Goal: Task Accomplishment & Management: Complete application form

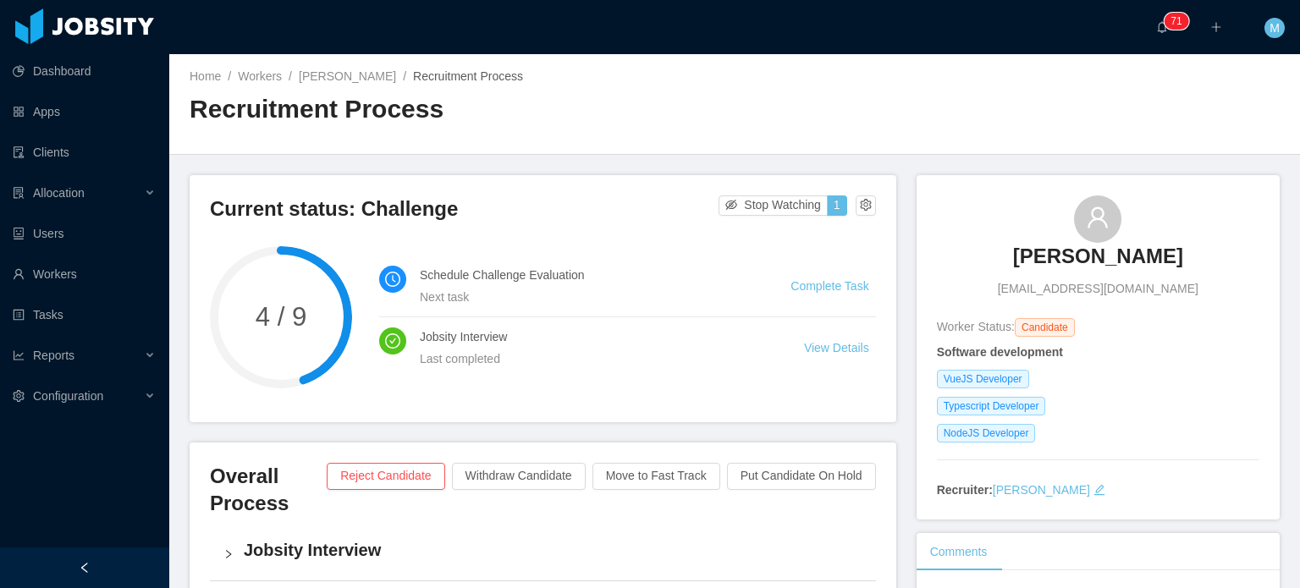
click at [815, 277] on li "Complete Task" at bounding box center [833, 286] width 85 height 19
click at [816, 281] on link "Complete Task" at bounding box center [830, 286] width 78 height 14
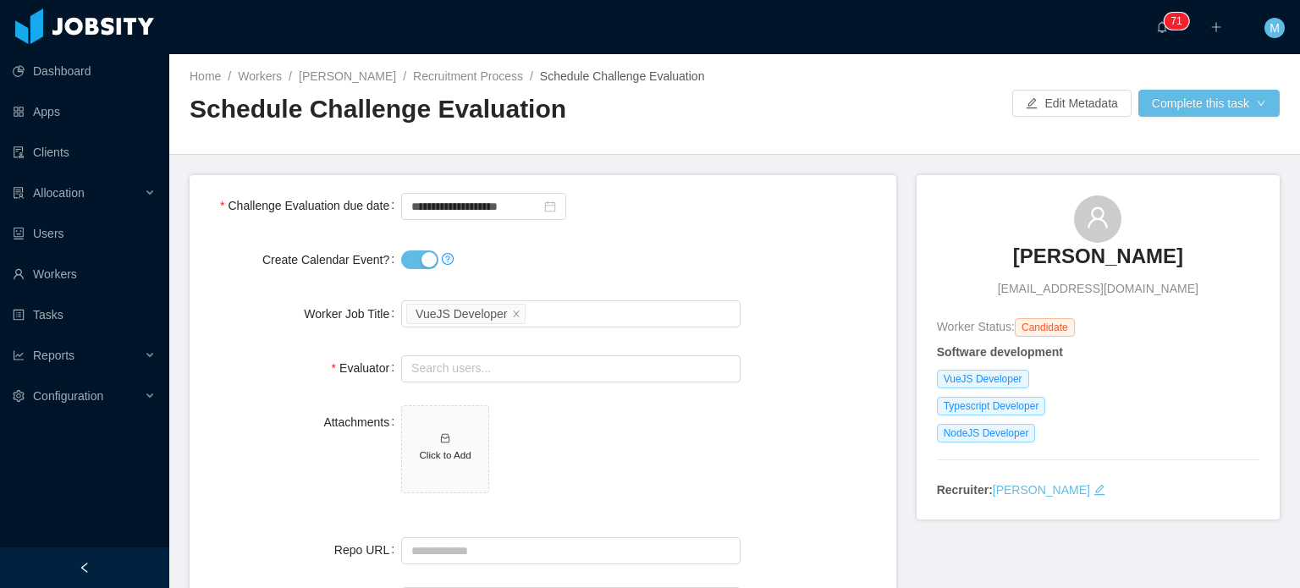
click at [797, 369] on div "Evaluator Search users..." at bounding box center [543, 368] width 680 height 34
click at [527, 370] on input "text" at bounding box center [570, 369] width 339 height 27
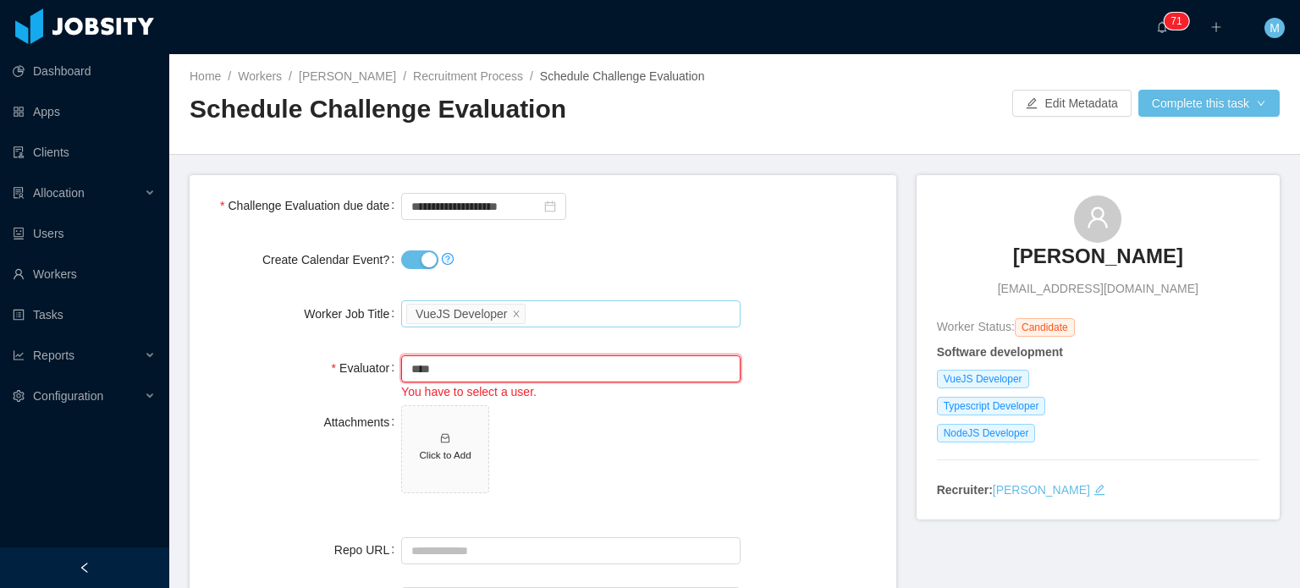
click at [499, 307] on div "VueJS Developer" at bounding box center [461, 314] width 91 height 19
type input "****"
click at [512, 317] on icon "icon: close" at bounding box center [516, 314] width 8 height 10
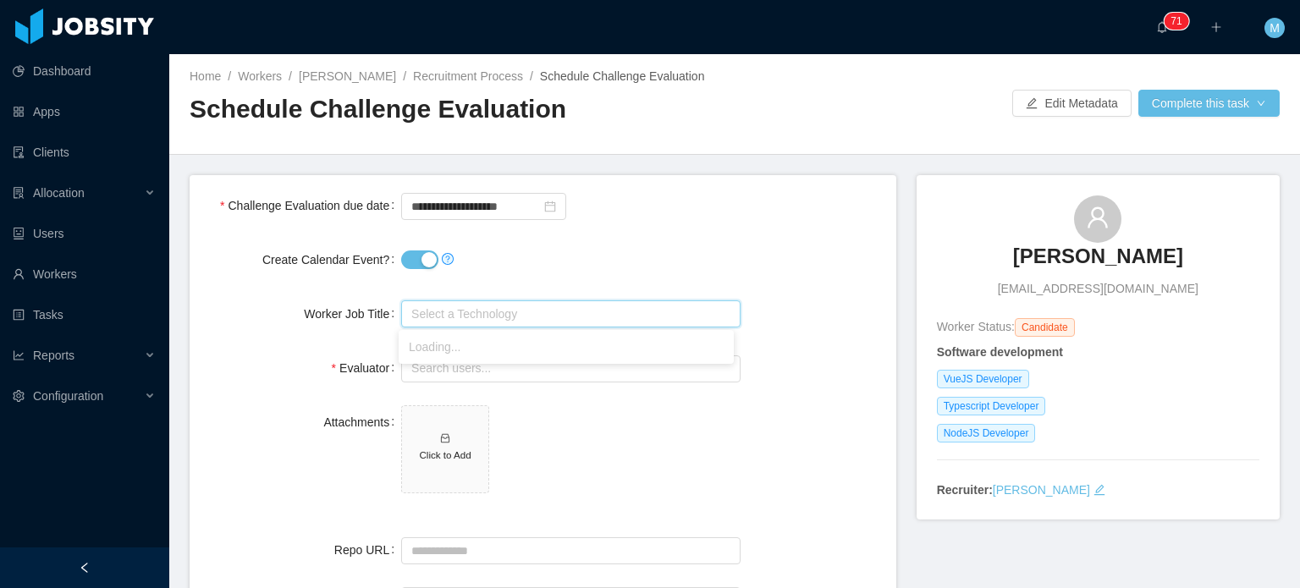
click at [508, 358] on li "Loading..." at bounding box center [566, 347] width 335 height 27
click at [498, 384] on div "Search users..." at bounding box center [570, 368] width 339 height 34
click at [501, 374] on input "text" at bounding box center [570, 369] width 339 height 27
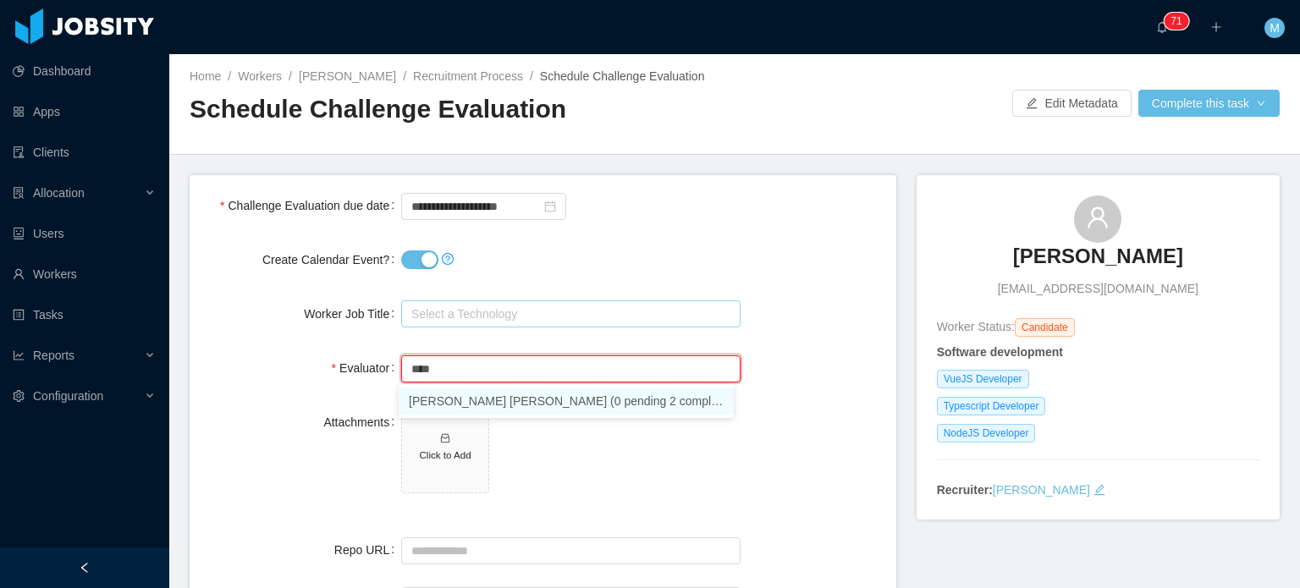
click at [538, 404] on li "João Dacol Soares (0 pending 2 completed)" at bounding box center [566, 401] width 335 height 27
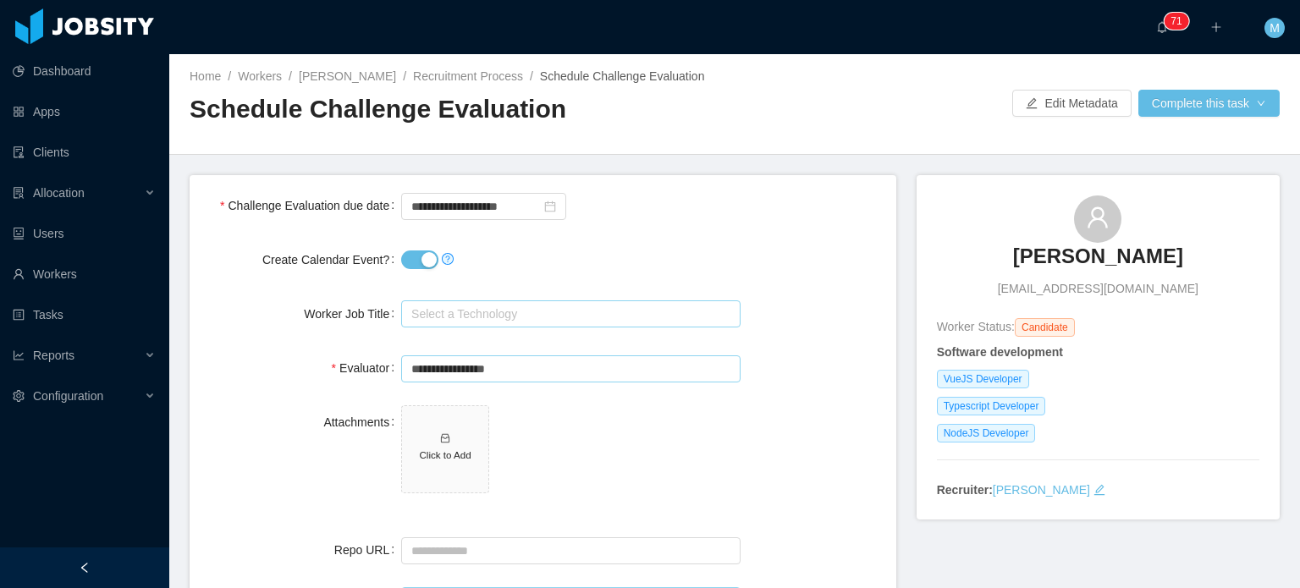
type input "**********"
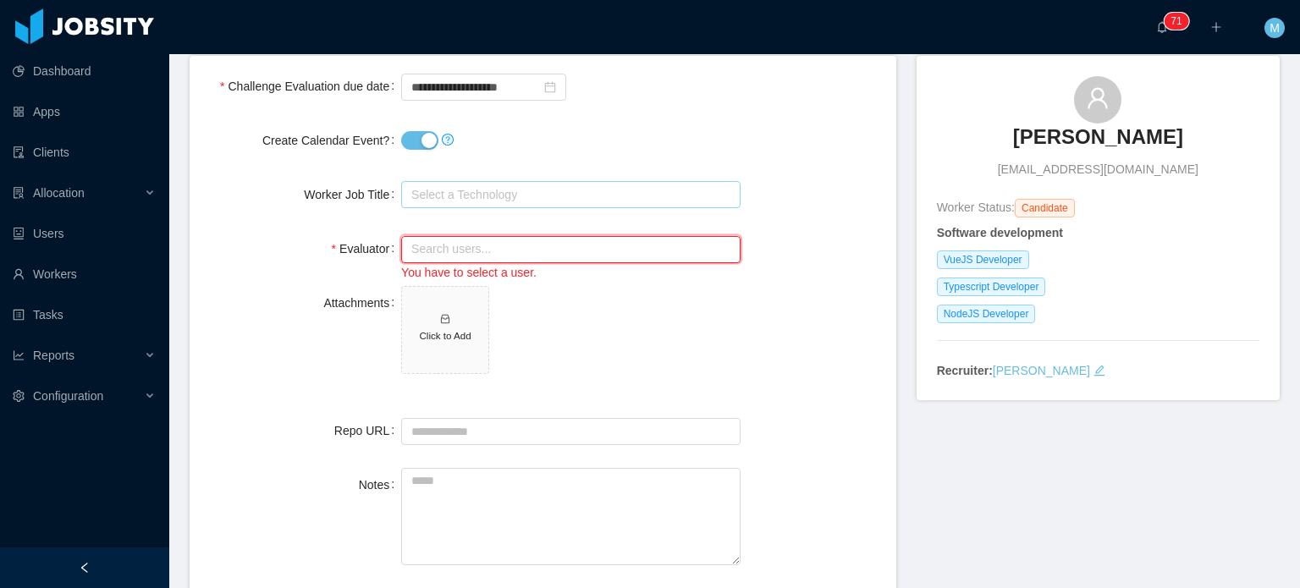
scroll to position [169, 0]
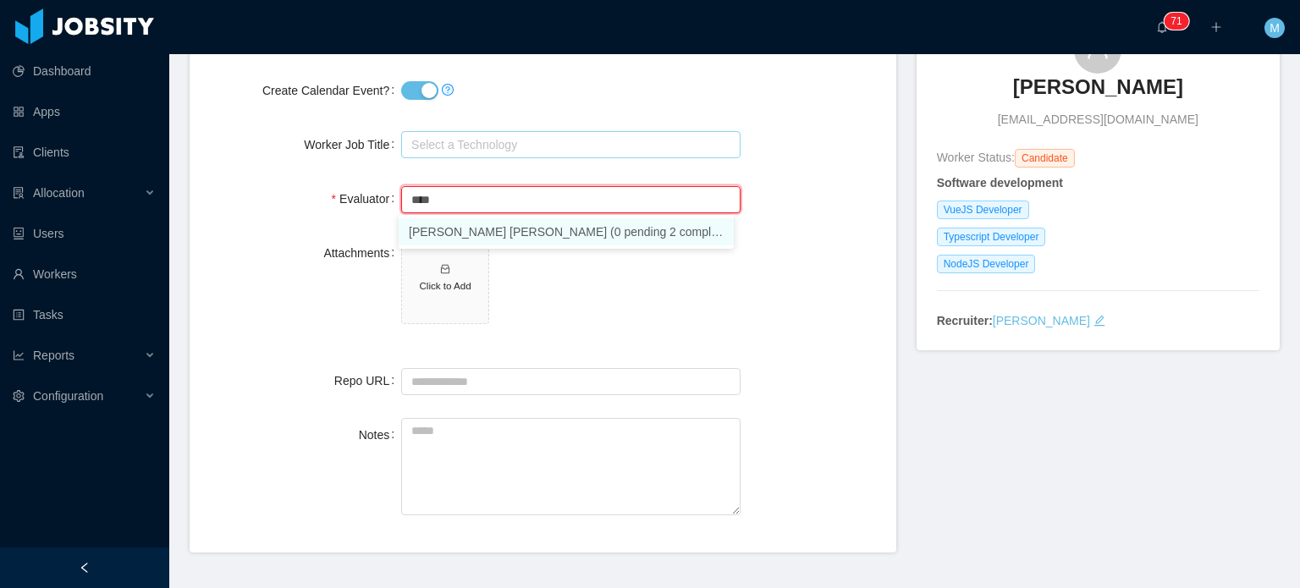
click at [477, 236] on li "João Dacol Soares (0 pending 2 completed)" at bounding box center [566, 231] width 335 height 27
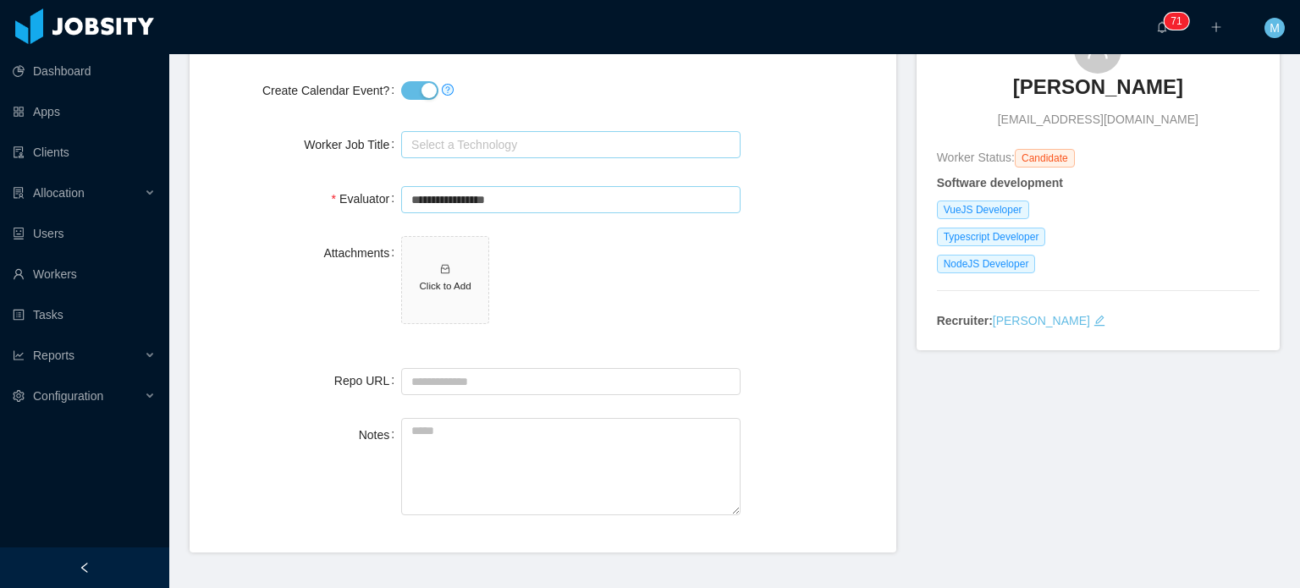
type input "**********"
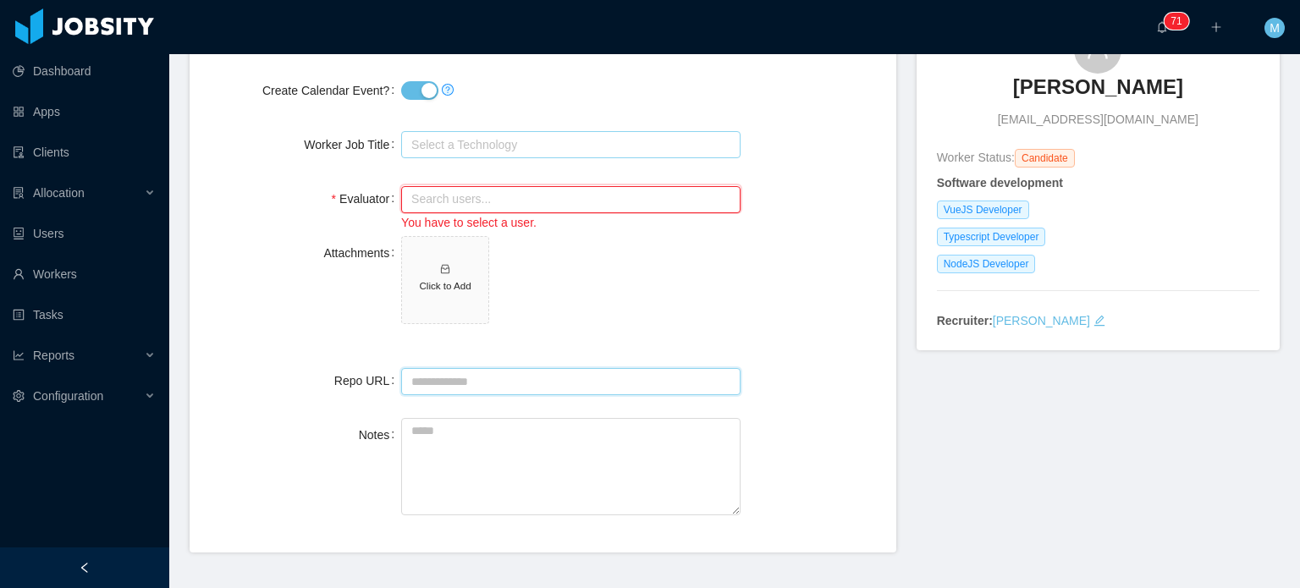
click at [516, 371] on input "Repo URL" at bounding box center [570, 381] width 339 height 27
paste input "**********"
type input "**********"
click at [555, 421] on textarea "Notes" at bounding box center [570, 466] width 339 height 97
click at [560, 459] on textarea "Notes" at bounding box center [570, 466] width 339 height 97
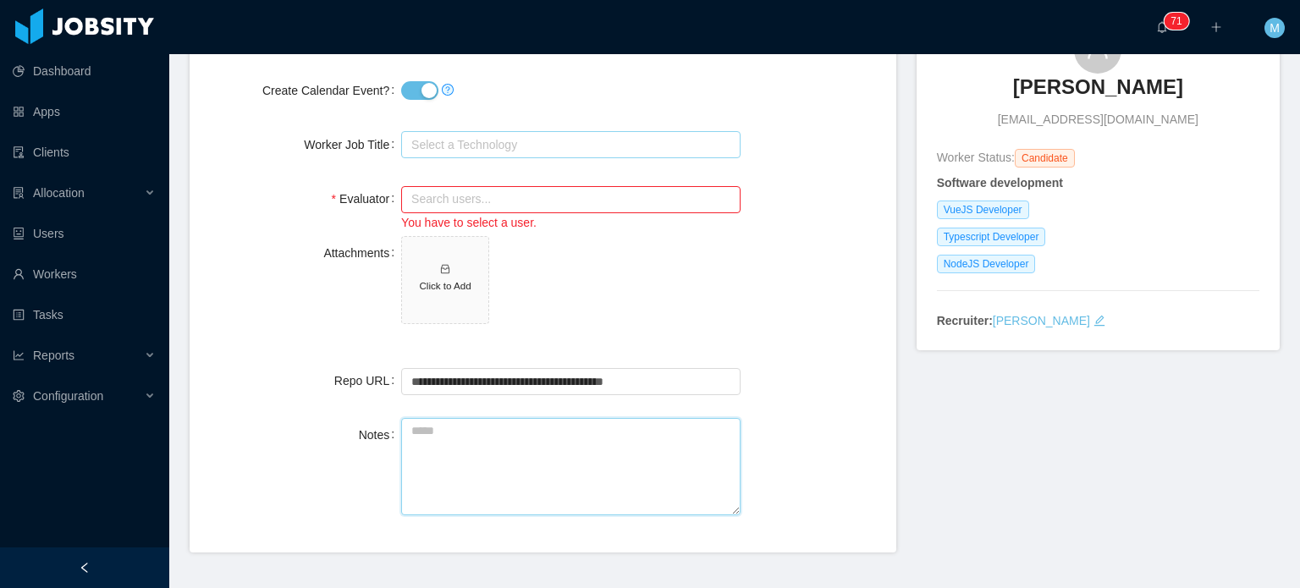
paste textarea "**********"
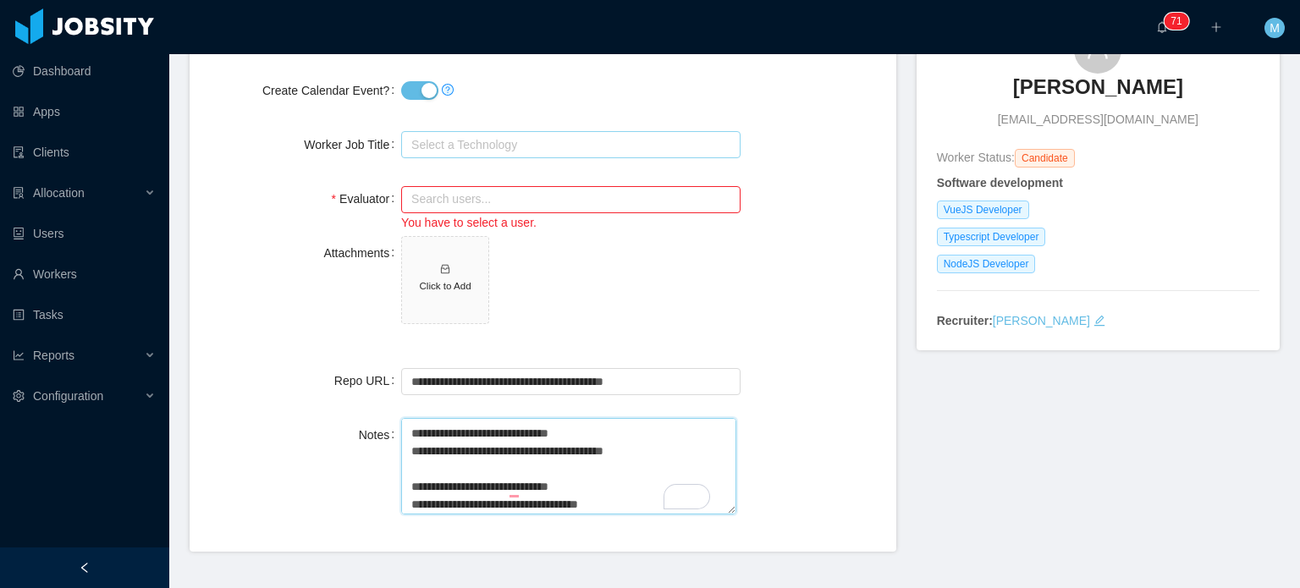
scroll to position [0, 0]
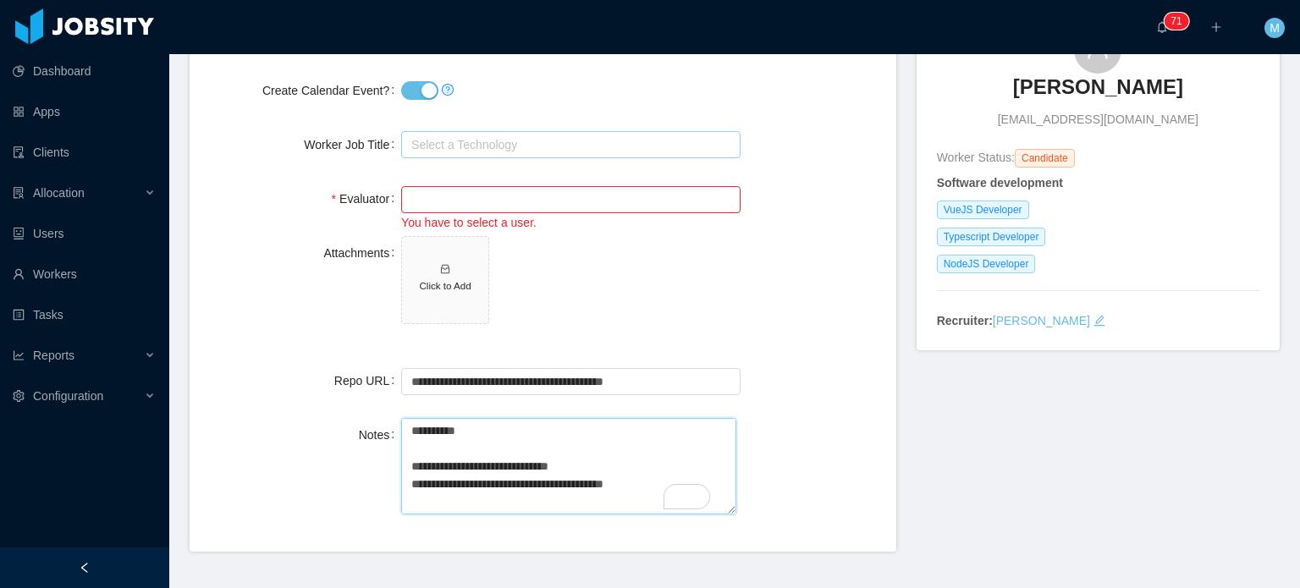
type textarea "**********"
click at [477, 196] on input "text" at bounding box center [570, 199] width 339 height 27
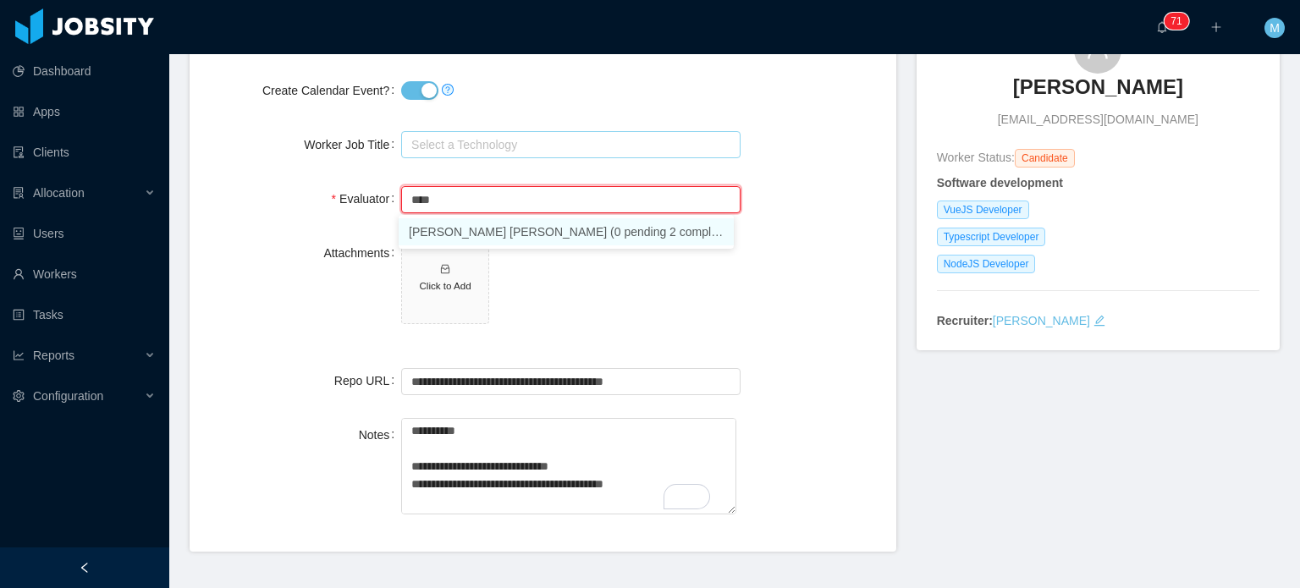
click at [479, 225] on li "João Dacol Soares (0 pending 2 completed)" at bounding box center [566, 231] width 335 height 27
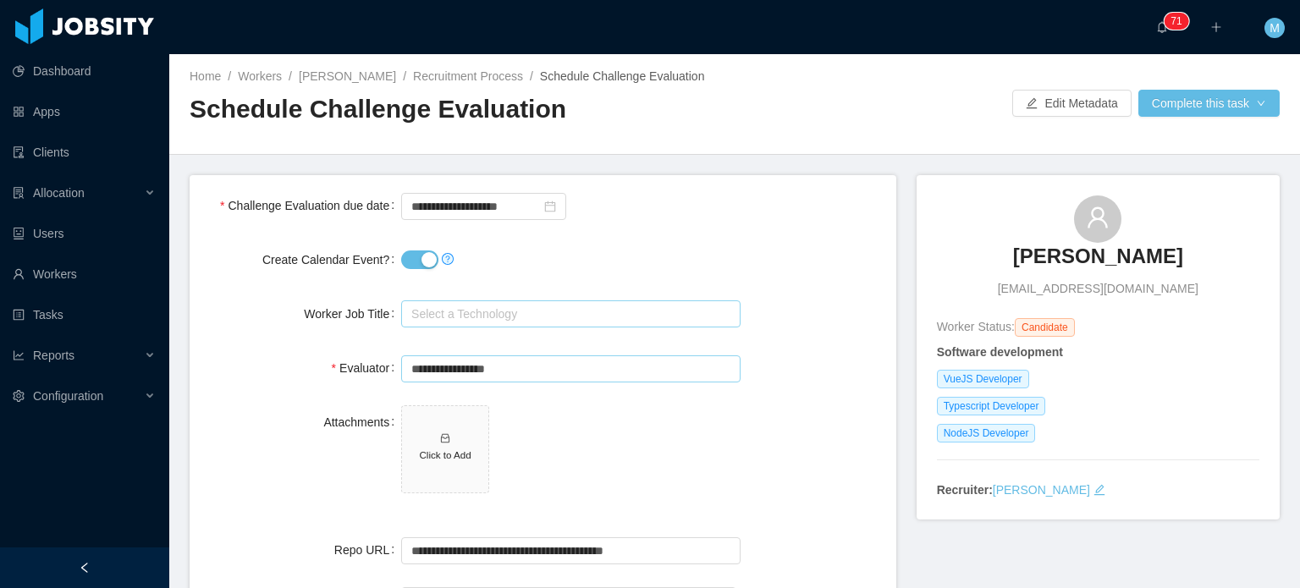
type input "**********"
click at [423, 259] on button "Create Calendar Event?" at bounding box center [419, 260] width 37 height 19
click at [1172, 97] on button "Complete this task" at bounding box center [1209, 103] width 141 height 27
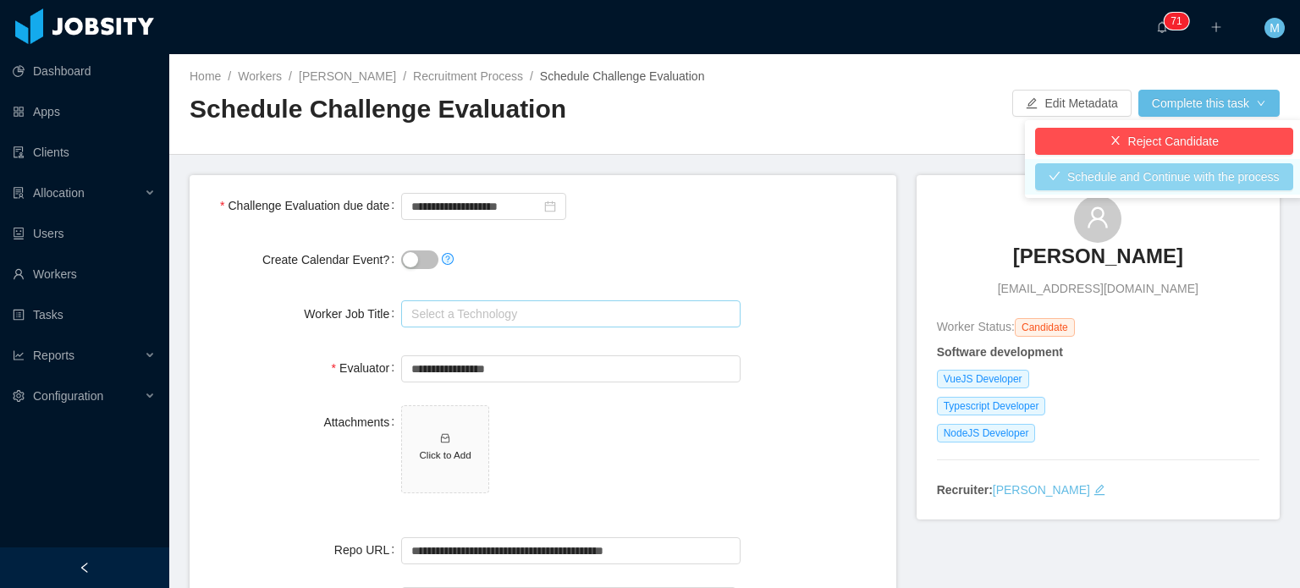
click at [1158, 177] on button "Schedule and Continue with the process" at bounding box center [1164, 176] width 258 height 27
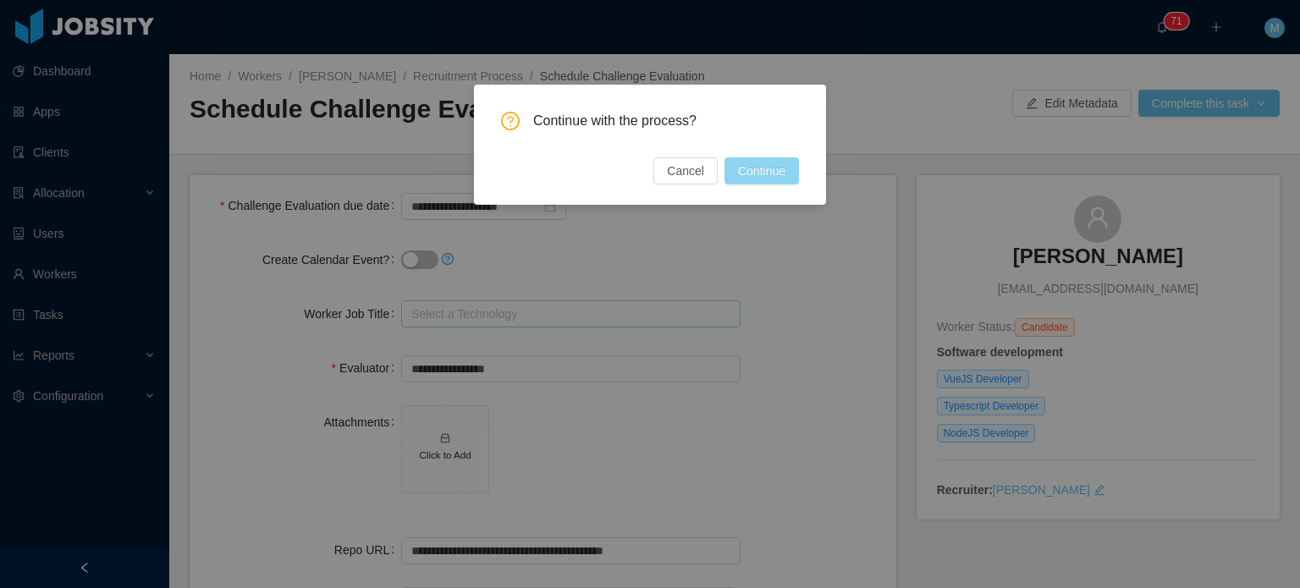
click at [735, 179] on button "Continue" at bounding box center [762, 170] width 74 height 27
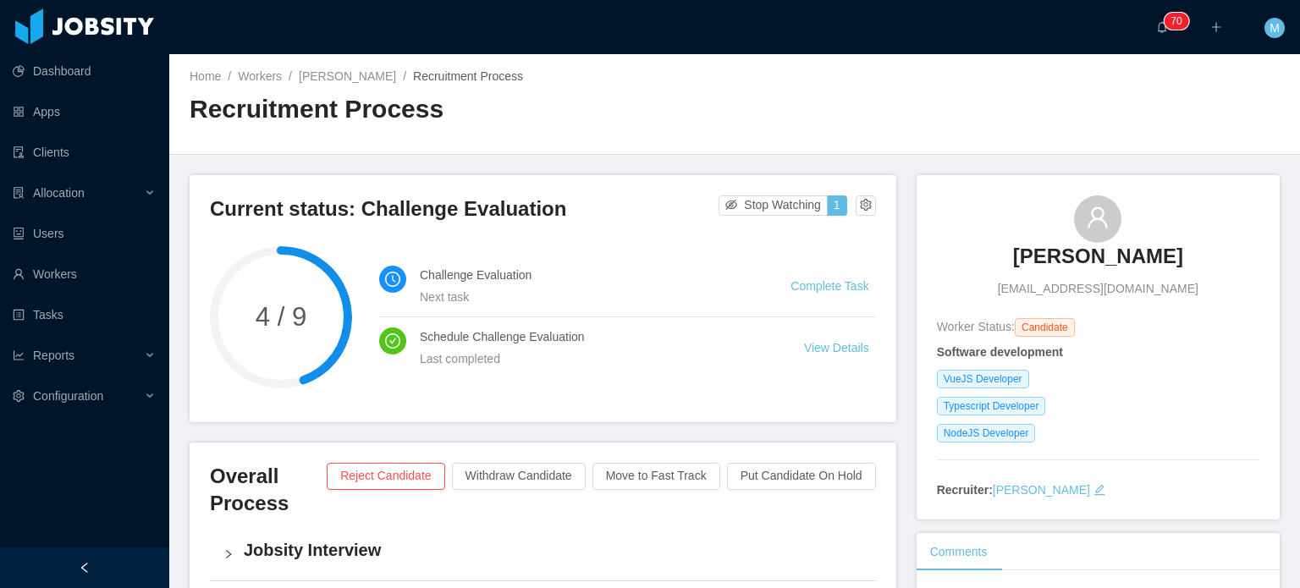
click at [652, 336] on h4 "Schedule Challenge Evaluation" at bounding box center [592, 337] width 344 height 19
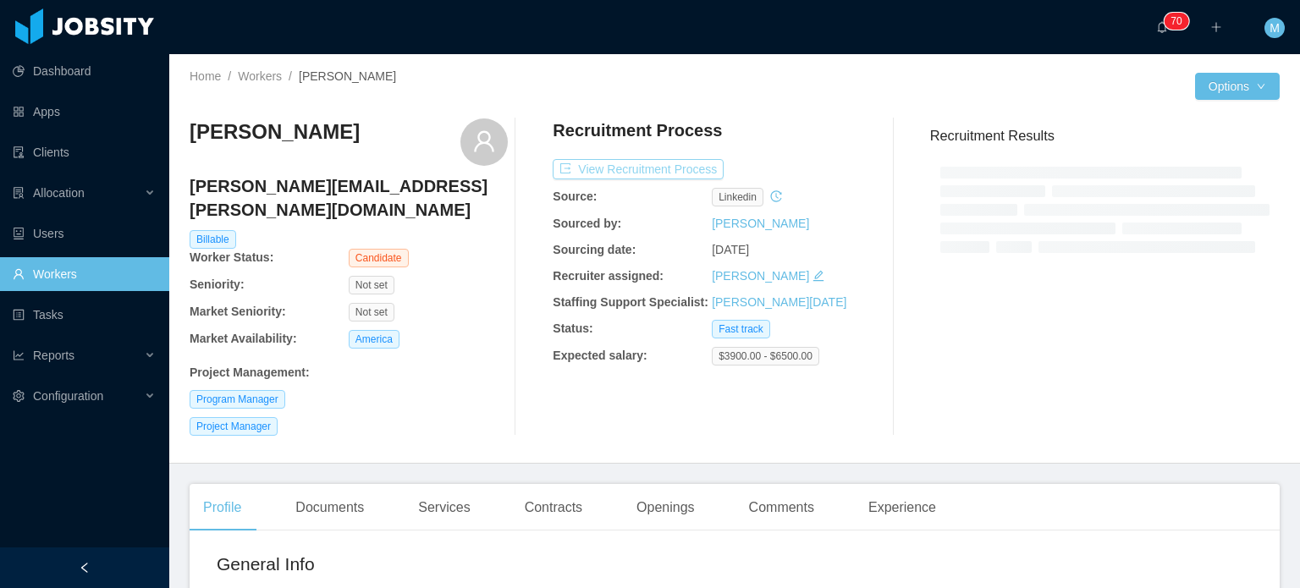
click at [650, 174] on button "View Recruitment Process" at bounding box center [638, 169] width 171 height 20
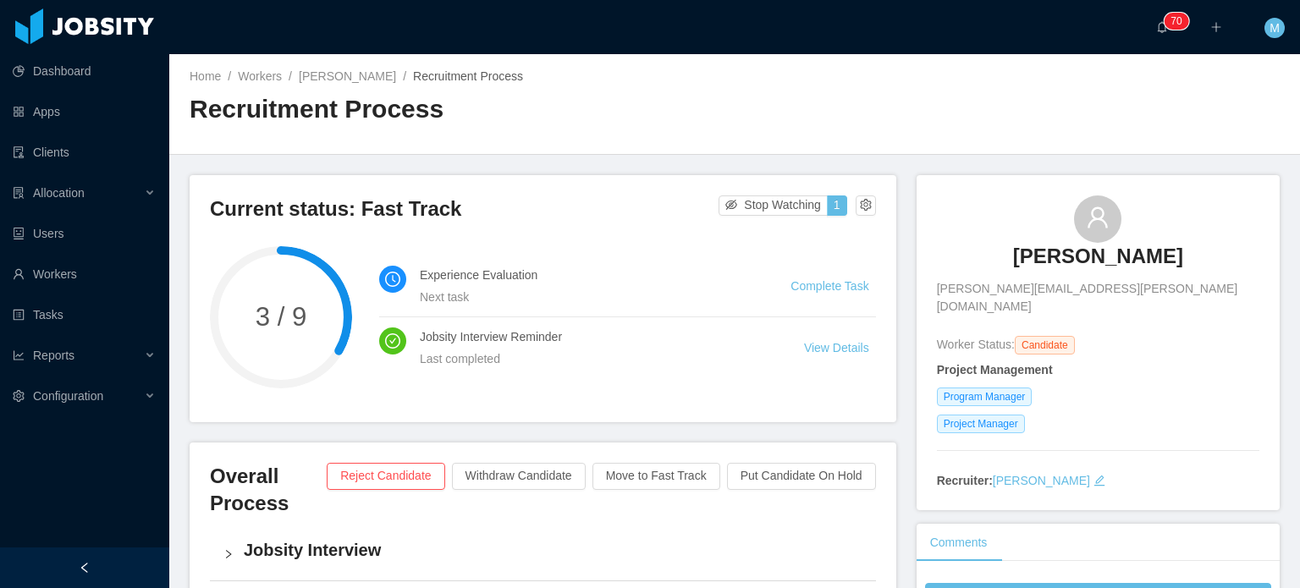
click at [819, 151] on div "Home / Workers / Luan Azevedo / Recruitment Process / Recruitment Process" at bounding box center [734, 104] width 1131 height 101
click at [0, 470] on div "Dashboard Apps Clients Allocation Users Workers Tasks Reports Configuration" at bounding box center [84, 253] width 169 height 507
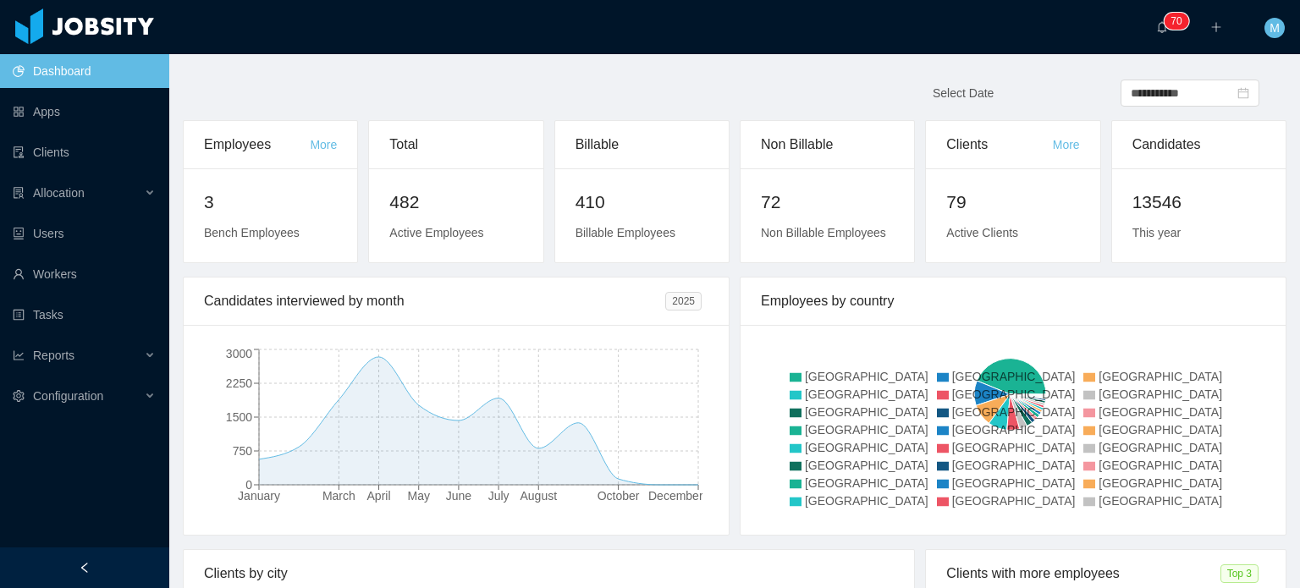
click at [951, 385] on icon at bounding box center [1010, 429] width 499 height 169
click at [100, 278] on link "Workers" at bounding box center [84, 274] width 143 height 34
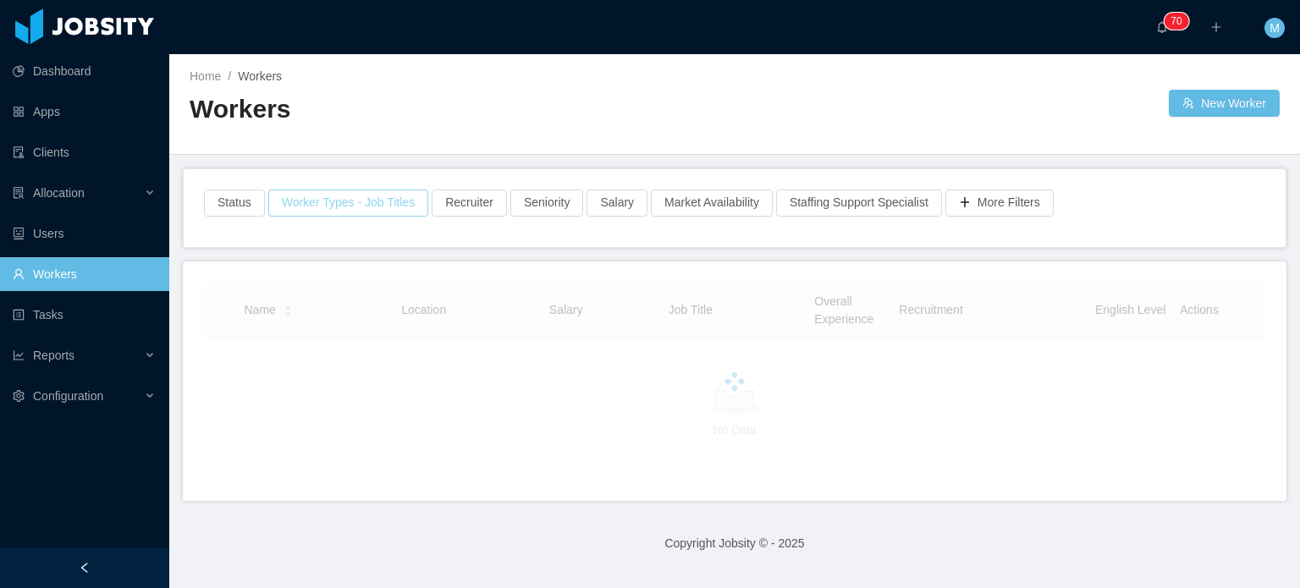
click at [346, 191] on div "Status Worker Types - Job Titles Recruiter Seniority Salary Market Availability…" at bounding box center [735, 208] width 1102 height 78
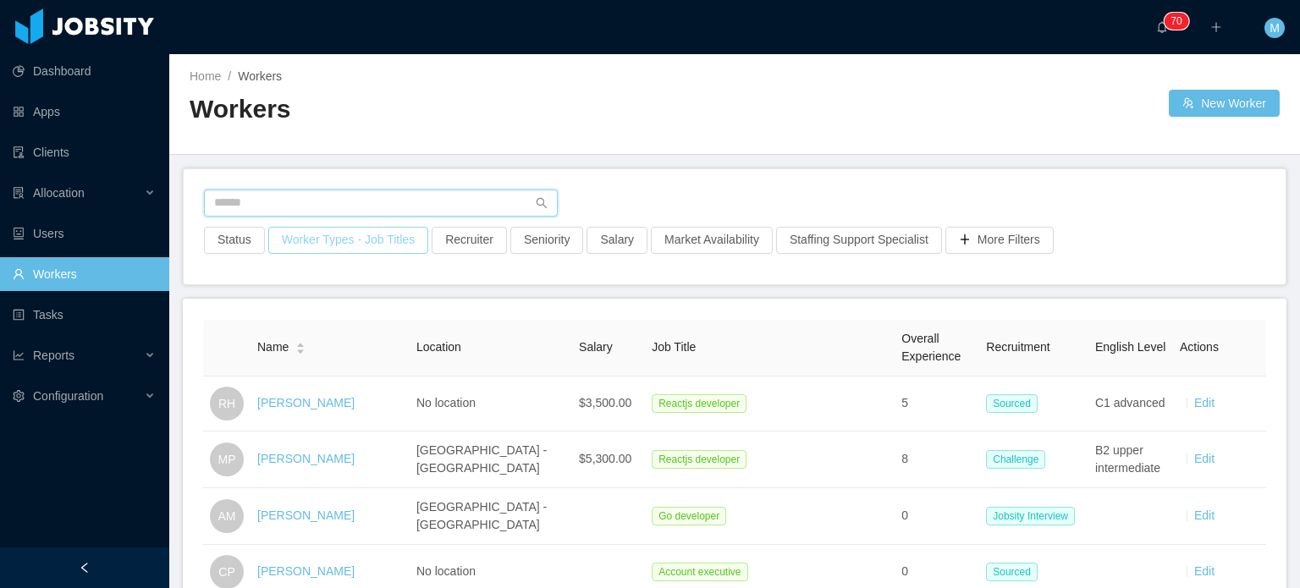
click at [346, 191] on input "text" at bounding box center [381, 203] width 354 height 27
paste input "**********"
type input "**********"
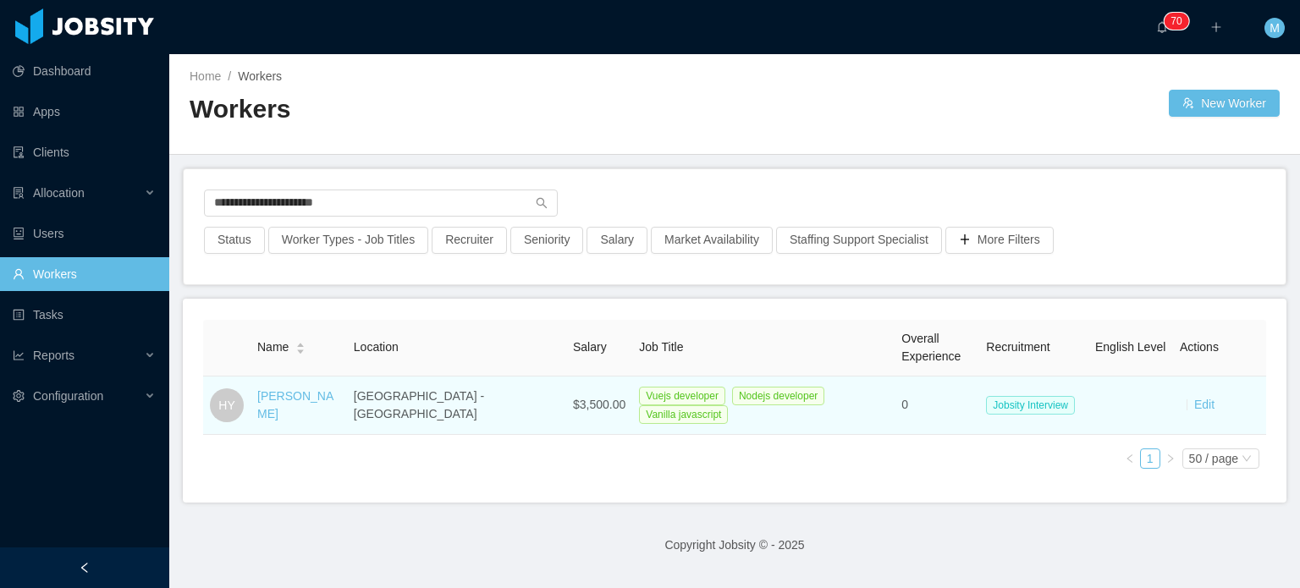
click at [289, 415] on td "Hani Yehia" at bounding box center [299, 406] width 96 height 58
click at [302, 401] on link "Hani Yehia" at bounding box center [295, 404] width 76 height 31
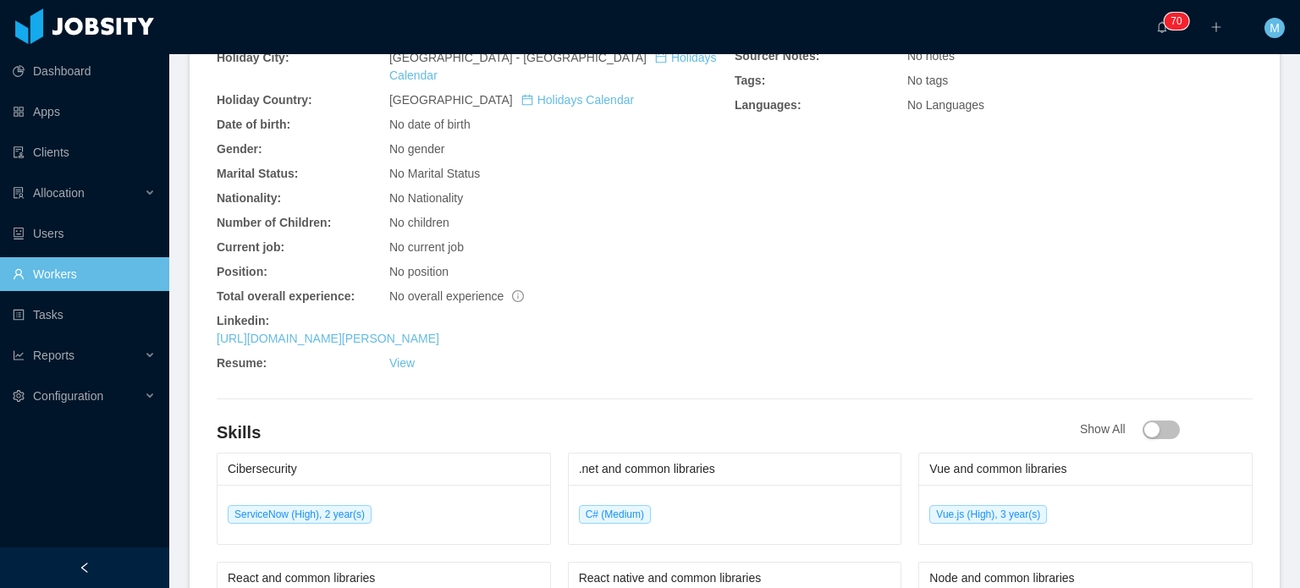
scroll to position [593, 0]
click at [408, 329] on link "[URL][DOMAIN_NAME][PERSON_NAME]" at bounding box center [328, 336] width 223 height 14
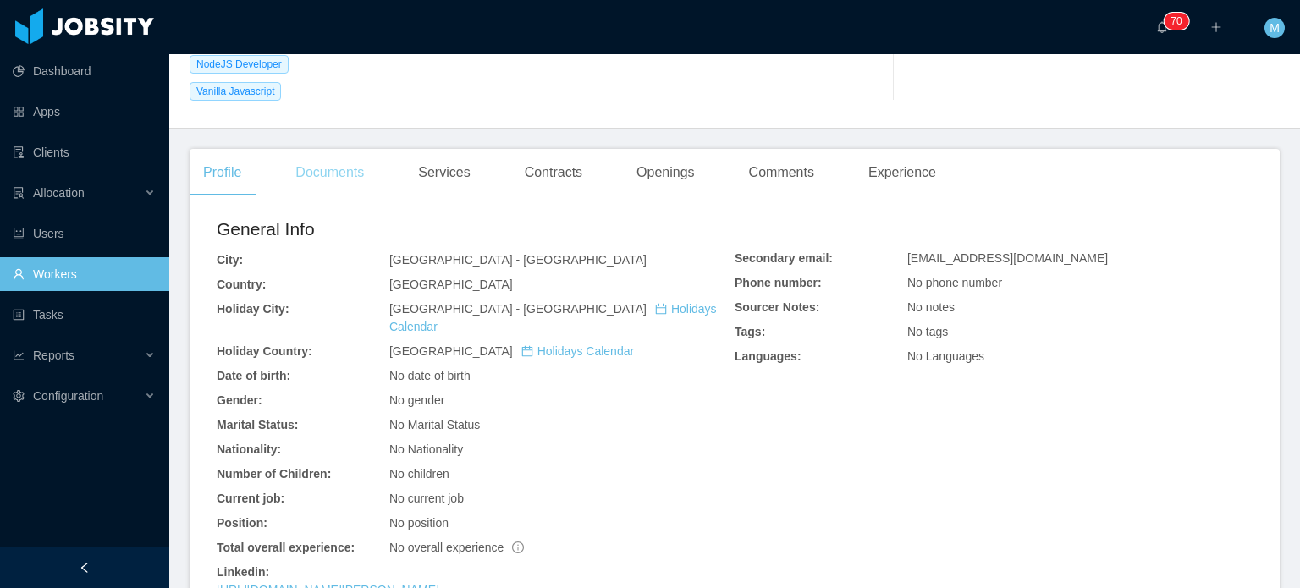
click at [339, 185] on div "Documents" at bounding box center [330, 172] width 96 height 47
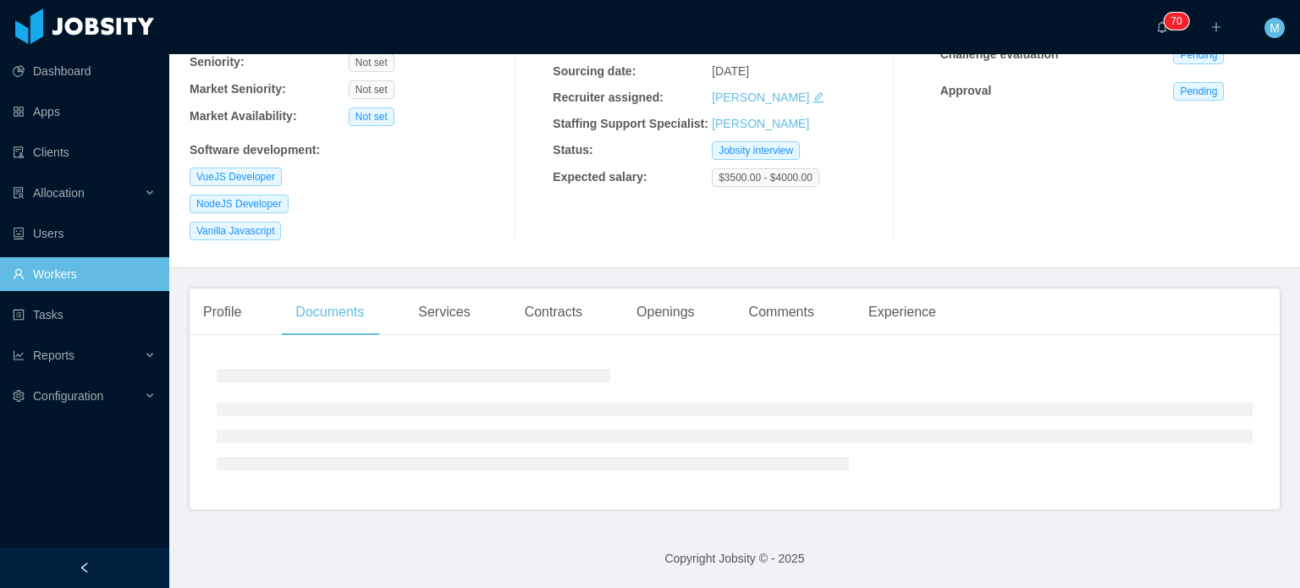
scroll to position [223, 0]
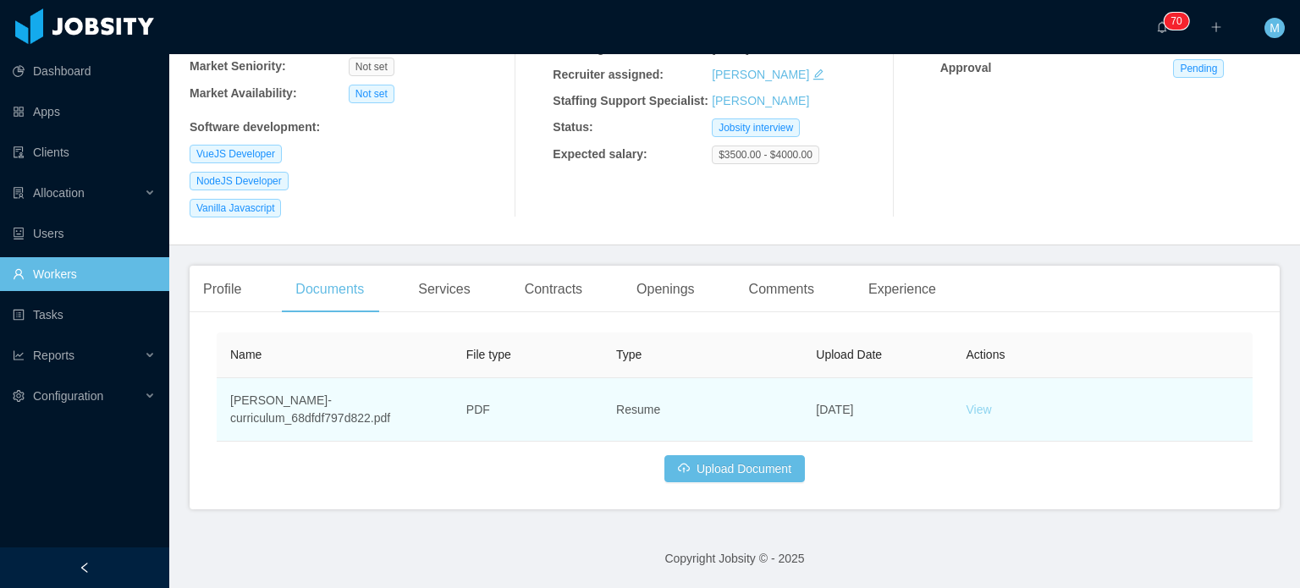
click at [967, 416] on link "View" at bounding box center [979, 410] width 25 height 14
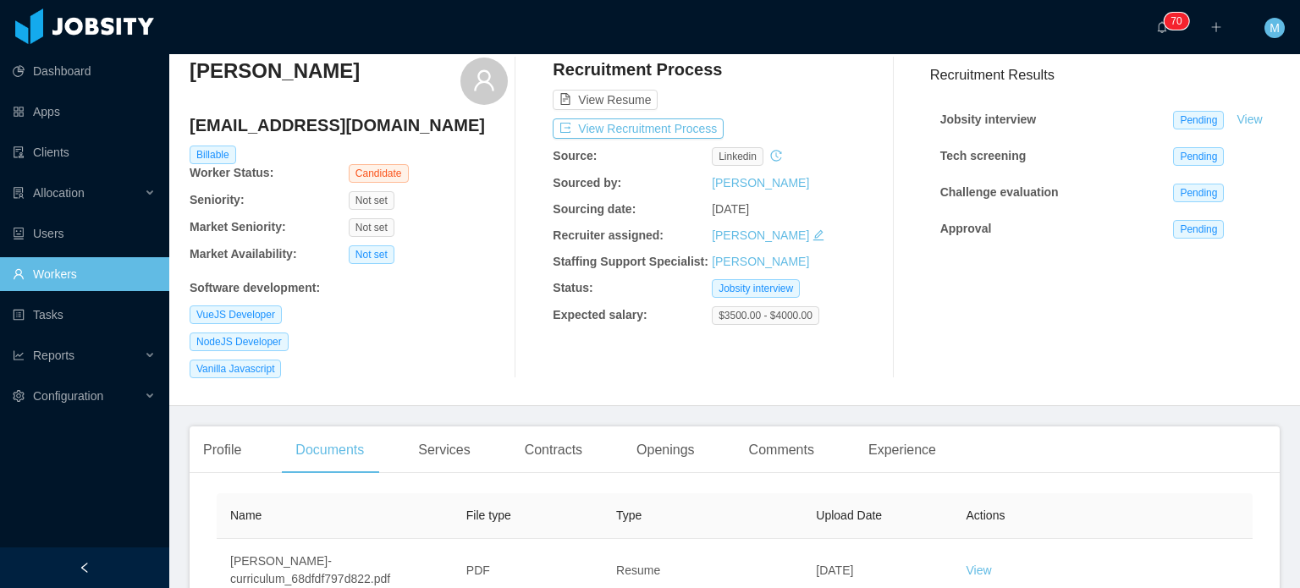
scroll to position [0, 0]
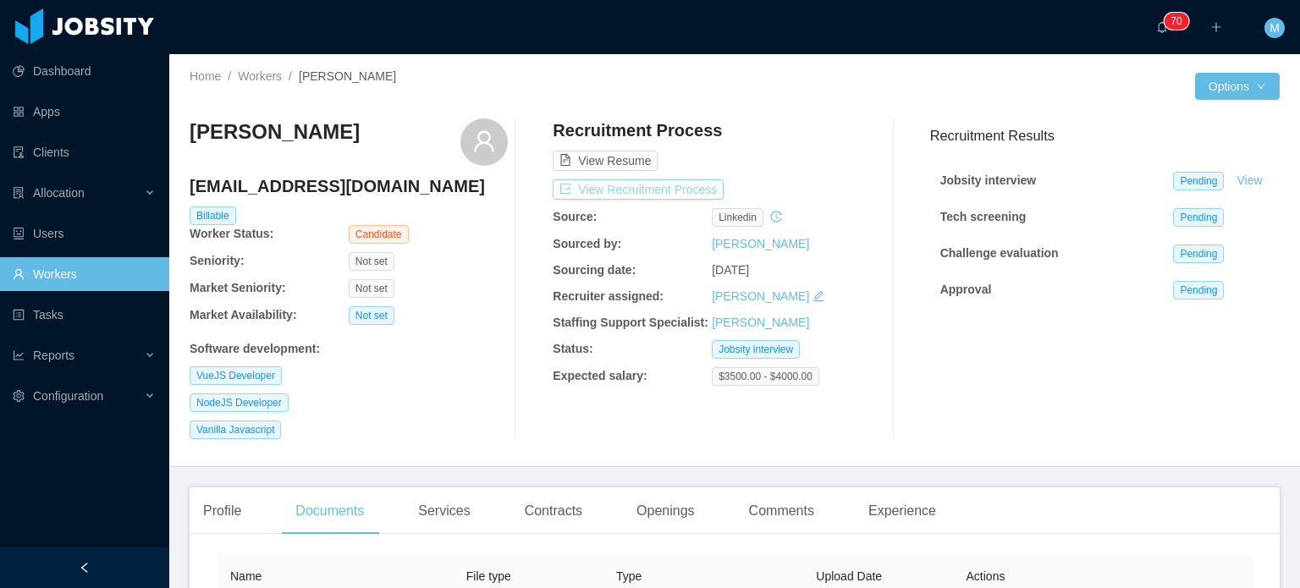
click at [692, 189] on button "View Recruitment Process" at bounding box center [638, 189] width 171 height 20
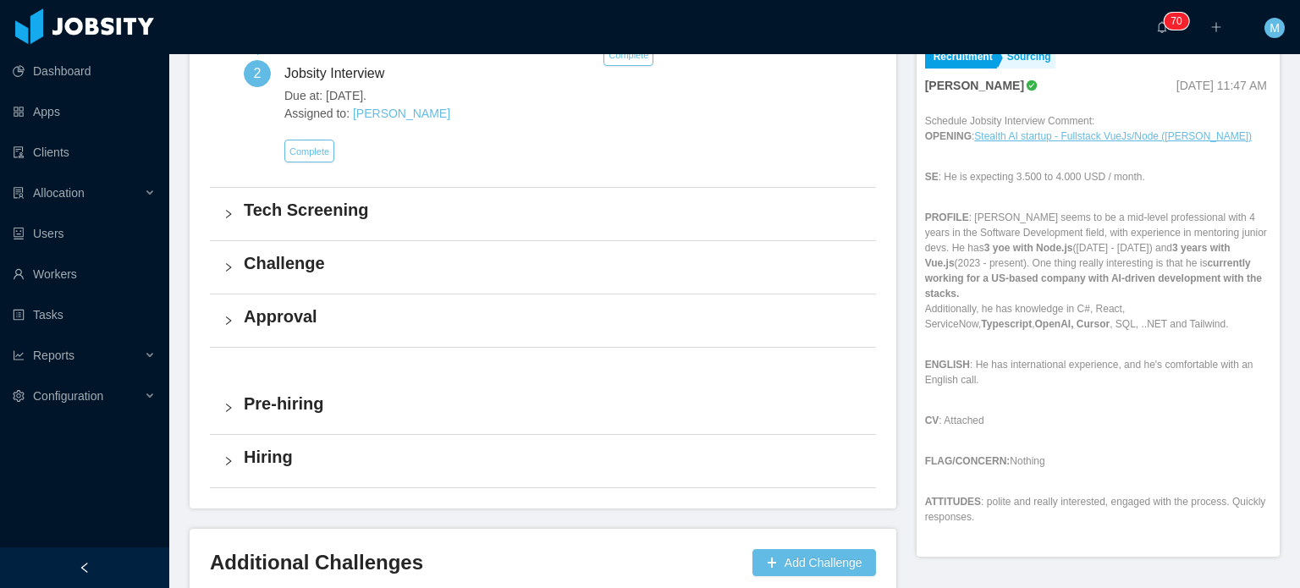
scroll to position [508, 0]
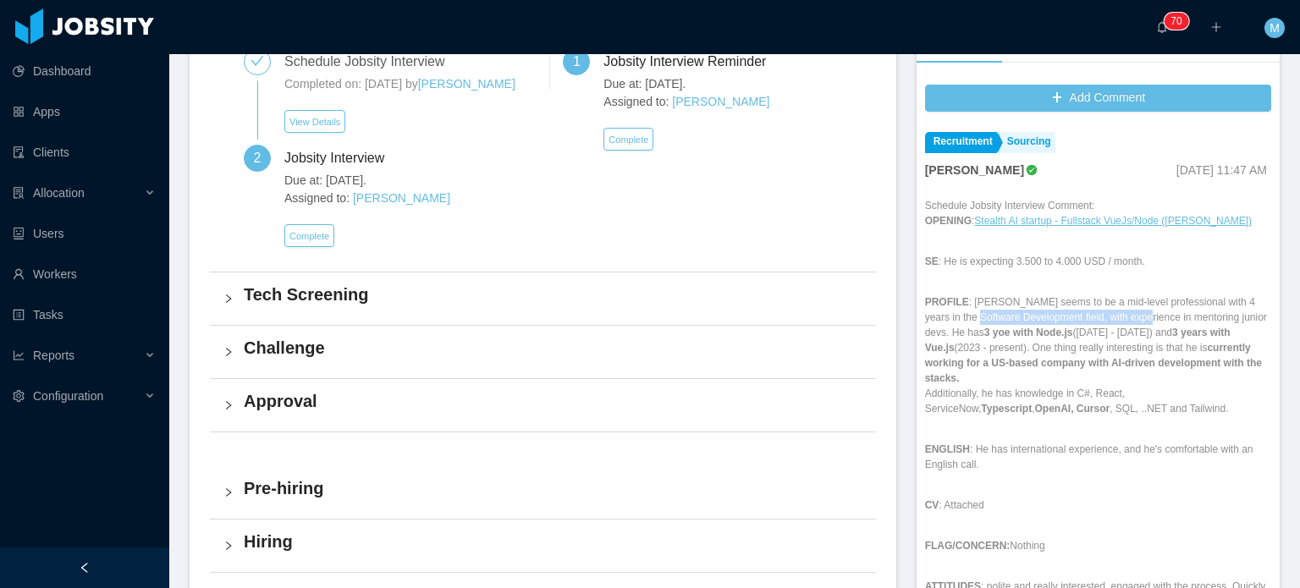
drag, startPoint x: 961, startPoint y: 318, endPoint x: 1134, endPoint y: 317, distance: 173.5
click at [1134, 317] on p "PROFILE : Hani seems to be a mid-level professional with 4 years in the Softwar…" at bounding box center [1098, 356] width 346 height 122
drag, startPoint x: 1009, startPoint y: 325, endPoint x: 1050, endPoint y: 328, distance: 41.6
click at [1050, 328] on p "PROFILE : Hani seems to be a mid-level professional with 4 years in the Softwar…" at bounding box center [1098, 356] width 346 height 122
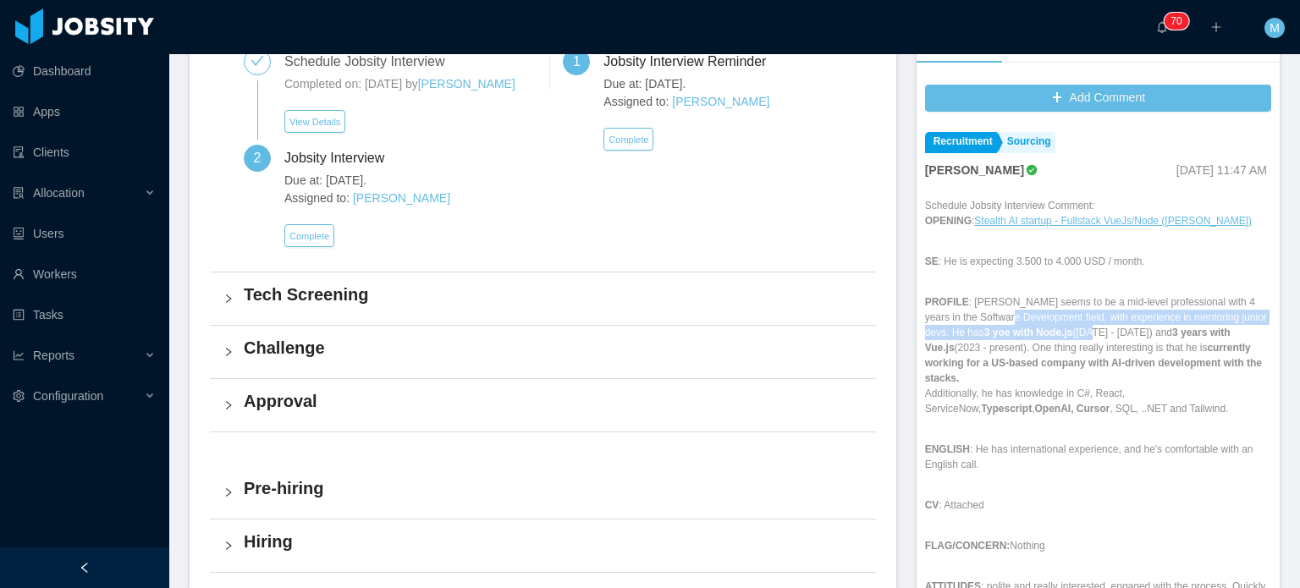
click at [1050, 328] on p "PROFILE : Hani seems to be a mid-level professional with 4 years in the Softwar…" at bounding box center [1098, 356] width 346 height 122
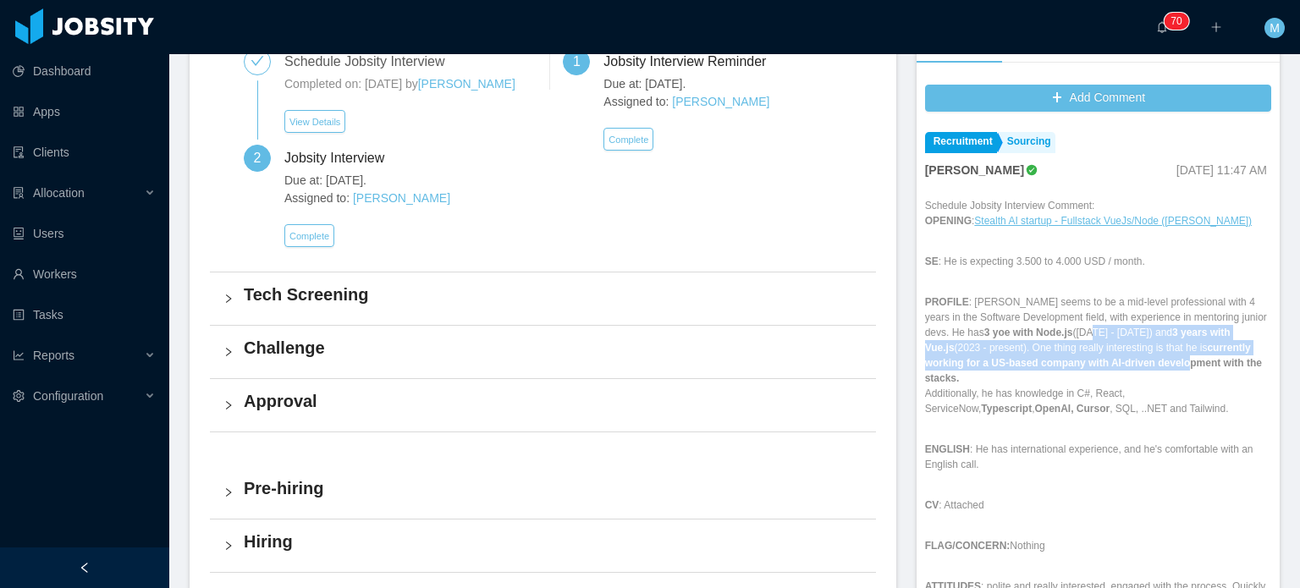
drag, startPoint x: 1051, startPoint y: 332, endPoint x: 1122, endPoint y: 383, distance: 87.9
click at [1115, 367] on p "PROFILE : Hani seems to be a mid-level professional with 4 years in the Softwar…" at bounding box center [1098, 356] width 346 height 122
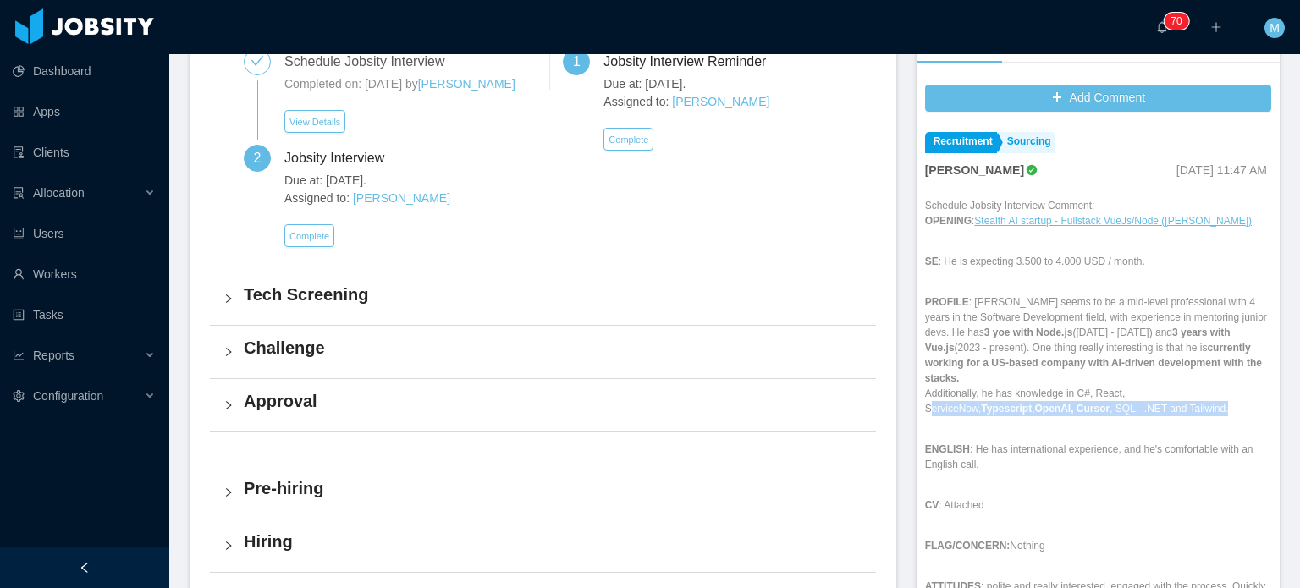
drag, startPoint x: 1122, startPoint y: 383, endPoint x: 1124, endPoint y: 394, distance: 10.3
click at [1124, 394] on p "PROFILE : Hani seems to be a mid-level professional with 4 years in the Softwar…" at bounding box center [1098, 356] width 346 height 122
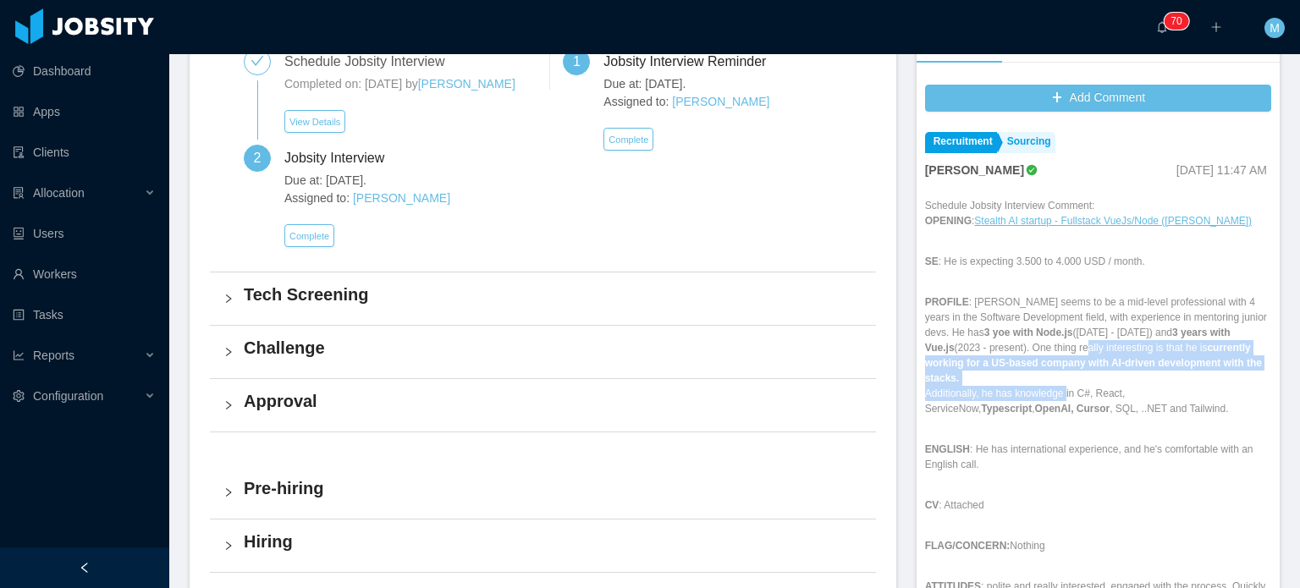
drag, startPoint x: 1012, startPoint y: 342, endPoint x: 1100, endPoint y: 401, distance: 106.8
click at [1088, 398] on p "PROFILE : Hani seems to be a mid-level professional with 4 years in the Softwar…" at bounding box center [1098, 356] width 346 height 122
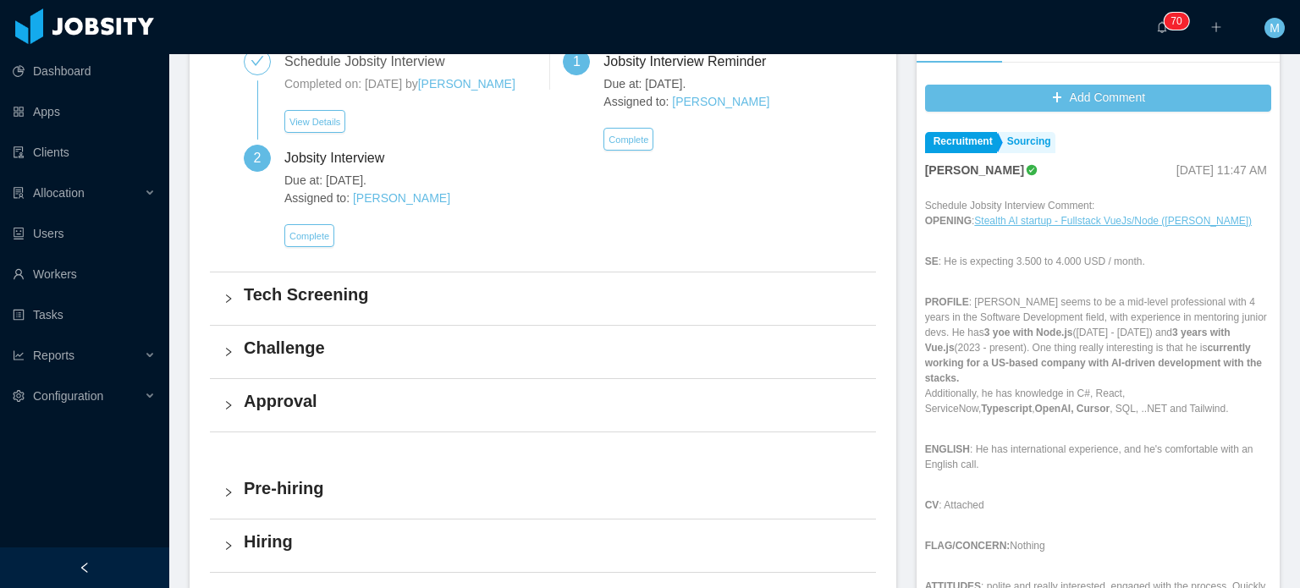
click at [1100, 401] on p "PROFILE : Hani seems to be a mid-level professional with 4 years in the Softwar…" at bounding box center [1098, 356] width 346 height 122
click at [1067, 392] on p "PROFILE : Hani seems to be a mid-level professional with 4 years in the Softwar…" at bounding box center [1098, 356] width 346 height 122
click at [1089, 394] on p "PROFILE : Hani seems to be a mid-level professional with 4 years in the Softwar…" at bounding box center [1098, 356] width 346 height 122
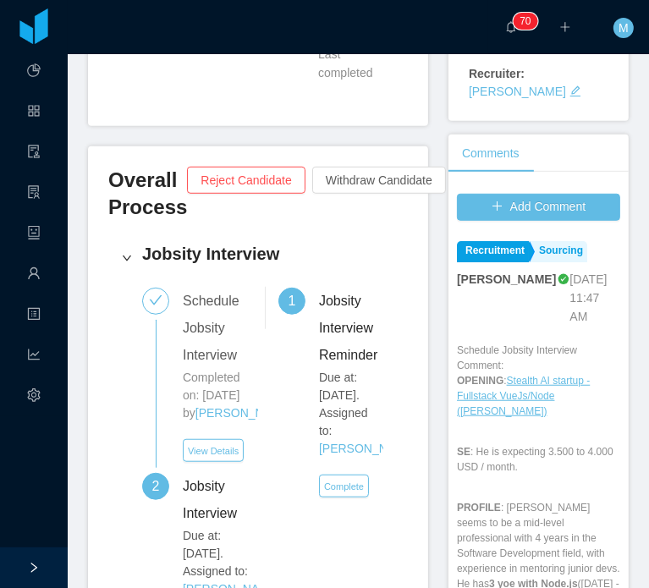
scroll to position [613, 0]
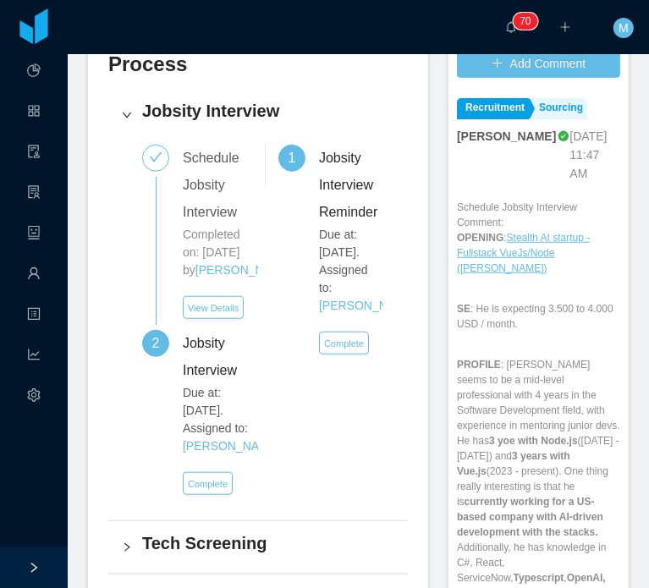
click at [412, 294] on div "Overall Process Reject Candidate Withdraw Candidate Put Candidate On Hold Jobsi…" at bounding box center [258, 422] width 340 height 839
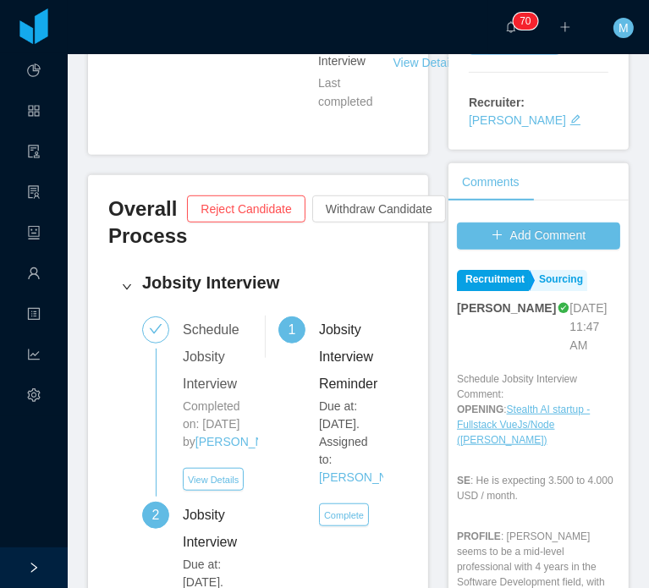
scroll to position [0, 0]
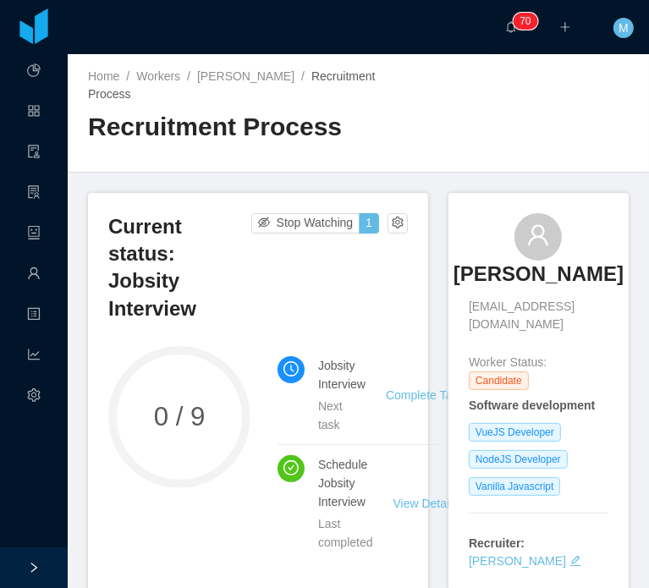
click at [152, 502] on div "0 / 9" at bounding box center [179, 454] width 142 height 216
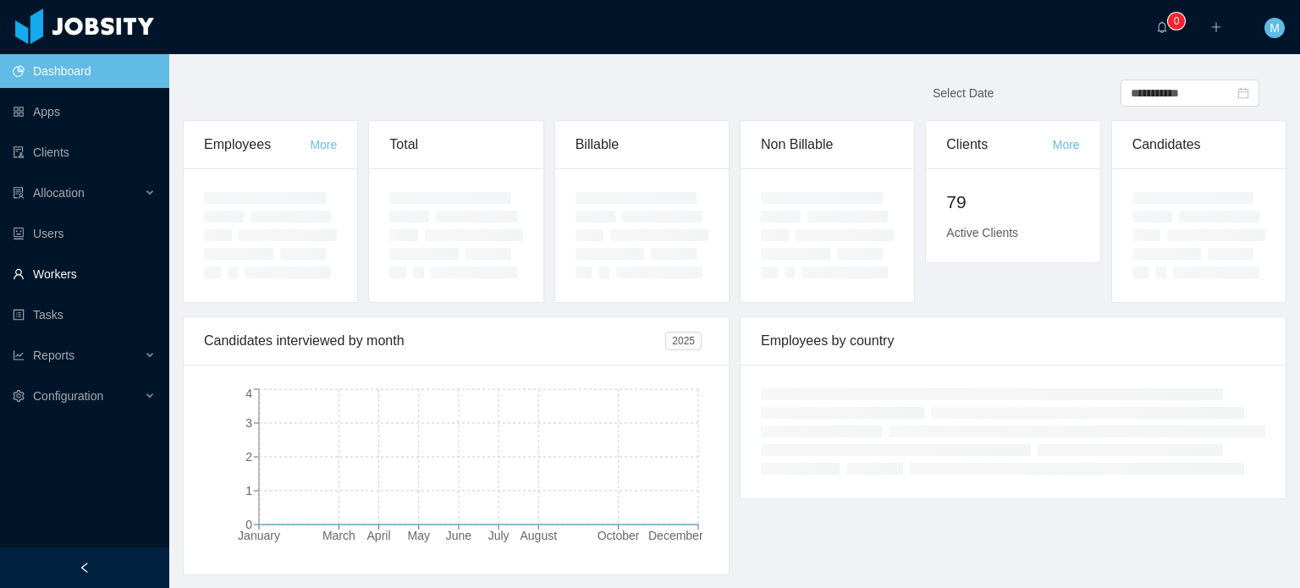
click at [58, 269] on link "Workers" at bounding box center [84, 274] width 143 height 34
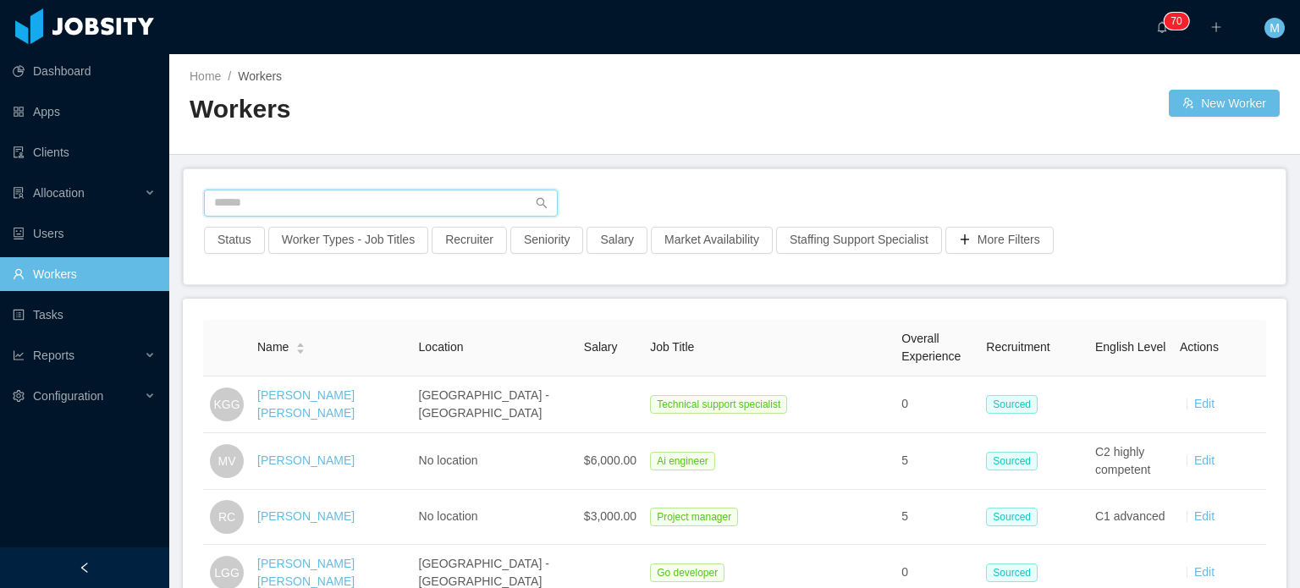
click at [356, 207] on input "text" at bounding box center [381, 203] width 354 height 27
type input "****"
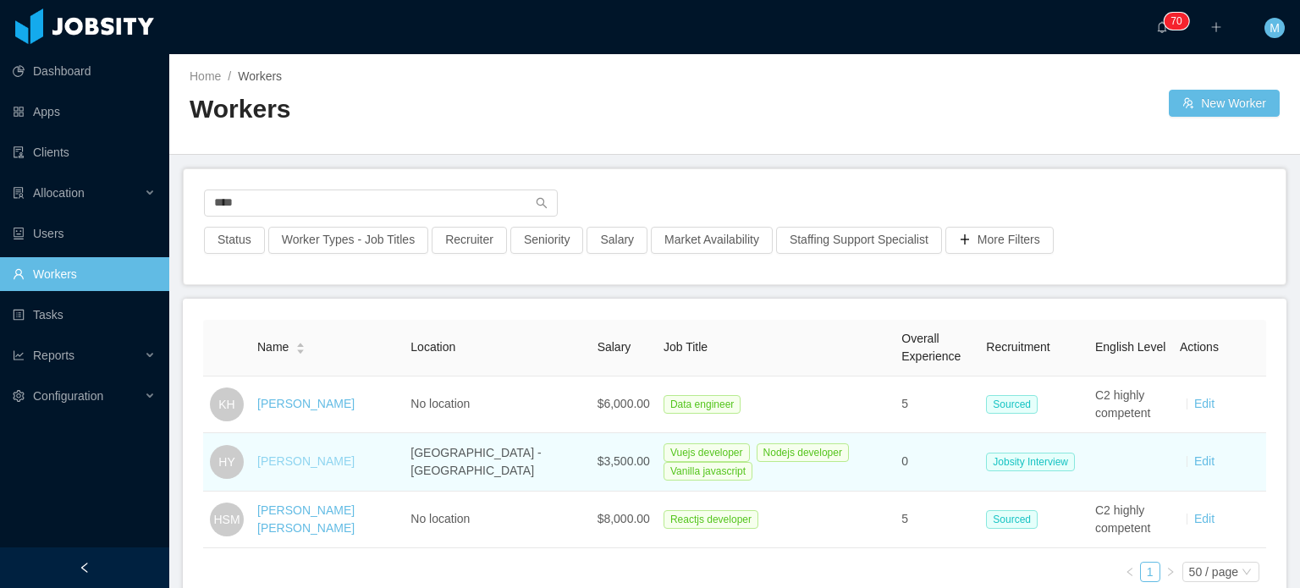
click at [293, 455] on link "[PERSON_NAME]" at bounding box center [305, 462] width 97 height 14
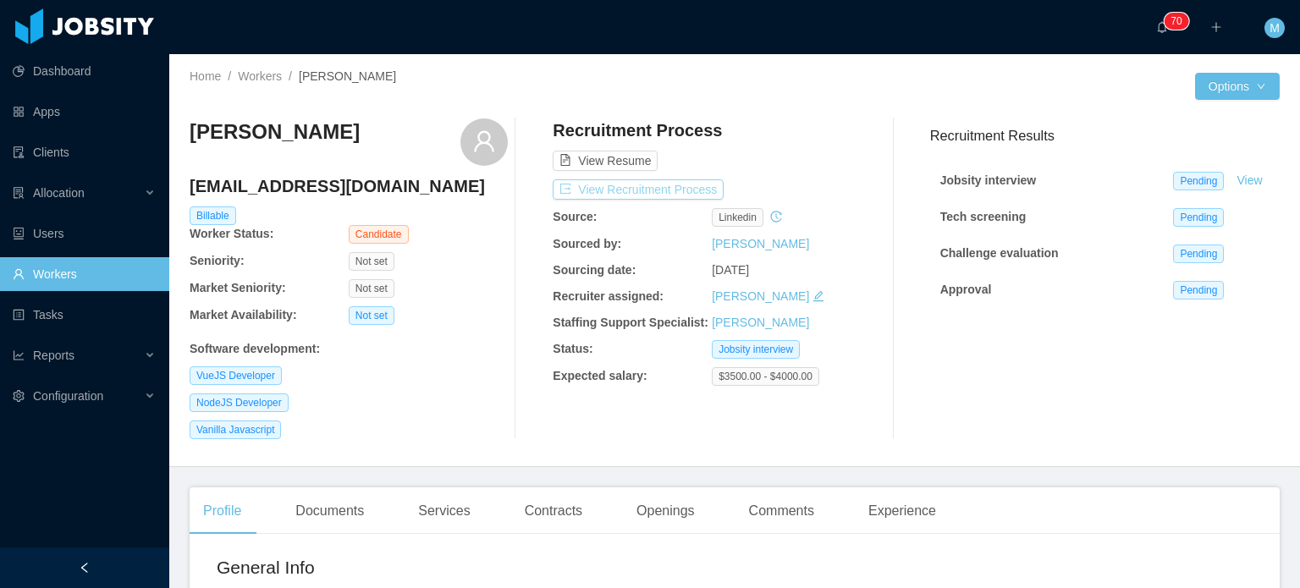
click at [682, 185] on button "View Recruitment Process" at bounding box center [638, 189] width 171 height 20
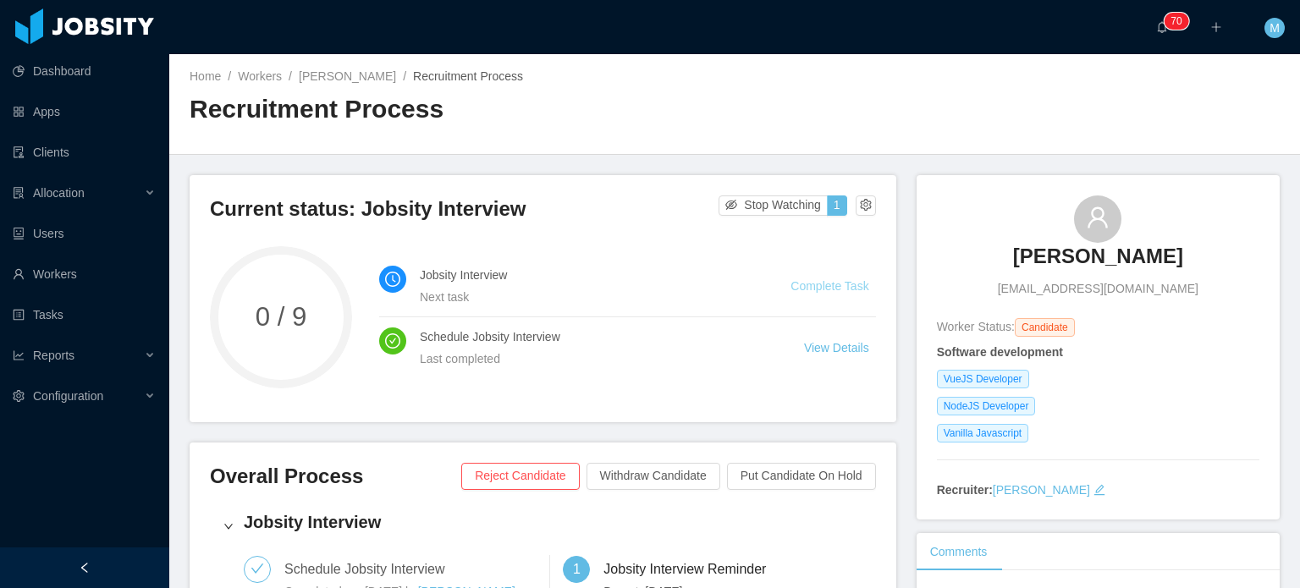
click at [820, 285] on link "Complete Task" at bounding box center [830, 286] width 78 height 14
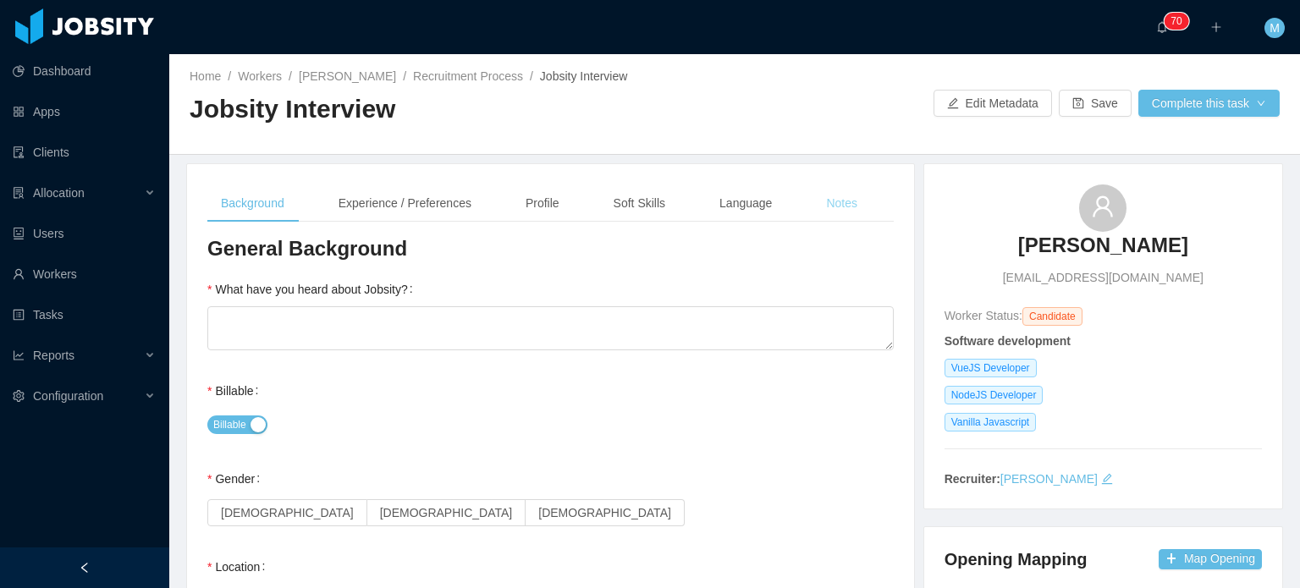
click at [852, 198] on div "Notes" at bounding box center [842, 204] width 58 height 38
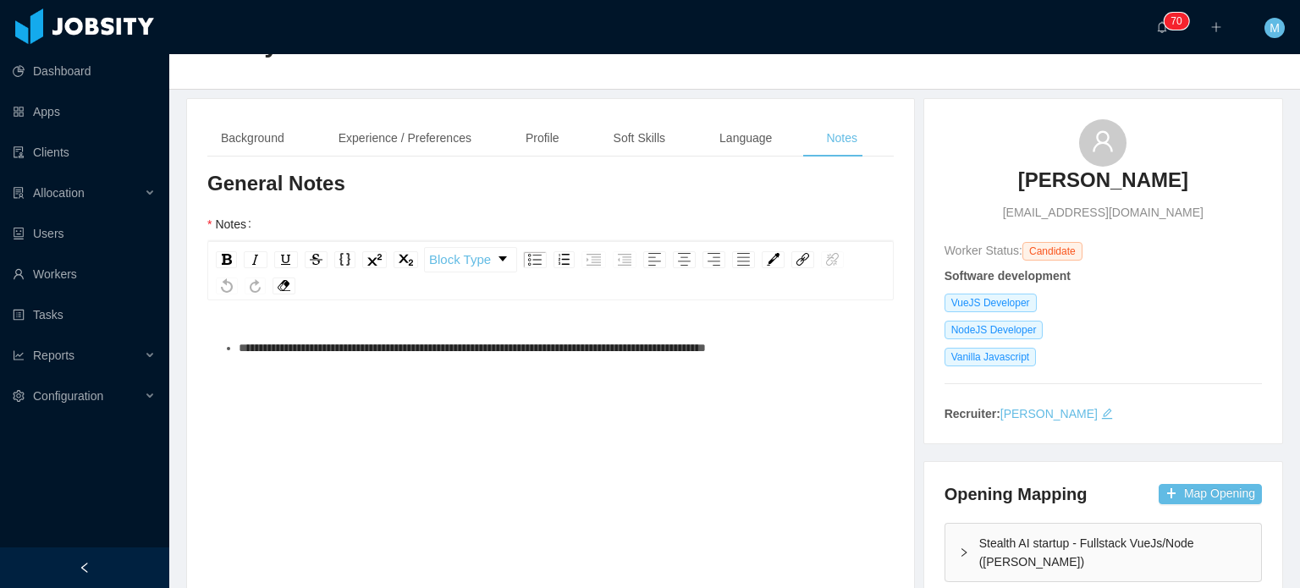
scroll to position [85, 0]
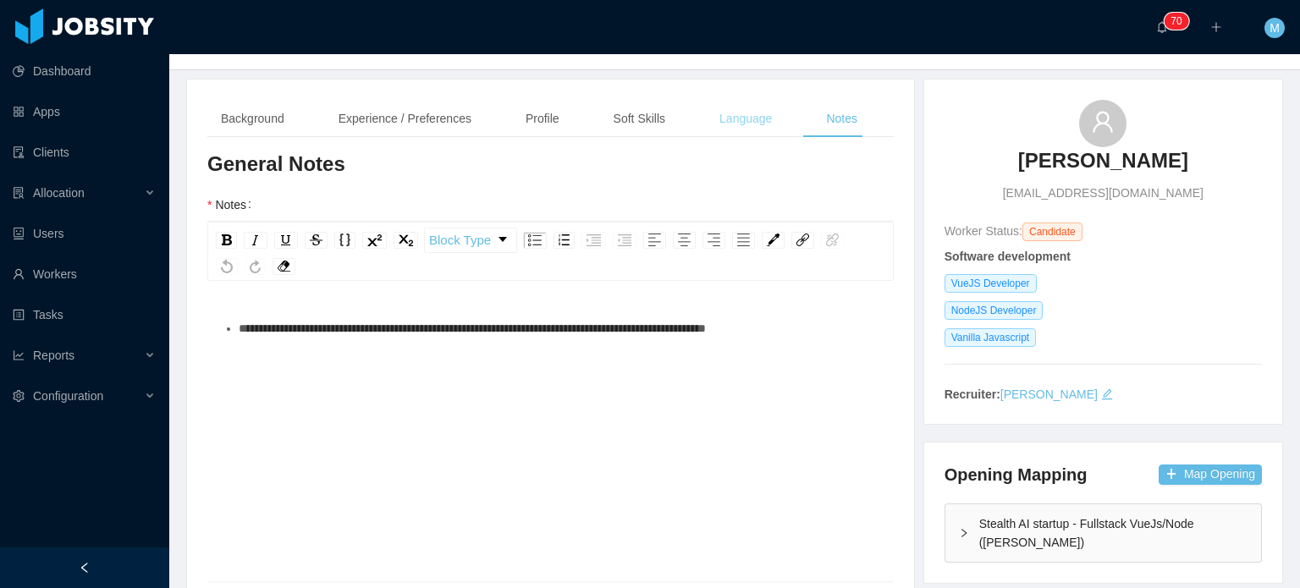
click at [735, 111] on div "Language" at bounding box center [746, 119] width 80 height 38
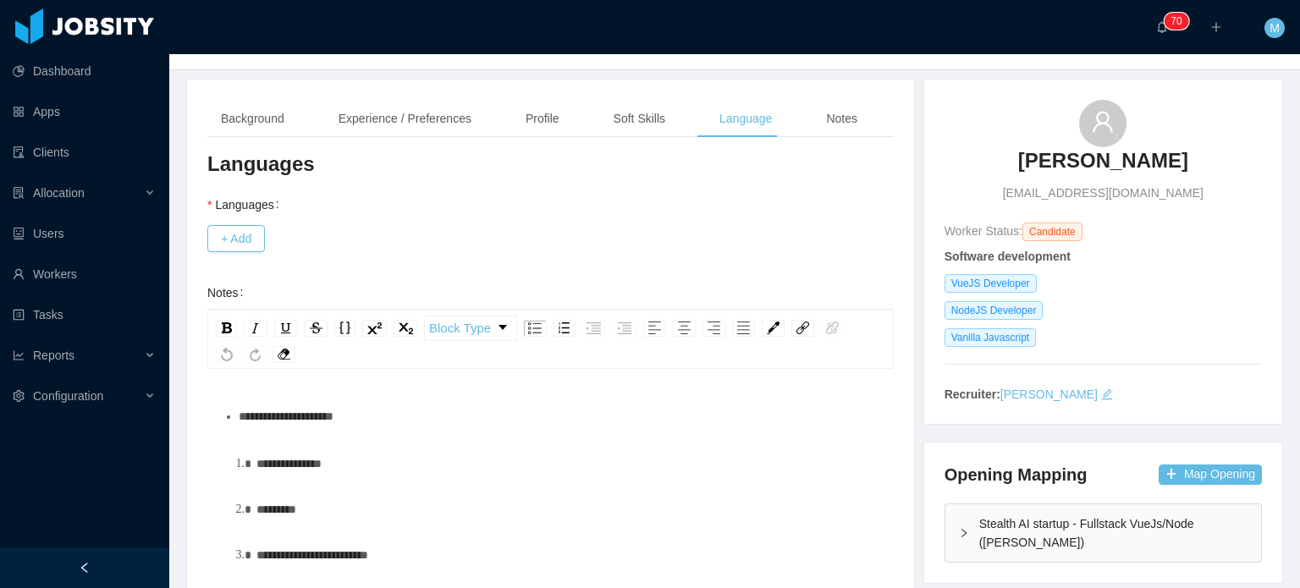
click at [641, 348] on div "Block Type" at bounding box center [550, 339] width 687 height 59
click at [264, 246] on button "+ Add" at bounding box center [236, 238] width 58 height 27
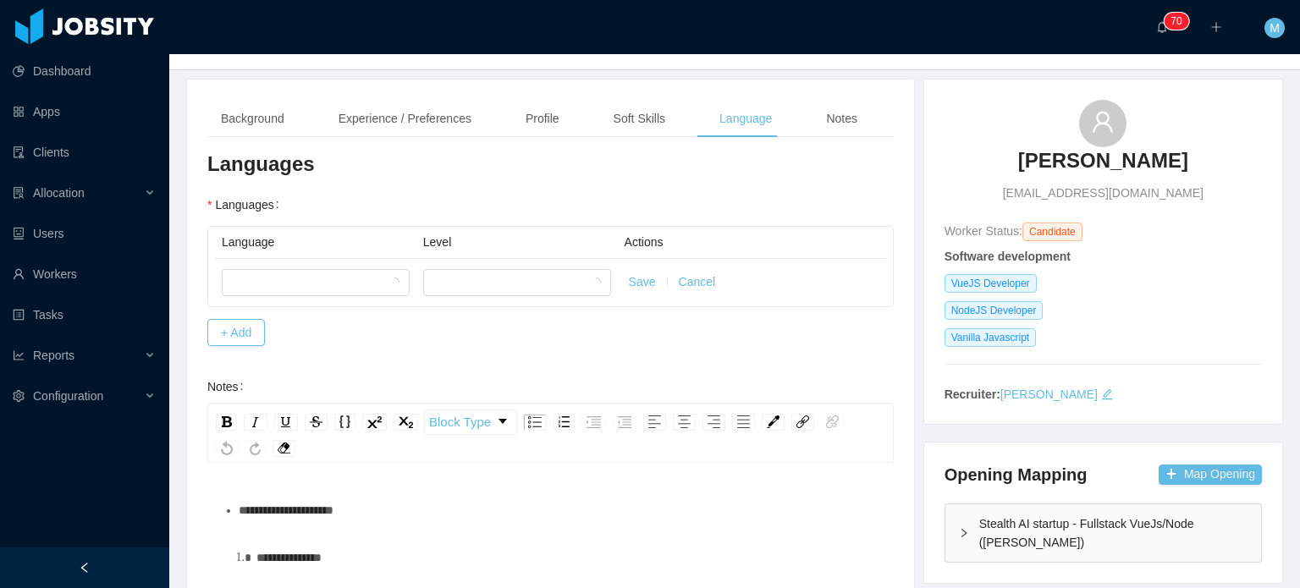
click at [298, 256] on th "Language" at bounding box center [315, 243] width 201 height 32
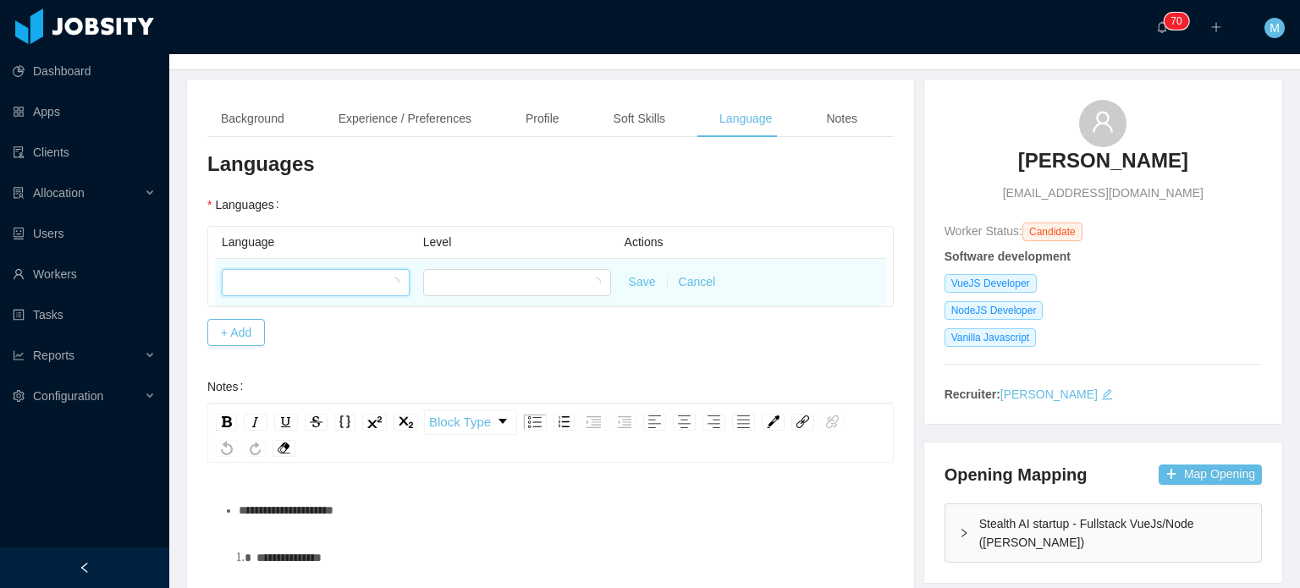
click at [301, 277] on div at bounding box center [310, 282] width 157 height 25
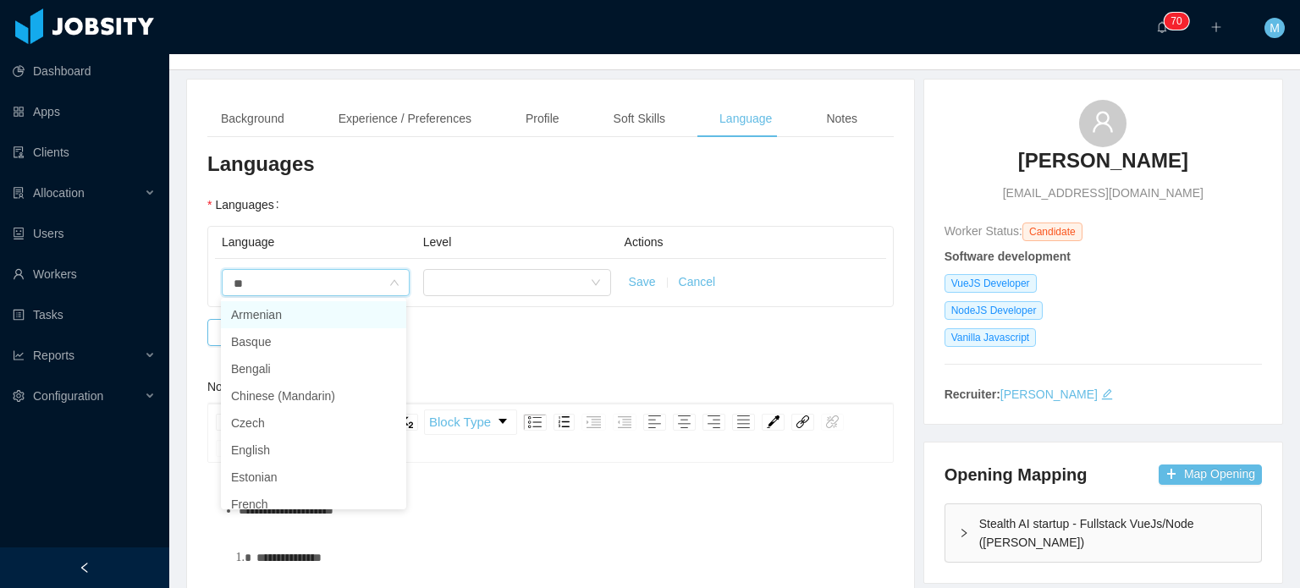
type input "***"
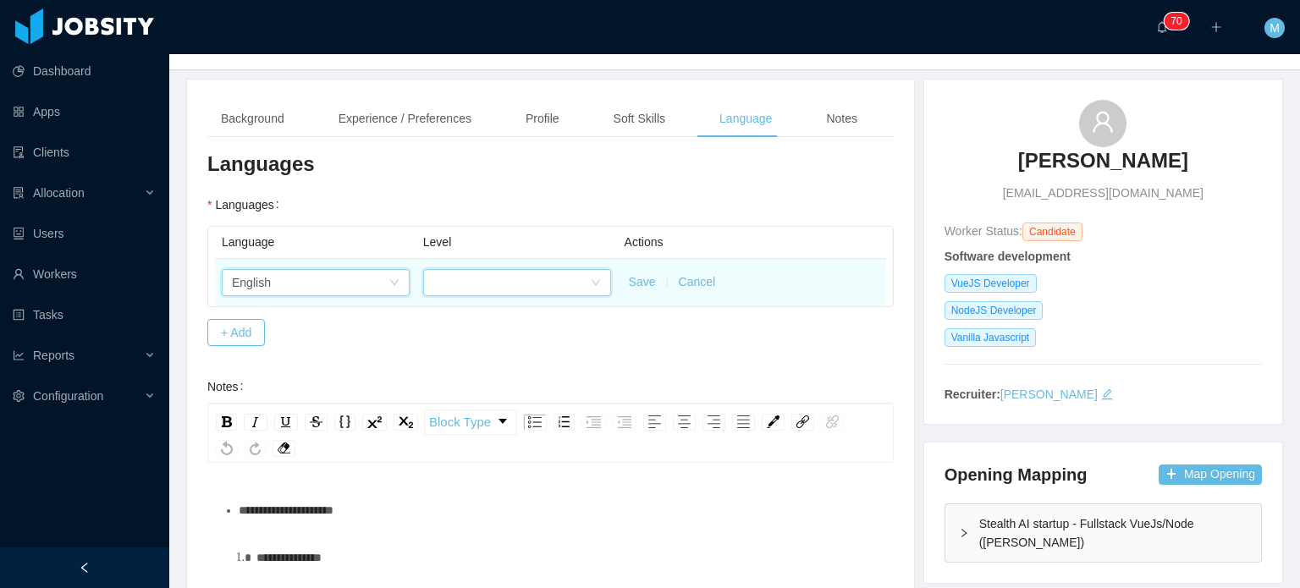
click at [474, 277] on div at bounding box center [511, 282] width 157 height 25
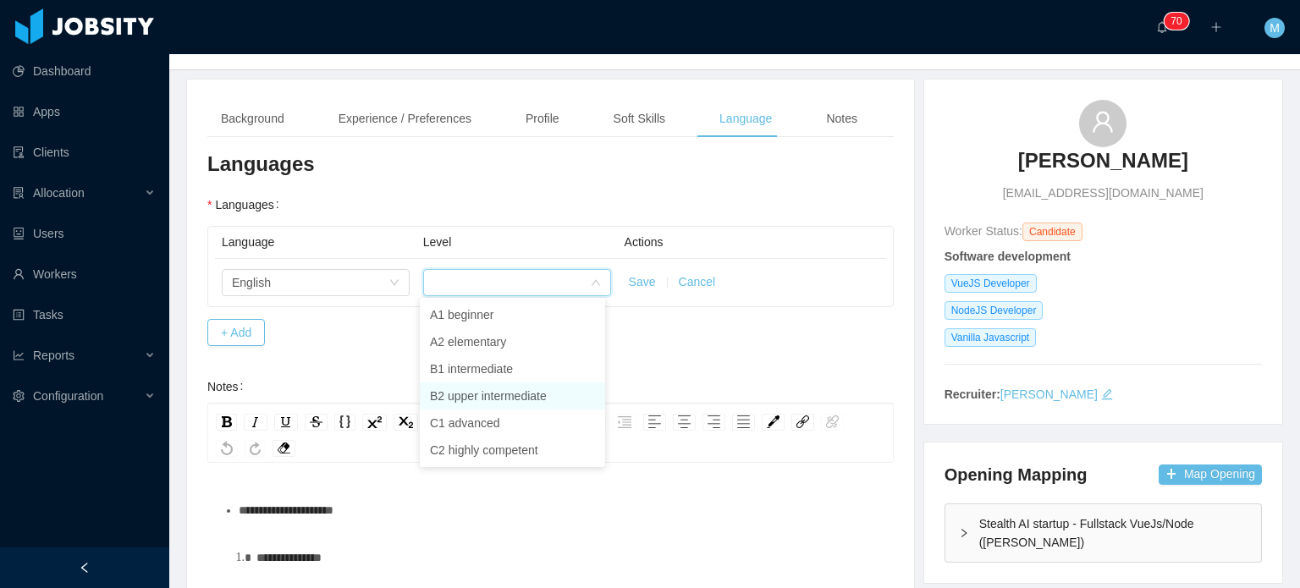
click at [489, 388] on li "B2 upper intermediate" at bounding box center [512, 396] width 185 height 27
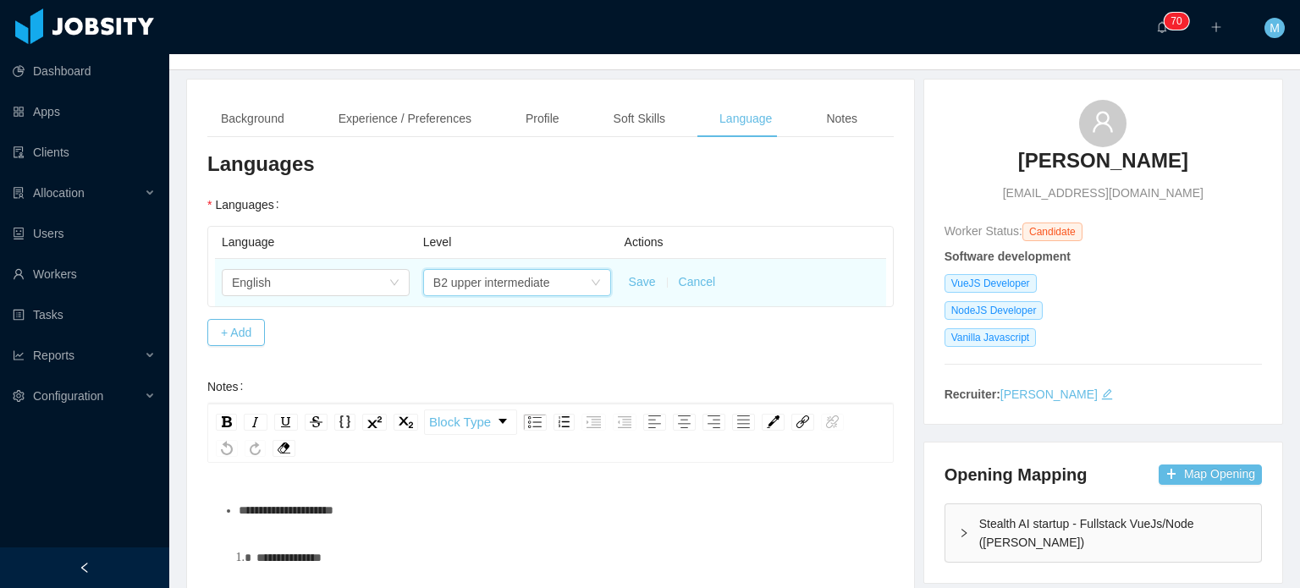
click at [653, 281] on td "Save Cancel" at bounding box center [752, 282] width 268 height 47
click at [636, 283] on button "Save" at bounding box center [642, 282] width 27 height 18
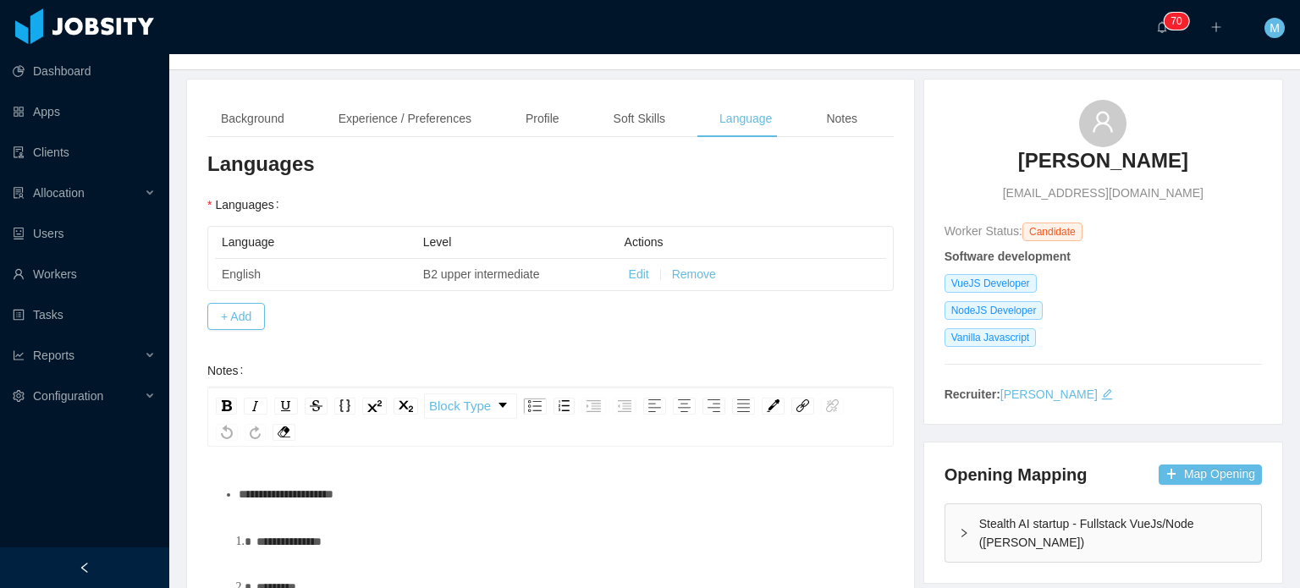
click at [656, 96] on div "**********" at bounding box center [550, 434] width 727 height 709
click at [653, 124] on div "Soft Skills" at bounding box center [639, 119] width 79 height 38
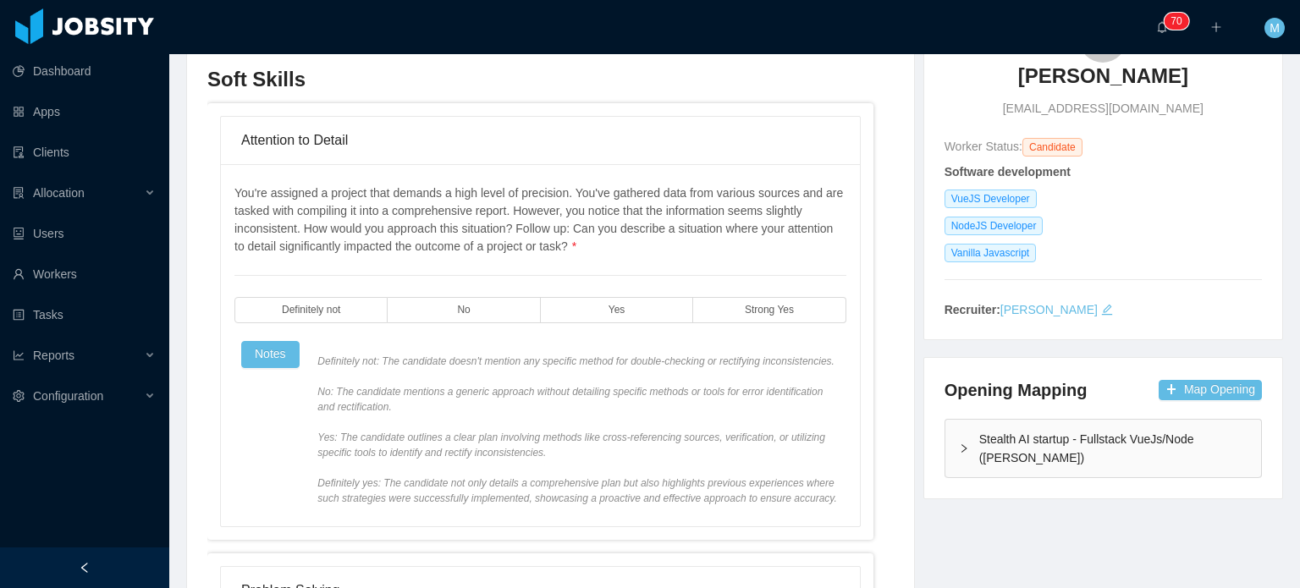
scroll to position [339, 0]
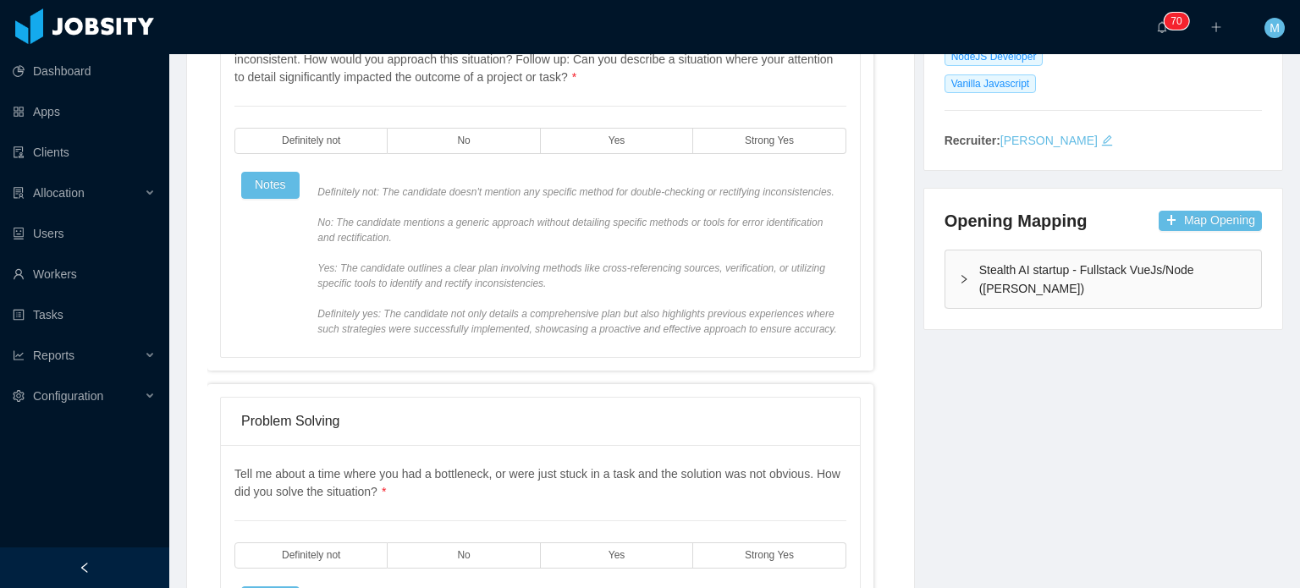
click at [663, 238] on span "Definitely not: The candidate doesn't mention any specific method for double-ch…" at bounding box center [577, 261] width 521 height 152
click at [659, 157] on div "You're assigned a project that demands a high level of precision. You've gather…" at bounding box center [540, 176] width 612 height 322
click at [676, 121] on div "You're assigned a project that demands a high level of precision. You've gather…" at bounding box center [540, 176] width 612 height 322
click at [672, 138] on label "Yes" at bounding box center [617, 141] width 152 height 26
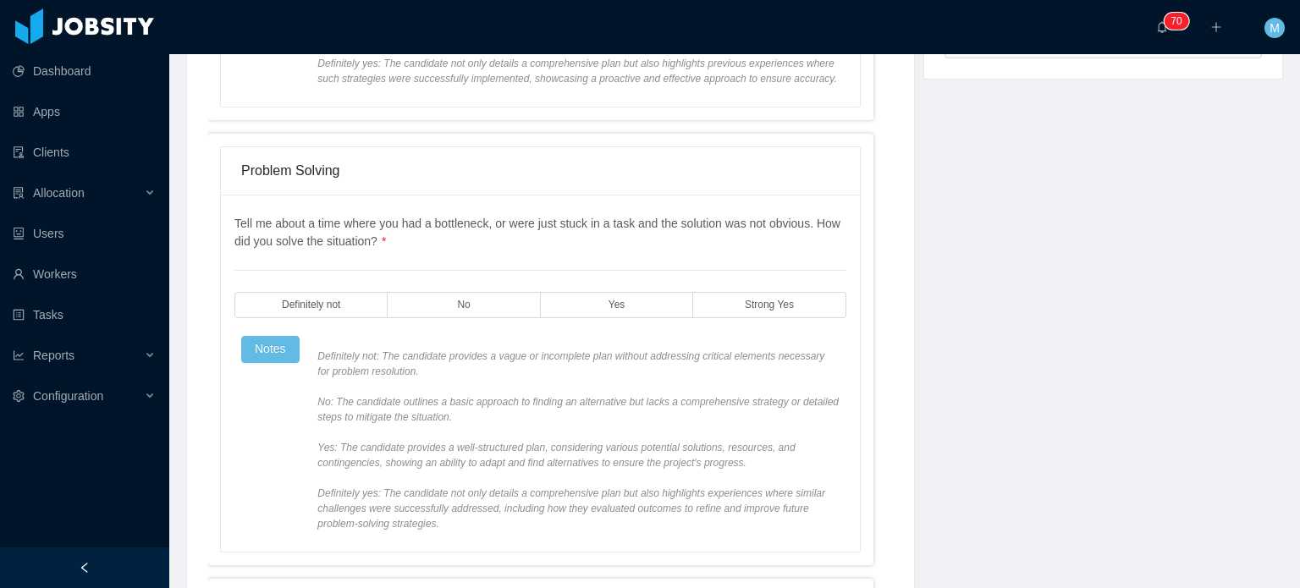
scroll to position [593, 0]
click at [620, 345] on span "Definitely not: The candidate provides a vague or incomplete plan without addre…" at bounding box center [577, 436] width 521 height 183
click at [631, 309] on label "Yes" at bounding box center [617, 302] width 152 height 26
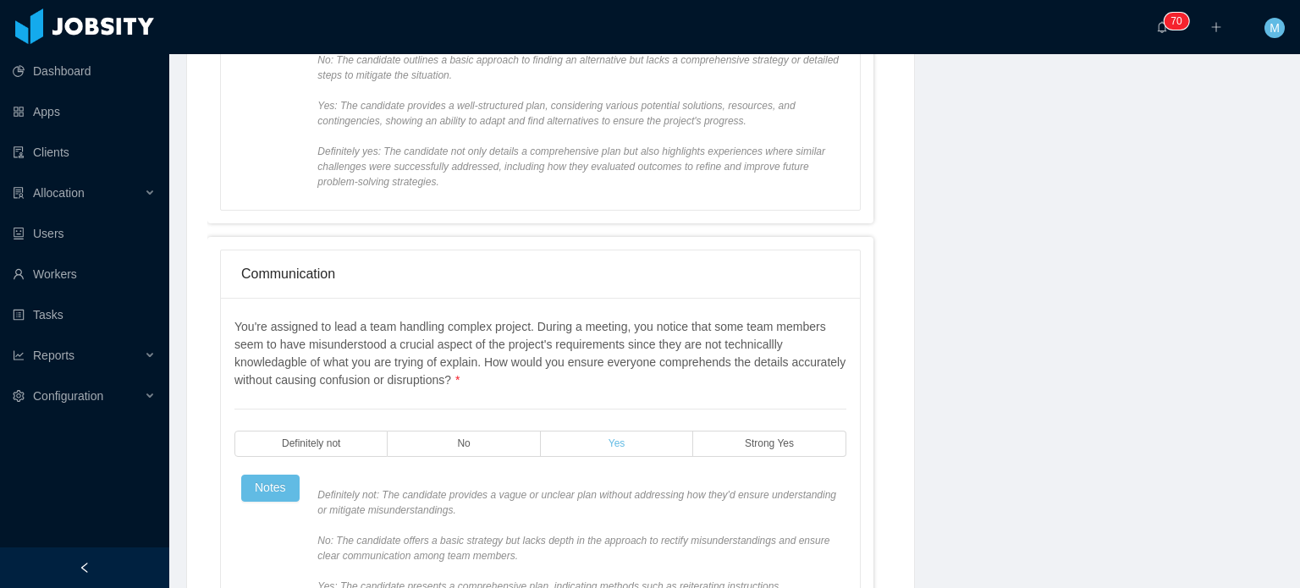
click at [626, 443] on label "Yes" at bounding box center [617, 444] width 152 height 26
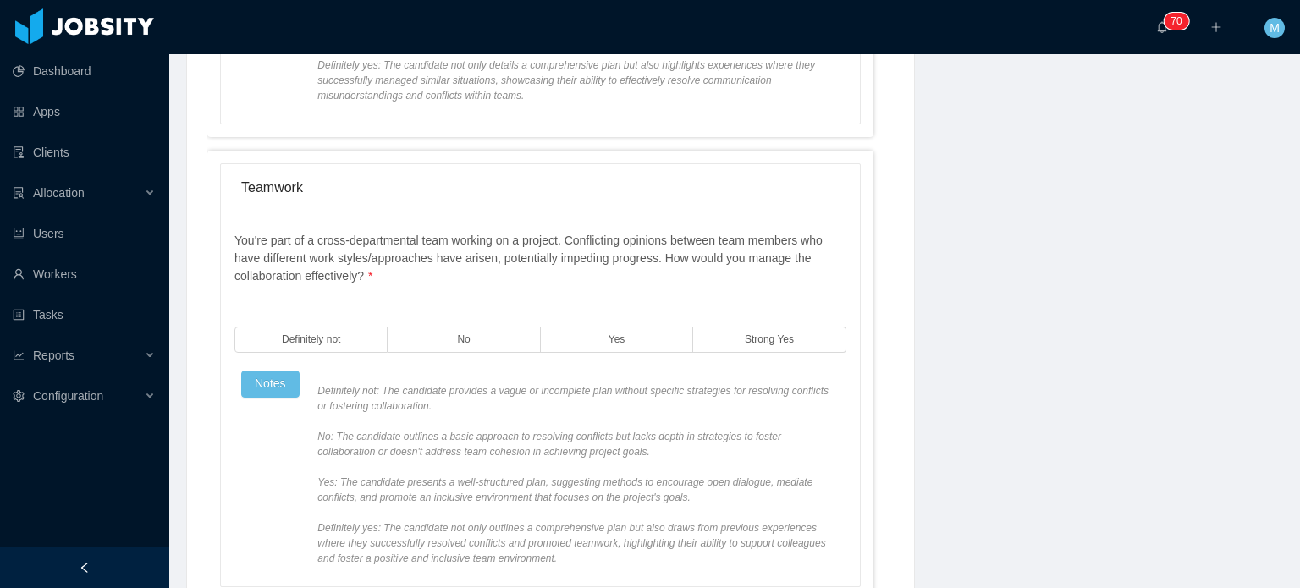
scroll to position [1524, 0]
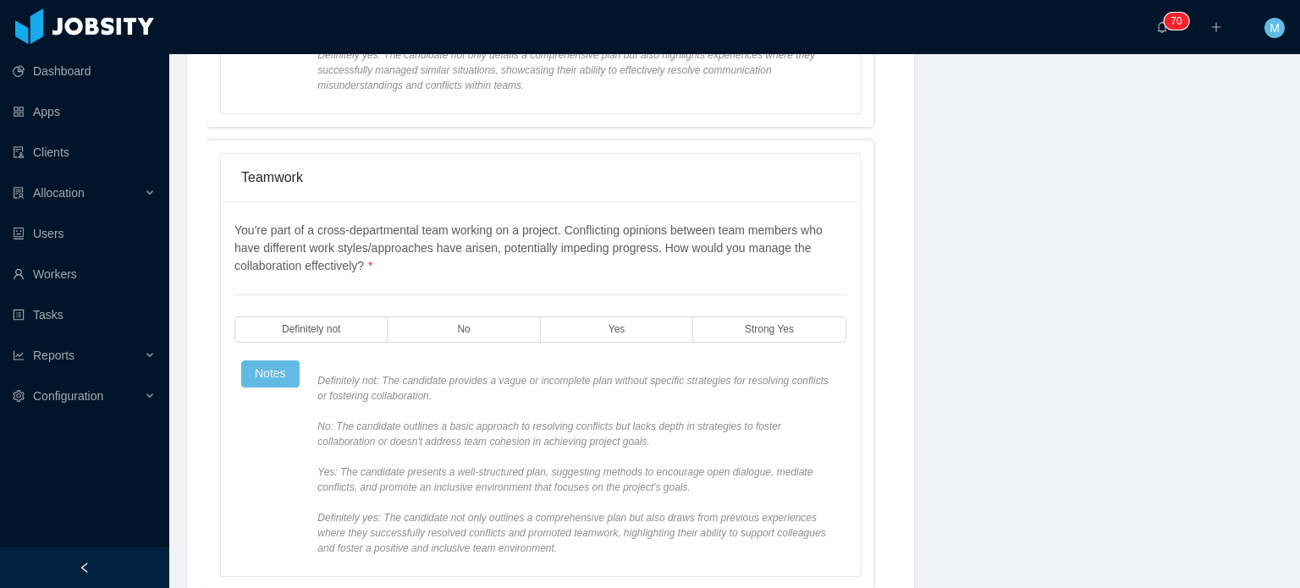
click at [634, 339] on div "You're part of a cross-departmental team working on a project. Conflicting opin…" at bounding box center [540, 389] width 612 height 334
click at [635, 338] on label "Yes" at bounding box center [617, 330] width 152 height 26
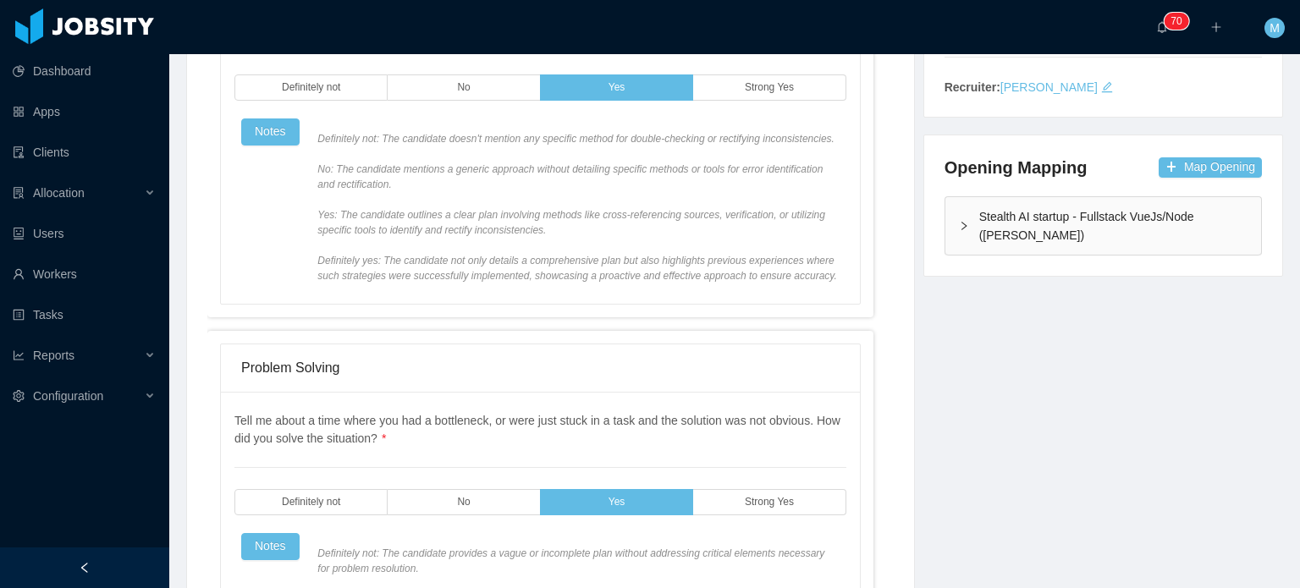
scroll to position [0, 0]
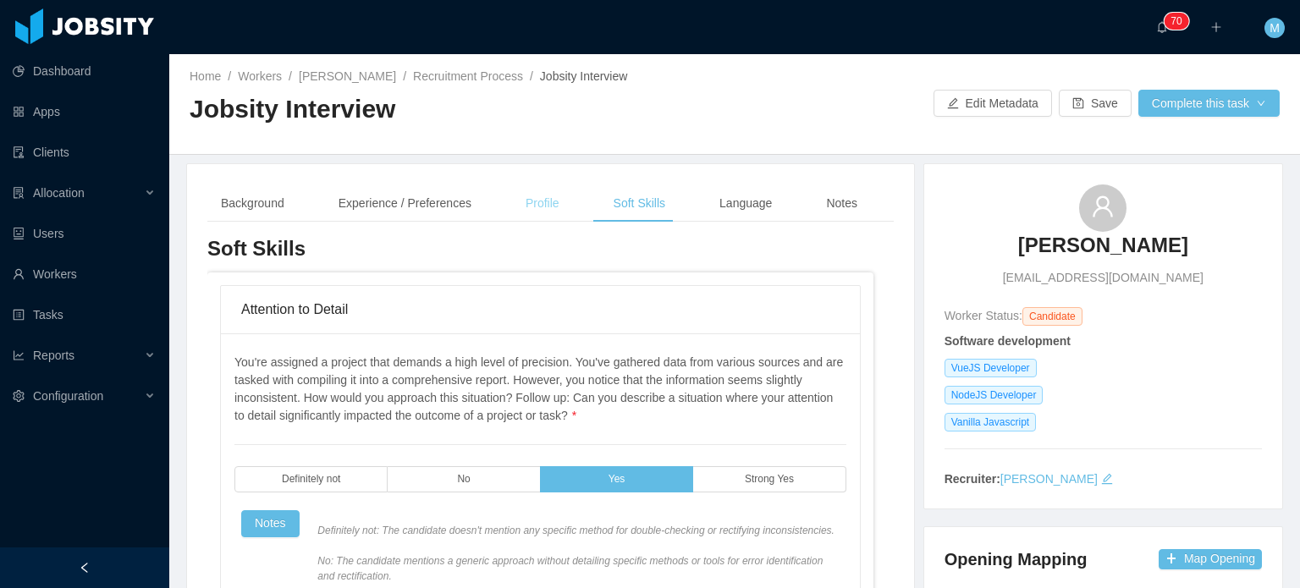
click at [518, 206] on div "Profile" at bounding box center [542, 204] width 61 height 38
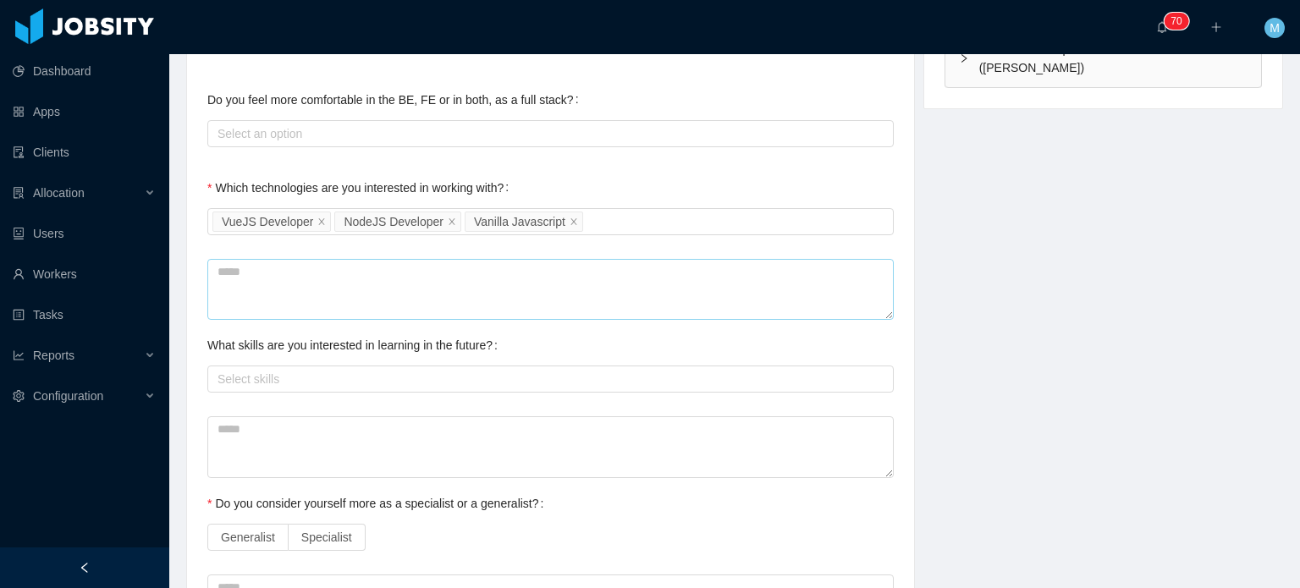
scroll to position [593, 0]
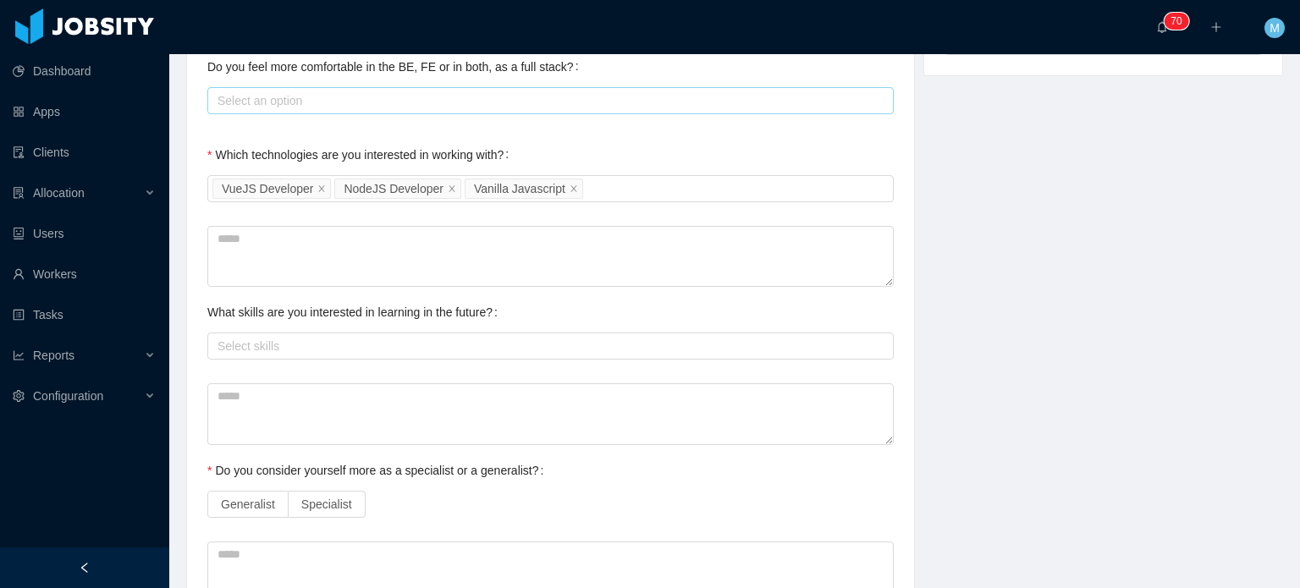
click at [345, 105] on div "Select an option" at bounding box center [547, 100] width 659 height 17
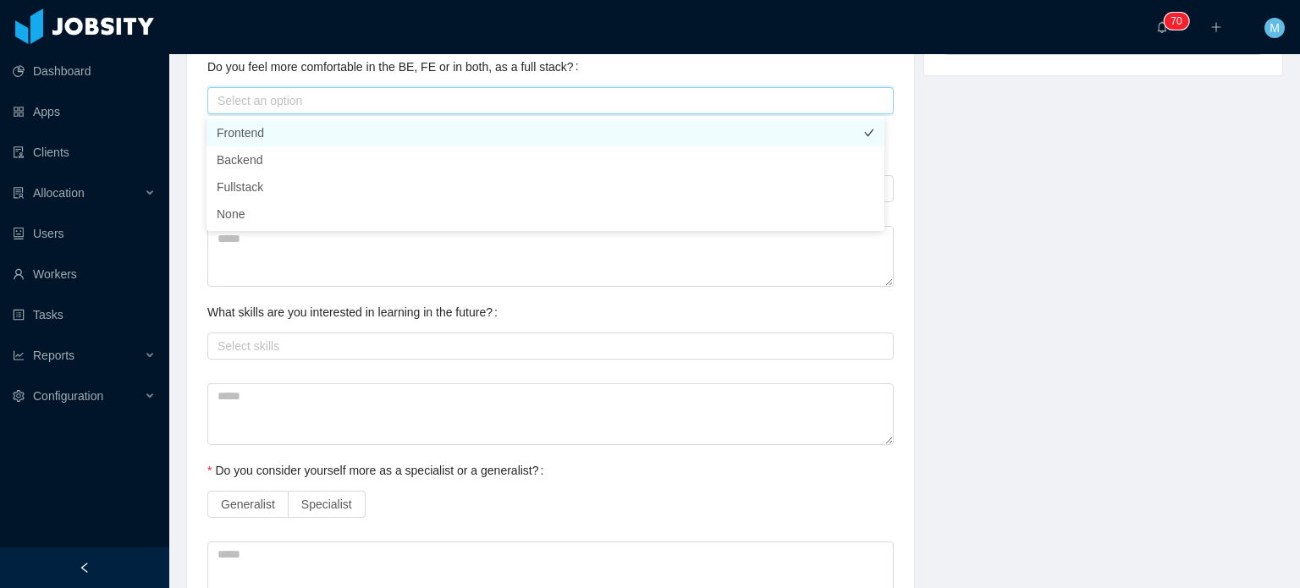
click at [373, 124] on li "Frontend" at bounding box center [546, 132] width 678 height 27
click at [1139, 261] on div "**********" at bounding box center [734, 181] width 1139 height 1221
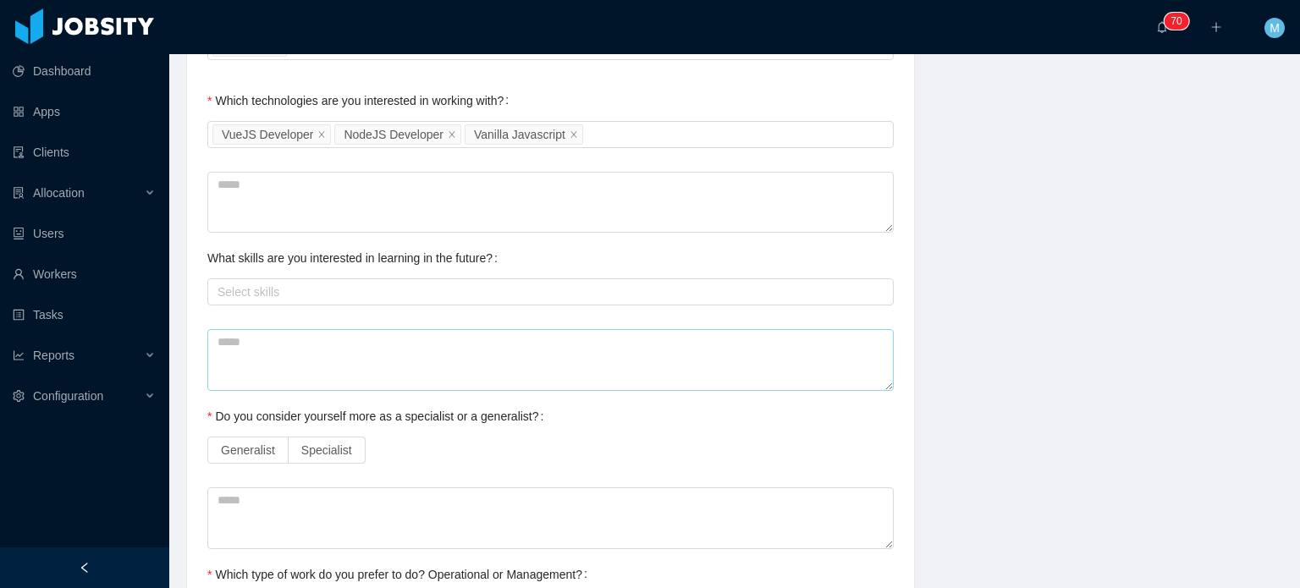
scroll to position [677, 0]
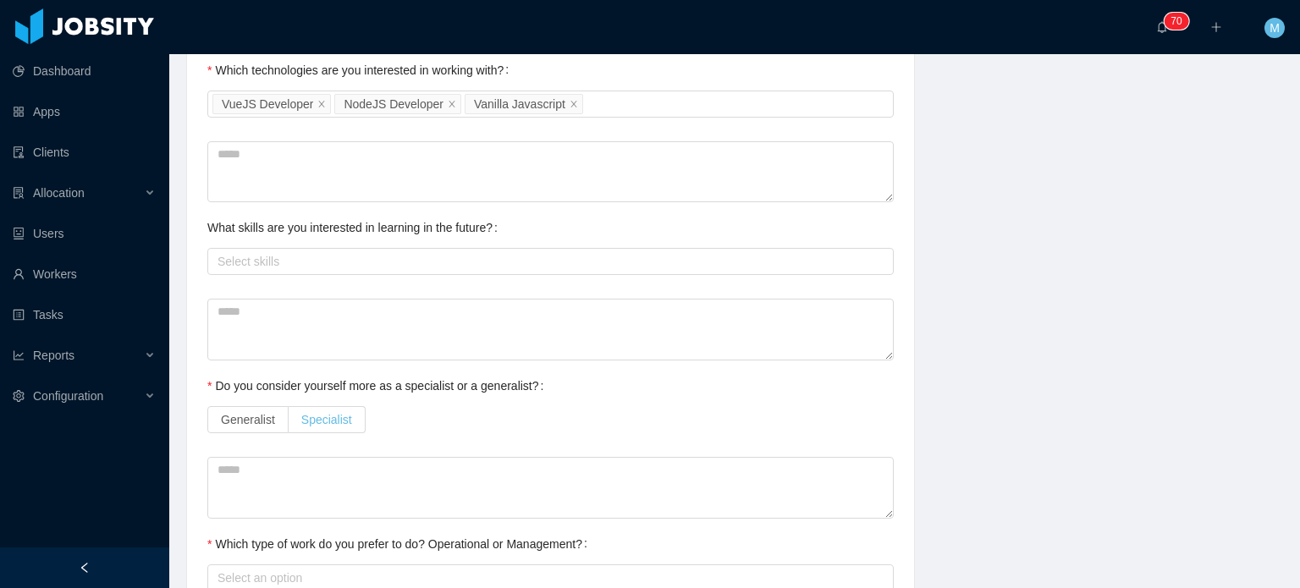
click at [345, 414] on span "Specialist" at bounding box center [326, 420] width 51 height 14
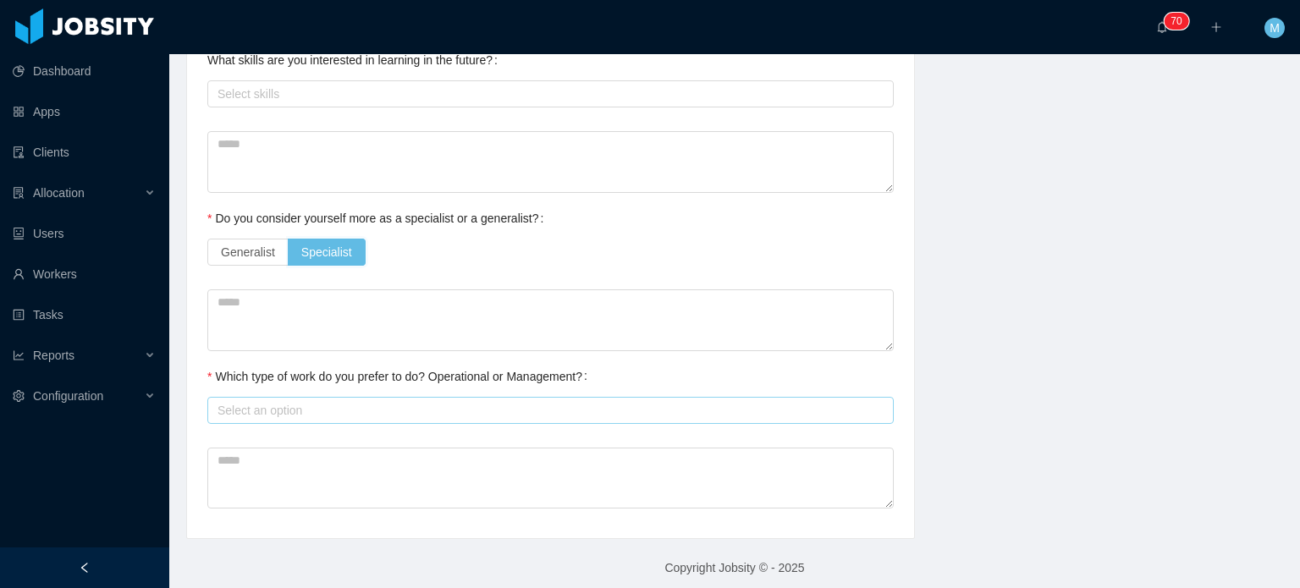
scroll to position [853, 0]
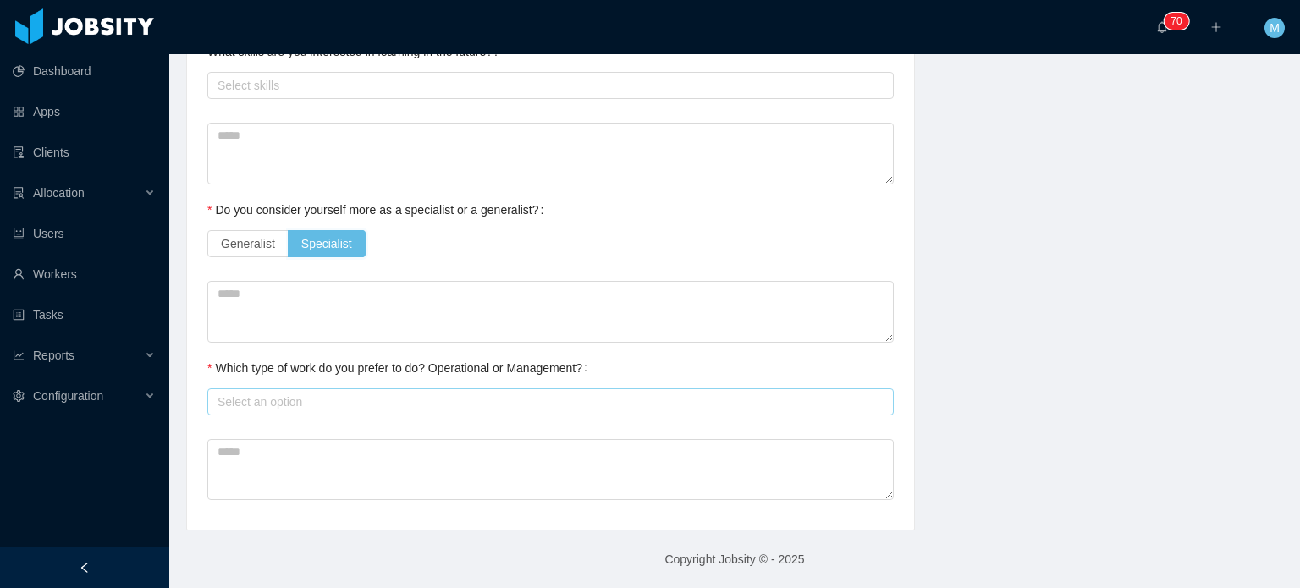
click at [299, 402] on div "Select an option" at bounding box center [547, 402] width 659 height 17
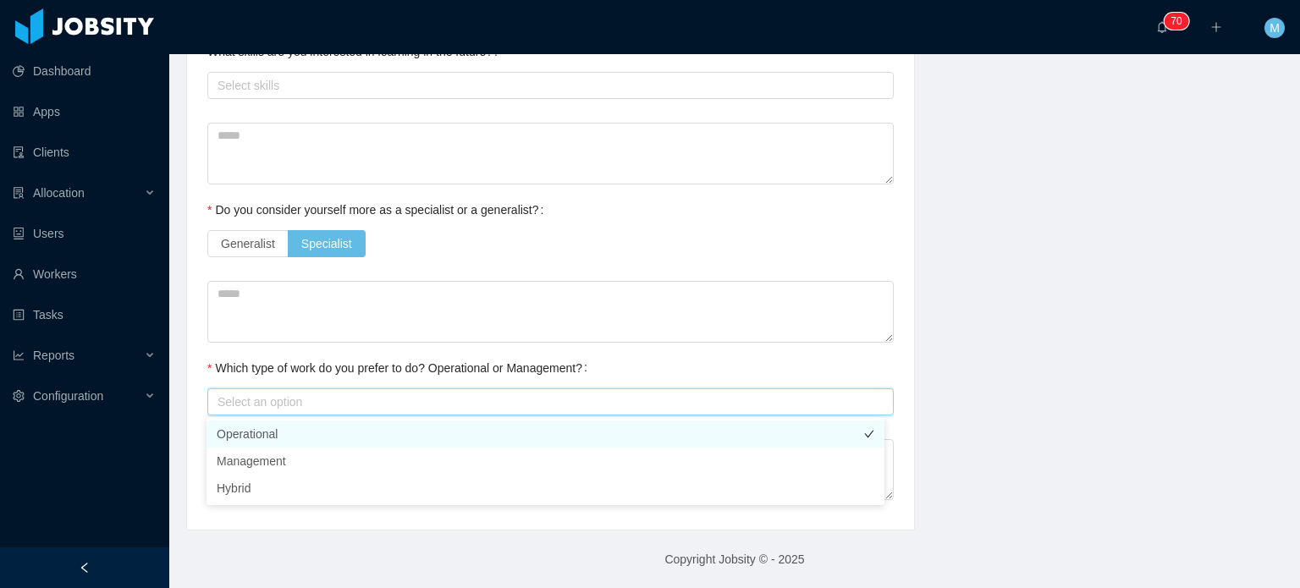
click at [301, 425] on li "Operational" at bounding box center [546, 434] width 678 height 27
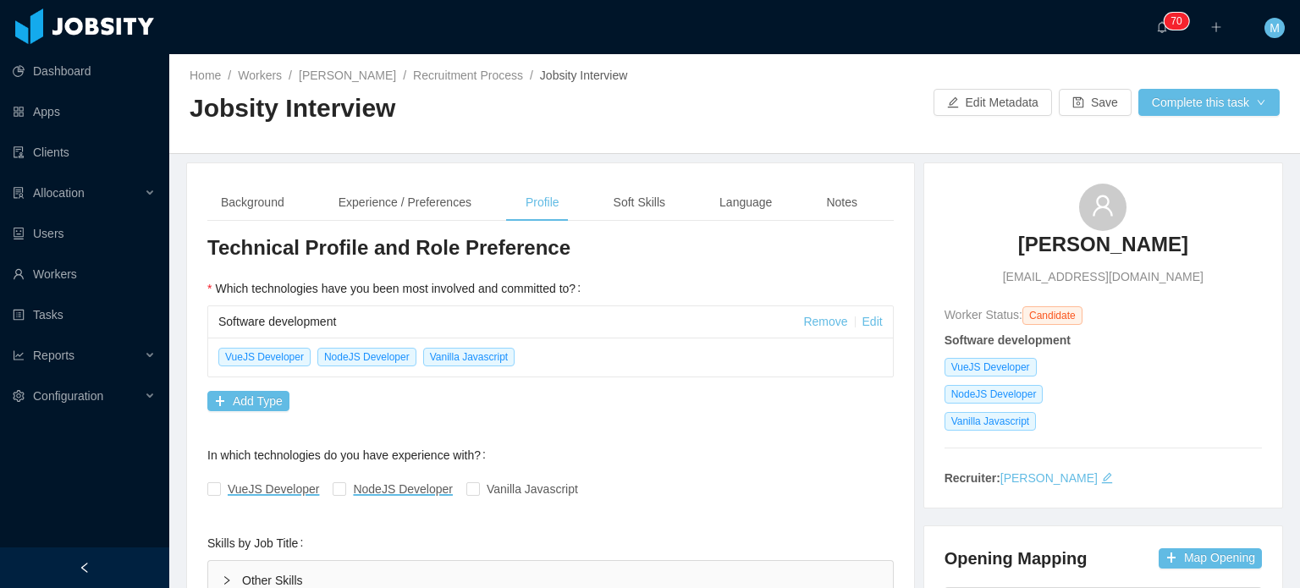
scroll to position [0, 0]
click at [456, 212] on div "Experience / Preferences" at bounding box center [405, 204] width 160 height 38
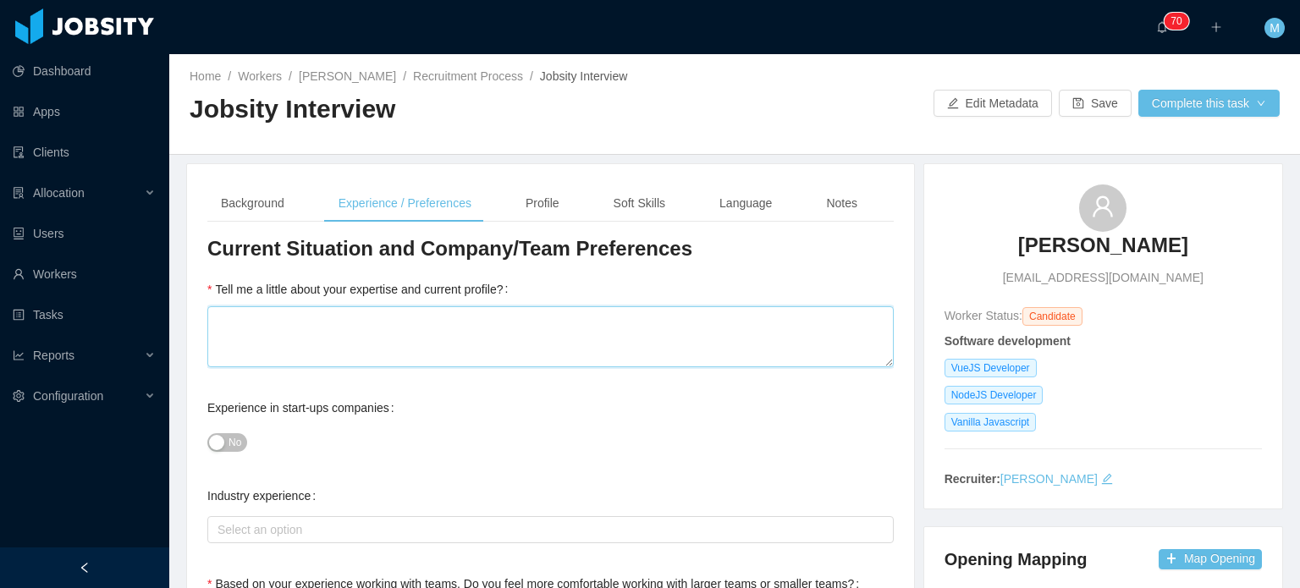
click at [422, 325] on textarea "Tell me a little about your expertise and current profile?" at bounding box center [550, 337] width 687 height 62
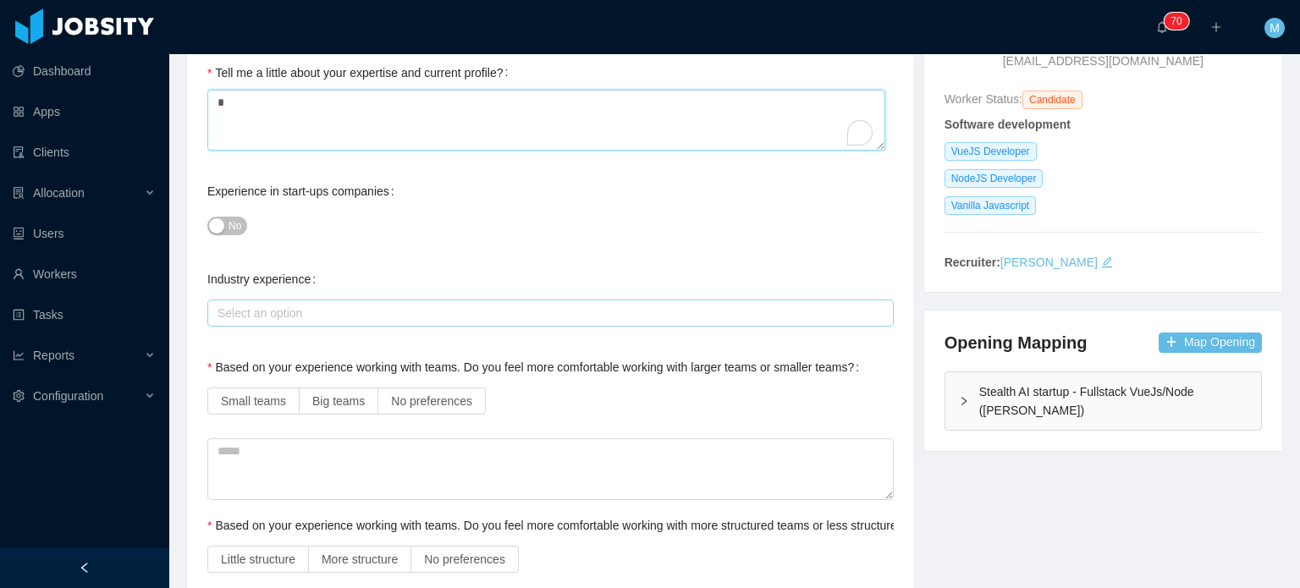
scroll to position [254, 0]
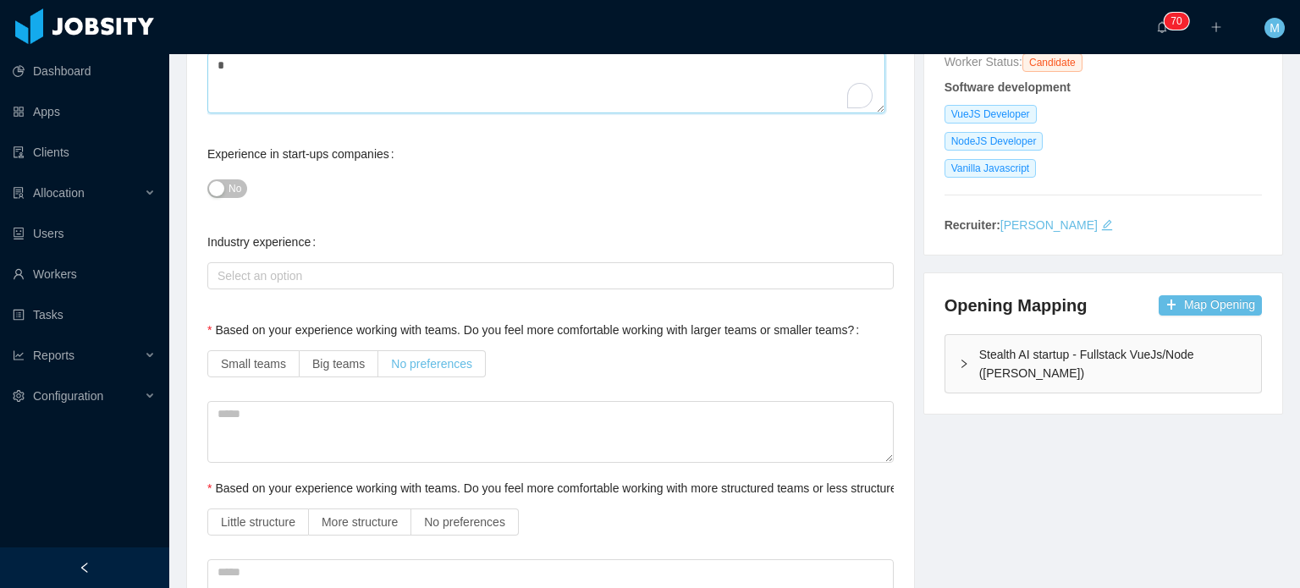
type textarea "*"
click at [444, 364] on span "No preferences" at bounding box center [431, 364] width 81 height 14
click at [477, 521] on span "No preferences" at bounding box center [464, 523] width 81 height 14
click at [226, 196] on button "No" at bounding box center [227, 188] width 40 height 19
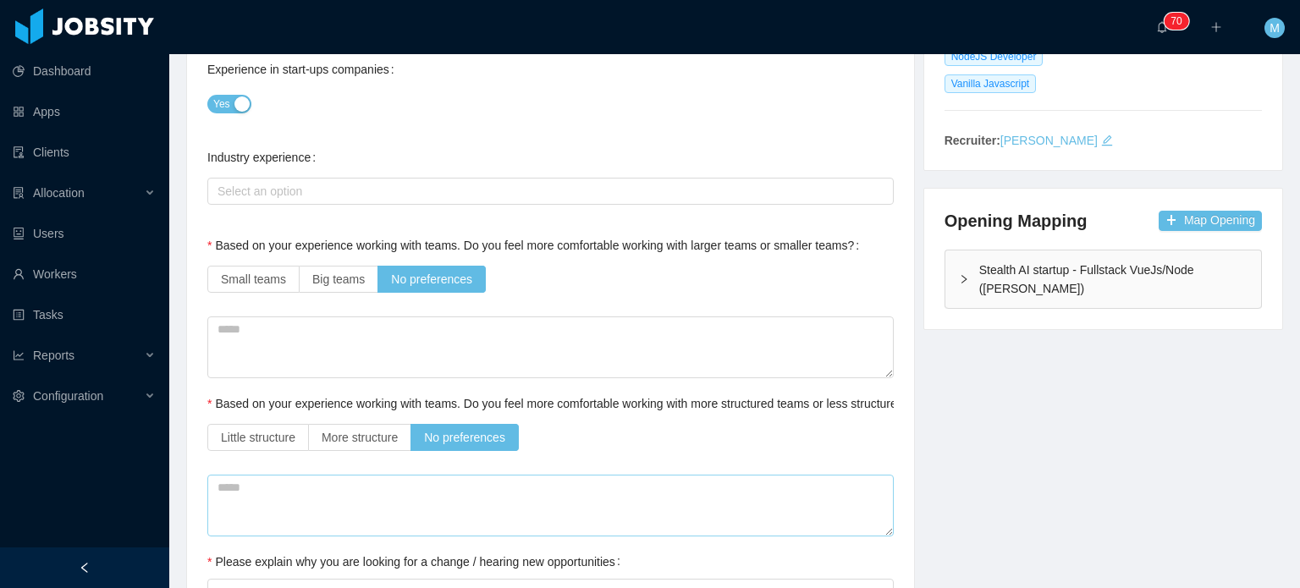
scroll to position [508, 0]
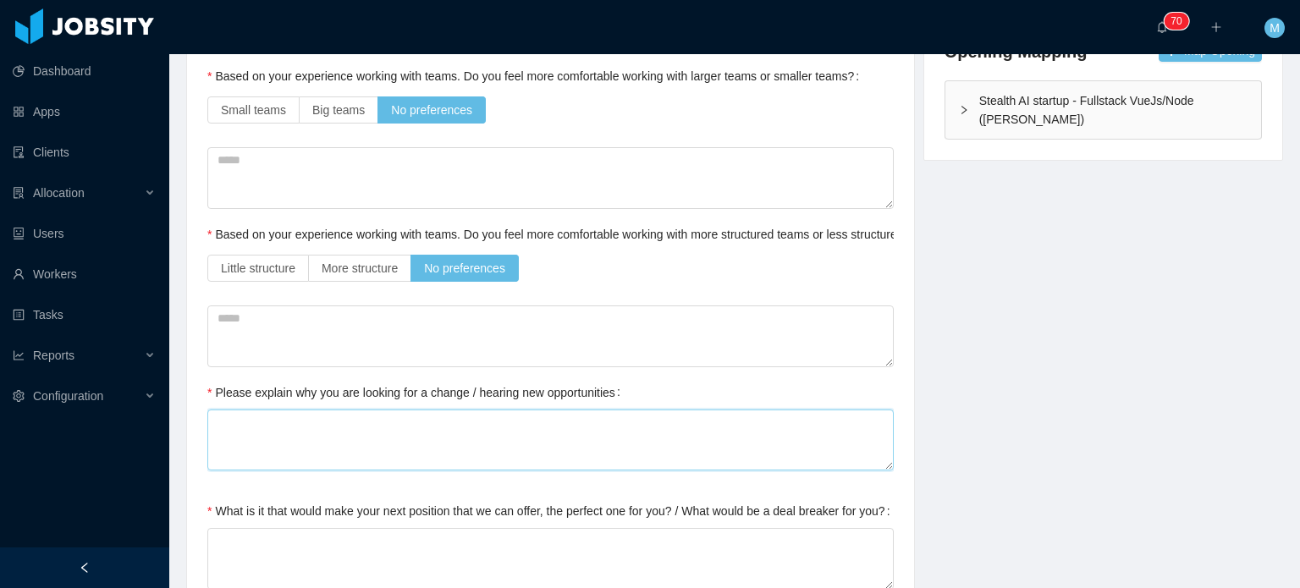
click at [452, 453] on textarea "Please explain why you are looking for a change / hearing new opportunities" at bounding box center [550, 441] width 687 height 62
type textarea "*"
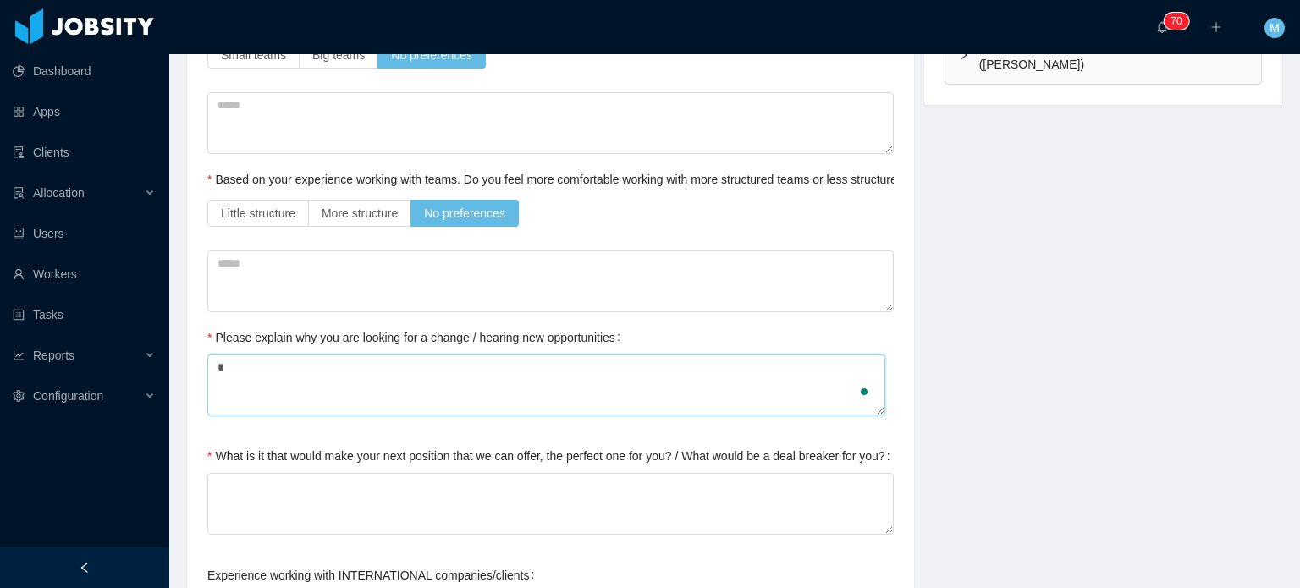
scroll to position [593, 0]
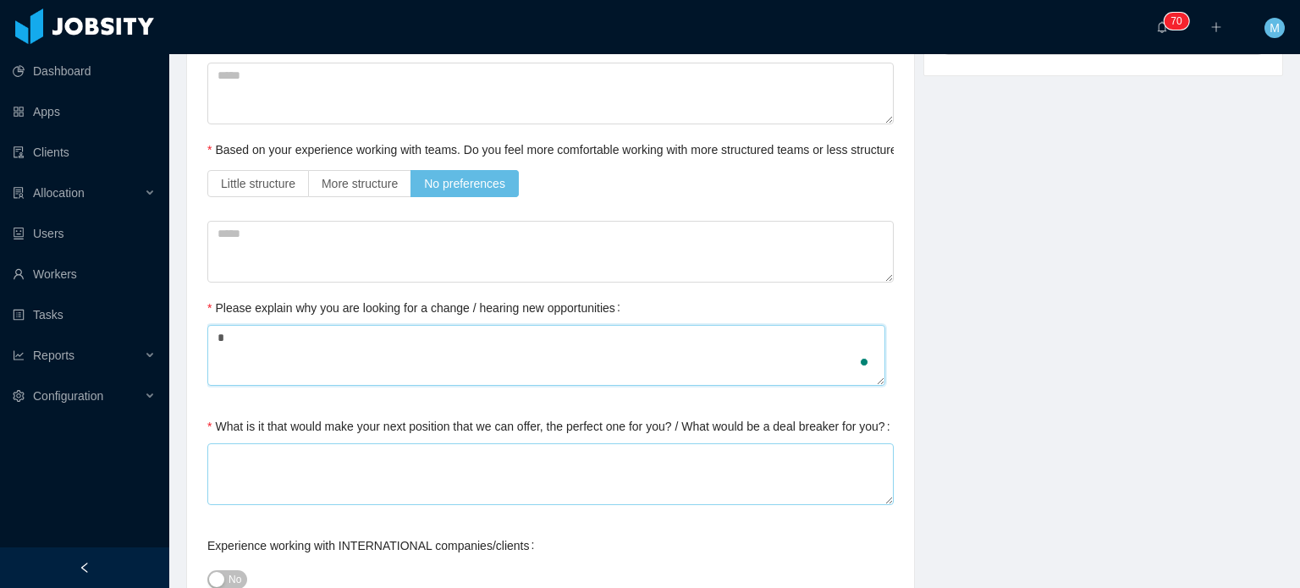
type textarea "*"
click at [415, 480] on textarea "What is it that would make your next position that we can offer, the perfect on…" at bounding box center [550, 475] width 687 height 62
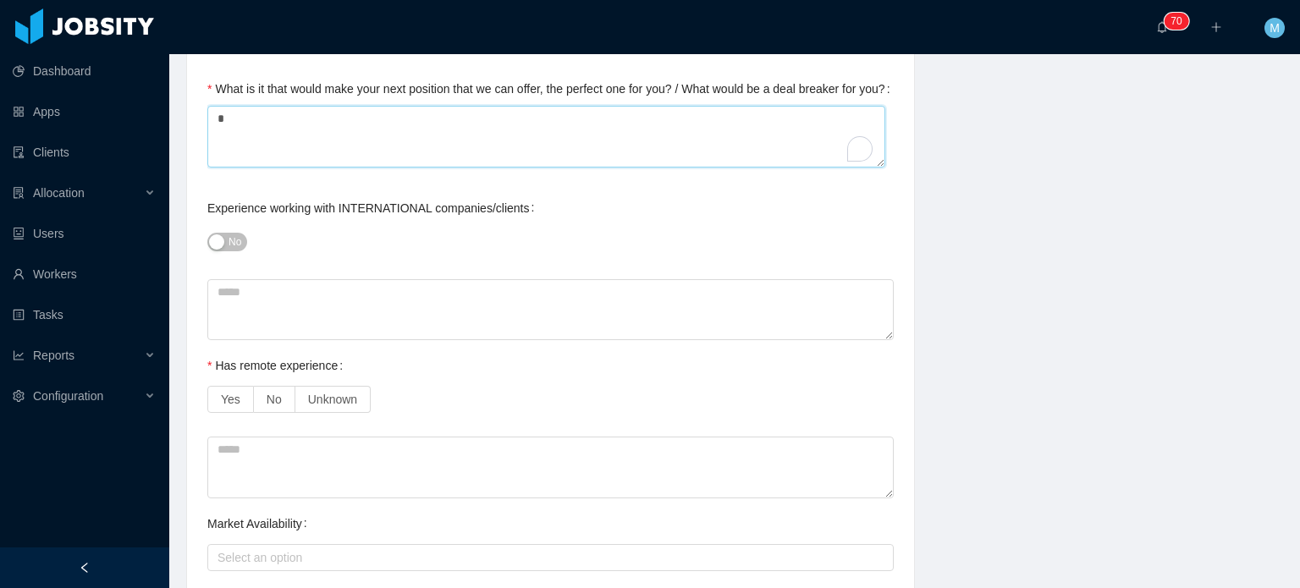
scroll to position [931, 0]
type textarea "*"
click at [237, 405] on label "Yes" at bounding box center [230, 398] width 47 height 27
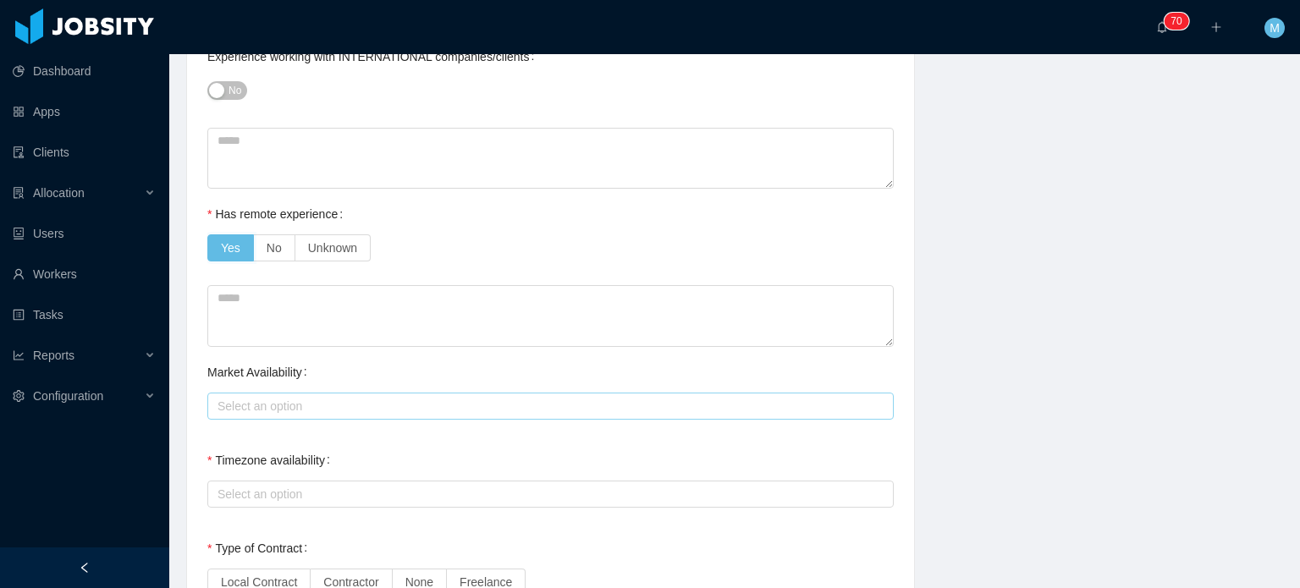
scroll to position [1100, 0]
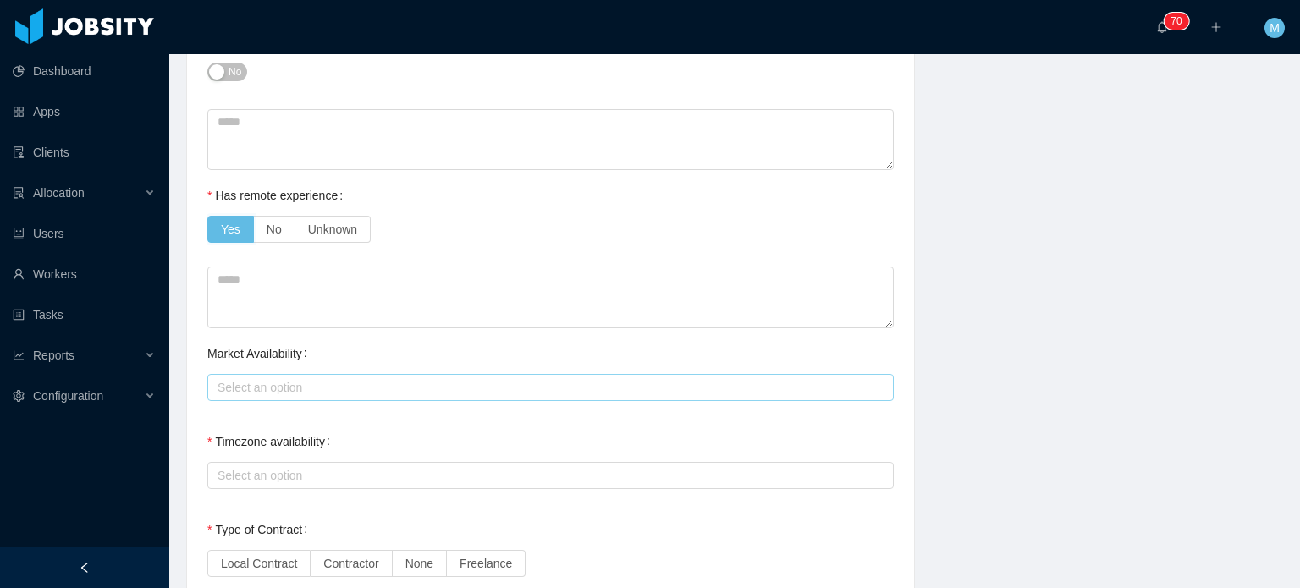
click at [307, 385] on div "Select an option" at bounding box center [547, 387] width 659 height 17
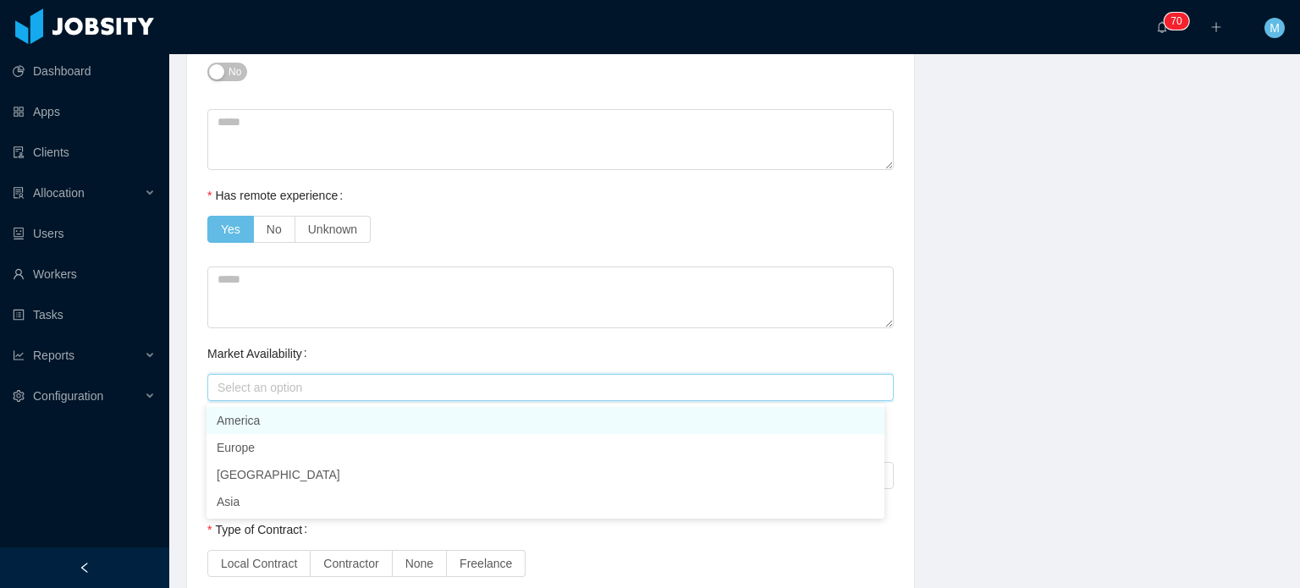
click at [307, 400] on div "Select an option" at bounding box center [550, 387] width 687 height 27
click at [308, 412] on li "America" at bounding box center [546, 420] width 678 height 27
click at [361, 348] on div "Market Availability Select an option America" at bounding box center [550, 371] width 687 height 68
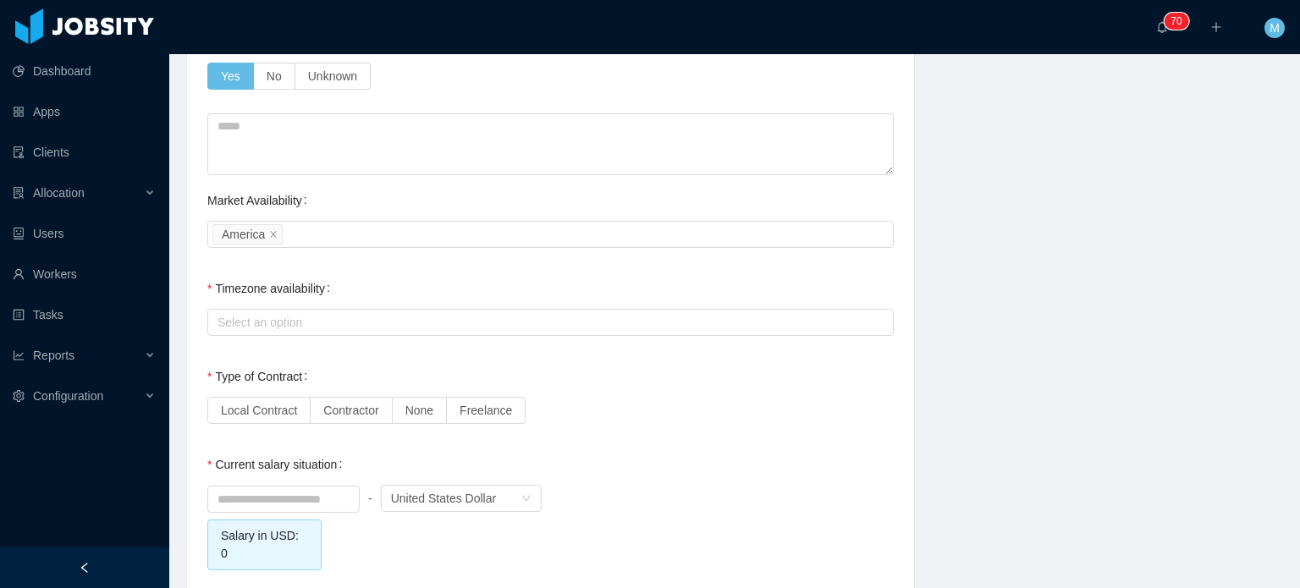
scroll to position [1270, 0]
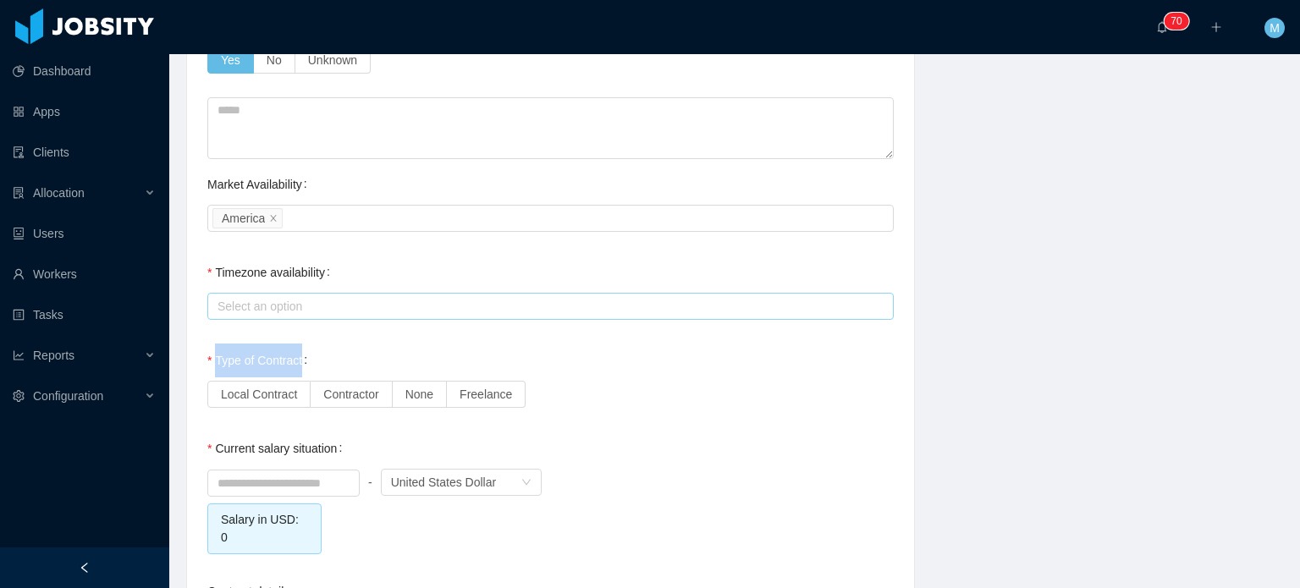
click at [360, 319] on div "Current Situation and Company/Team Preferences Tell me a little about your expe…" at bounding box center [550, 33] width 687 height 2134
click at [369, 306] on div "Select an option" at bounding box center [547, 306] width 659 height 17
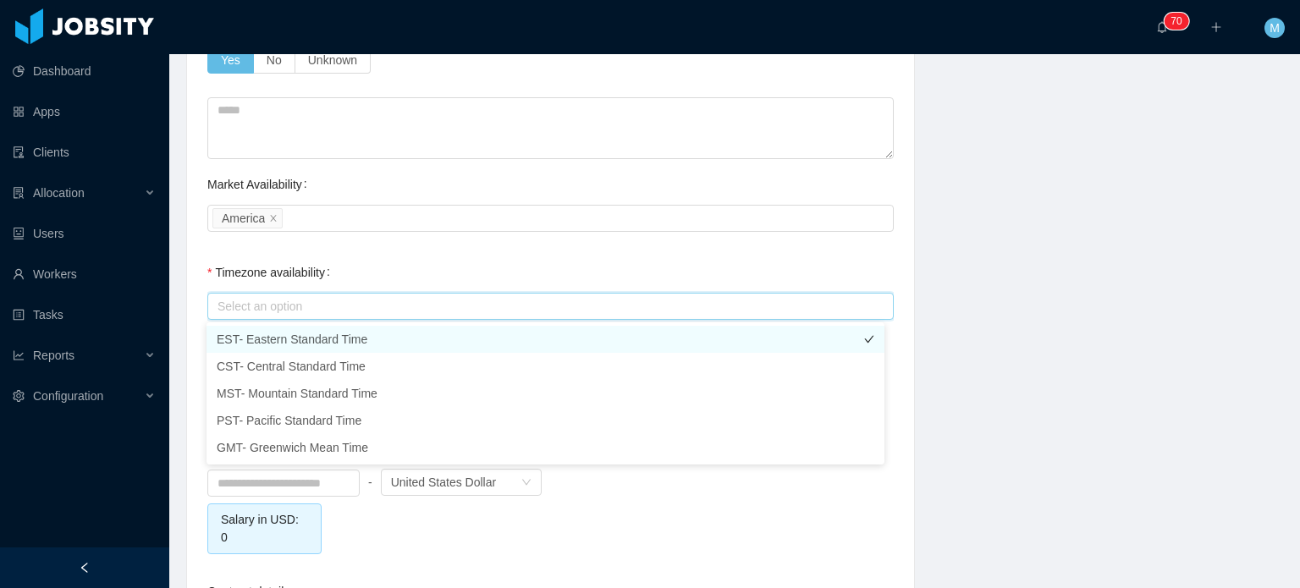
click at [364, 342] on li "EST- Eastern Standard Time" at bounding box center [546, 339] width 678 height 27
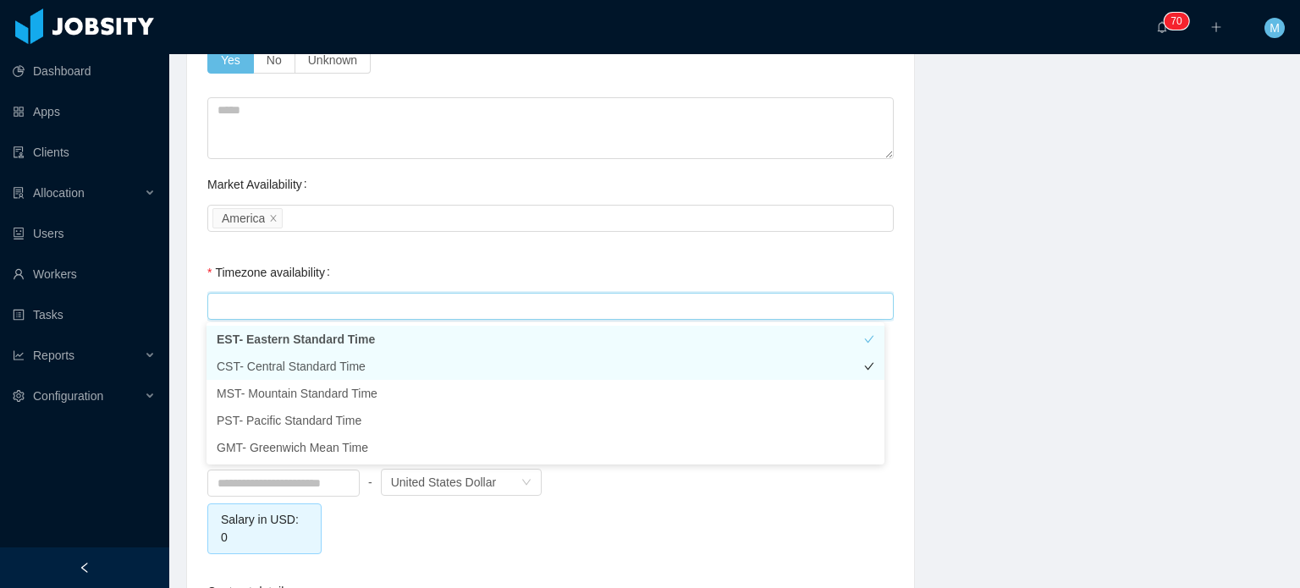
click at [368, 362] on li "CST- Central Standard Time" at bounding box center [546, 366] width 678 height 27
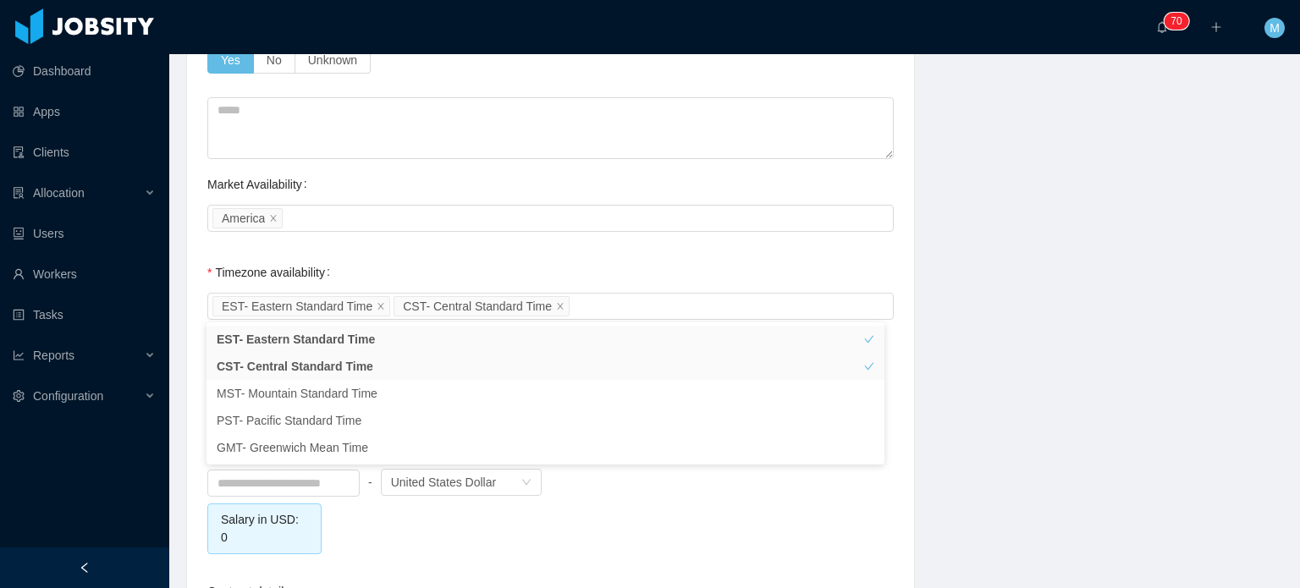
click at [897, 325] on div "**********" at bounding box center [550, 6] width 727 height 2225
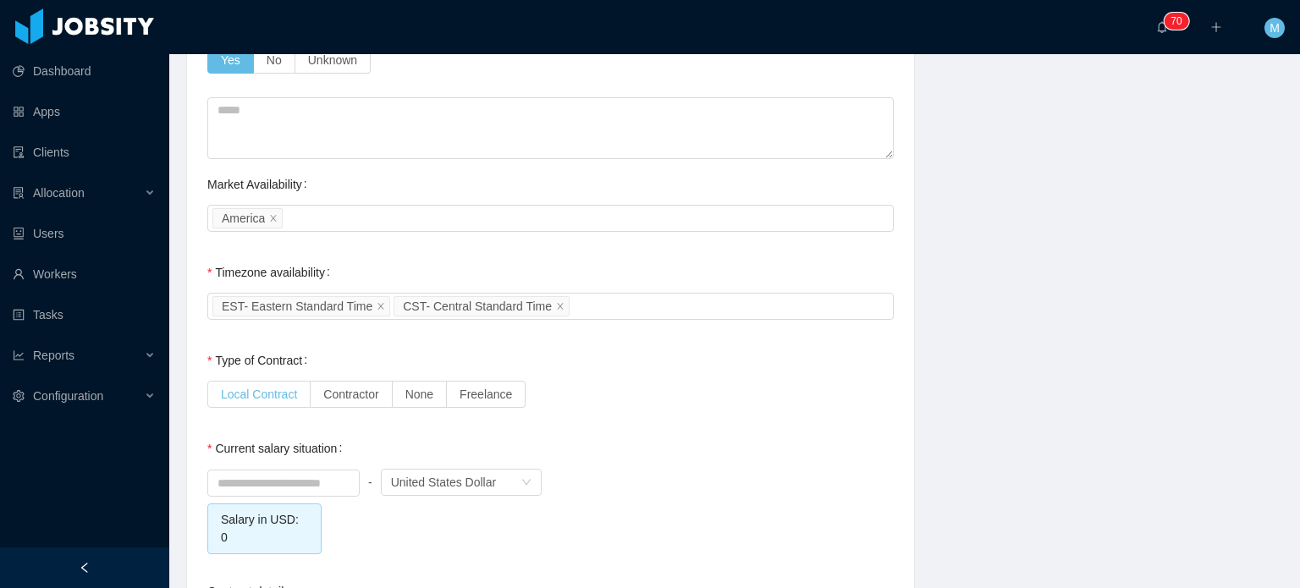
click at [251, 397] on span "Local Contract" at bounding box center [259, 395] width 76 height 14
click at [351, 406] on label "Contractor" at bounding box center [351, 394] width 81 height 27
click at [327, 477] on input at bounding box center [283, 483] width 151 height 25
click at [637, 383] on div "Local Contract Contractor None Freelance" at bounding box center [550, 395] width 687 height 34
type input "*******"
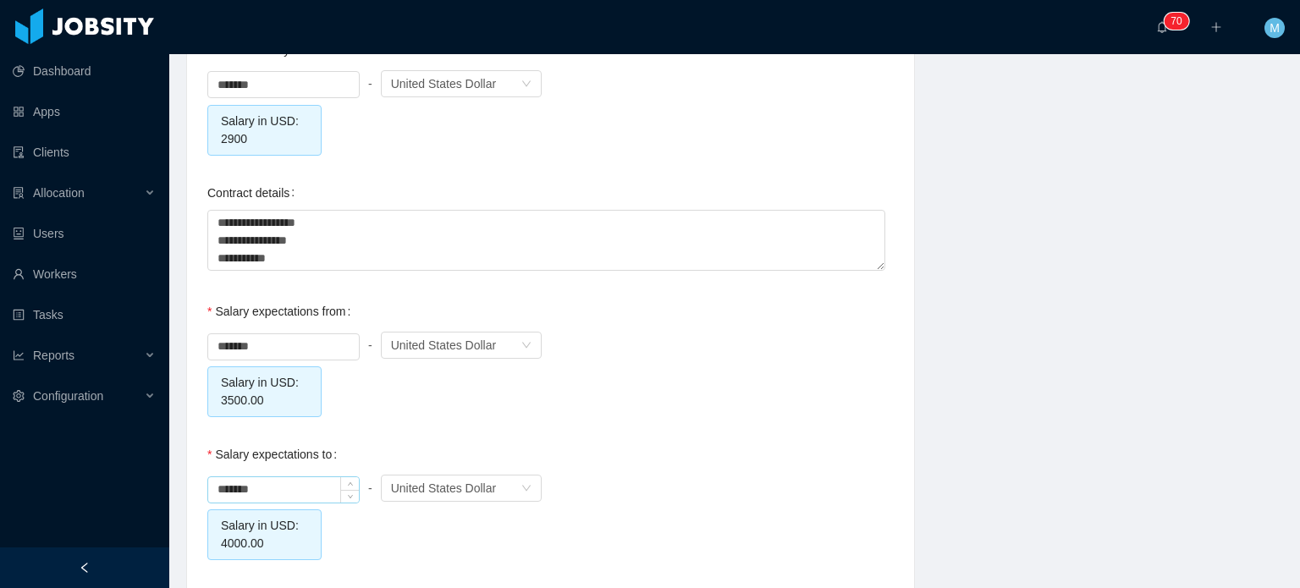
scroll to position [1608, 0]
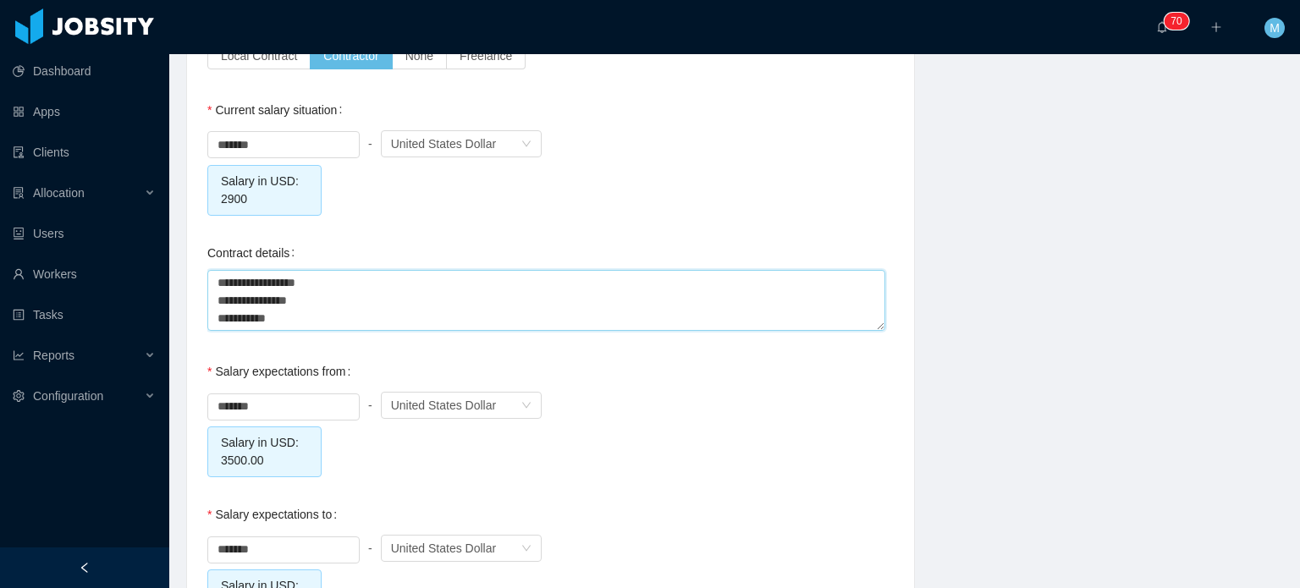
click at [358, 309] on textarea "**********" at bounding box center [546, 301] width 678 height 62
type textarea "*"
type textarea "**"
type textarea "***"
type textarea "****"
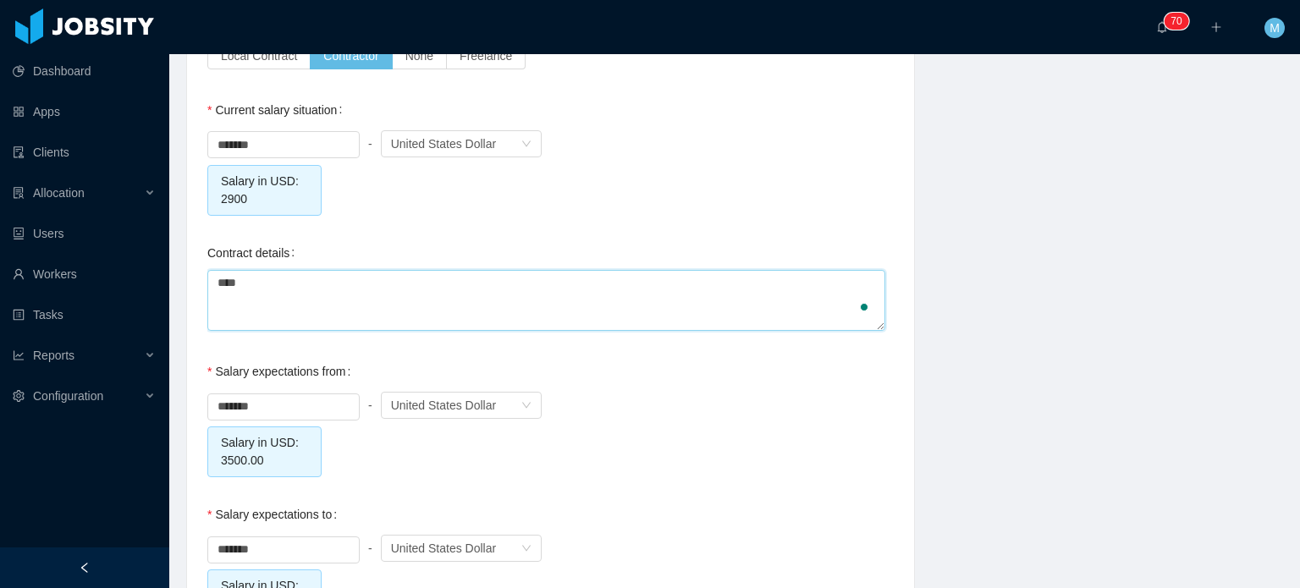
type textarea "*****"
type textarea "******"
type textarea "*******"
type textarea "********"
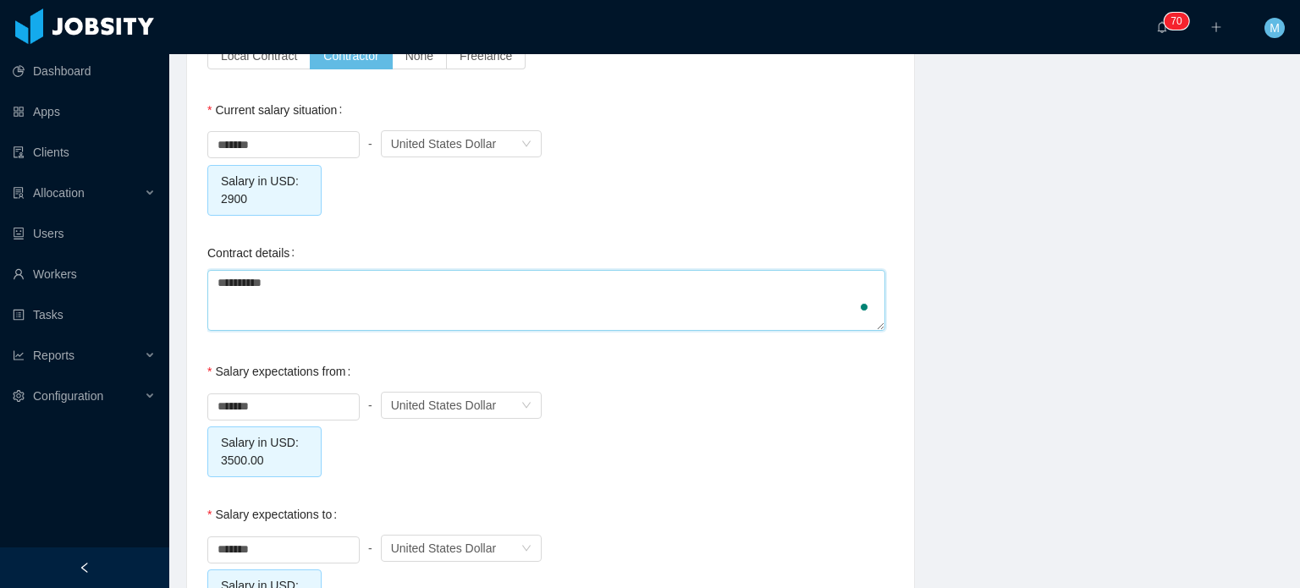
type textarea "**********"
type textarea "********"
type textarea "**********"
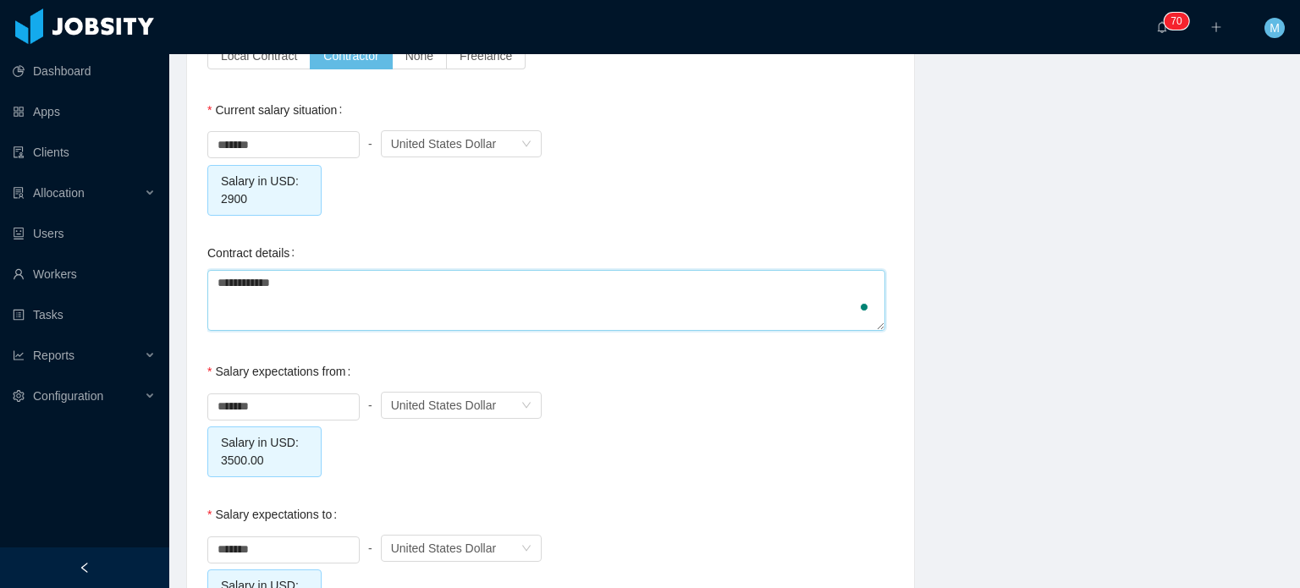
type textarea "**********"
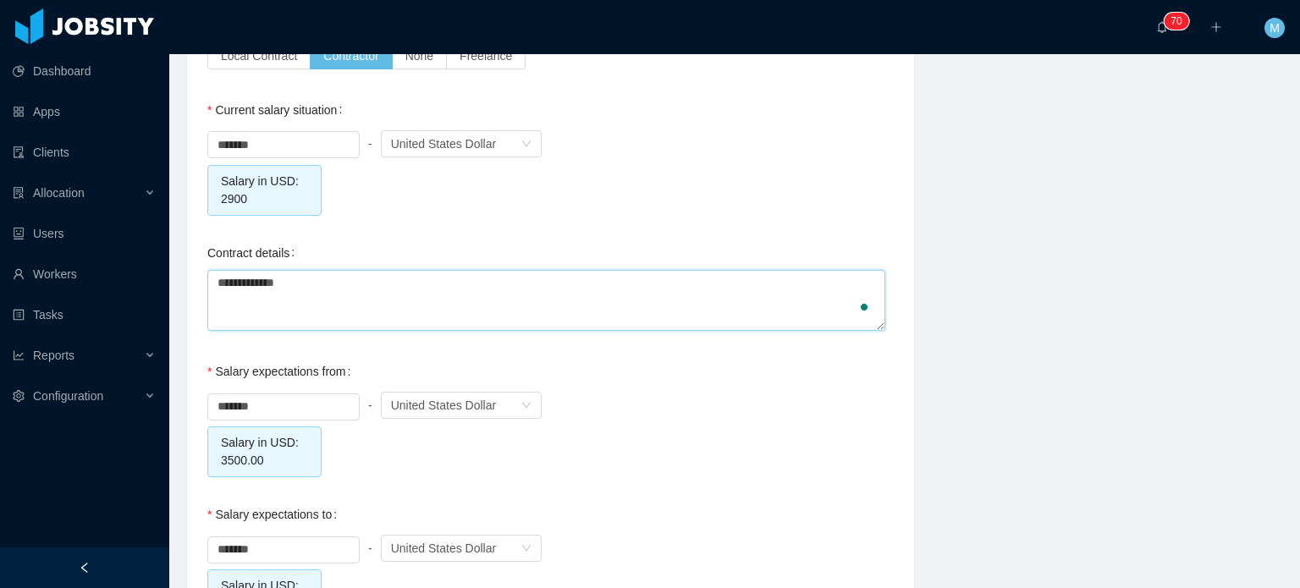
type textarea "**********"
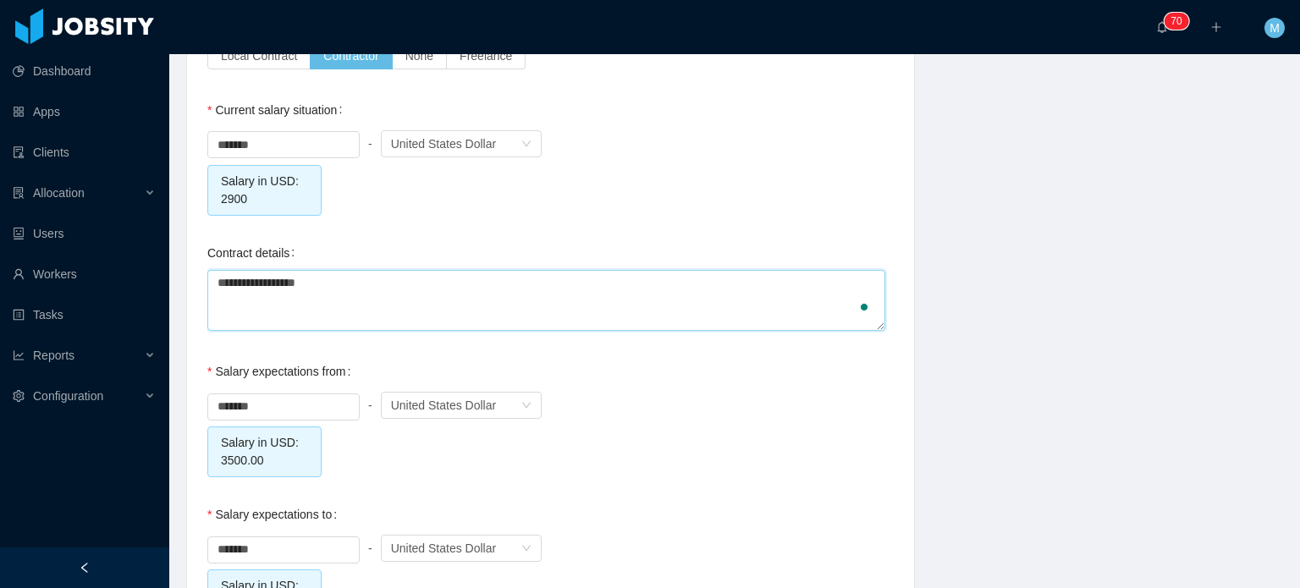
type textarea "**********"
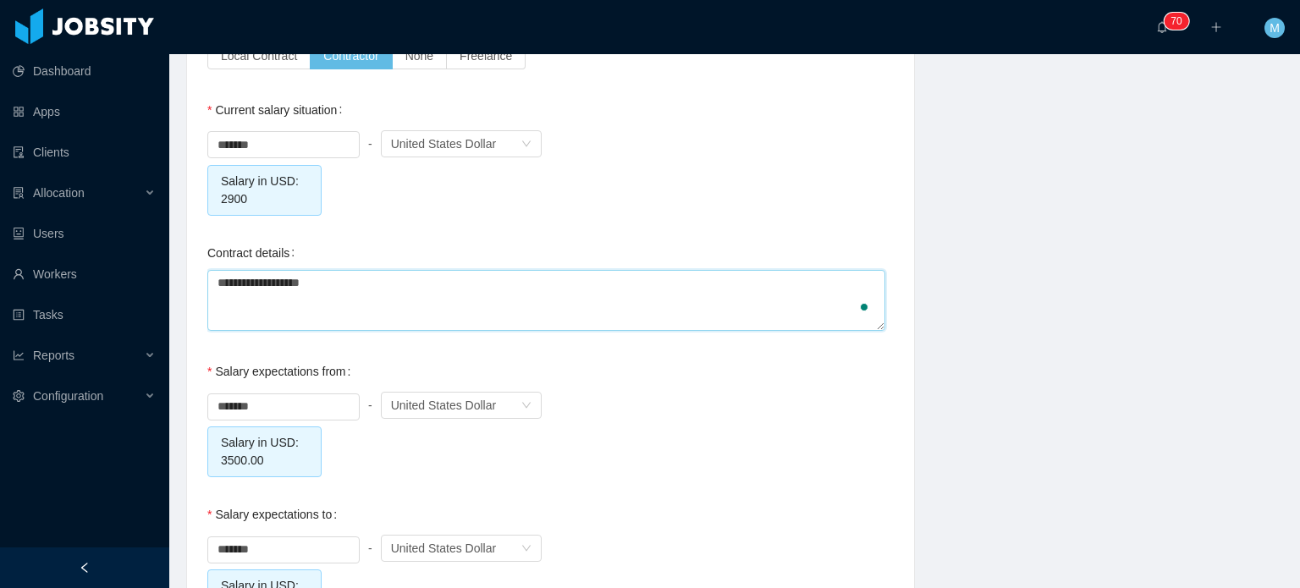
type textarea "**********"
type textarea "********"
type textarea "**"
type textarea "***"
type textarea "****"
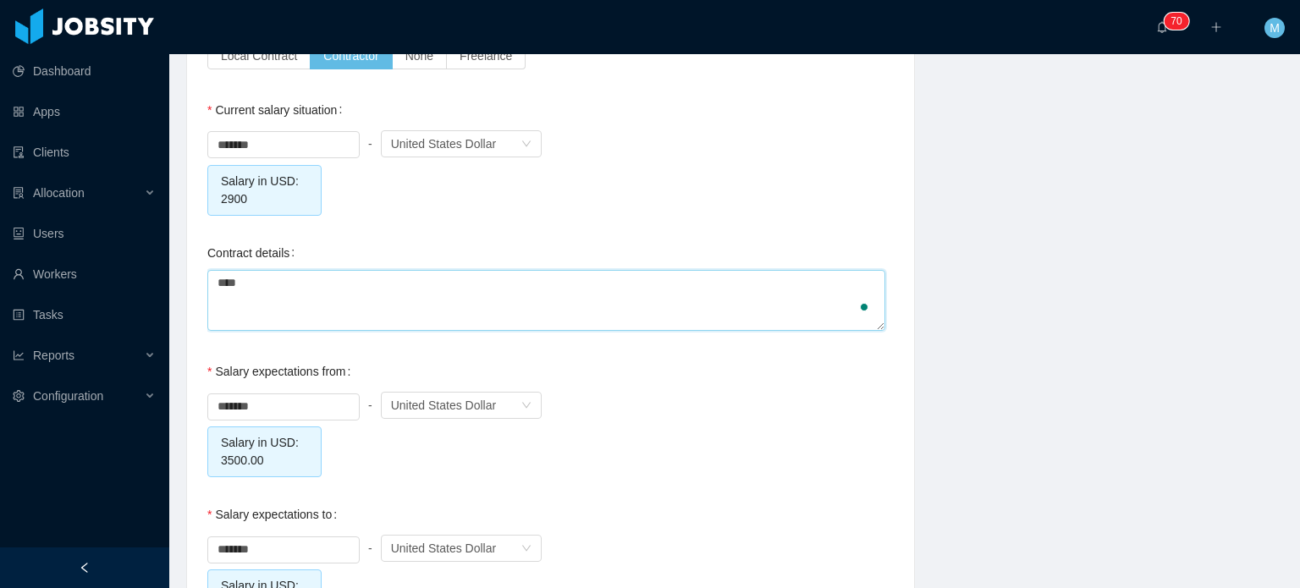
type textarea "*****"
type textarea "*******"
type textarea "********"
type textarea "*********"
type textarea "**********"
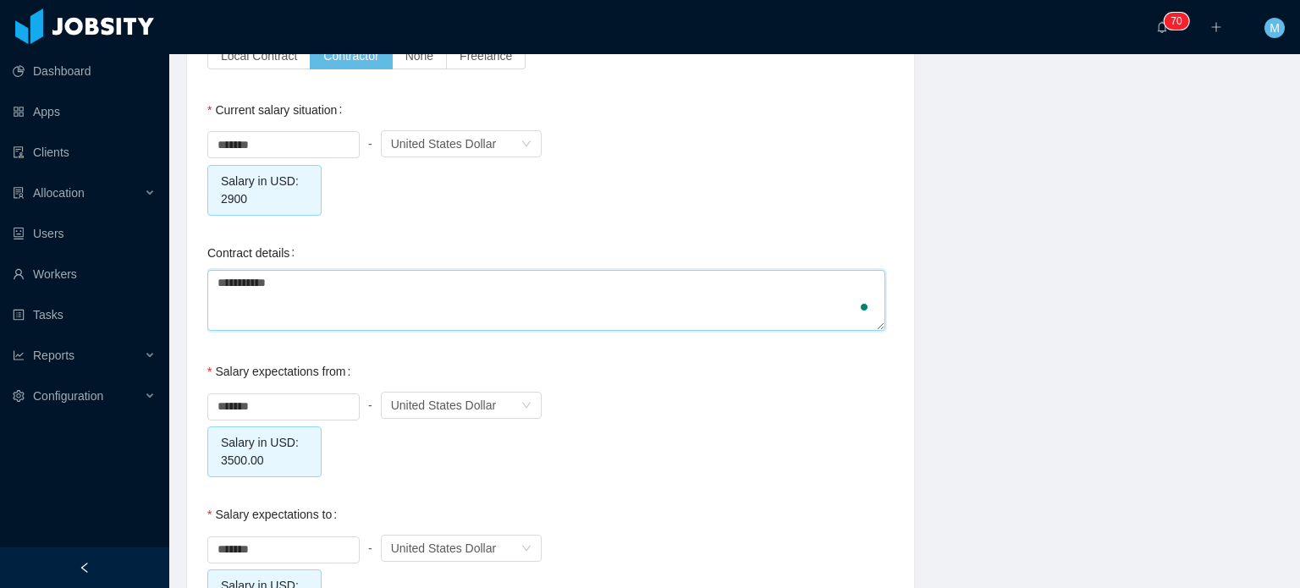
type textarea "**********"
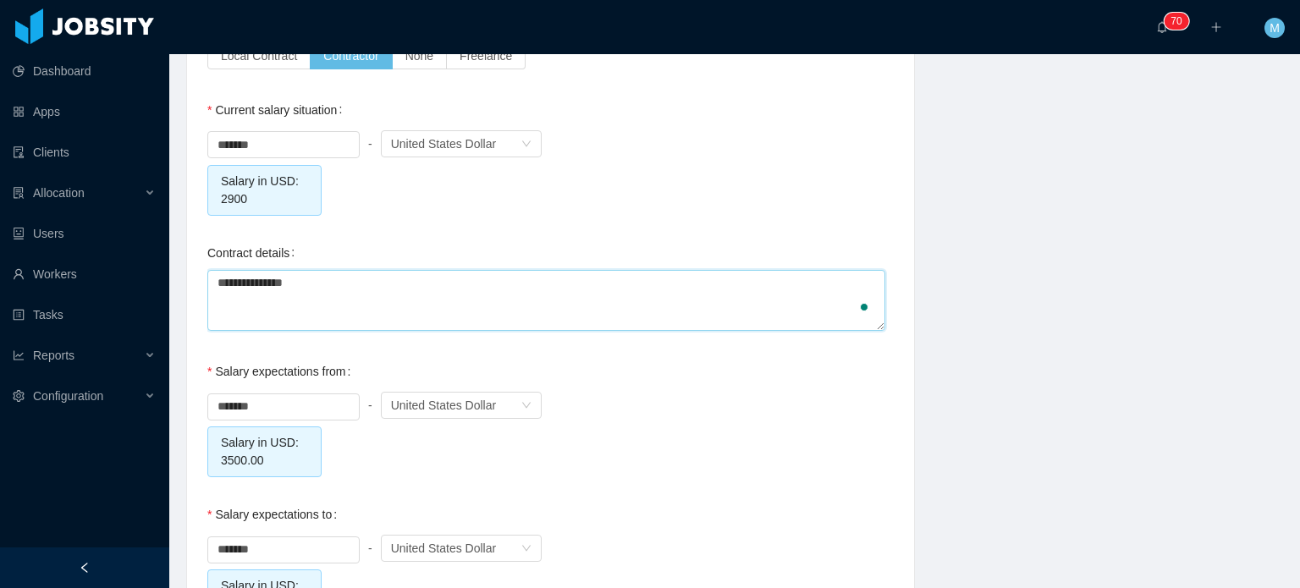
type textarea "**********"
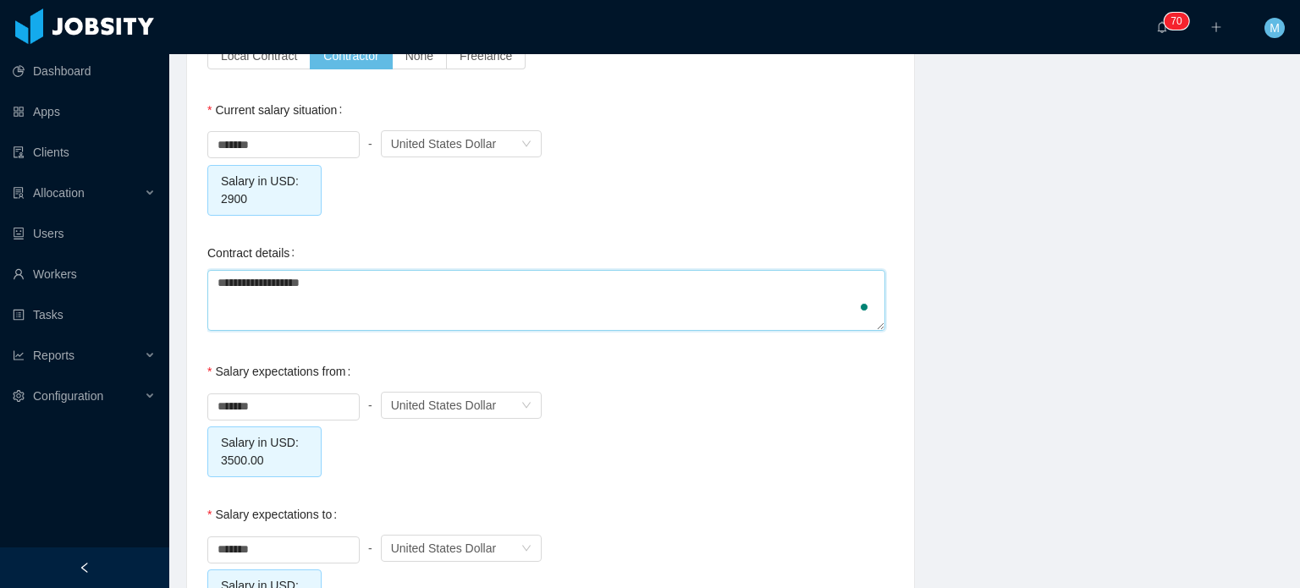
type textarea "**********"
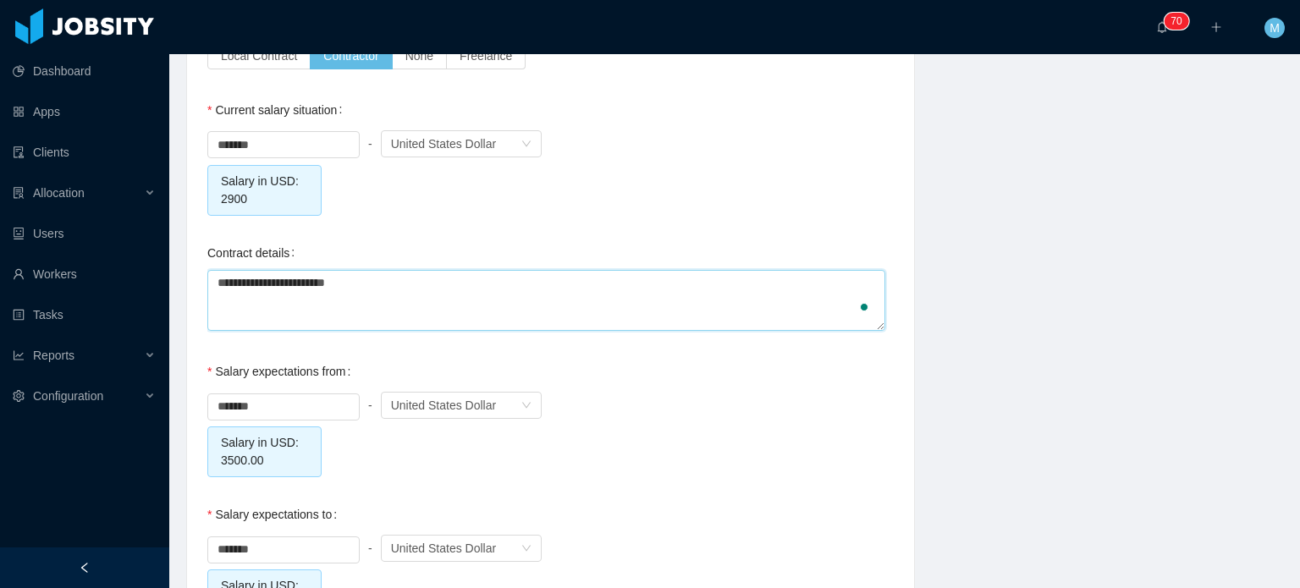
type textarea "**********"
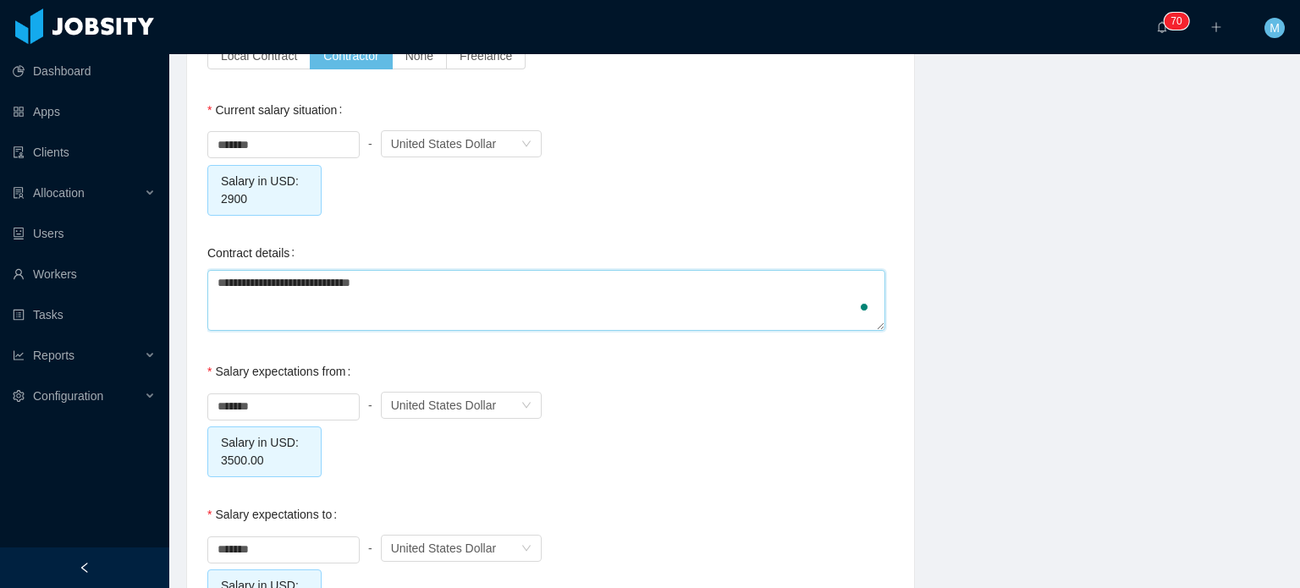
type textarea "**********"
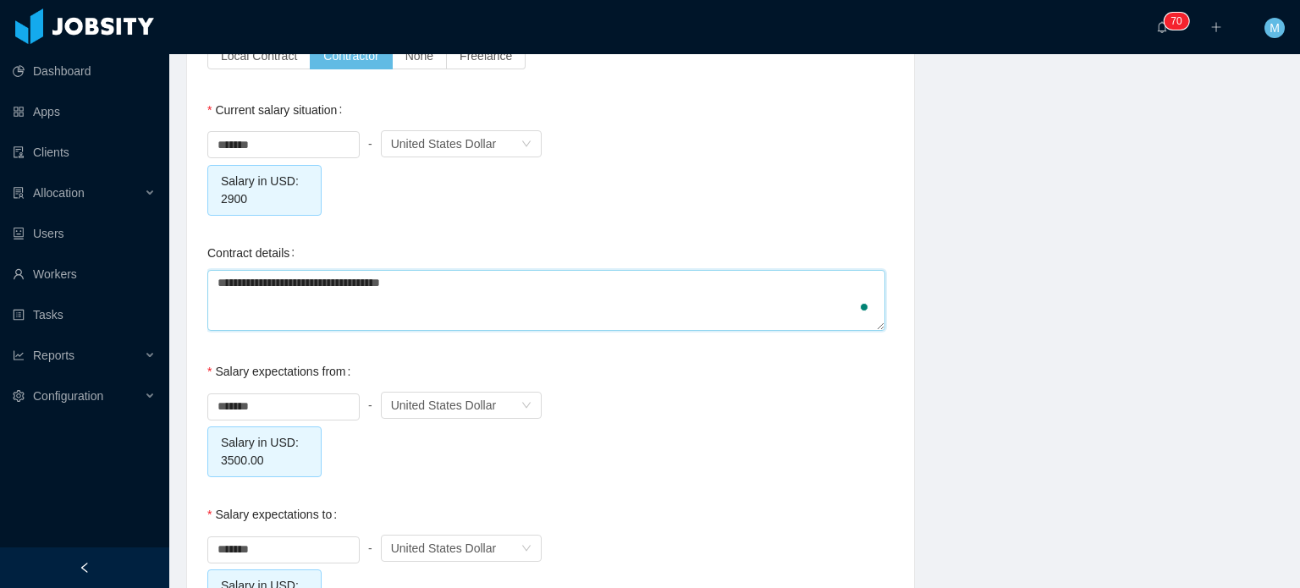
type textarea "**********"
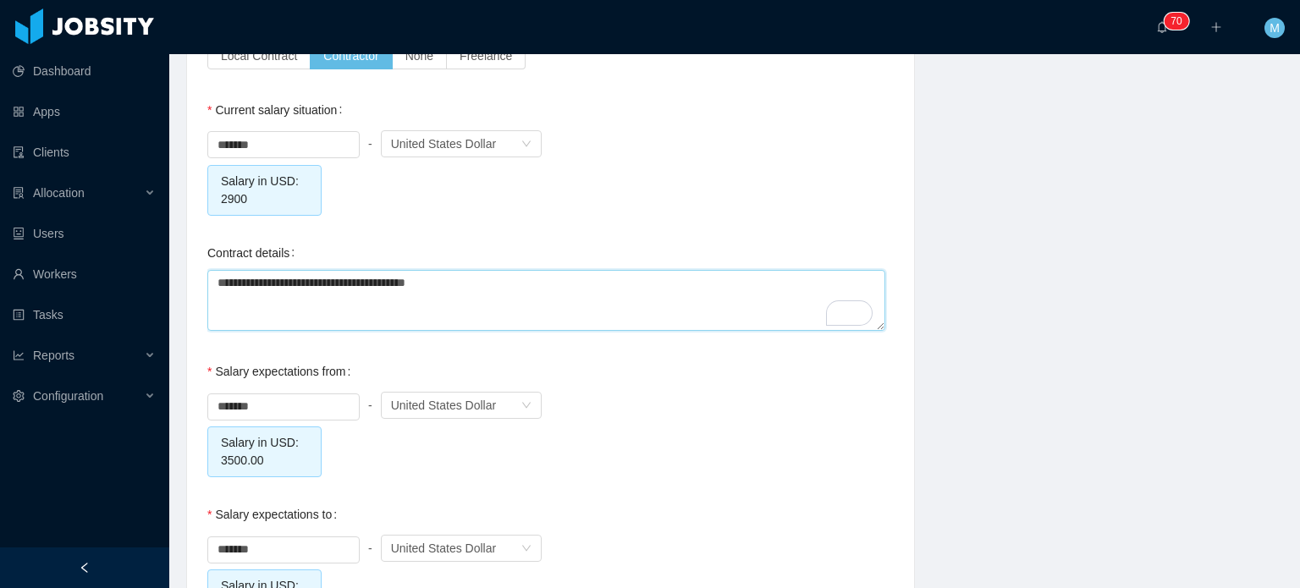
type textarea "**********"
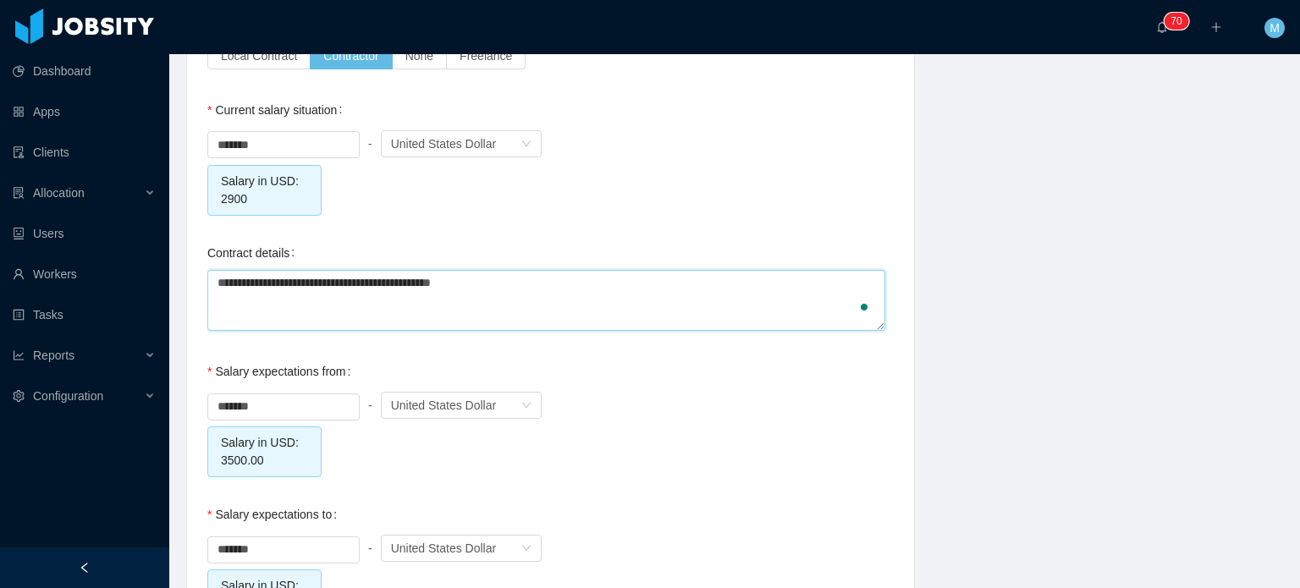
type textarea "**********"
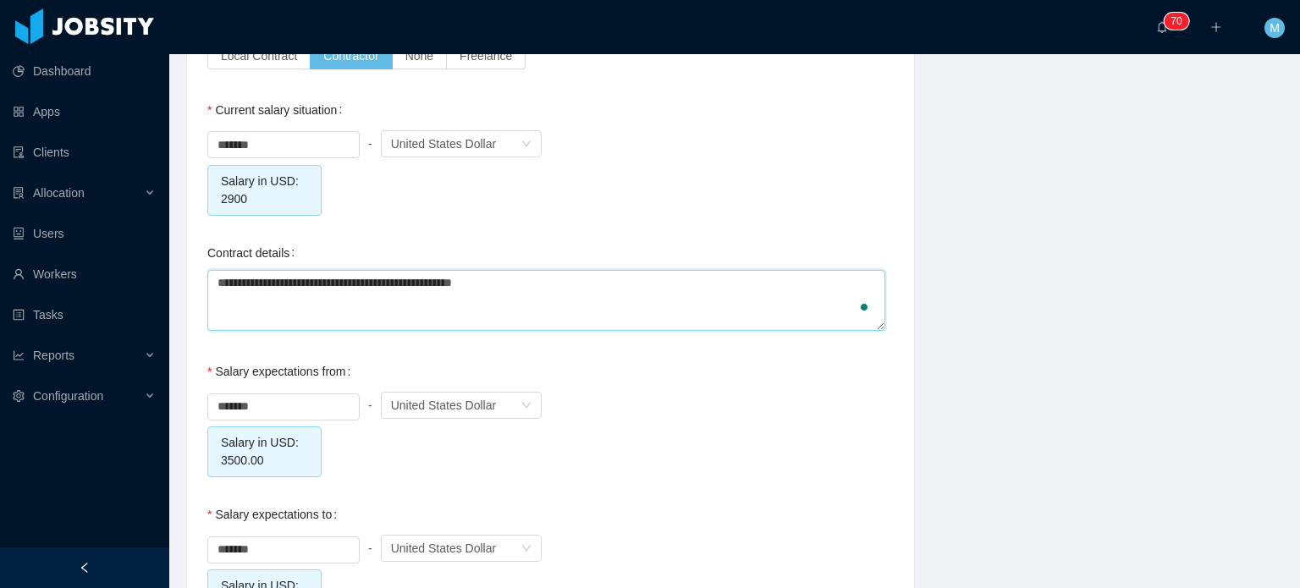
type textarea "**********"
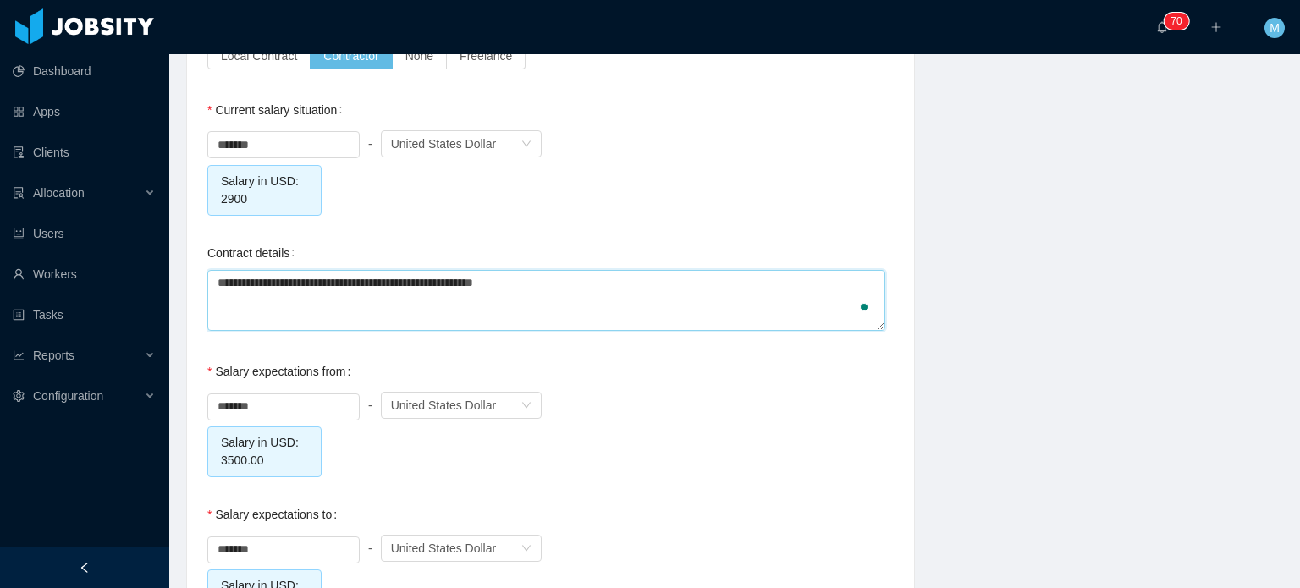
type textarea "**********"
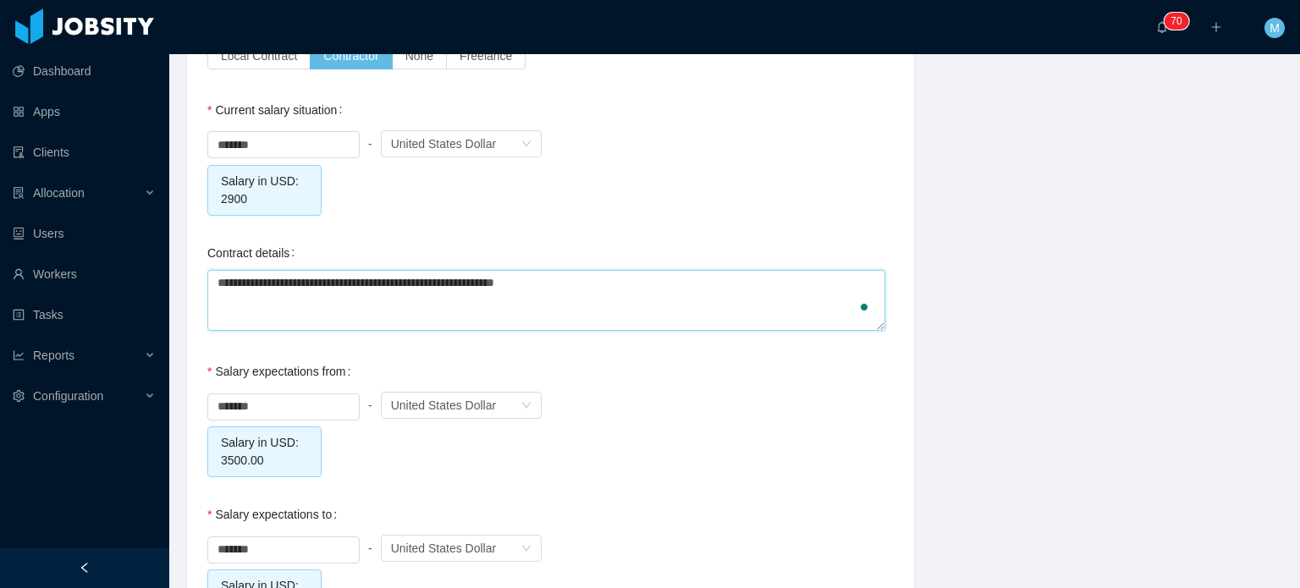
type textarea "**********"
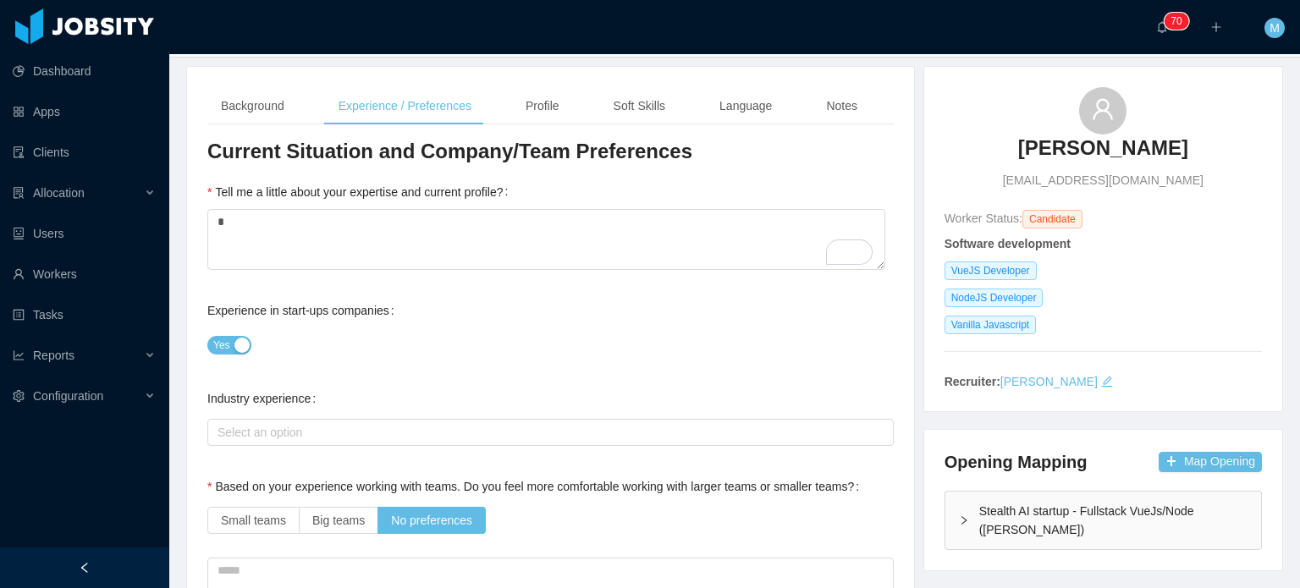
scroll to position [0, 0]
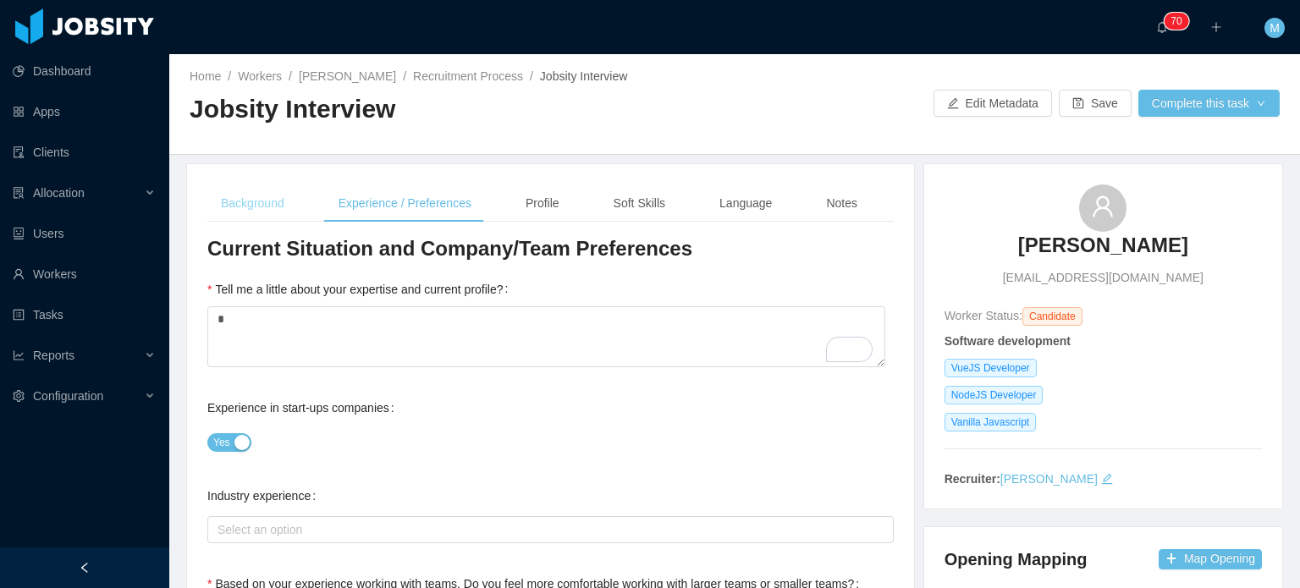
click at [282, 192] on div "Background" at bounding box center [252, 204] width 91 height 38
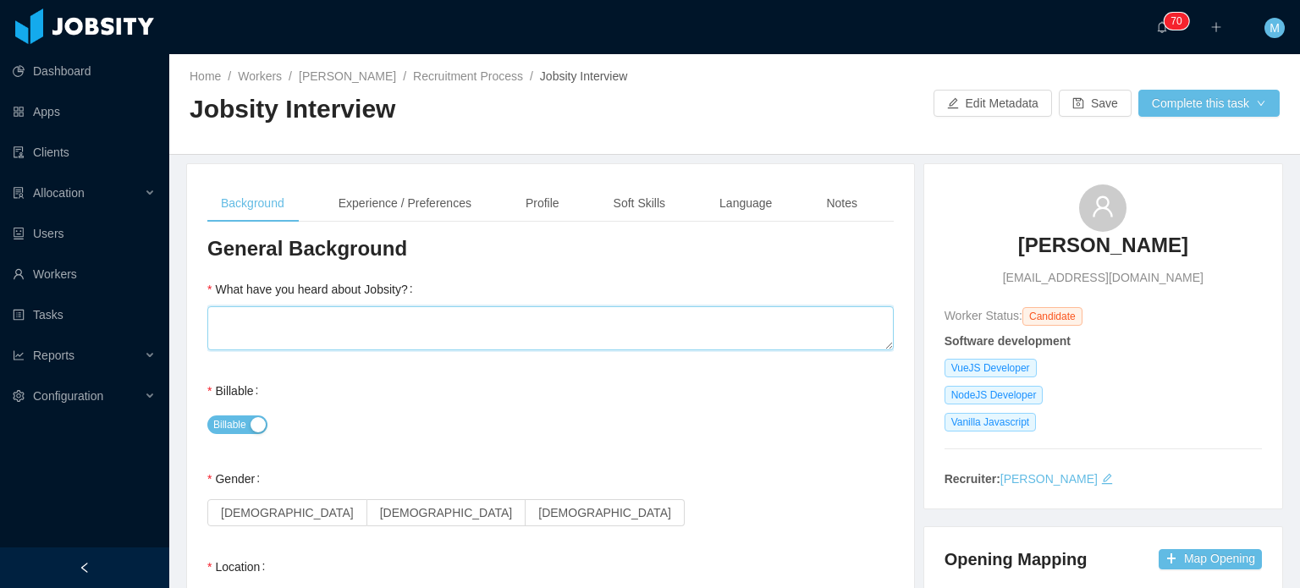
click at [416, 306] on textarea "What have you heard about Jobsity?" at bounding box center [550, 328] width 687 height 44
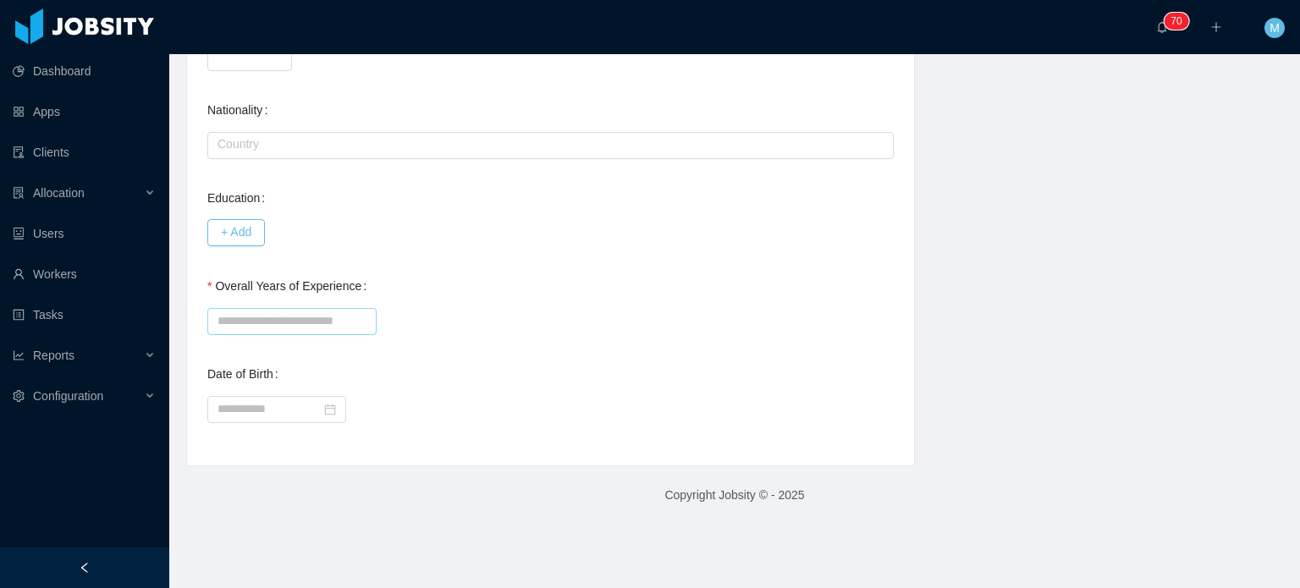
scroll to position [762, 0]
click at [306, 314] on input "Overall Years of Experience" at bounding box center [291, 318] width 169 height 27
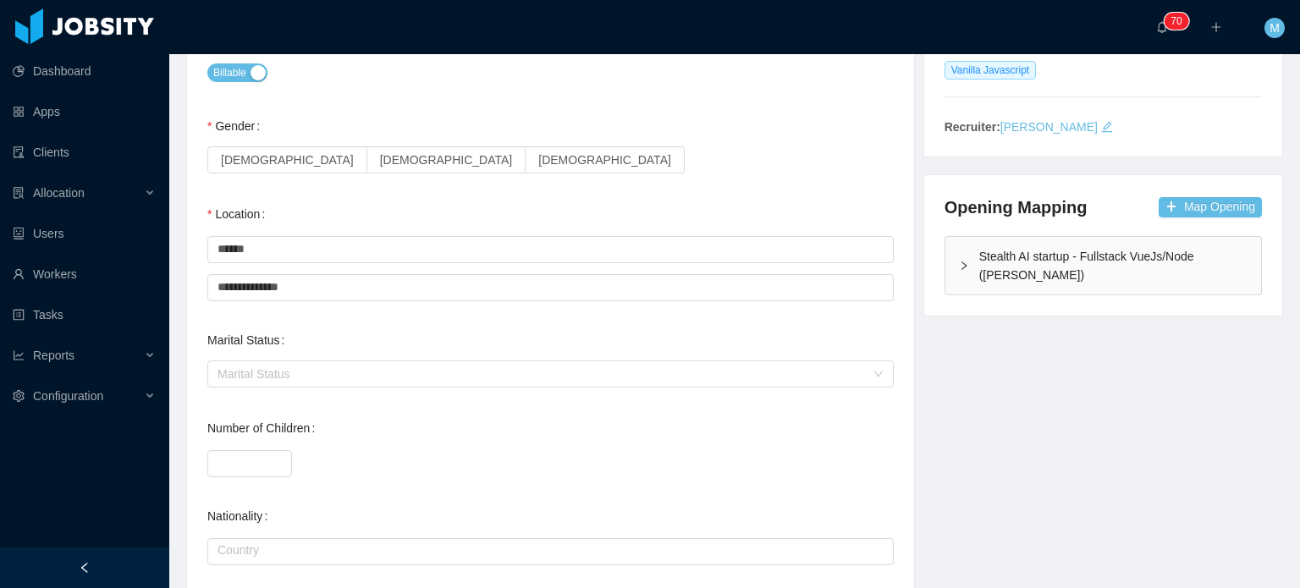
scroll to position [0, 0]
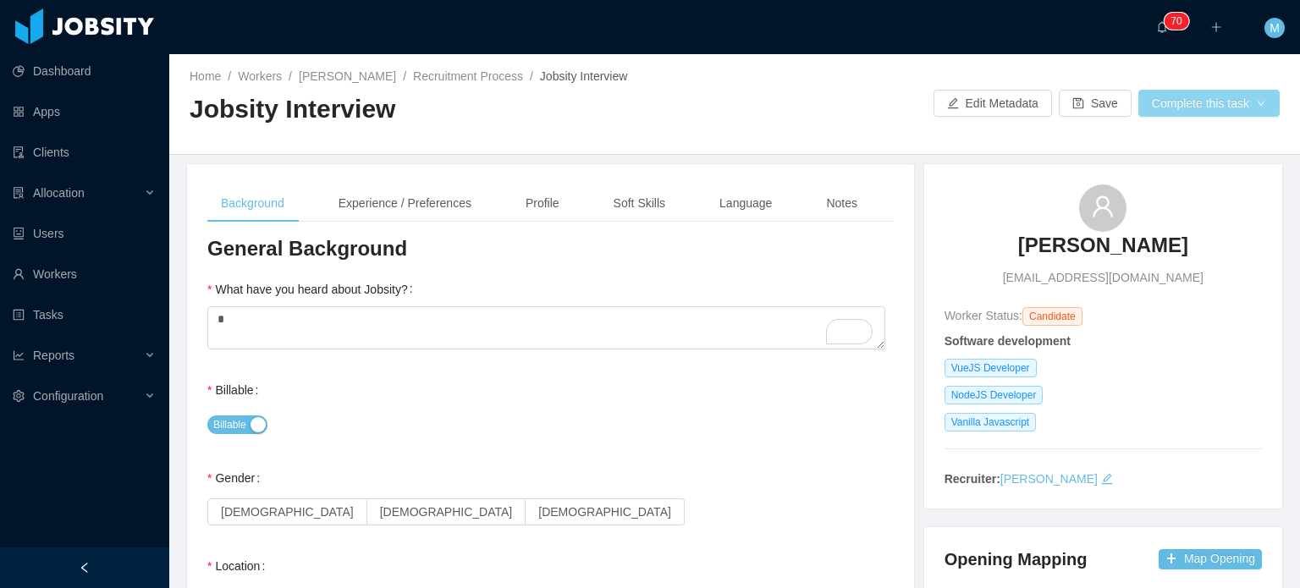
click at [1225, 111] on button "Complete this task" at bounding box center [1209, 103] width 141 height 27
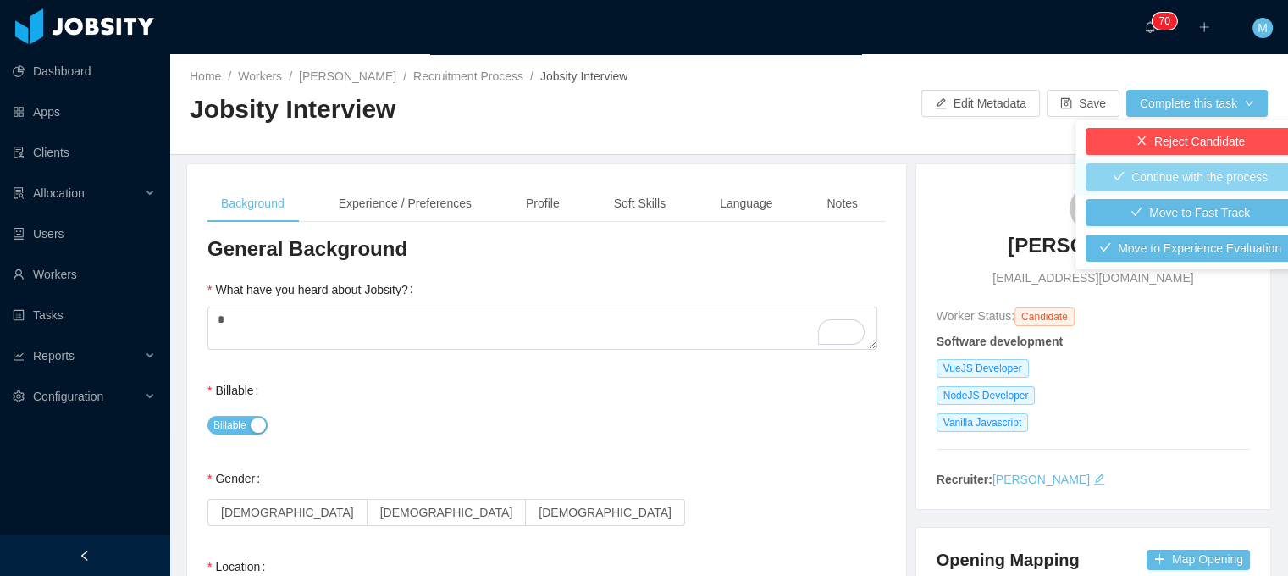
click at [1192, 179] on button "Continue with the process" at bounding box center [1189, 176] width 209 height 27
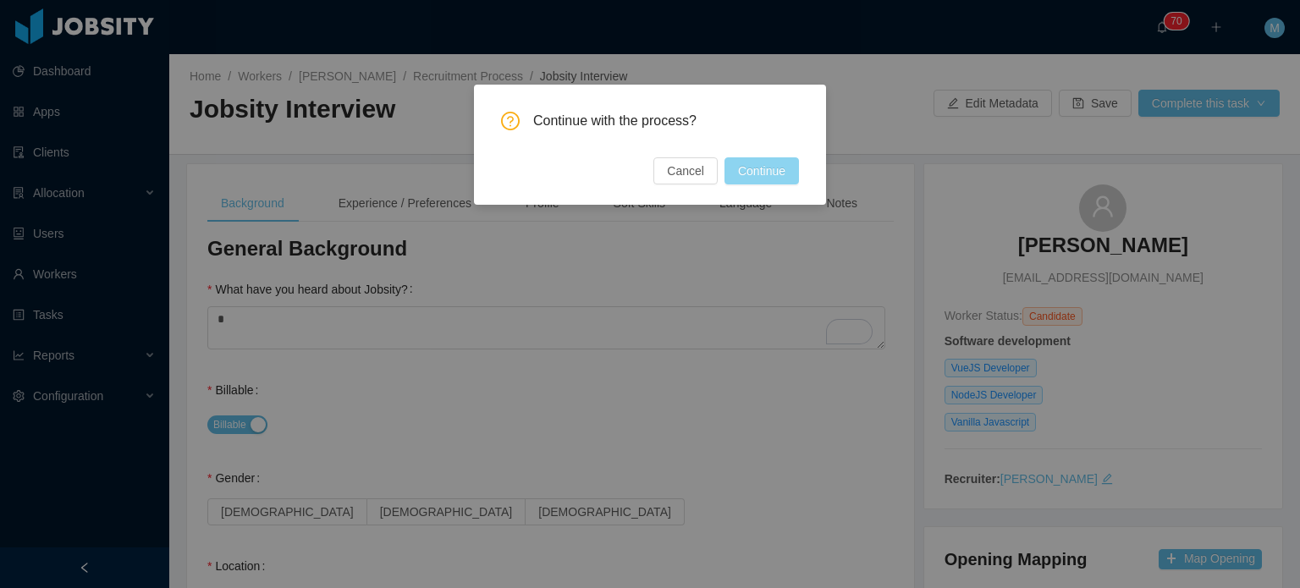
click at [758, 179] on button "Continue" at bounding box center [762, 170] width 74 height 27
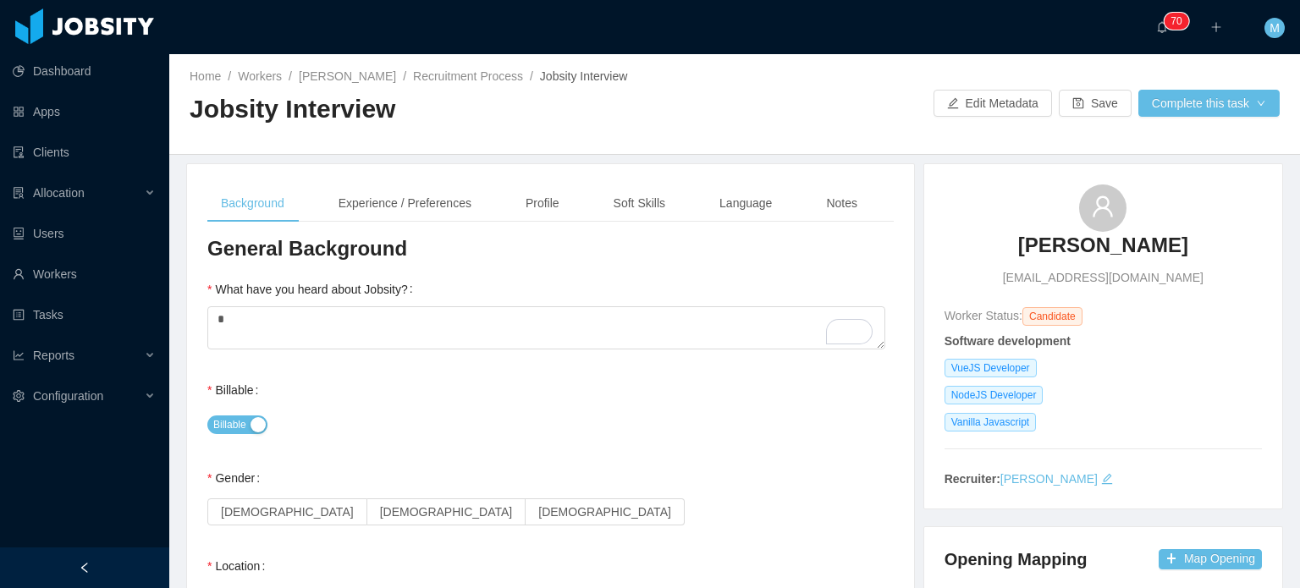
click at [822, 440] on div "Billable" at bounding box center [550, 424] width 687 height 34
click at [1243, 98] on button "Complete this task" at bounding box center [1209, 103] width 141 height 27
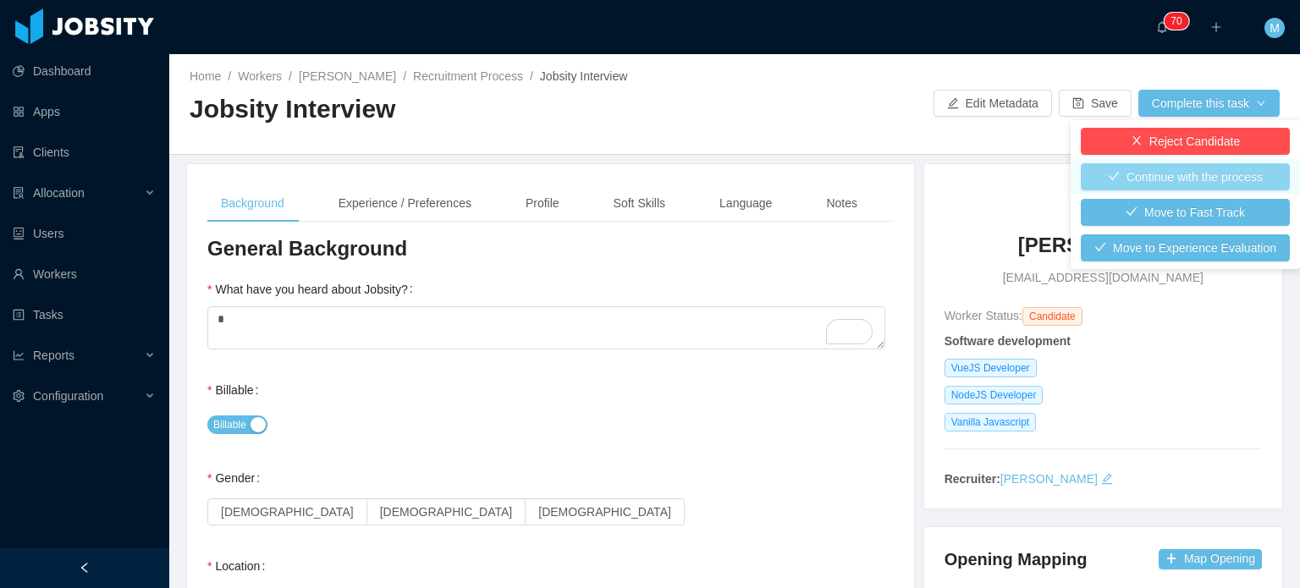
click at [1175, 169] on button "Continue with the process" at bounding box center [1185, 176] width 209 height 27
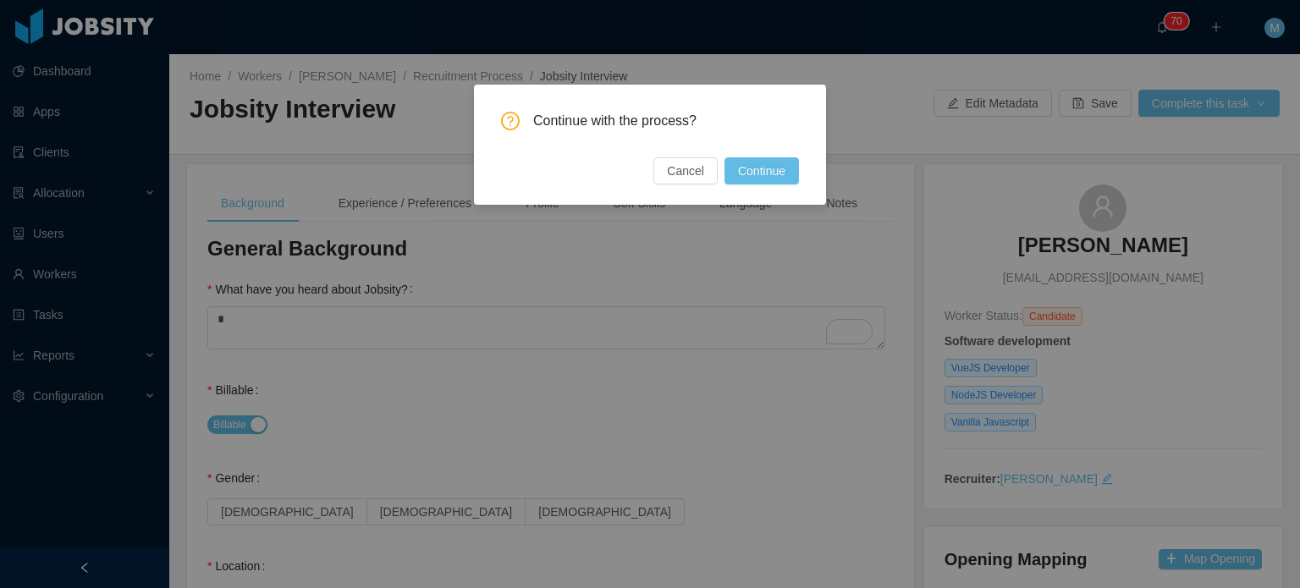
click at [729, 172] on button "Continue" at bounding box center [762, 170] width 74 height 27
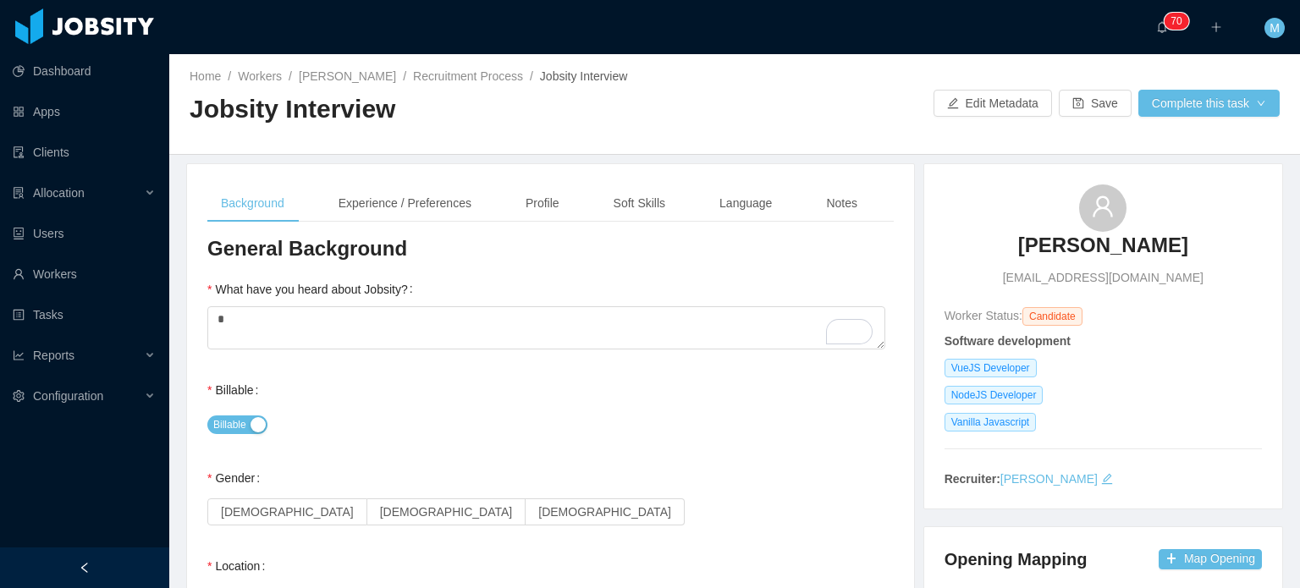
click at [852, 489] on div "Gender Female Male Non binary" at bounding box center [550, 495] width 687 height 68
click at [1161, 106] on button "Complete this task" at bounding box center [1209, 103] width 141 height 27
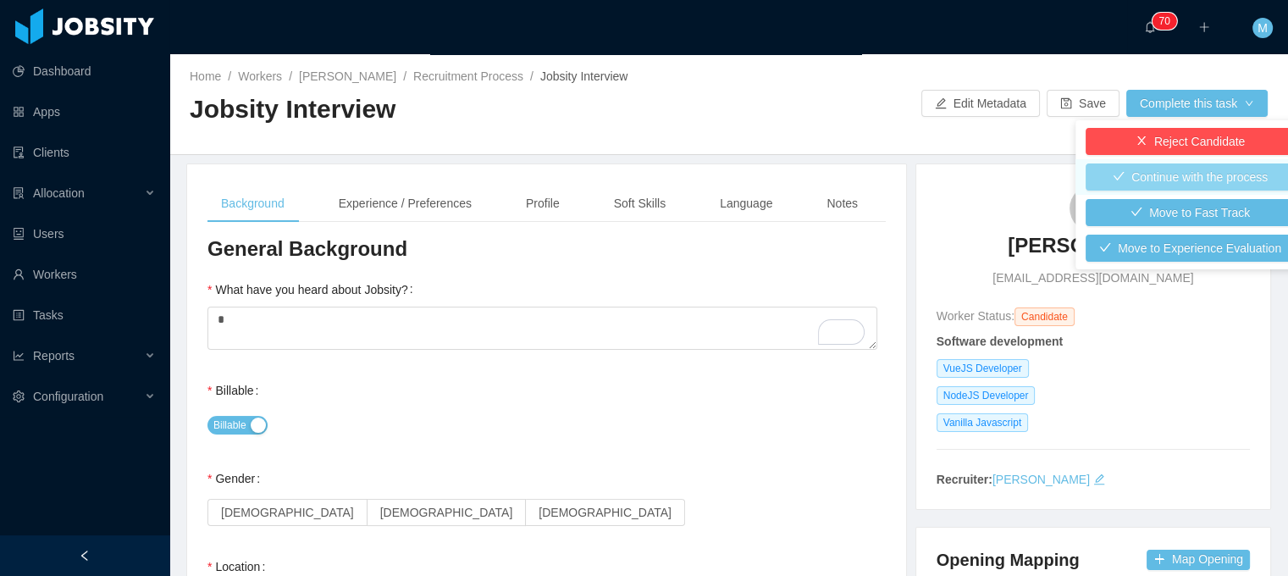
click at [1155, 176] on button "Continue with the process" at bounding box center [1189, 176] width 209 height 27
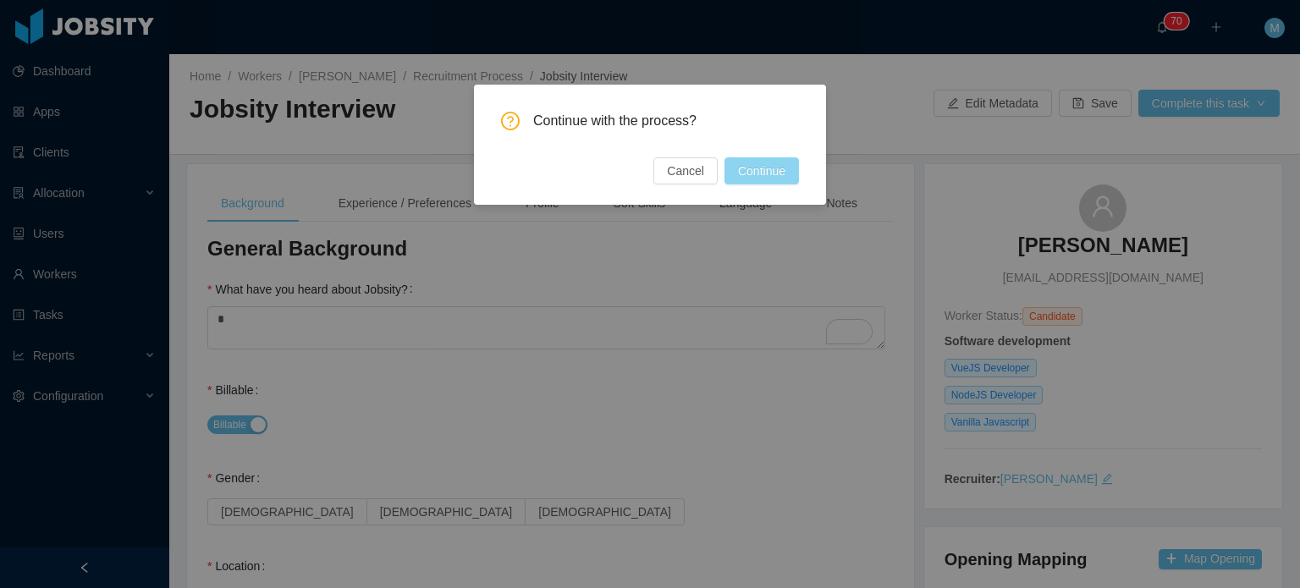
click at [750, 175] on button "Continue" at bounding box center [762, 170] width 74 height 27
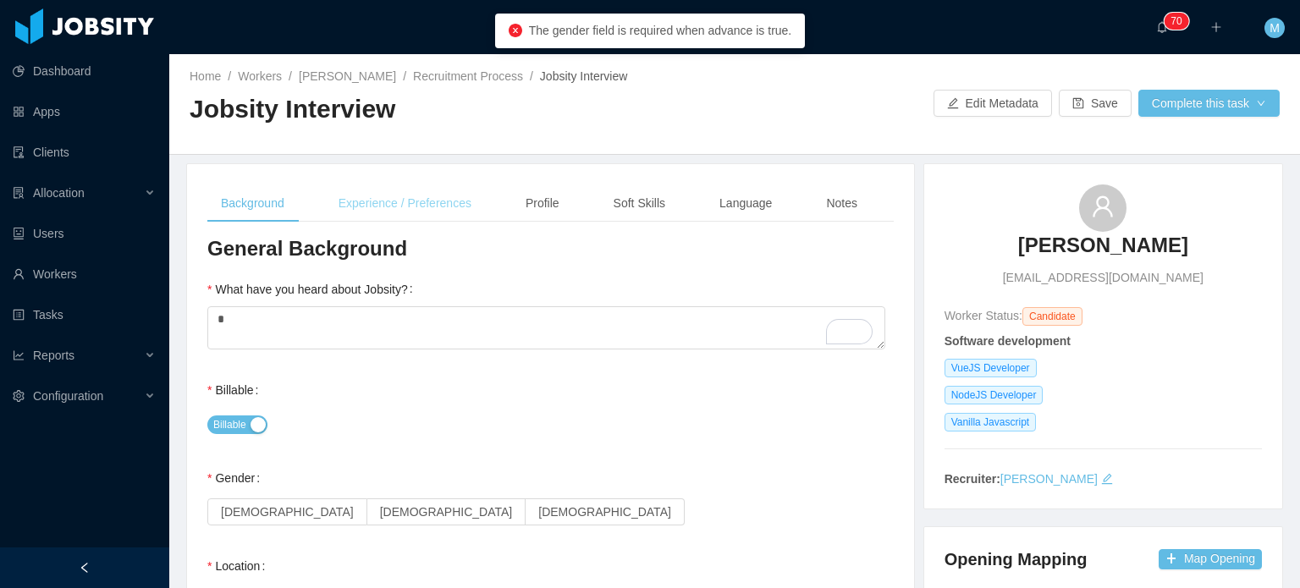
click at [389, 201] on div "Experience / Preferences" at bounding box center [405, 204] width 160 height 38
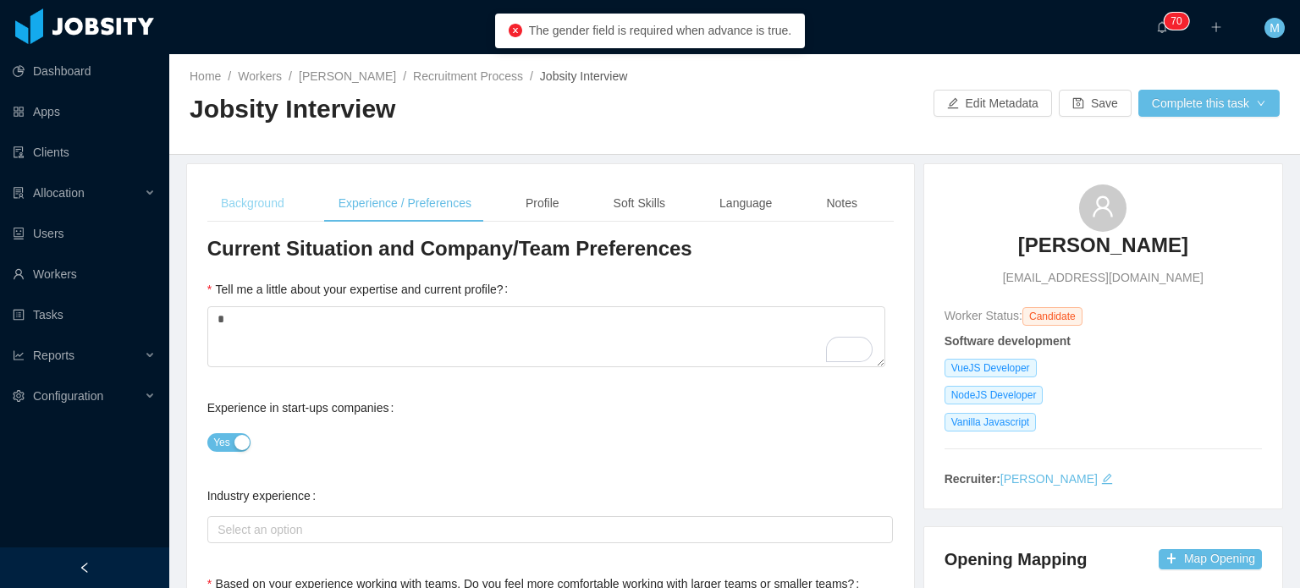
click at [256, 209] on div "Background" at bounding box center [252, 204] width 91 height 38
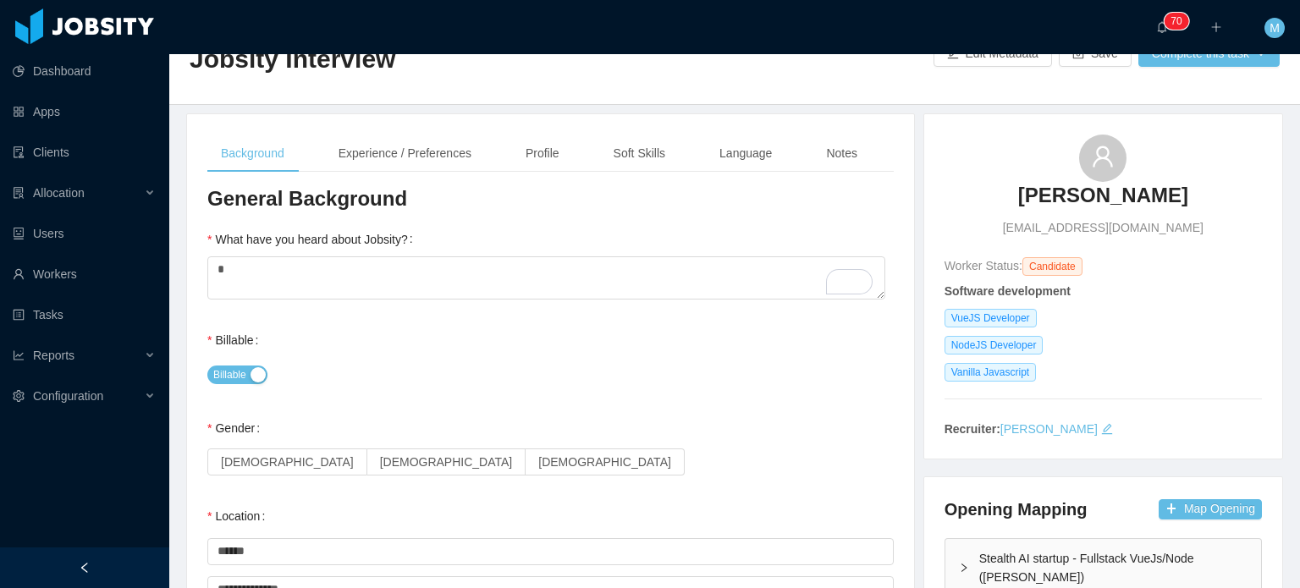
scroll to position [169, 0]
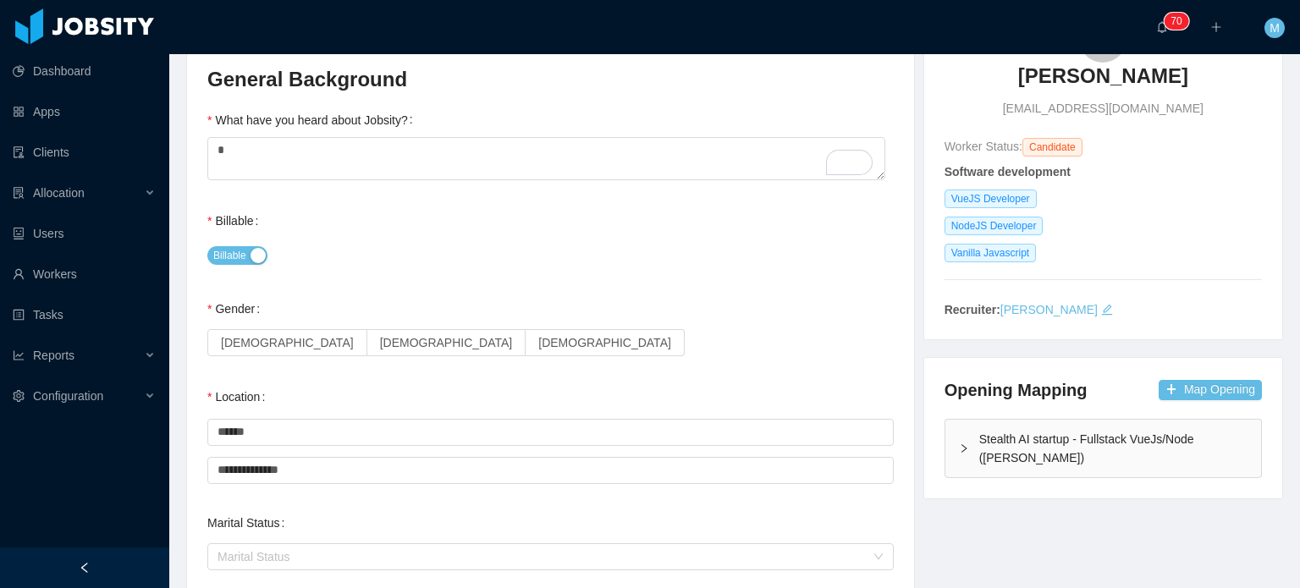
click at [314, 317] on div "Gender Female Male Non binary" at bounding box center [550, 326] width 687 height 68
click at [367, 343] on label "Male" at bounding box center [446, 342] width 159 height 27
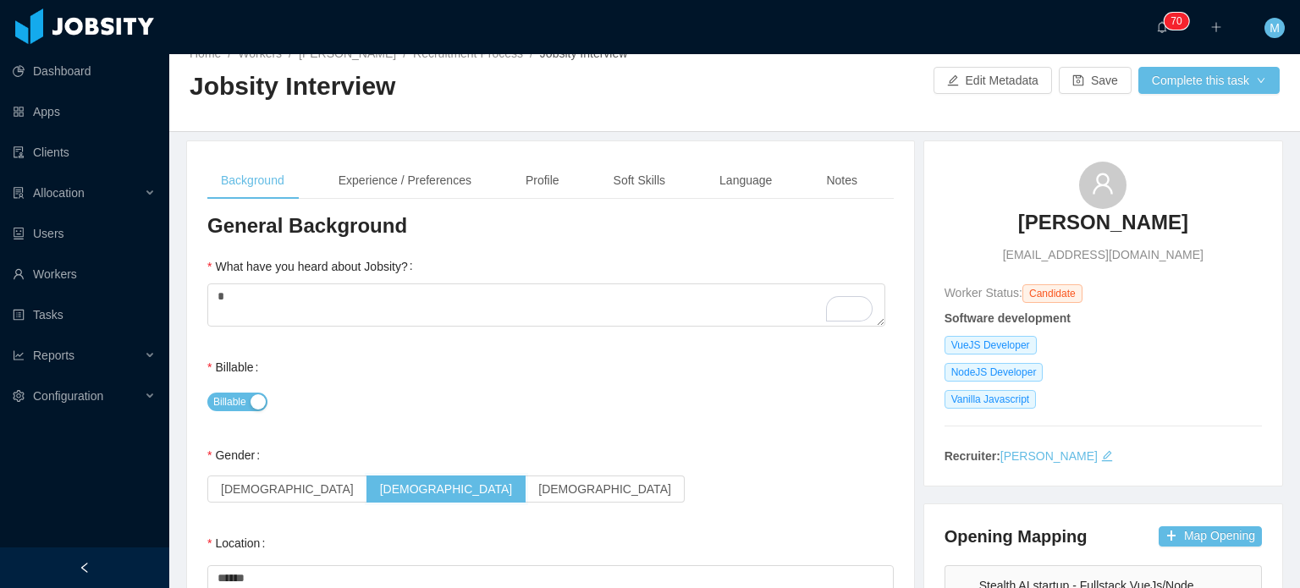
scroll to position [0, 0]
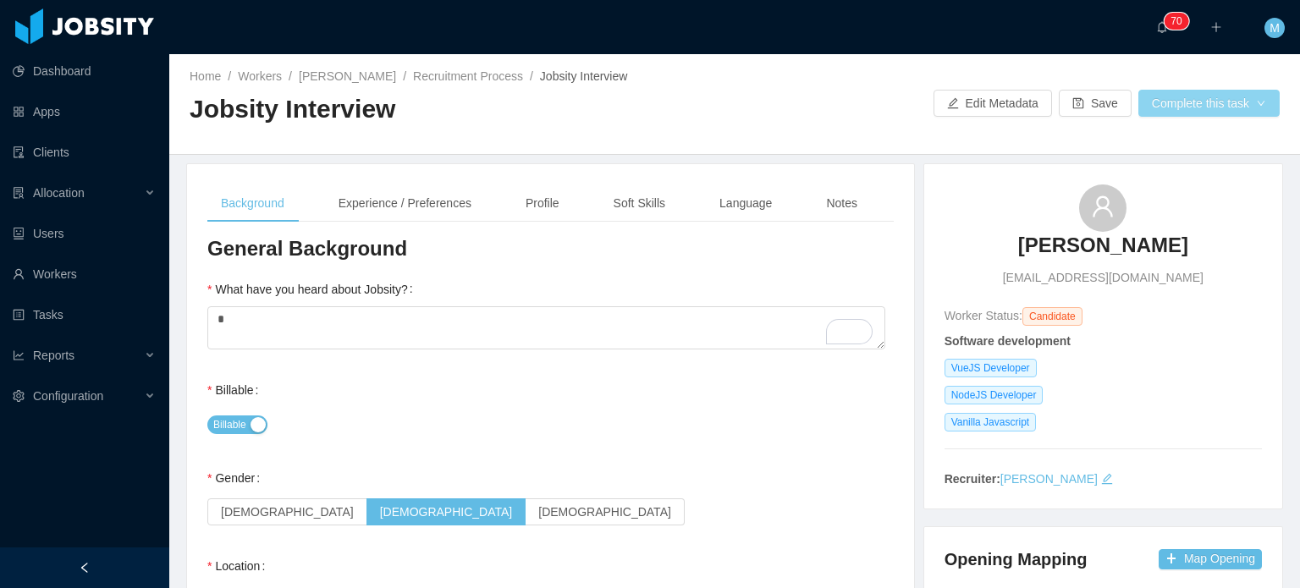
click at [1206, 114] on button "Complete this task" at bounding box center [1209, 103] width 141 height 27
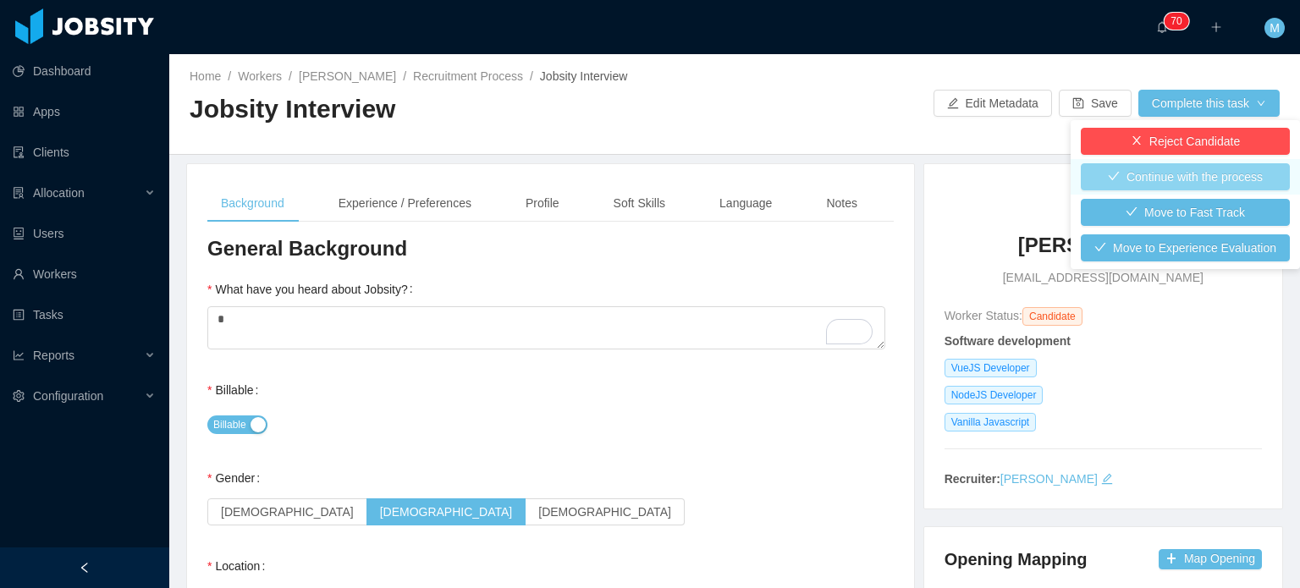
click at [1156, 181] on button "Continue with the process" at bounding box center [1185, 176] width 209 height 27
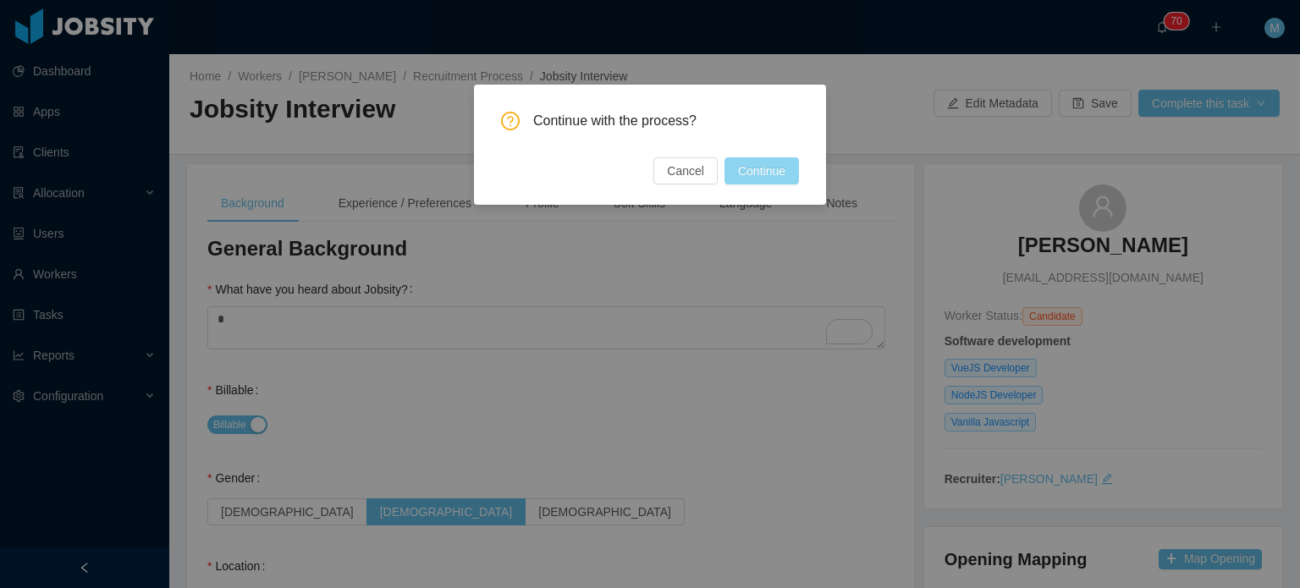
click at [776, 178] on button "Continue" at bounding box center [762, 170] width 74 height 27
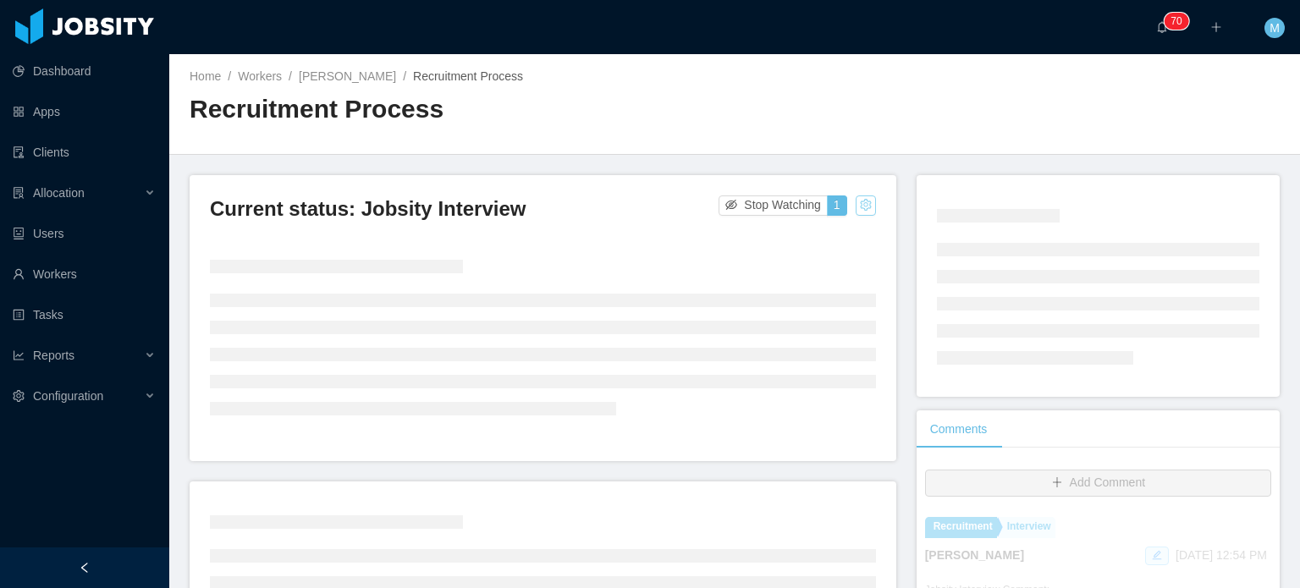
click at [863, 202] on button "button" at bounding box center [866, 206] width 20 height 20
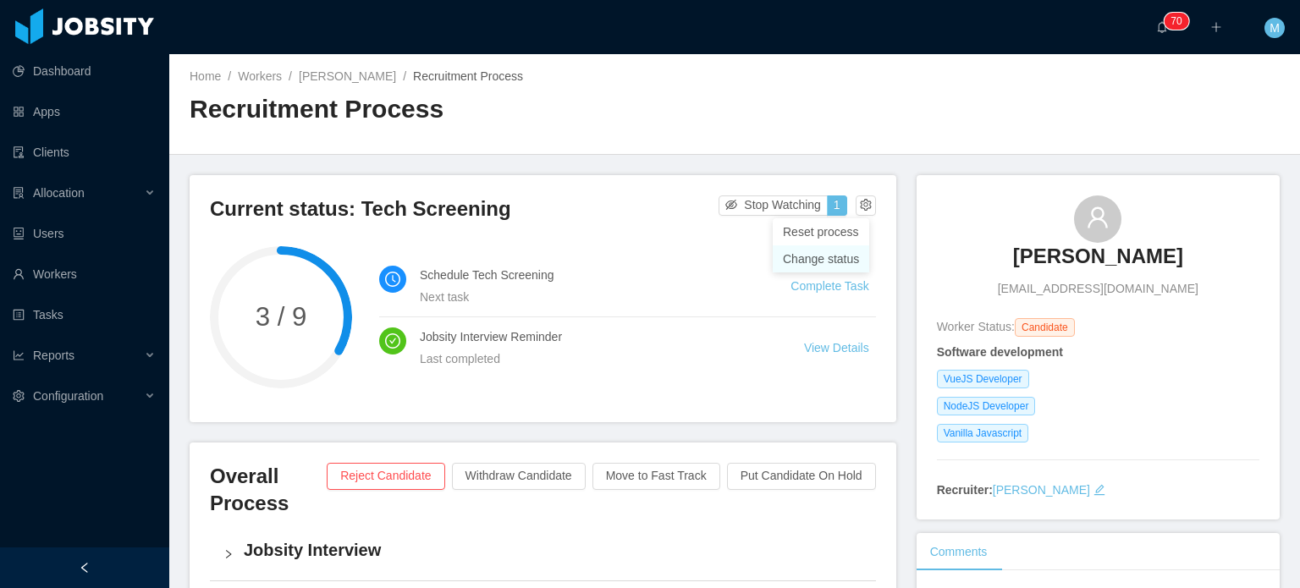
click at [842, 259] on div "Change status" at bounding box center [821, 259] width 76 height 19
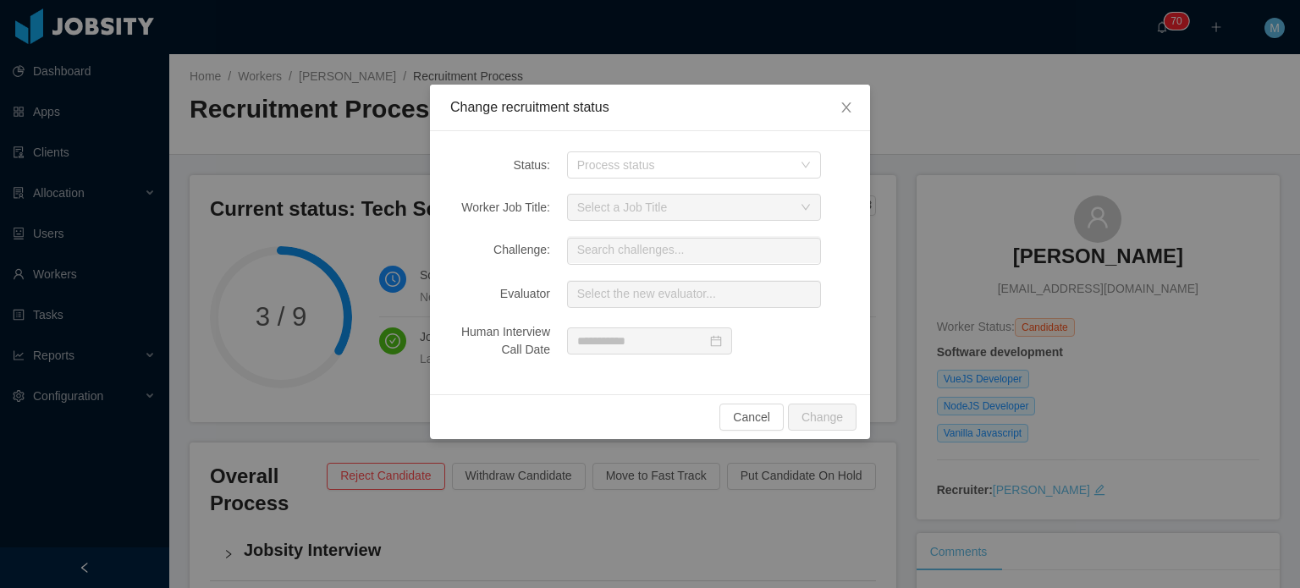
click at [694, 180] on div "Status: Process status Worker Job Title: Select a Job Title Challenge: Search c…" at bounding box center [650, 262] width 440 height 263
click at [695, 180] on div "Status: Process status Worker Job Title: Select a Job Title Challenge: Search c…" at bounding box center [650, 262] width 440 height 263
click at [708, 168] on div "Process status" at bounding box center [684, 165] width 215 height 17
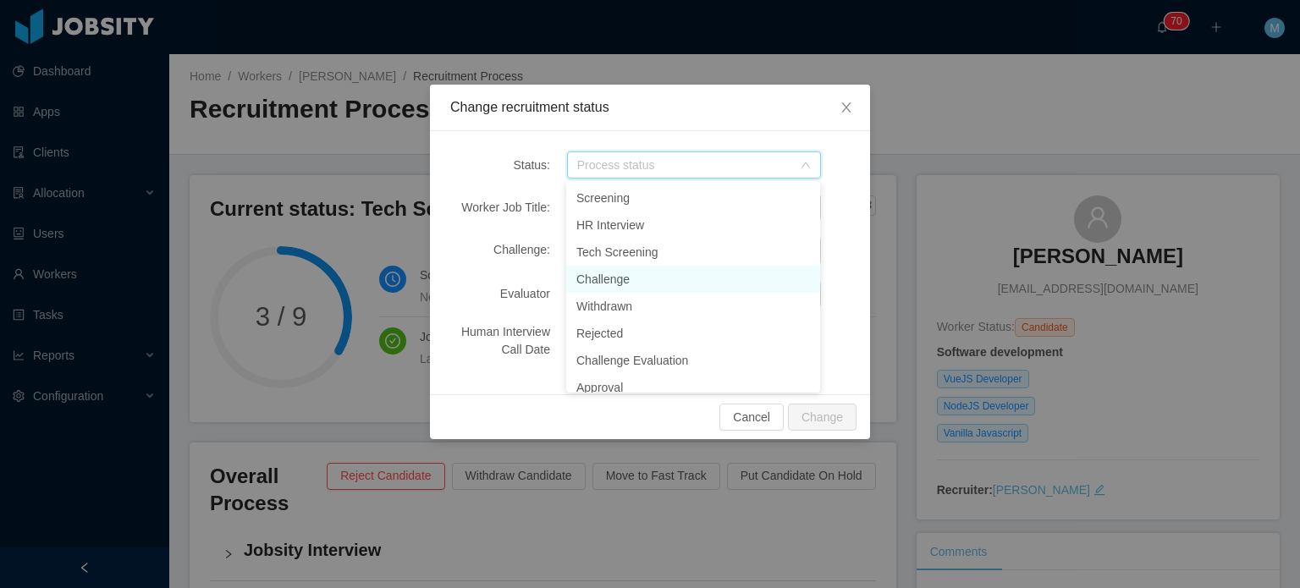
click at [674, 278] on li "Challenge" at bounding box center [693, 279] width 254 height 27
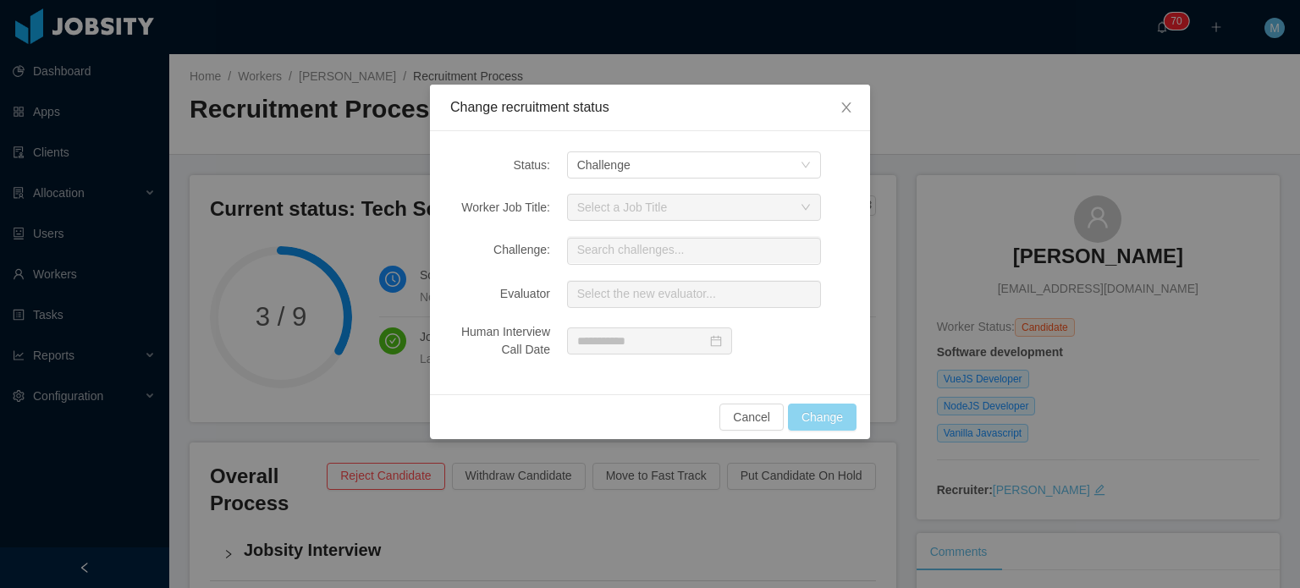
click at [836, 405] on button "Change" at bounding box center [822, 417] width 69 height 27
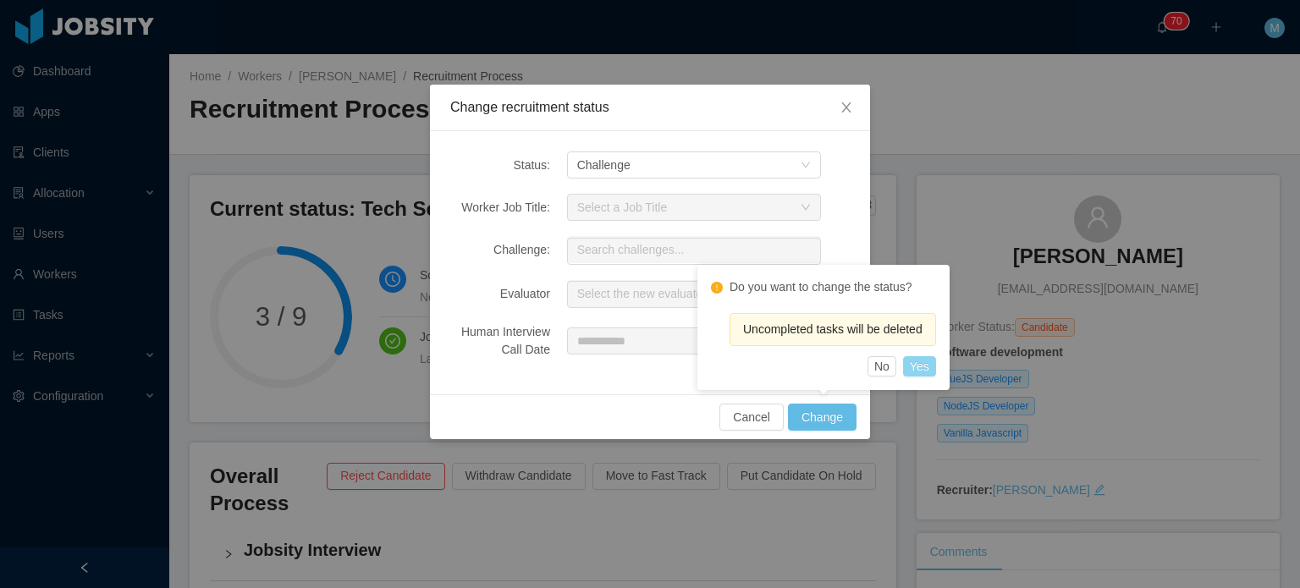
click at [918, 364] on button "Yes" at bounding box center [919, 366] width 33 height 20
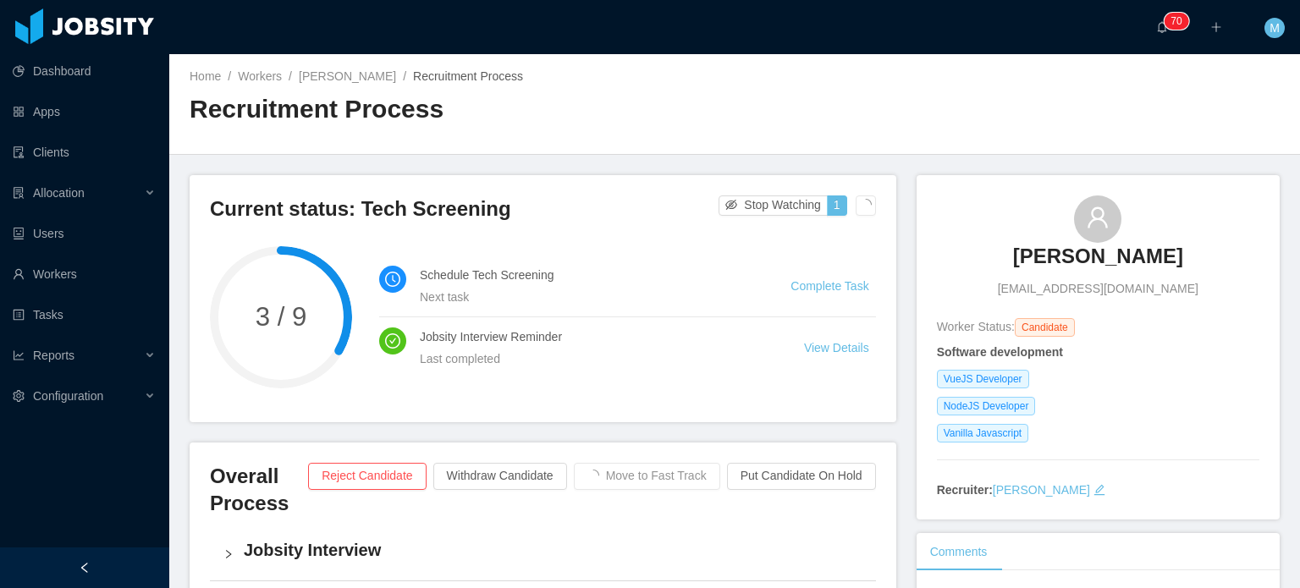
click at [953, 146] on div "Home / Workers / Hani Yehia / Recruitment Process / Recruitment Process" at bounding box center [734, 104] width 1131 height 101
click at [806, 280] on link "Complete Task" at bounding box center [830, 286] width 78 height 14
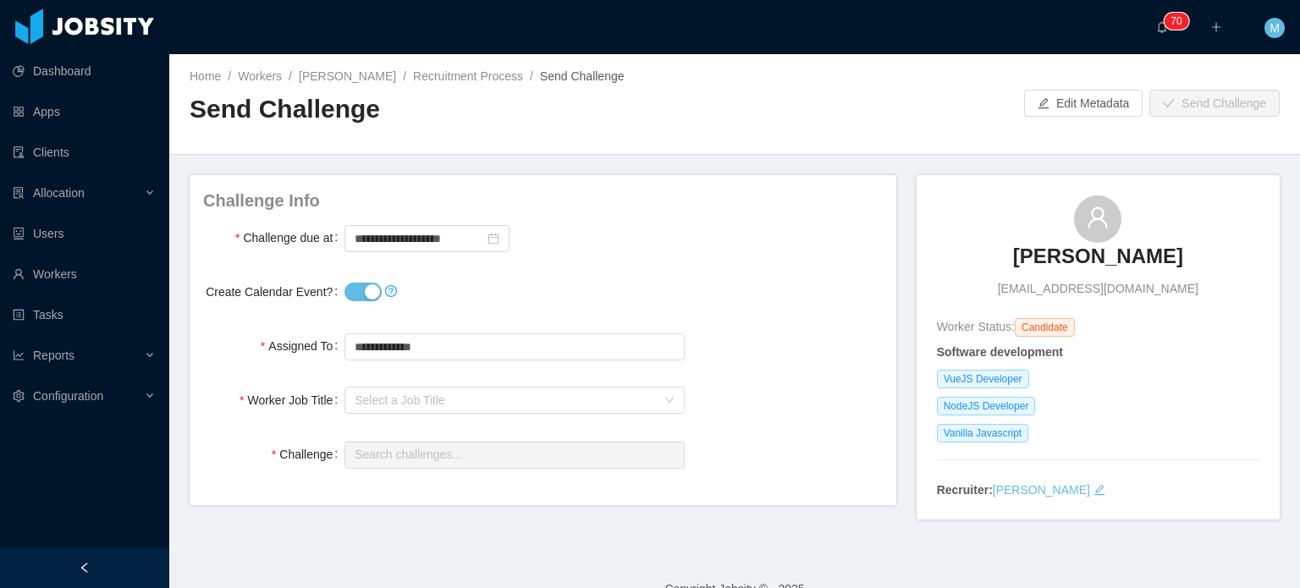
click at [356, 284] on button "Create Calendar Event?" at bounding box center [363, 292] width 37 height 19
click at [464, 400] on div "Select a Job Title" at bounding box center [505, 400] width 301 height 17
click at [372, 280] on div at bounding box center [514, 292] width 339 height 34
click at [372, 289] on button "Create Calendar Event?" at bounding box center [363, 292] width 37 height 19
click at [394, 233] on input "**********" at bounding box center [427, 238] width 165 height 27
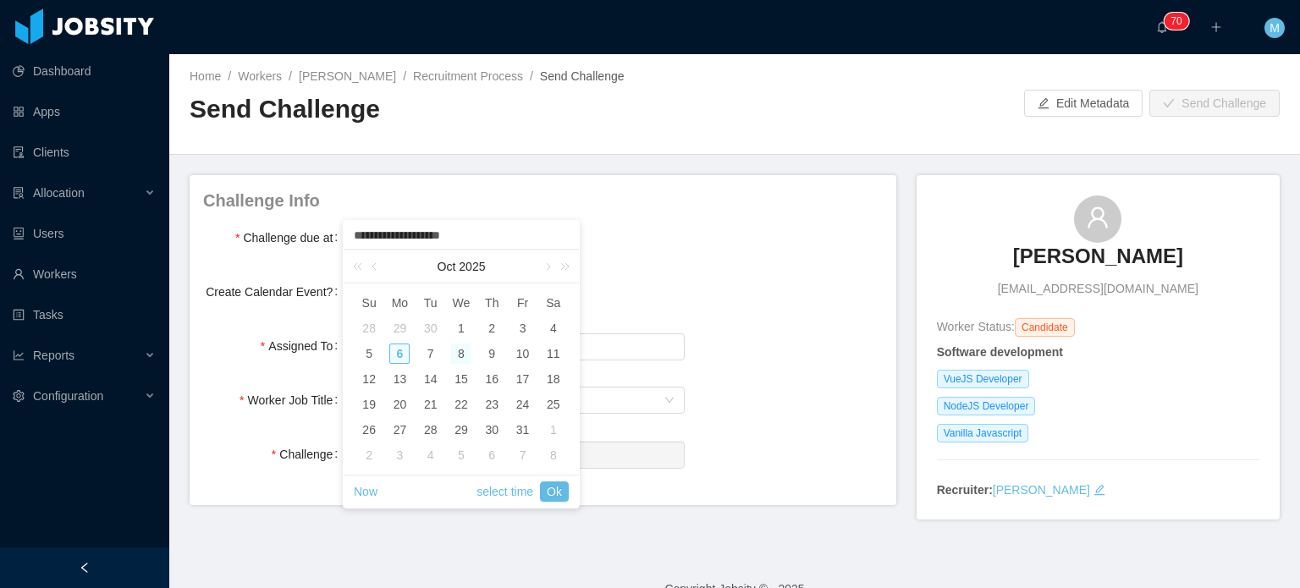
click at [466, 353] on div "8" at bounding box center [461, 354] width 20 height 20
click at [496, 490] on link "select time" at bounding box center [505, 492] width 57 height 32
click at [379, 301] on li "11" at bounding box center [383, 294] width 78 height 20
click at [472, 378] on li "59" at bounding box center [461, 375] width 78 height 20
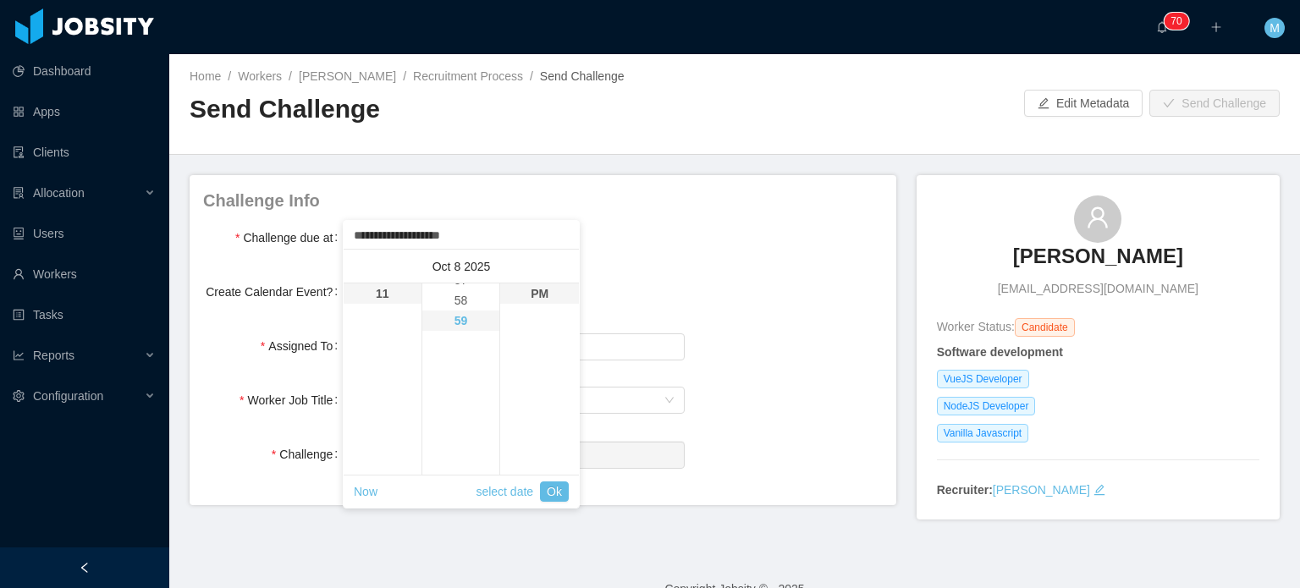
scroll to position [1199, 0]
click at [551, 483] on link "Ok" at bounding box center [554, 492] width 29 height 20
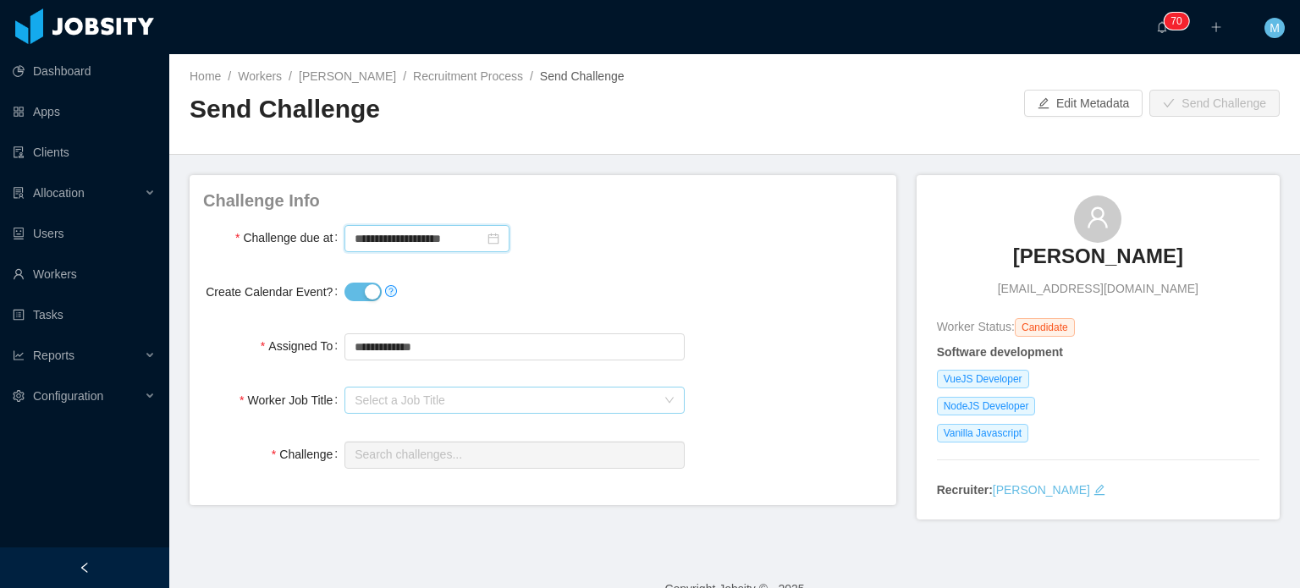
click at [432, 396] on div "Select a Job Title" at bounding box center [505, 400] width 301 height 17
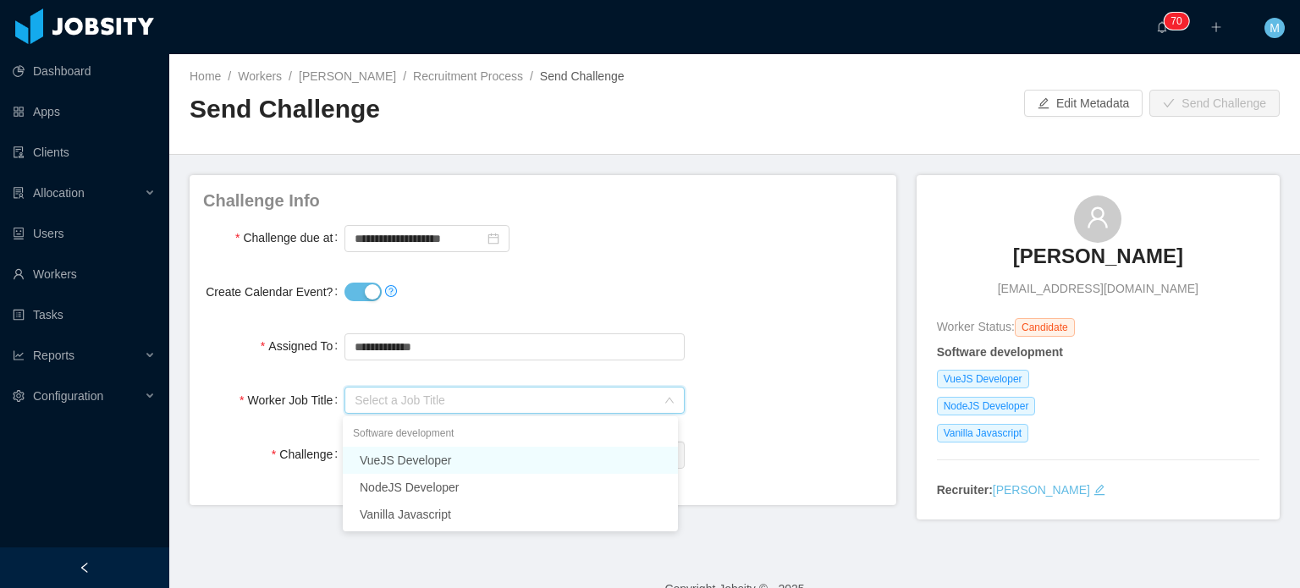
click at [447, 463] on li "VueJS Developer" at bounding box center [510, 460] width 335 height 27
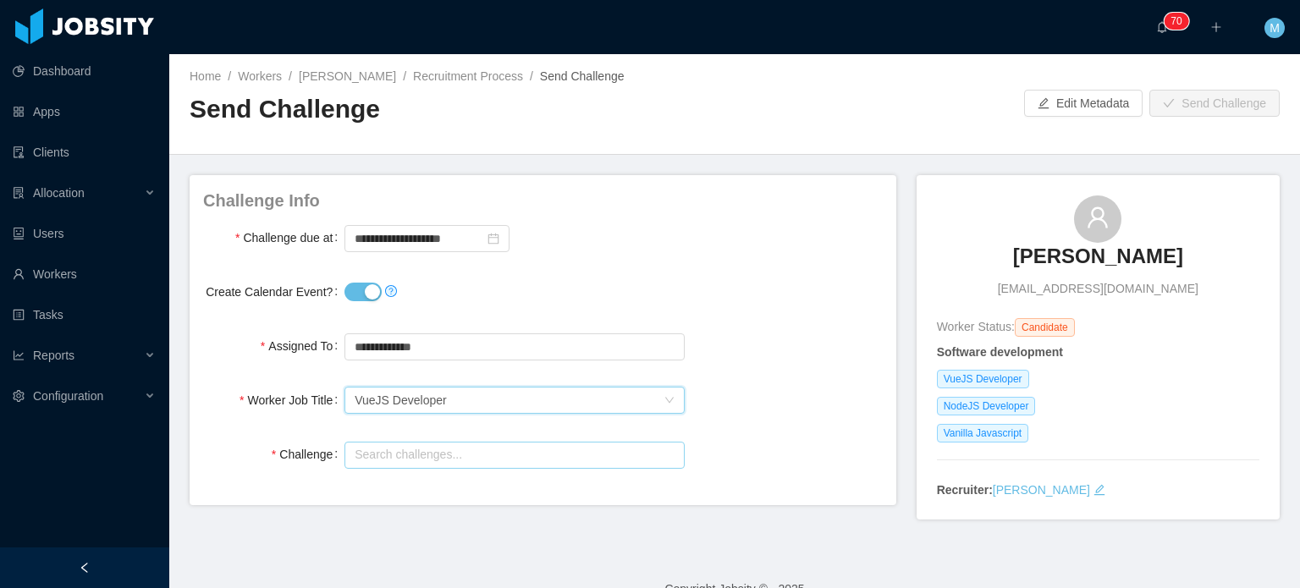
click at [447, 463] on input "text" at bounding box center [514, 455] width 339 height 27
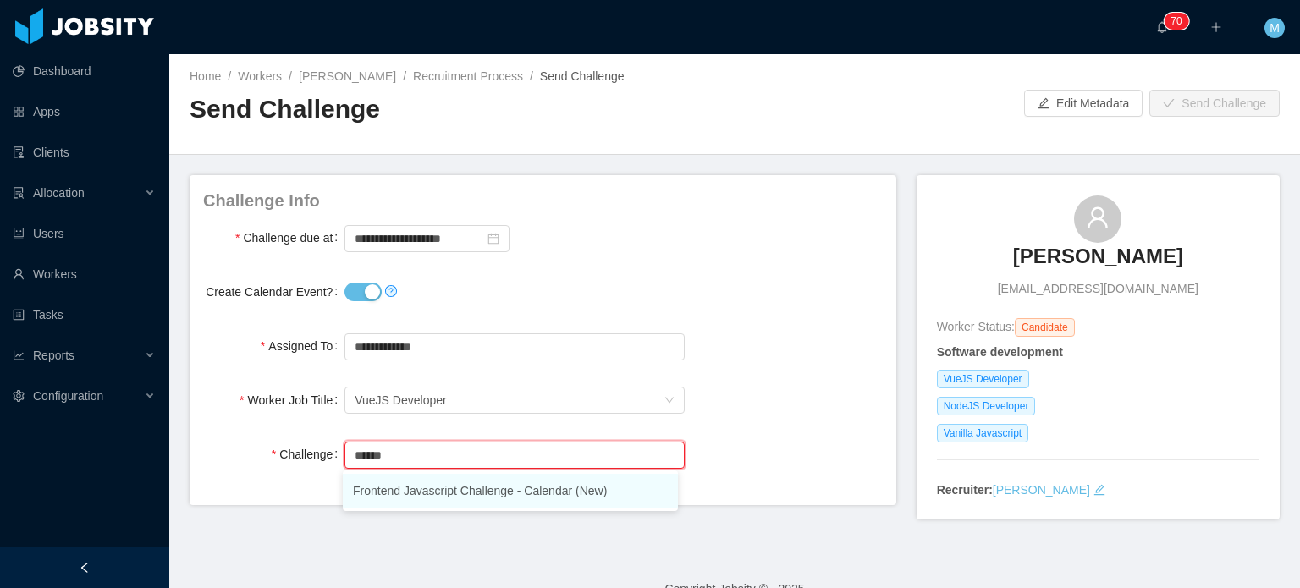
click at [444, 491] on li "Frontend Javascript Challenge - Calendar (New)" at bounding box center [510, 491] width 335 height 34
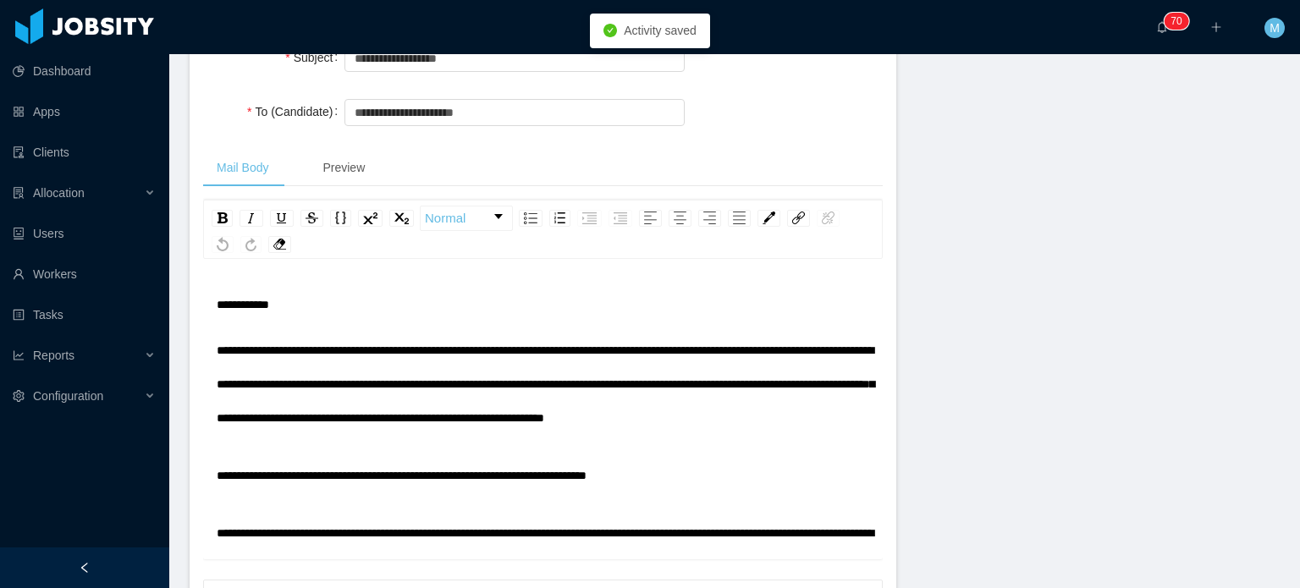
scroll to position [0, 0]
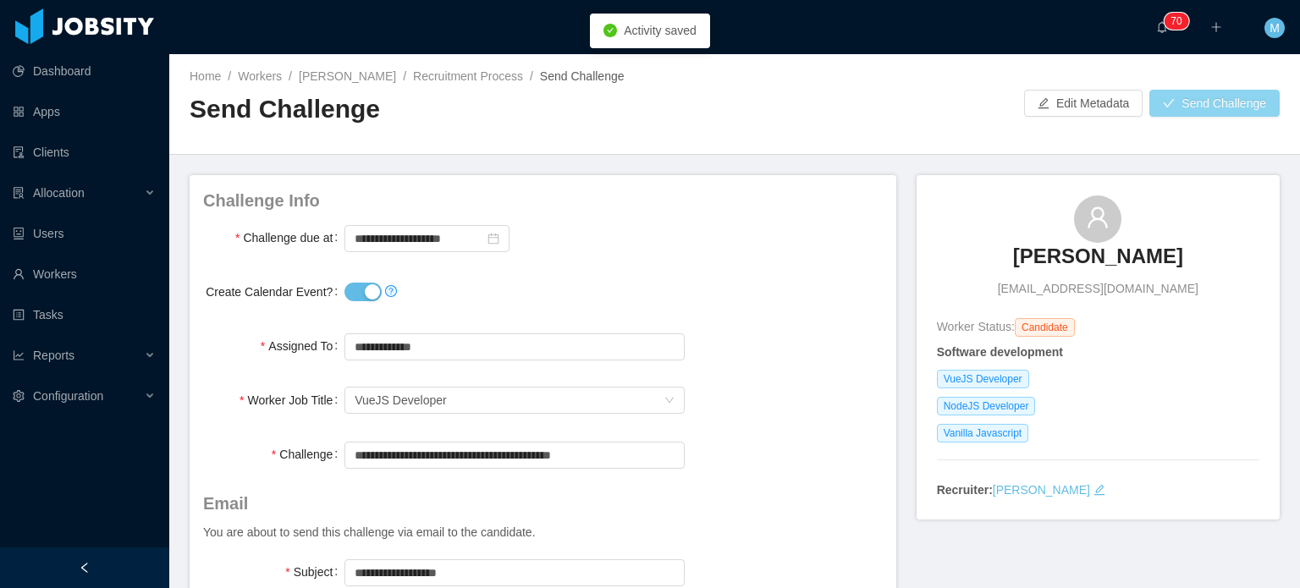
click at [1212, 93] on button "Send Challenge" at bounding box center [1215, 103] width 130 height 27
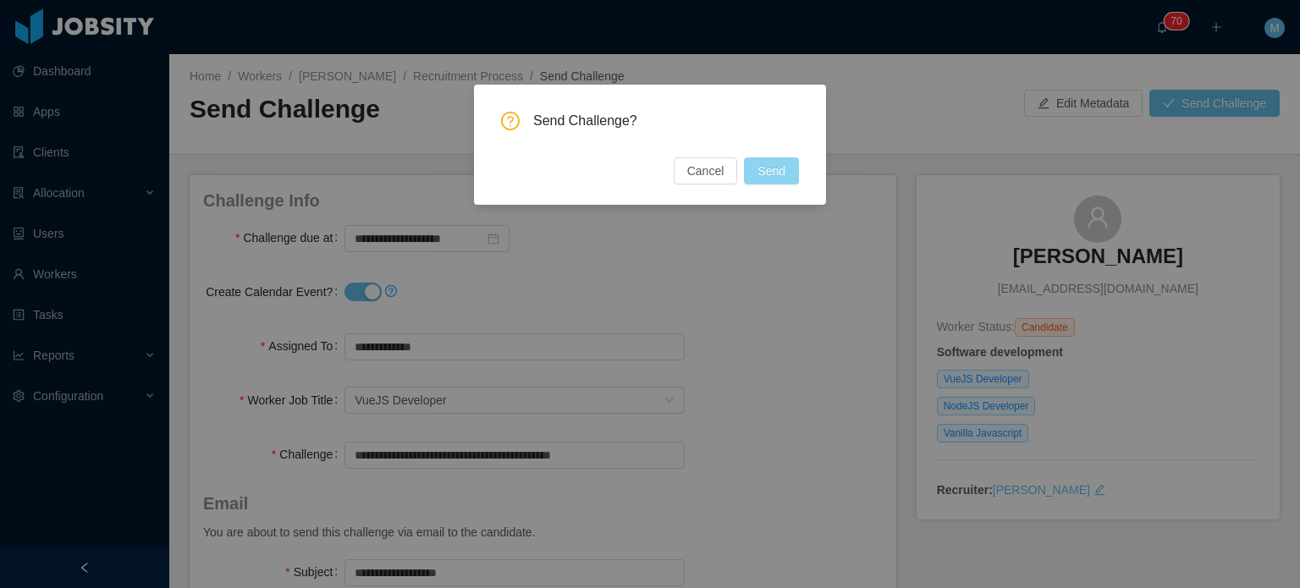
click at [773, 174] on button "Send" at bounding box center [771, 170] width 55 height 27
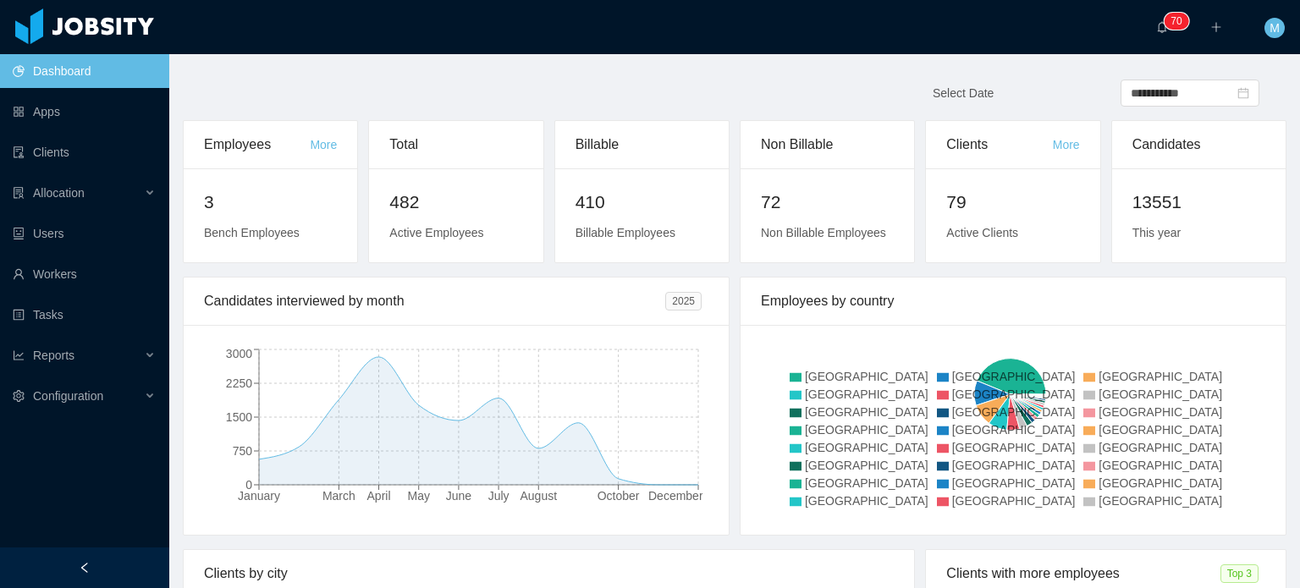
click at [888, 373] on icon at bounding box center [1010, 429] width 499 height 169
click at [113, 276] on link "Workers" at bounding box center [84, 274] width 143 height 34
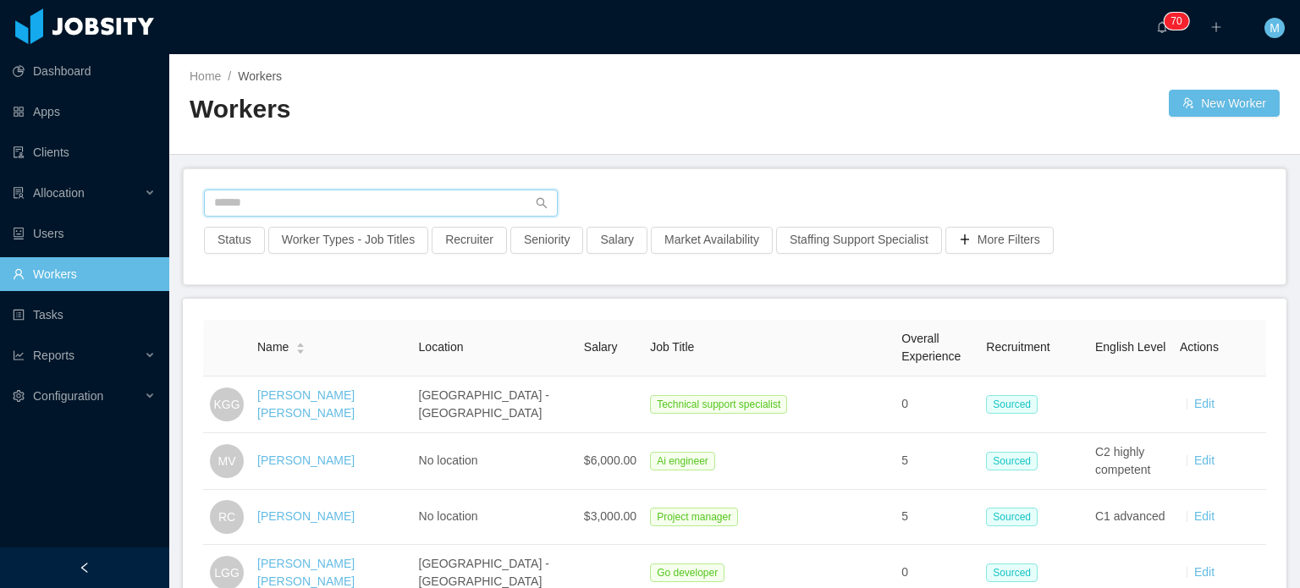
click at [332, 202] on input "text" at bounding box center [381, 203] width 354 height 27
paste input "**********"
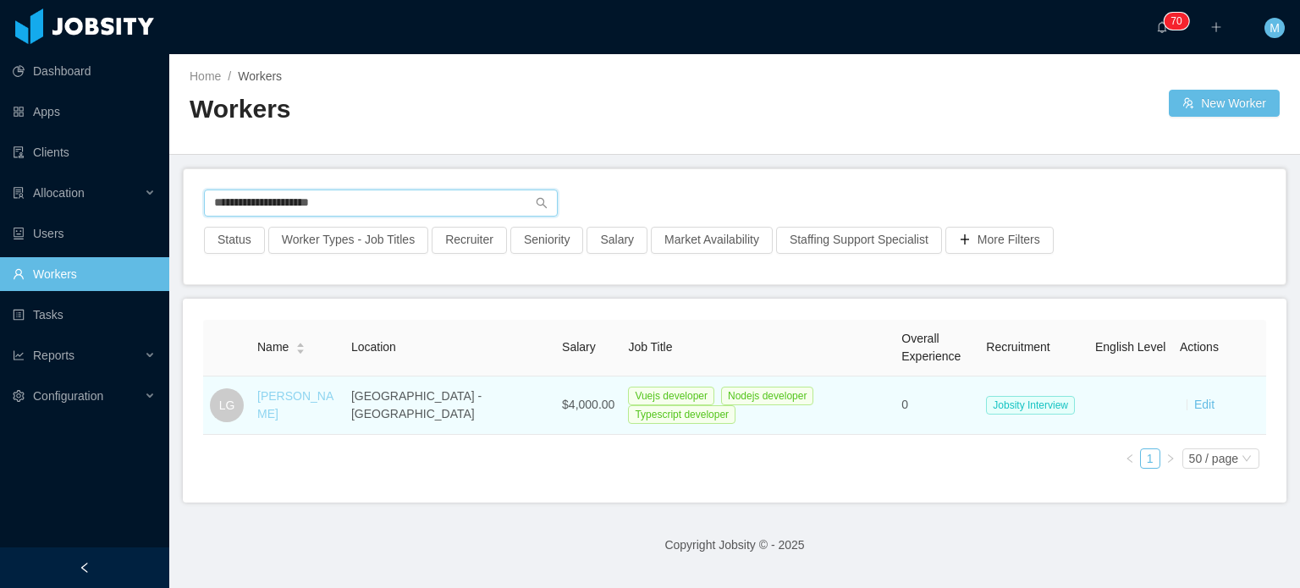
type input "**********"
click at [295, 402] on link "[PERSON_NAME]" at bounding box center [295, 404] width 76 height 31
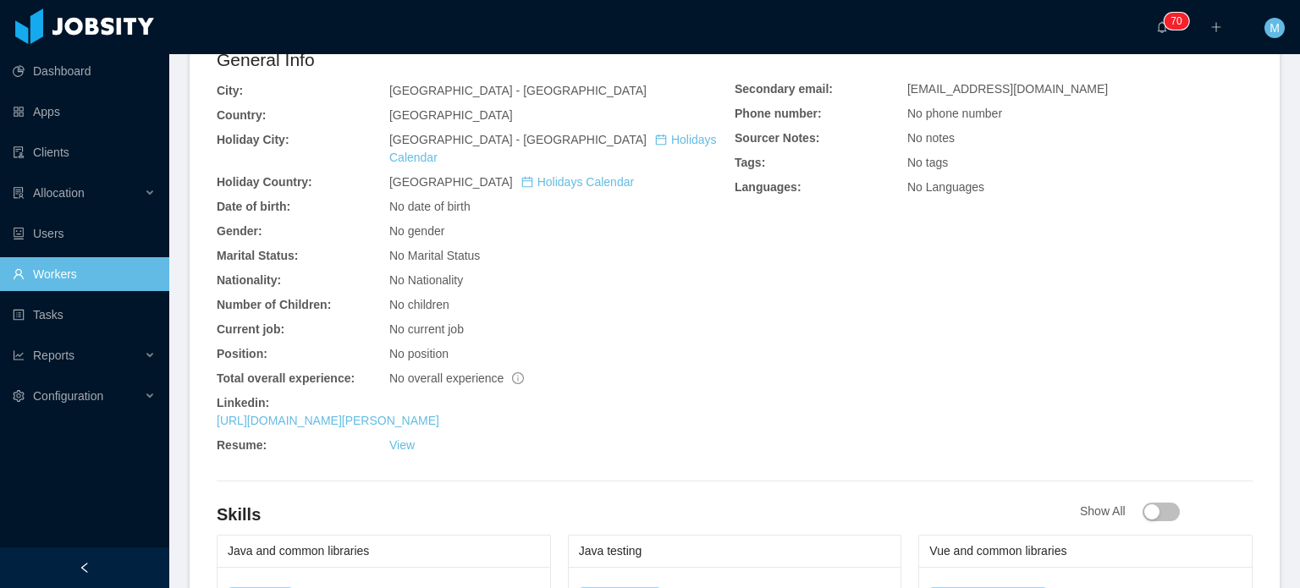
scroll to position [423, 0]
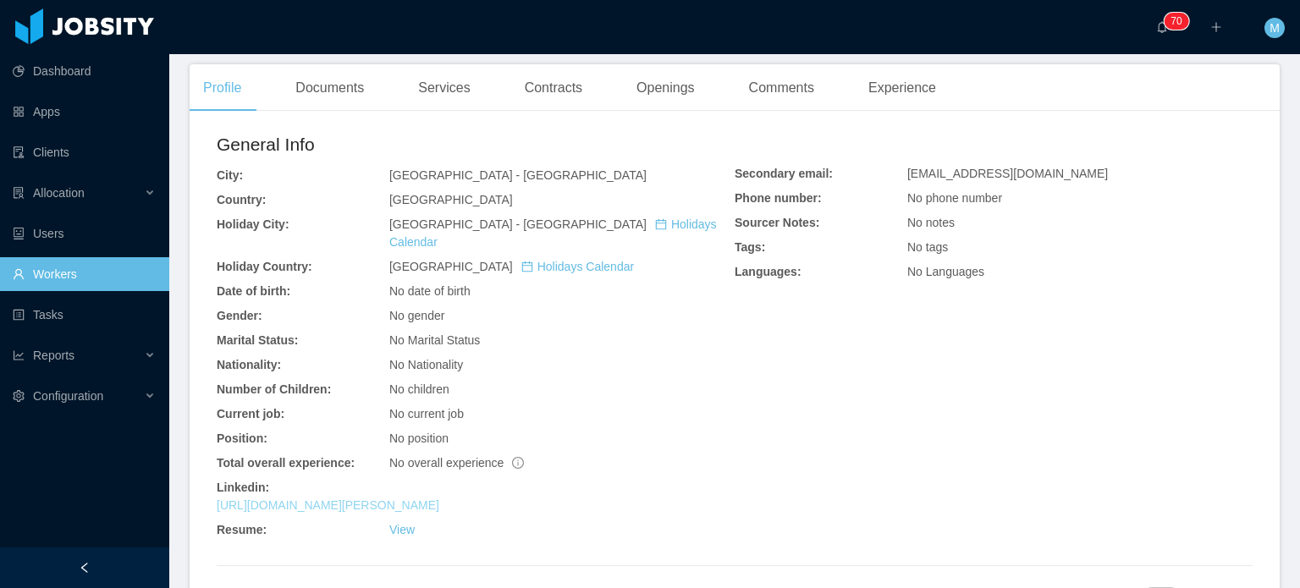
click at [411, 499] on link "[URL][DOMAIN_NAME][PERSON_NAME]" at bounding box center [328, 506] width 223 height 14
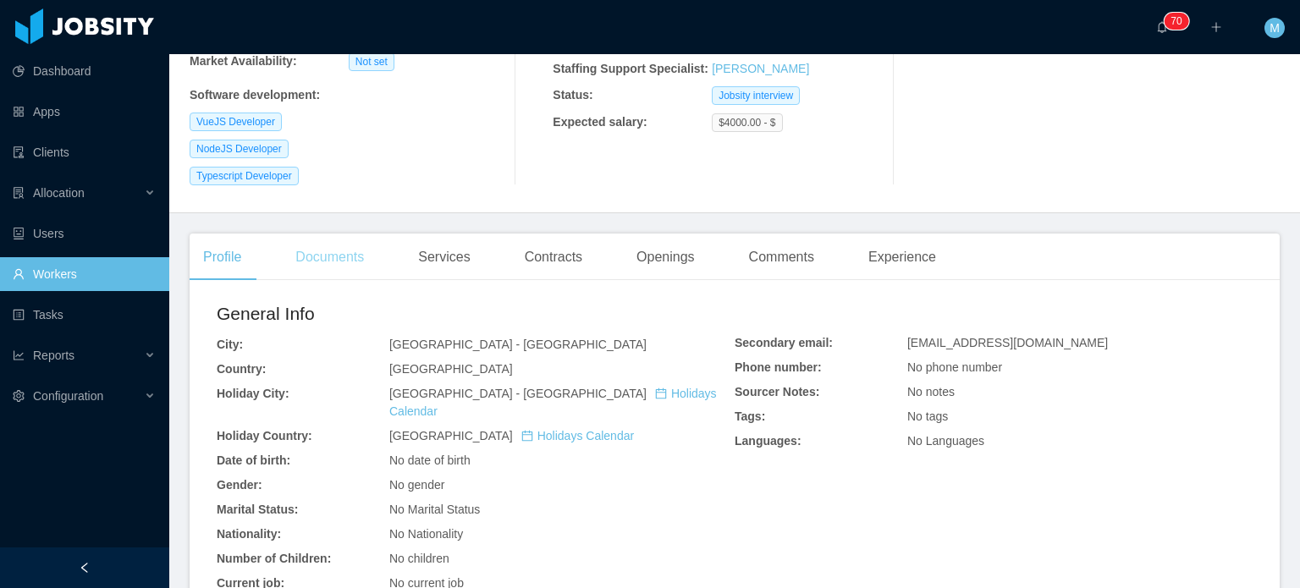
click at [372, 260] on div "Documents" at bounding box center [330, 257] width 96 height 47
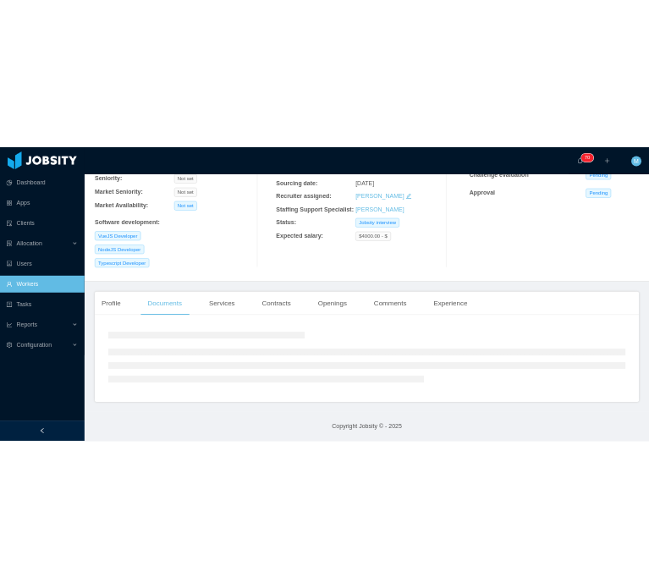
scroll to position [223, 0]
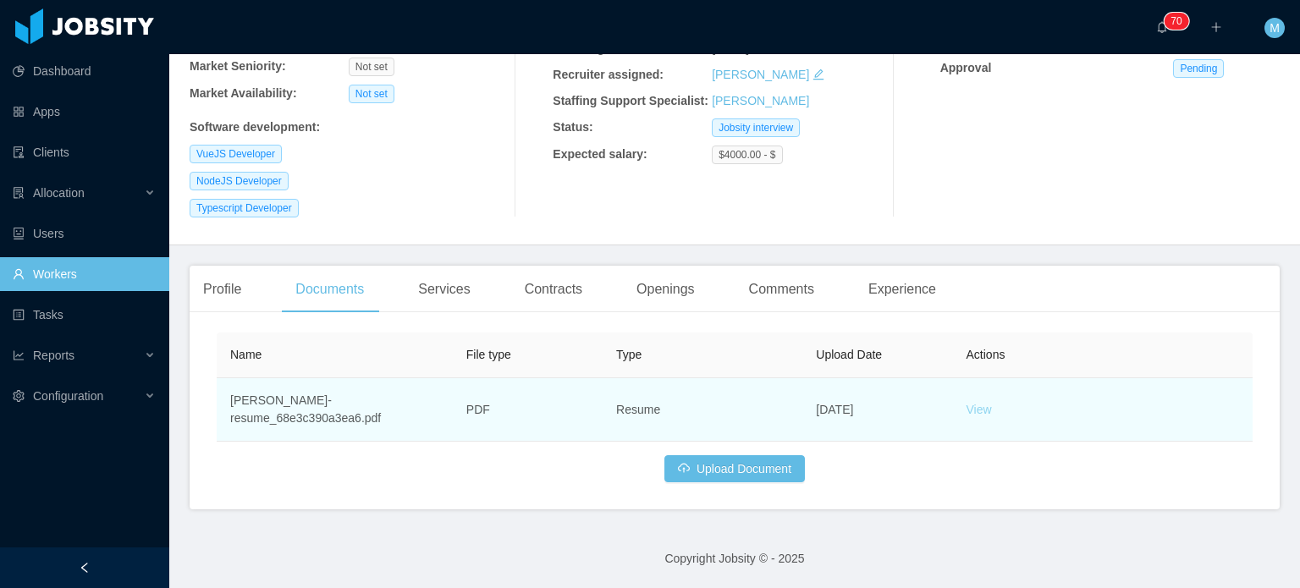
click at [978, 409] on link "View" at bounding box center [979, 410] width 25 height 14
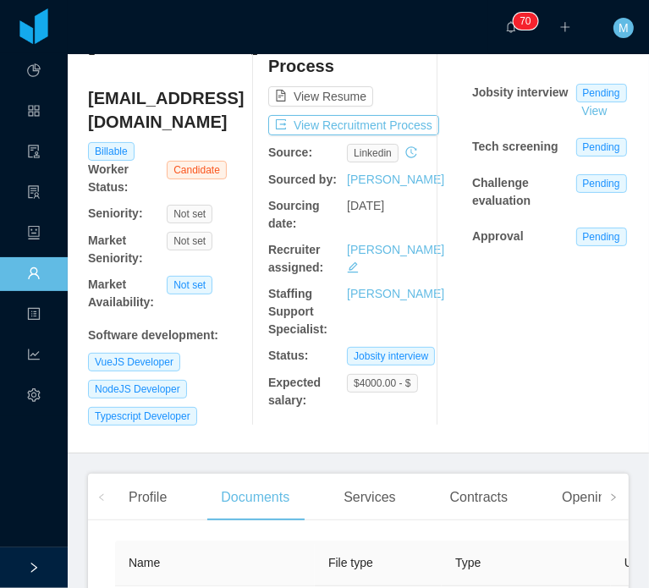
scroll to position [0, 0]
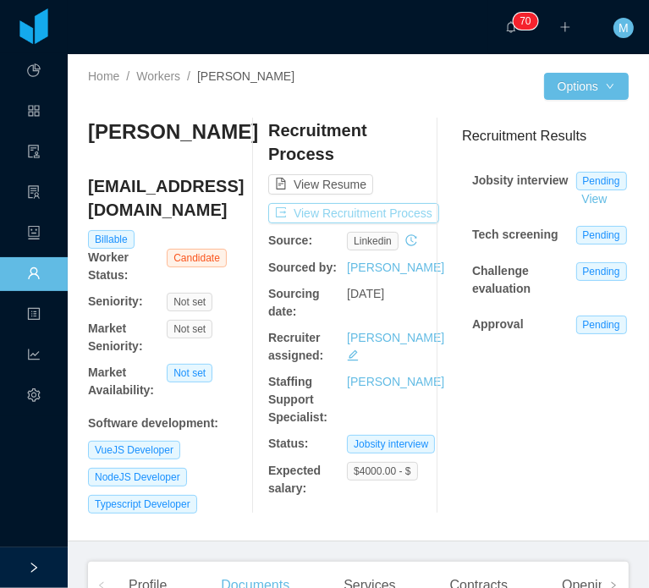
click at [362, 207] on button "View Recruitment Process" at bounding box center [353, 213] width 171 height 20
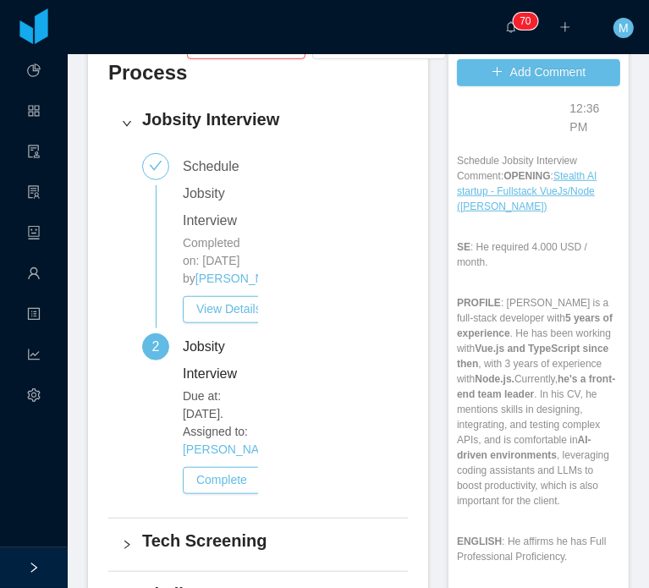
scroll to position [85, 0]
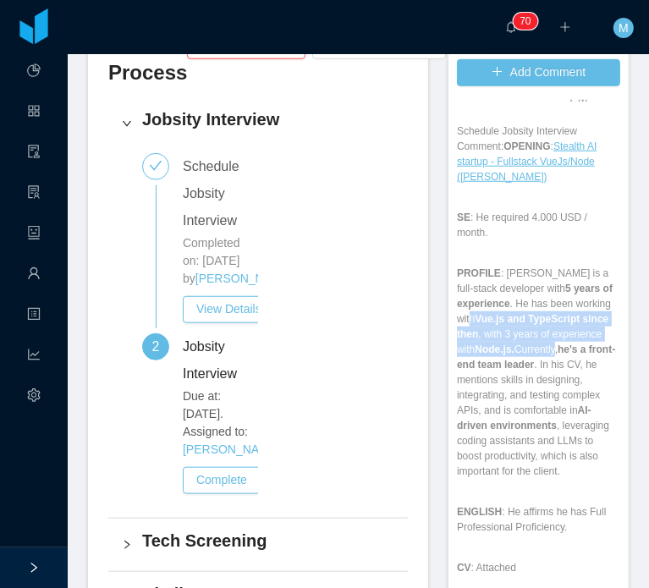
drag, startPoint x: 501, startPoint y: 280, endPoint x: 525, endPoint y: 334, distance: 59.1
click at [525, 334] on p "PROFILE : Lucas is a full-stack developer with 5 years of experience . He has b…" at bounding box center [538, 372] width 163 height 213
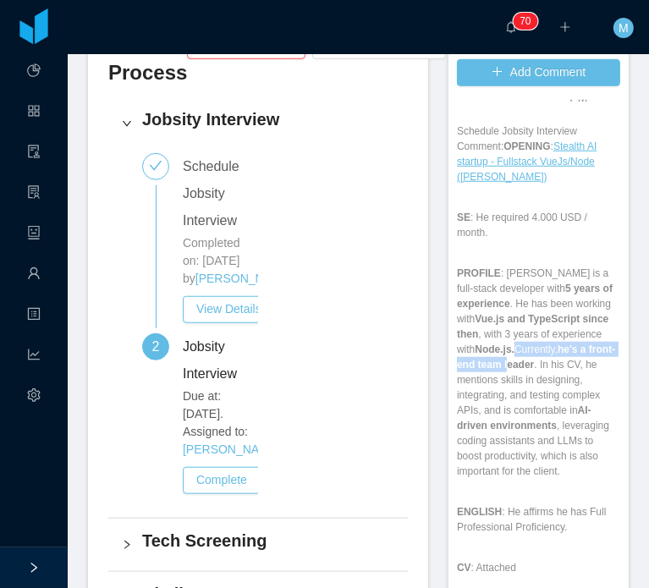
click at [499, 355] on p "PROFILE : Lucas is a full-stack developer with 5 years of experience . He has b…" at bounding box center [538, 372] width 163 height 213
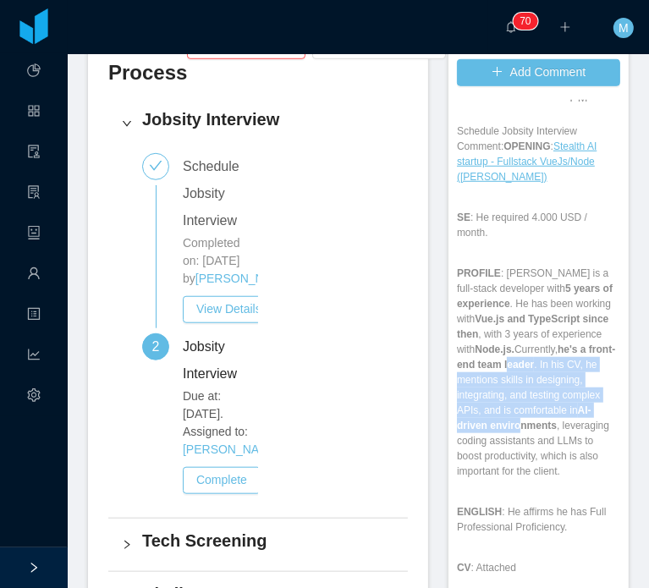
drag, startPoint x: 499, startPoint y: 351, endPoint x: 511, endPoint y: 411, distance: 61.3
click at [511, 411] on p "PROFILE : Lucas is a full-stack developer with 5 years of experience . He has b…" at bounding box center [538, 372] width 163 height 213
click at [511, 411] on strong "AI-driven environments" at bounding box center [524, 418] width 135 height 27
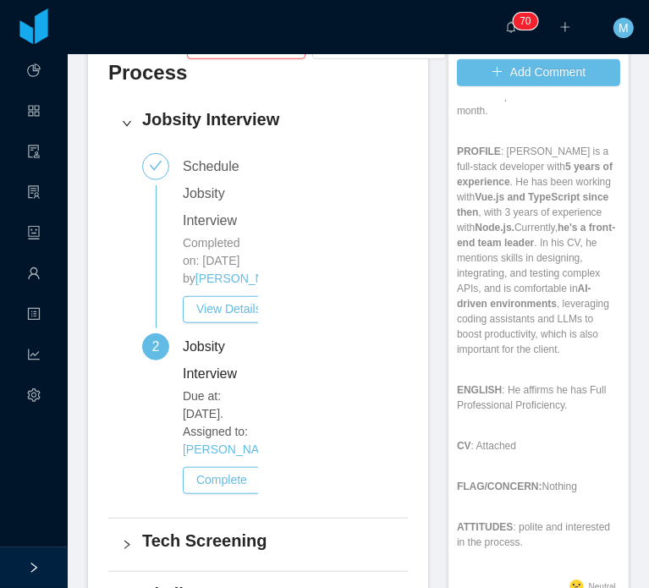
scroll to position [217, 0]
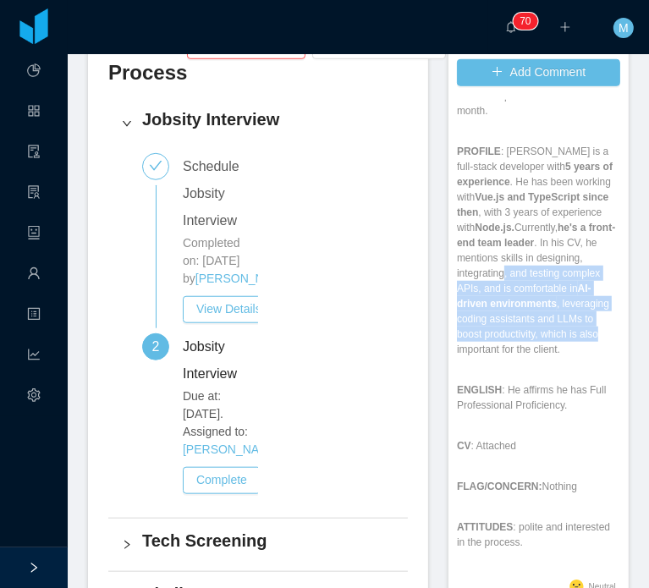
drag, startPoint x: 498, startPoint y: 250, endPoint x: 505, endPoint y: 319, distance: 69.7
click at [505, 319] on p "PROFILE : Lucas is a full-stack developer with 5 years of experience . He has b…" at bounding box center [538, 250] width 163 height 213
drag, startPoint x: 485, startPoint y: 266, endPoint x: 502, endPoint y: 311, distance: 48.0
click at [502, 311] on p "PROFILE : Lucas is a full-stack developer with 5 years of experience . He has b…" at bounding box center [538, 250] width 163 height 213
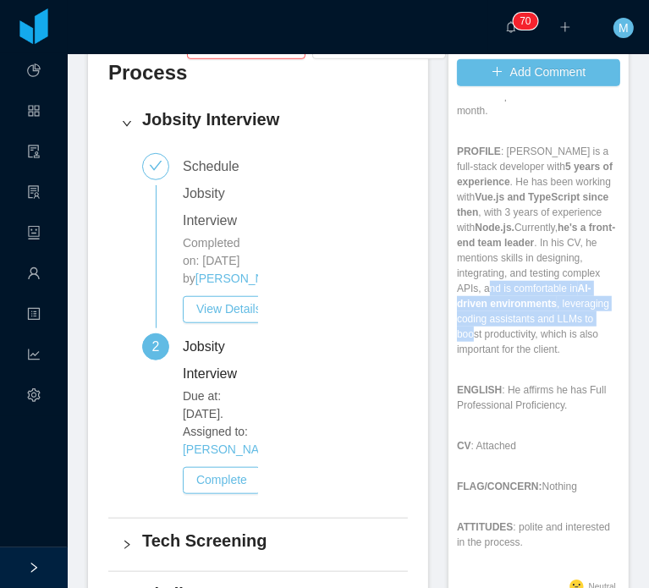
click at [502, 311] on p "PROFILE : Lucas is a full-stack developer with 5 years of experience . He has b…" at bounding box center [538, 250] width 163 height 213
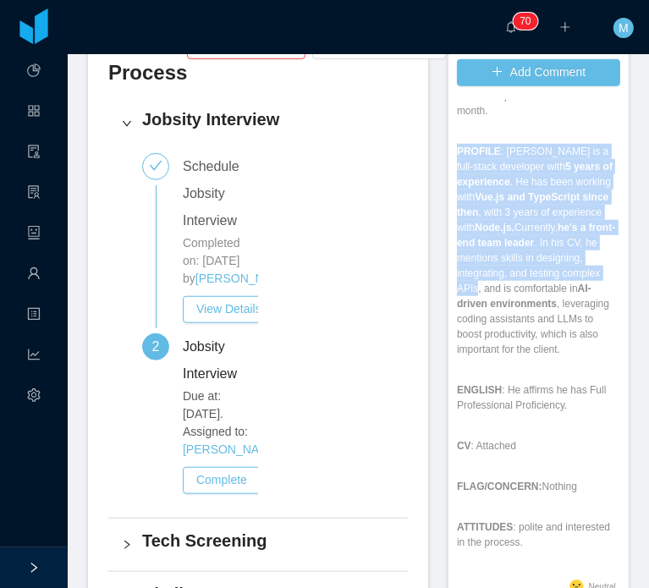
drag, startPoint x: 467, startPoint y: 254, endPoint x: 501, endPoint y: 345, distance: 97.5
click at [501, 345] on div "Schedule Jobsity Interview Comment: OPENING : Stealth AI startup - Fullstack Vu…" at bounding box center [538, 289] width 163 height 574
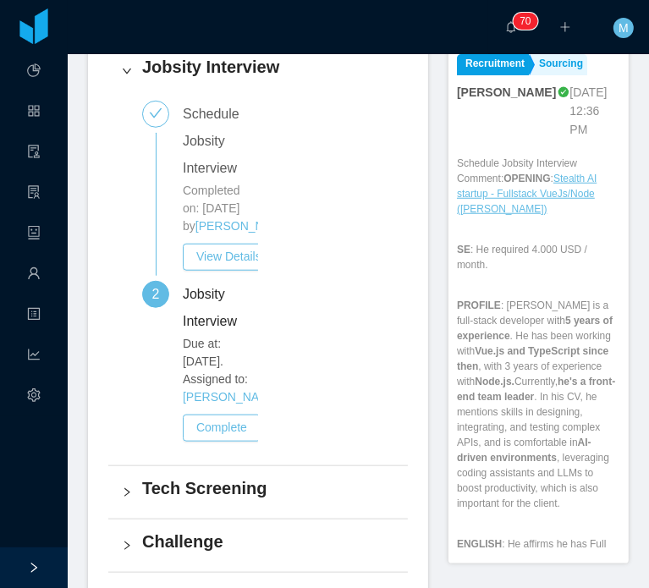
scroll to position [689, 0]
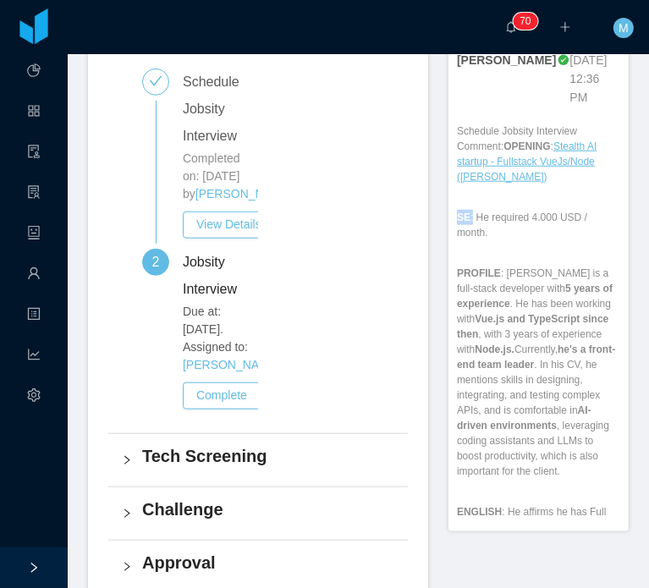
drag, startPoint x: 462, startPoint y: 184, endPoint x: 486, endPoint y: 223, distance: 46.3
click at [486, 223] on div "Schedule Jobsity Interview Comment: OPENING : Stealth AI startup - Fullstack Vu…" at bounding box center [538, 411] width 163 height 574
click at [488, 207] on div "Schedule Jobsity Interview Comment: OPENING : Stealth AI startup - Fullstack Vu…" at bounding box center [538, 411] width 163 height 574
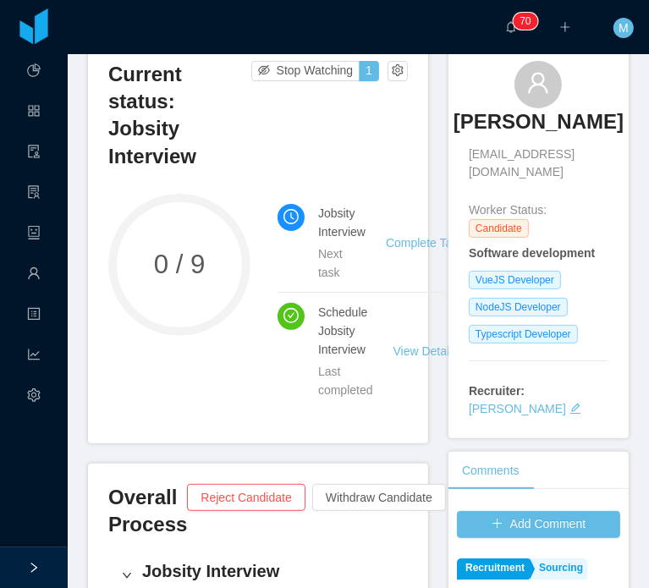
scroll to position [0, 0]
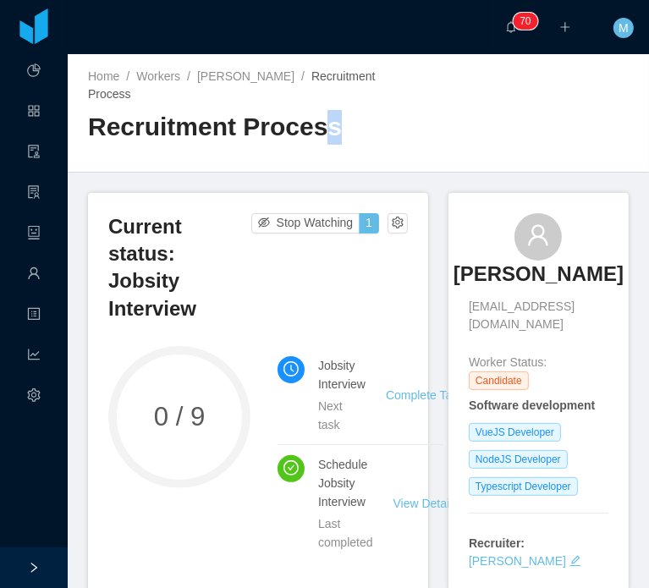
drag, startPoint x: 311, startPoint y: 140, endPoint x: 322, endPoint y: 134, distance: 12.5
click at [322, 134] on h2 "Recruitment Process" at bounding box center [223, 127] width 271 height 35
drag, startPoint x: 269, startPoint y: 118, endPoint x: 334, endPoint y: 128, distance: 66.0
click at [334, 128] on h2 "Recruitment Process" at bounding box center [223, 127] width 271 height 35
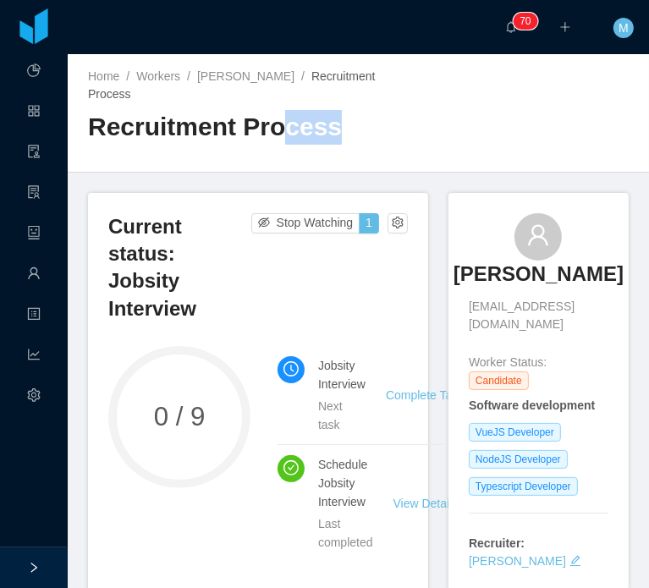
click at [334, 128] on h2 "Recruitment Process" at bounding box center [223, 127] width 271 height 35
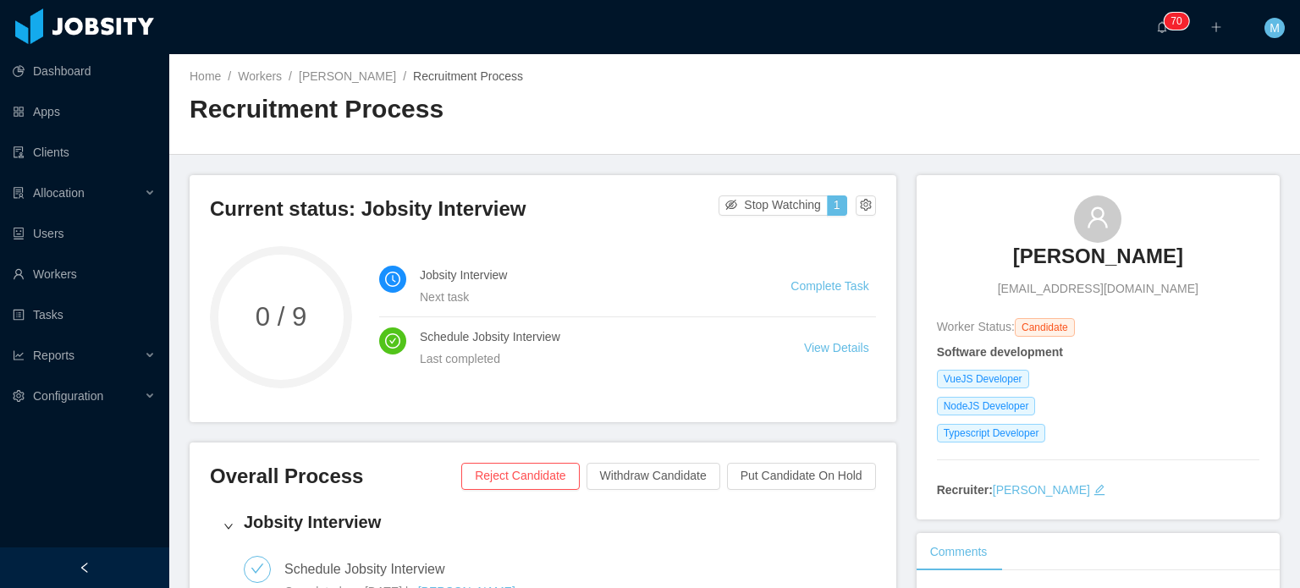
click at [808, 297] on li "Jobsity Interview Next task Complete Task" at bounding box center [627, 287] width 497 height 62
click at [813, 295] on li "Complete Task" at bounding box center [833, 286] width 85 height 19
click at [813, 287] on link "Complete Task" at bounding box center [830, 286] width 78 height 14
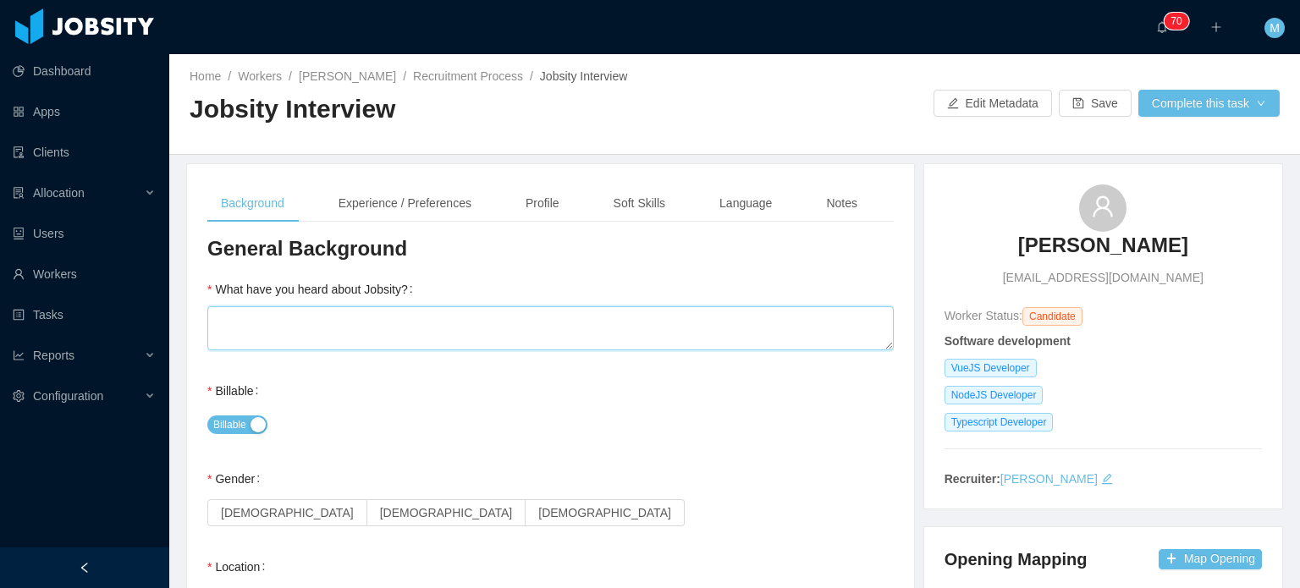
click at [569, 328] on textarea "What have you heard about Jobsity?" at bounding box center [550, 328] width 687 height 44
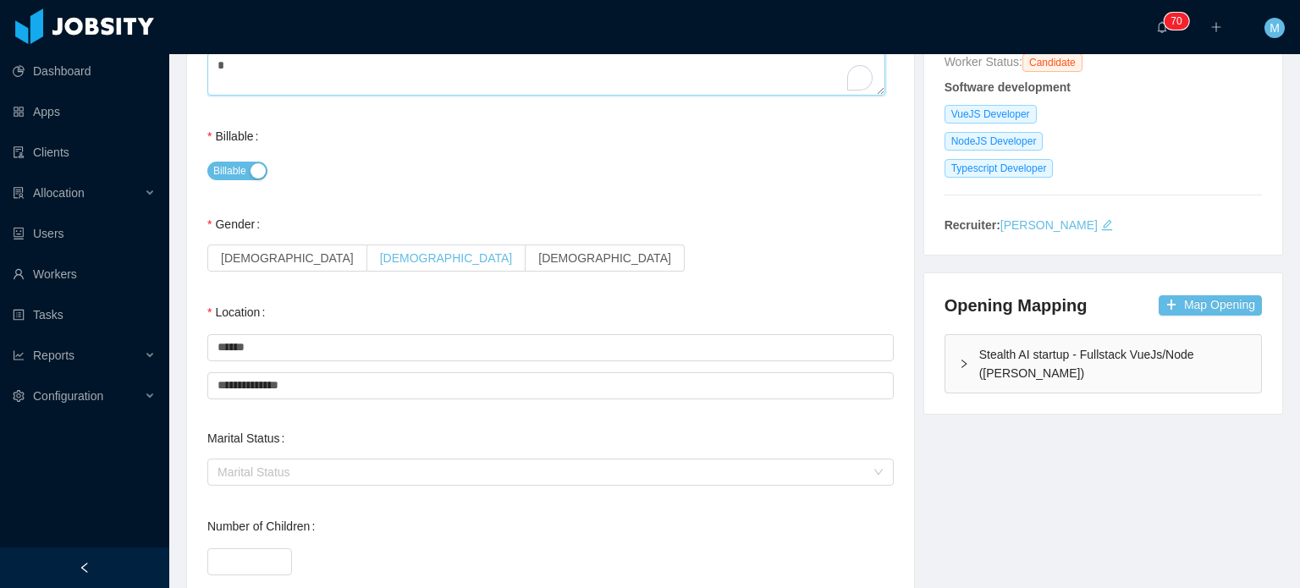
type textarea "*"
click at [367, 256] on label "Male" at bounding box center [446, 258] width 159 height 27
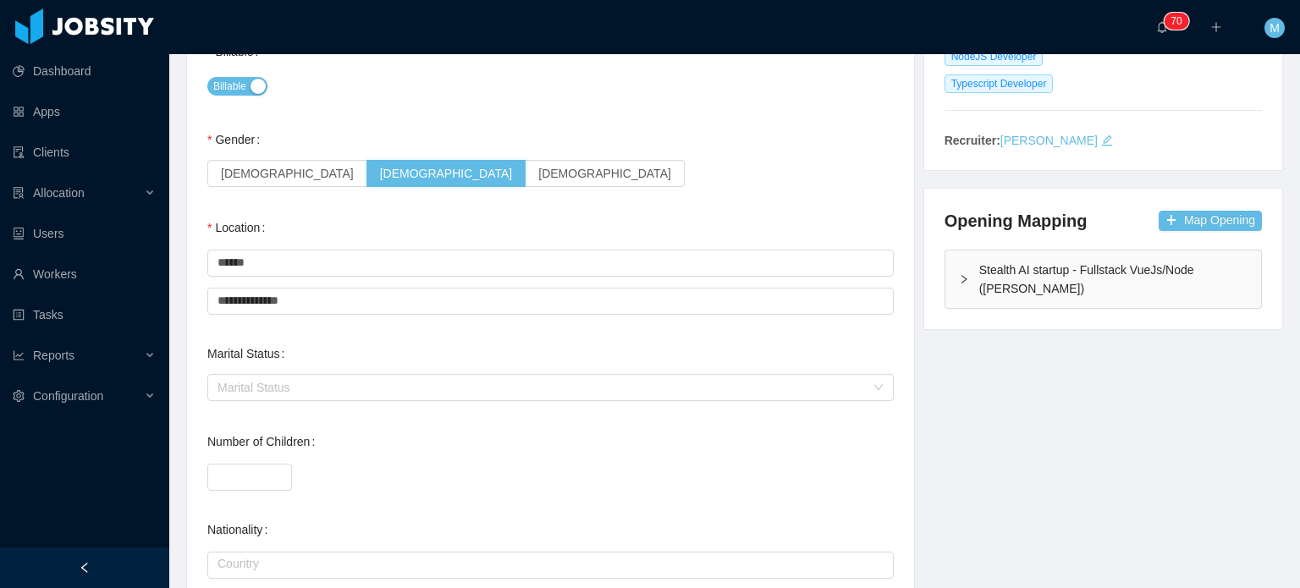
scroll to position [835, 0]
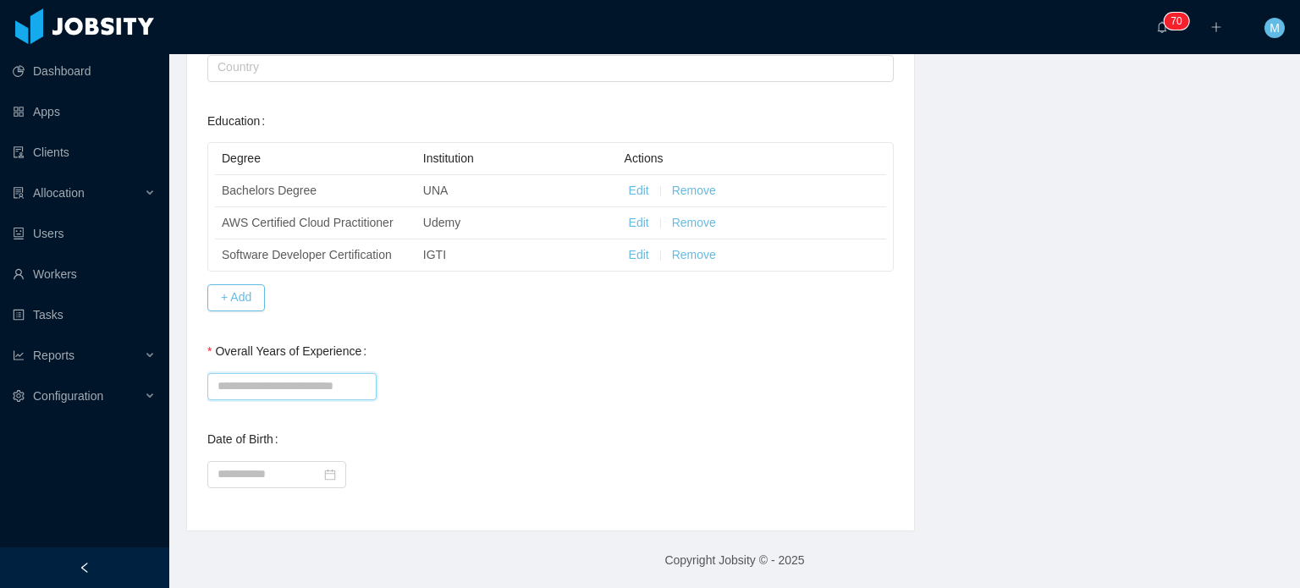
click at [286, 373] on input "Overall Years of Experience" at bounding box center [291, 386] width 169 height 27
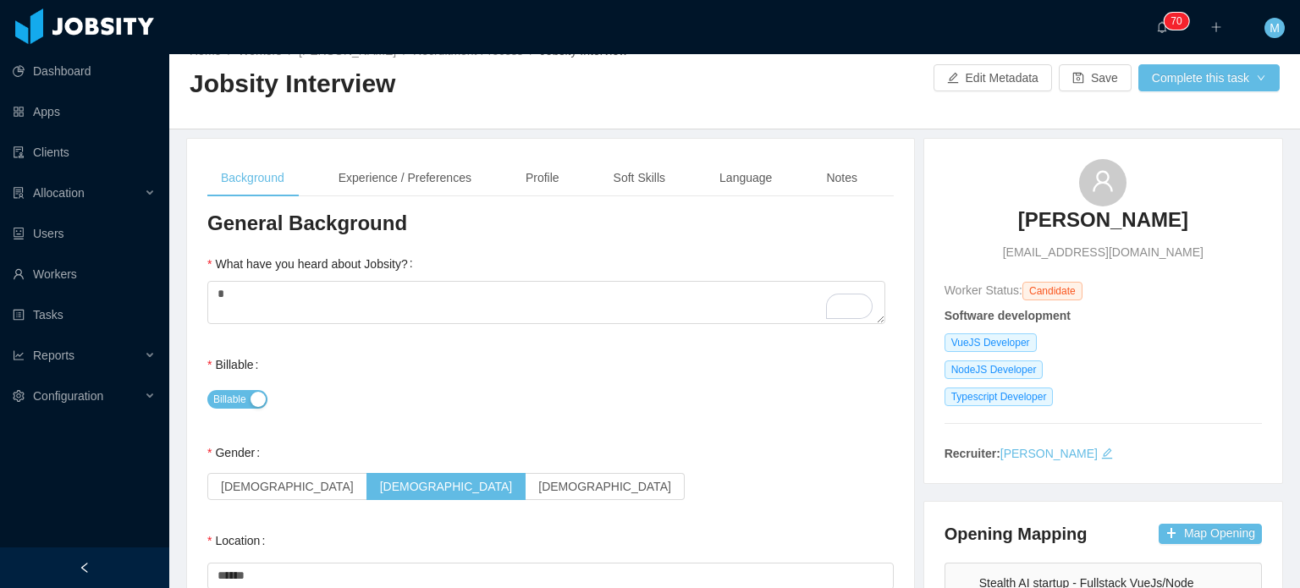
scroll to position [0, 0]
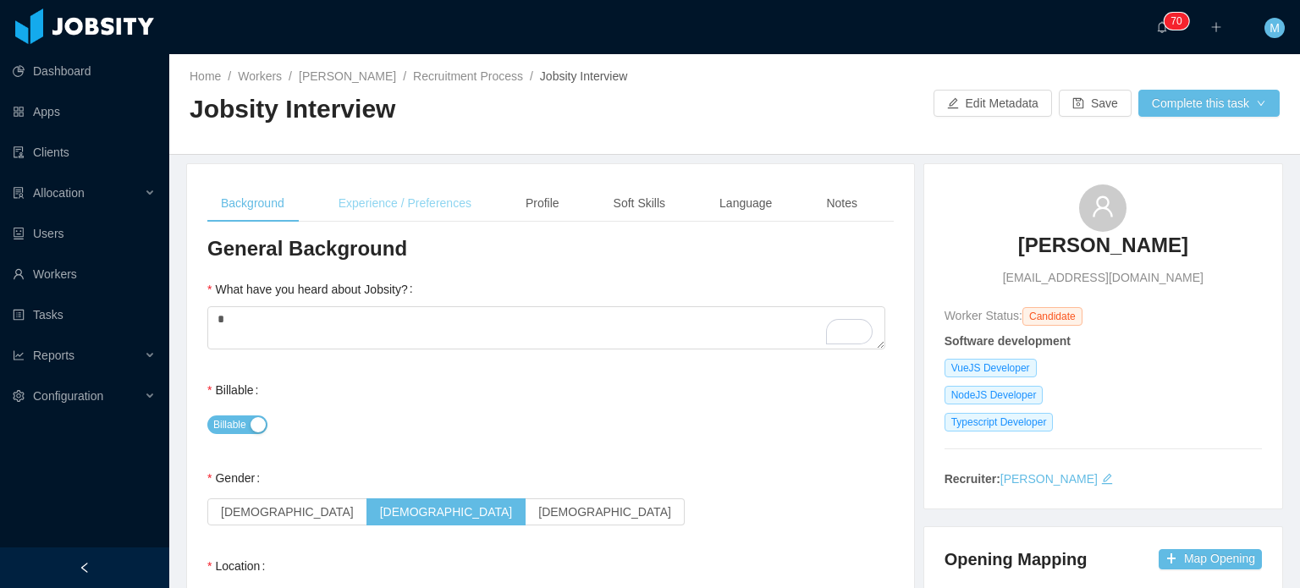
type input "*"
click at [378, 211] on div "Experience / Preferences" at bounding box center [405, 204] width 160 height 38
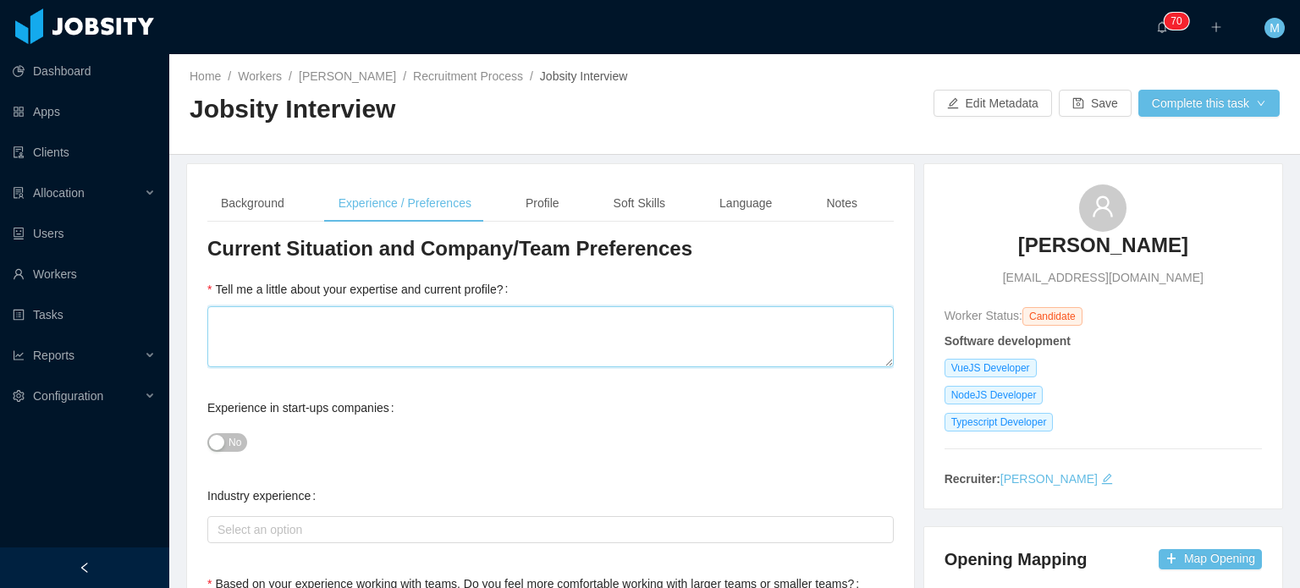
click at [389, 356] on textarea "Tell me a little about your expertise and current profile?" at bounding box center [550, 337] width 687 height 62
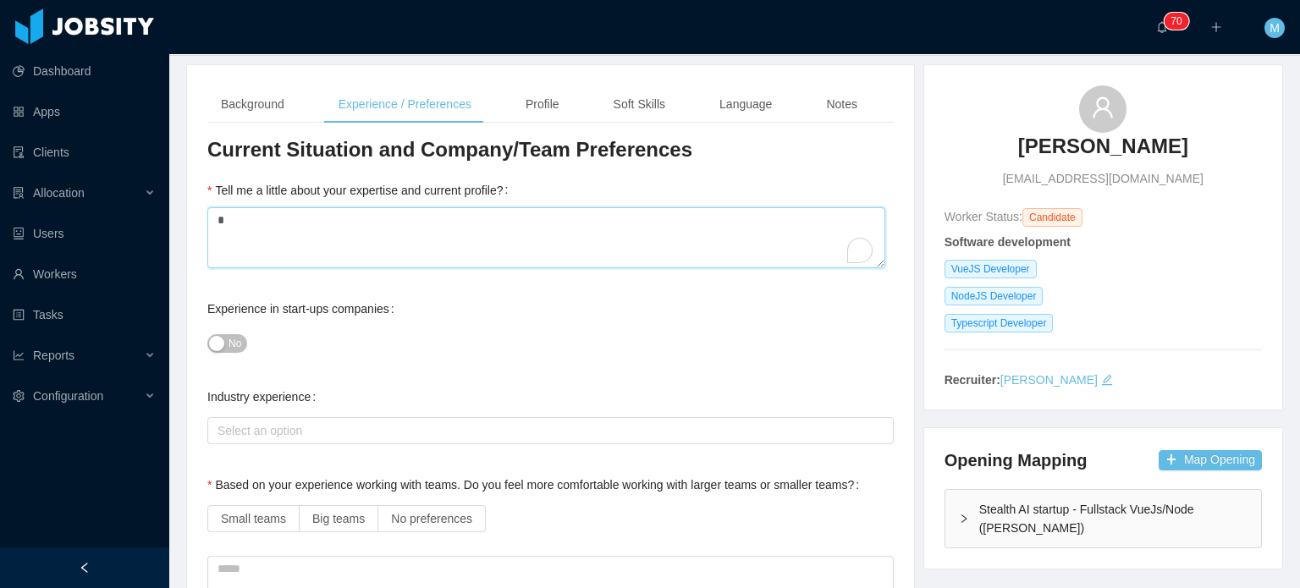
scroll to position [254, 0]
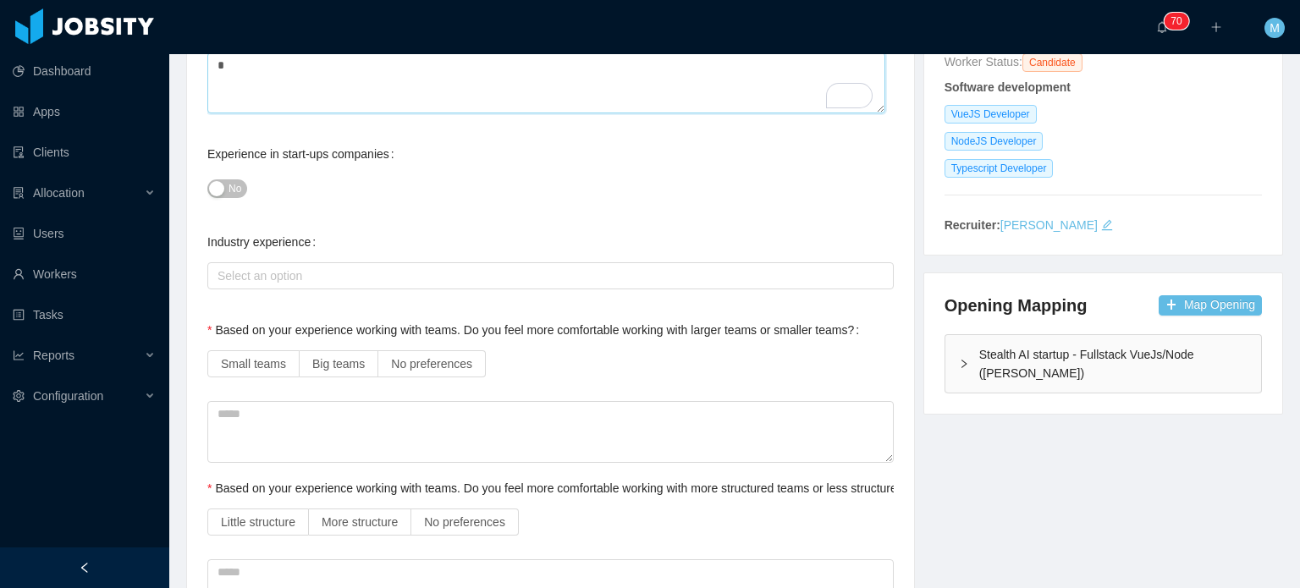
type textarea "*"
click at [236, 177] on div "No" at bounding box center [550, 188] width 687 height 34
click at [242, 196] on button "No" at bounding box center [227, 188] width 40 height 19
click at [431, 369] on span "No preferences" at bounding box center [431, 364] width 81 height 14
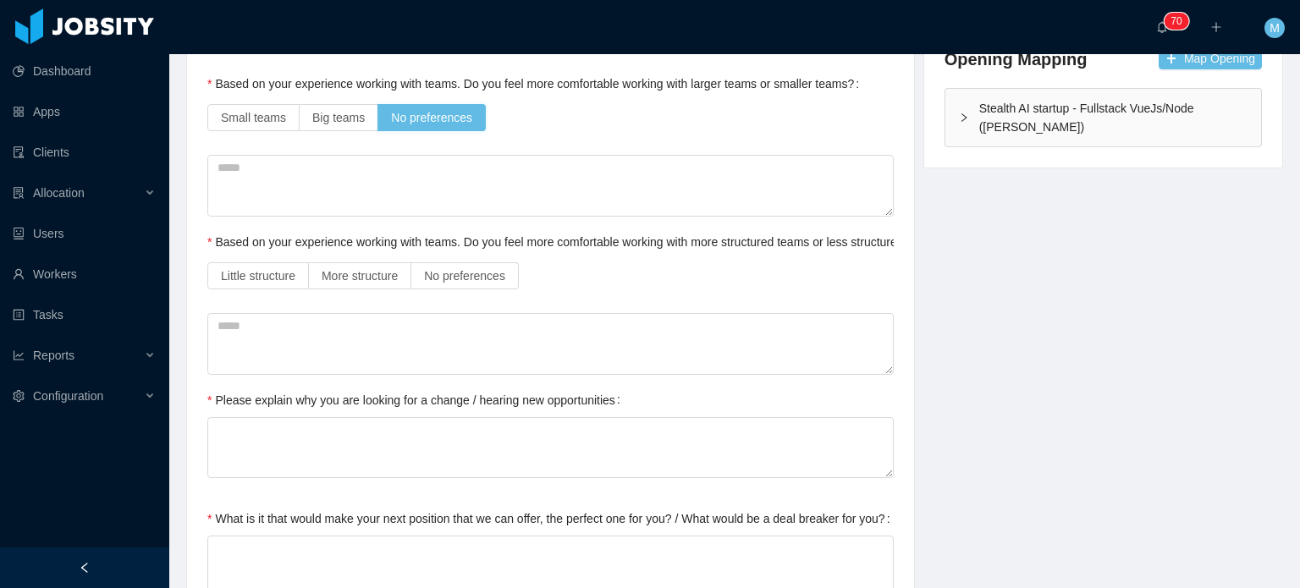
scroll to position [508, 0]
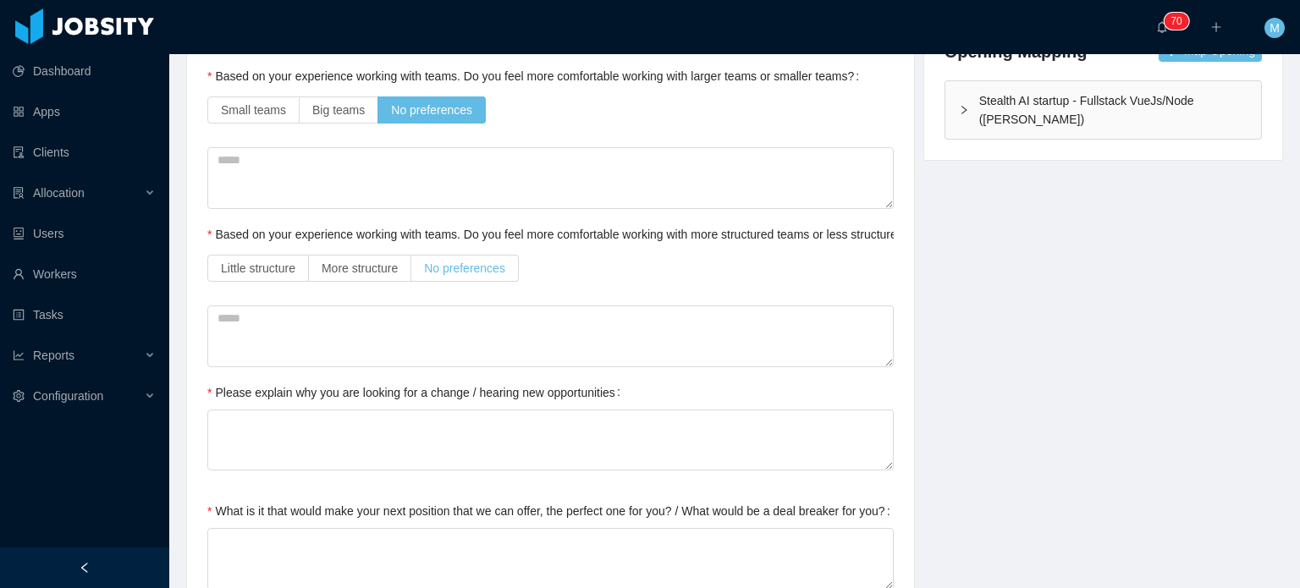
click at [471, 262] on span "No preferences" at bounding box center [464, 269] width 81 height 14
click at [412, 423] on textarea "Please explain why you are looking for a change / hearing new opportunities" at bounding box center [550, 441] width 687 height 62
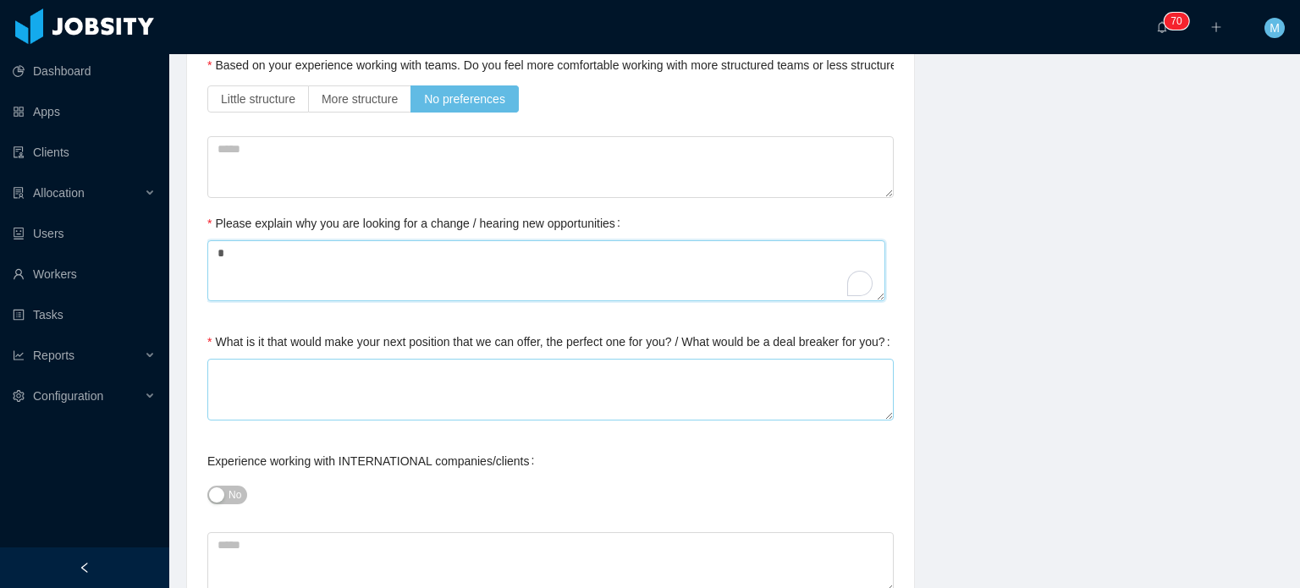
type textarea "*"
click at [418, 401] on textarea "What is it that would make your next position that we can offer, the perfect on…" at bounding box center [550, 390] width 687 height 62
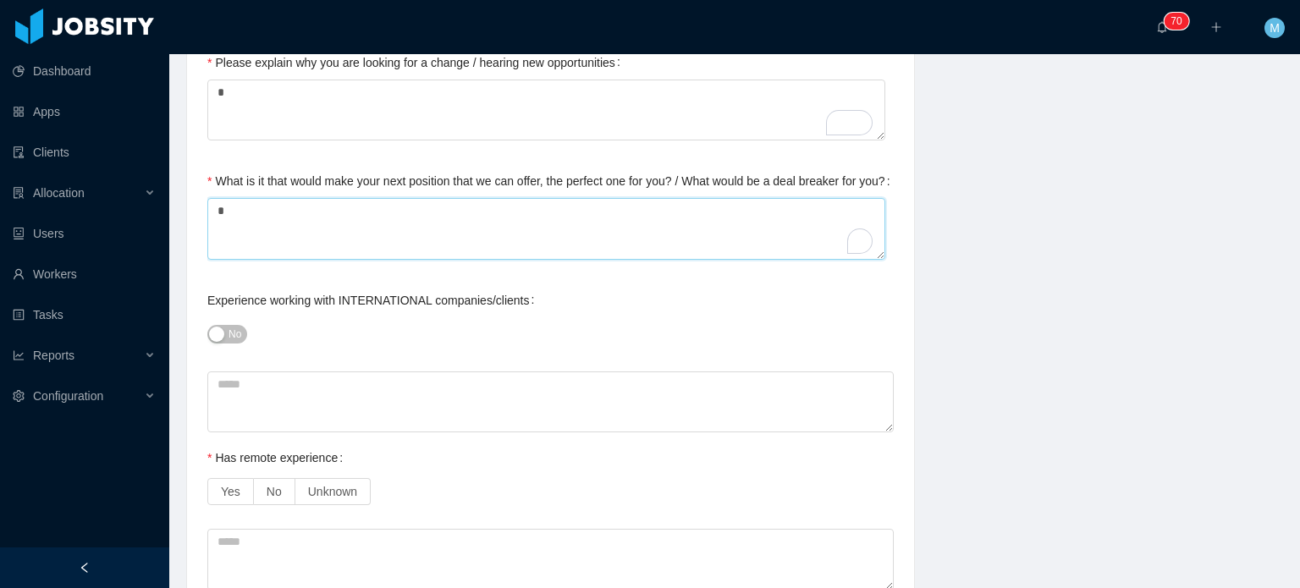
scroll to position [846, 0]
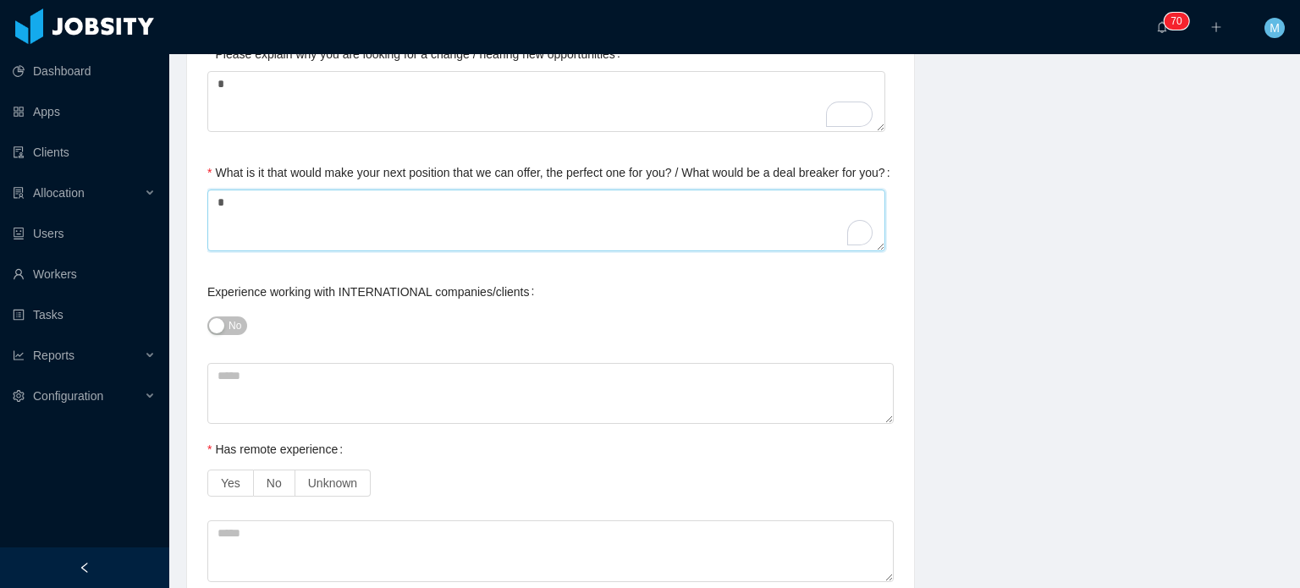
type textarea "*"
click at [233, 330] on span "No" at bounding box center [235, 325] width 13 height 17
click at [237, 480] on label "Yes" at bounding box center [230, 483] width 47 height 27
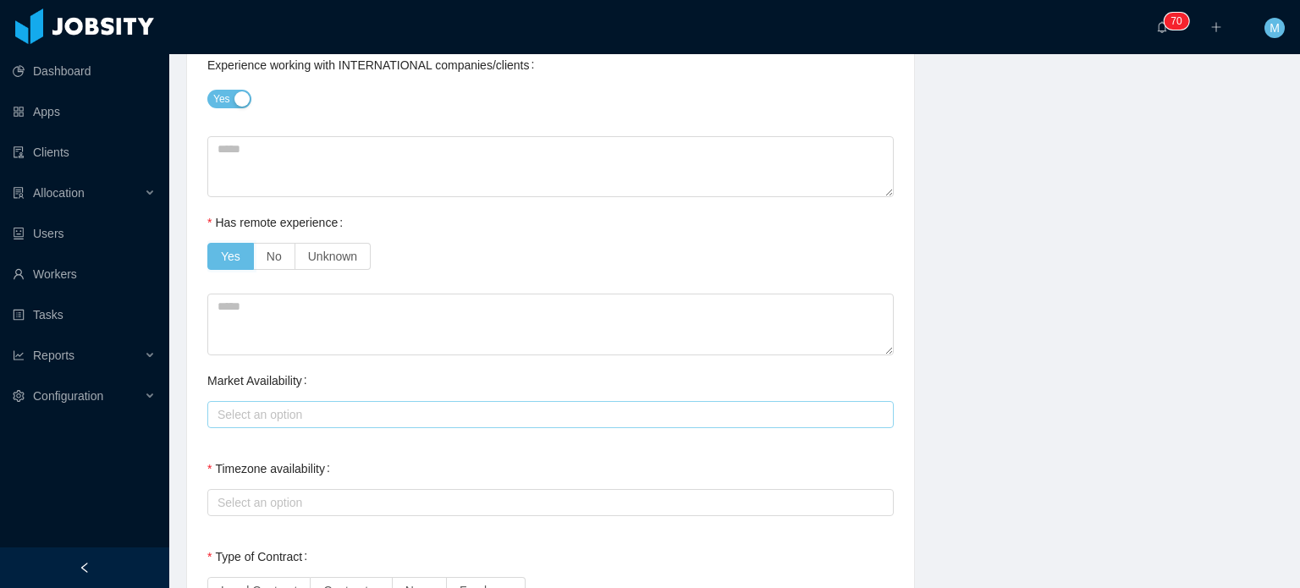
scroll to position [1100, 0]
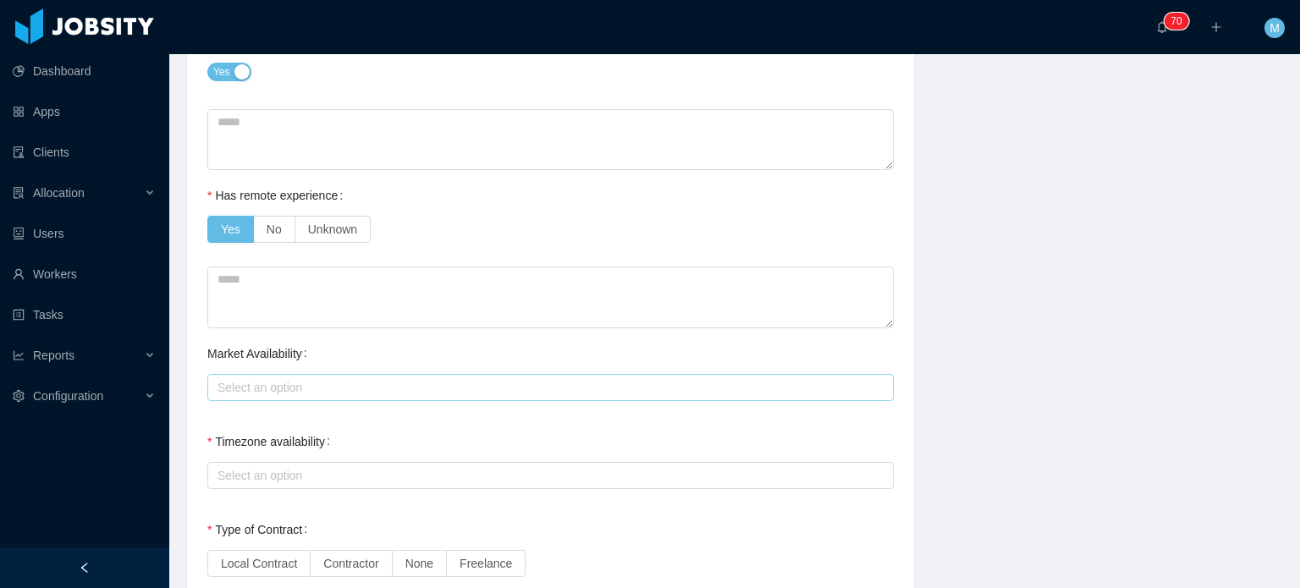
click at [325, 394] on div "Select an option" at bounding box center [547, 387] width 659 height 17
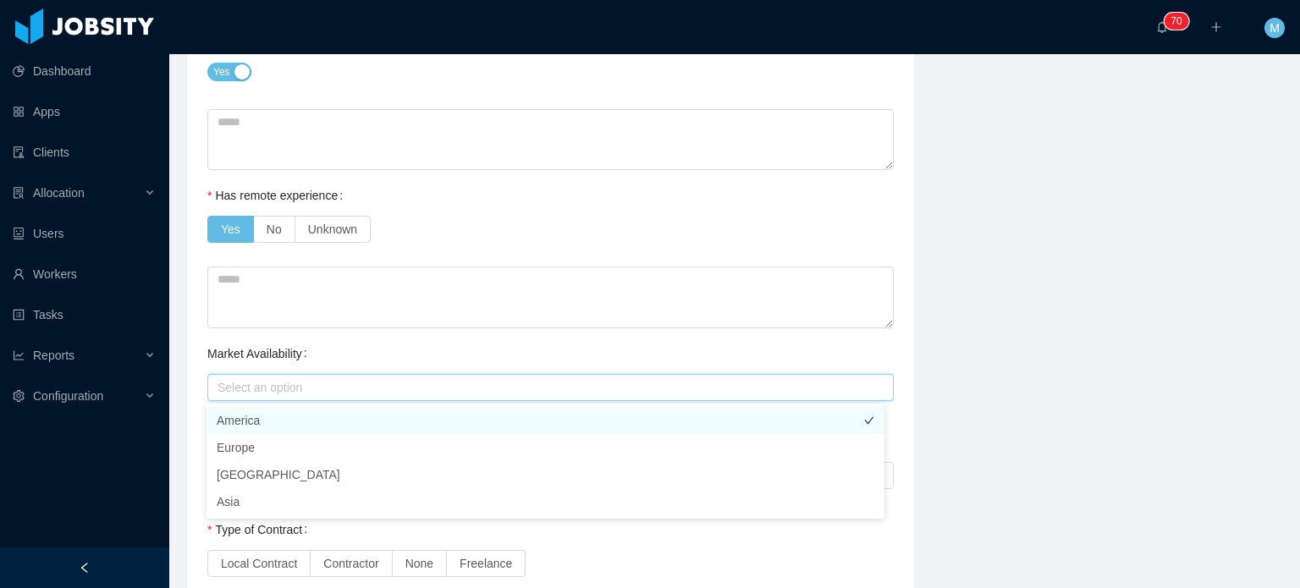
click at [292, 422] on li "America" at bounding box center [546, 420] width 678 height 27
click at [355, 313] on textarea at bounding box center [550, 298] width 687 height 62
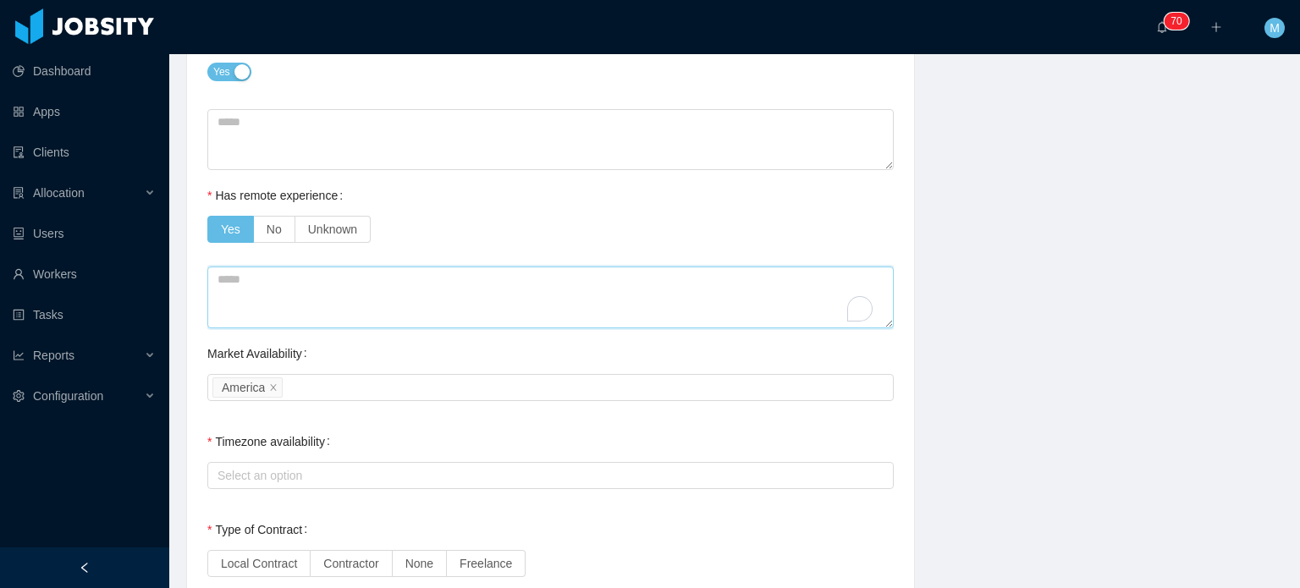
scroll to position [1270, 0]
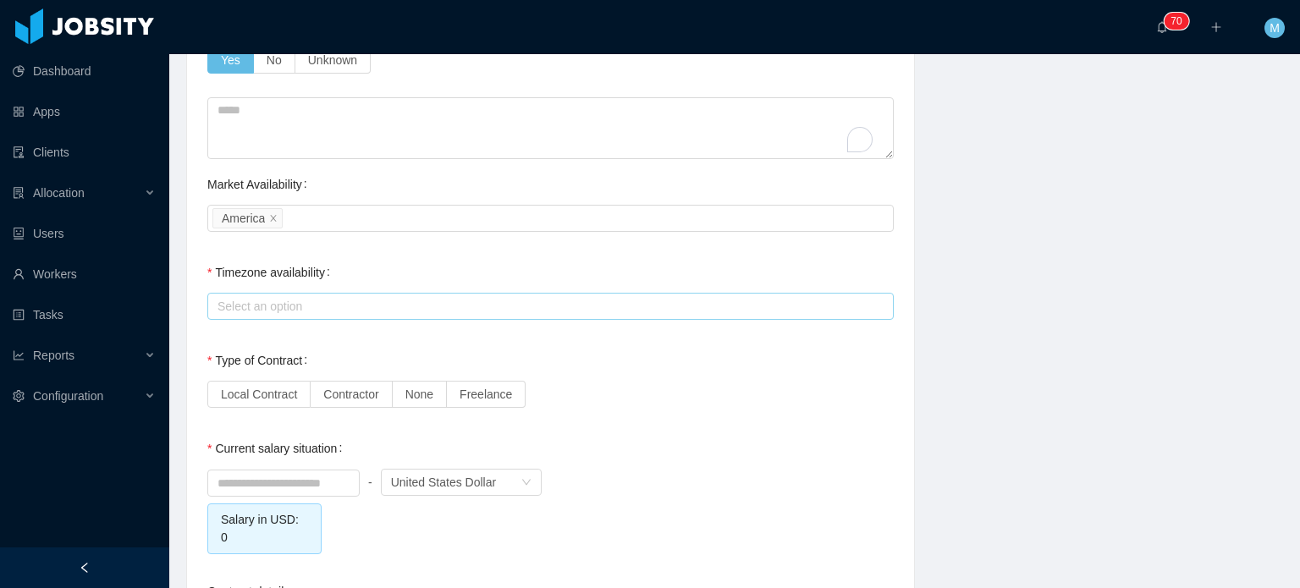
click at [278, 316] on div "Select an option" at bounding box center [547, 306] width 671 height 25
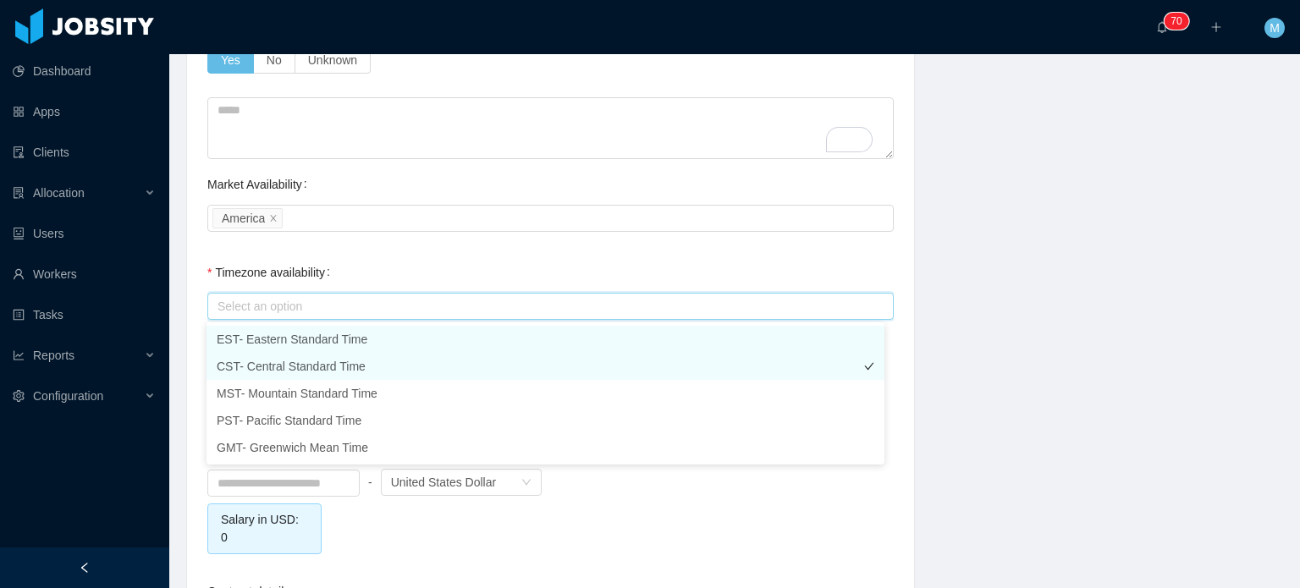
drag, startPoint x: 277, startPoint y: 345, endPoint x: 276, endPoint y: 354, distance: 9.3
click at [276, 345] on li "EST- Eastern Standard Time" at bounding box center [546, 339] width 678 height 27
click at [276, 362] on li "CST- Central Standard Time" at bounding box center [546, 366] width 678 height 27
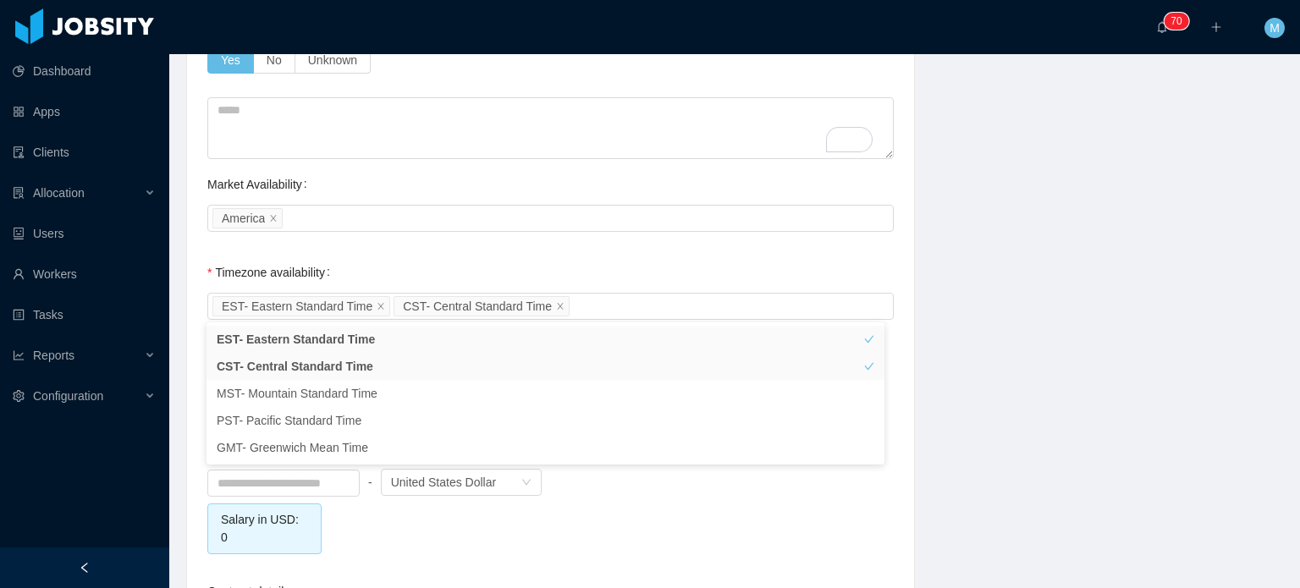
click at [940, 312] on div "**********" at bounding box center [734, 7] width 1139 height 2227
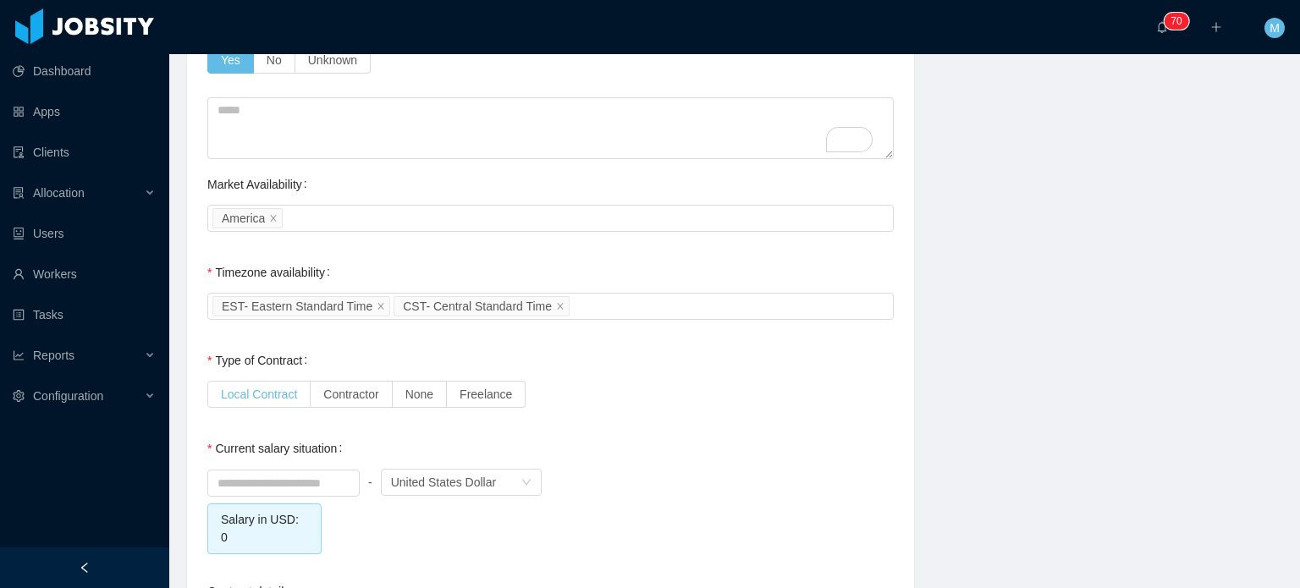
click at [281, 396] on span "Local Contract" at bounding box center [259, 395] width 76 height 14
click at [300, 471] on input at bounding box center [283, 483] width 151 height 25
type input "****"
click at [362, 505] on div "**** - Currency United States Dollar Salary in USD: 1" at bounding box center [550, 510] width 687 height 89
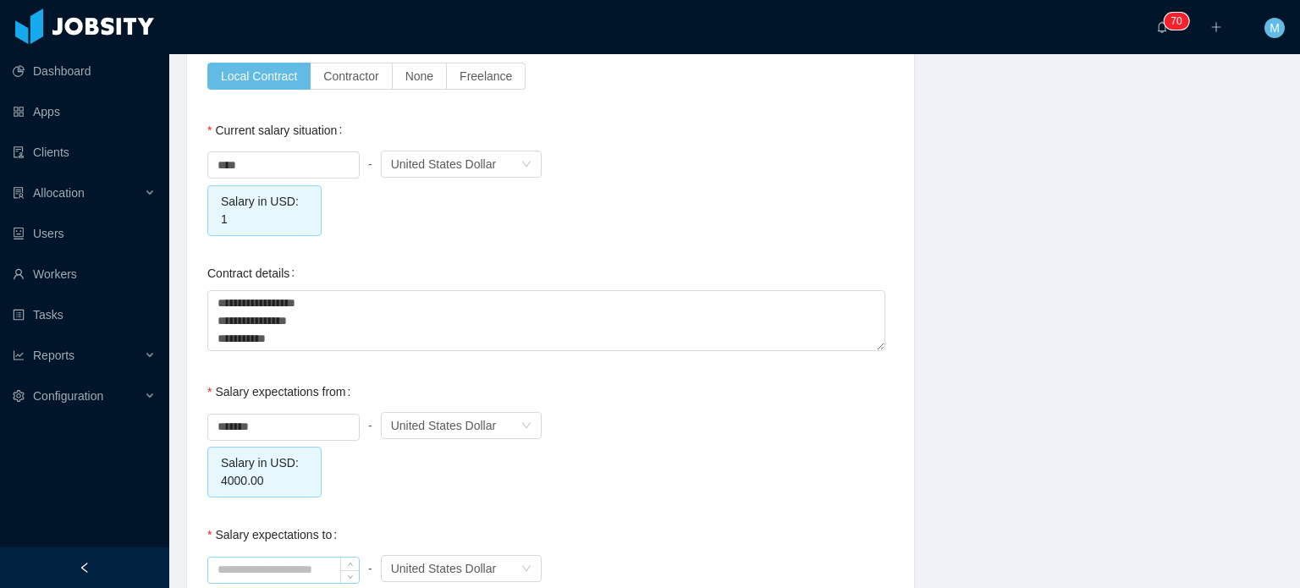
scroll to position [1778, 0]
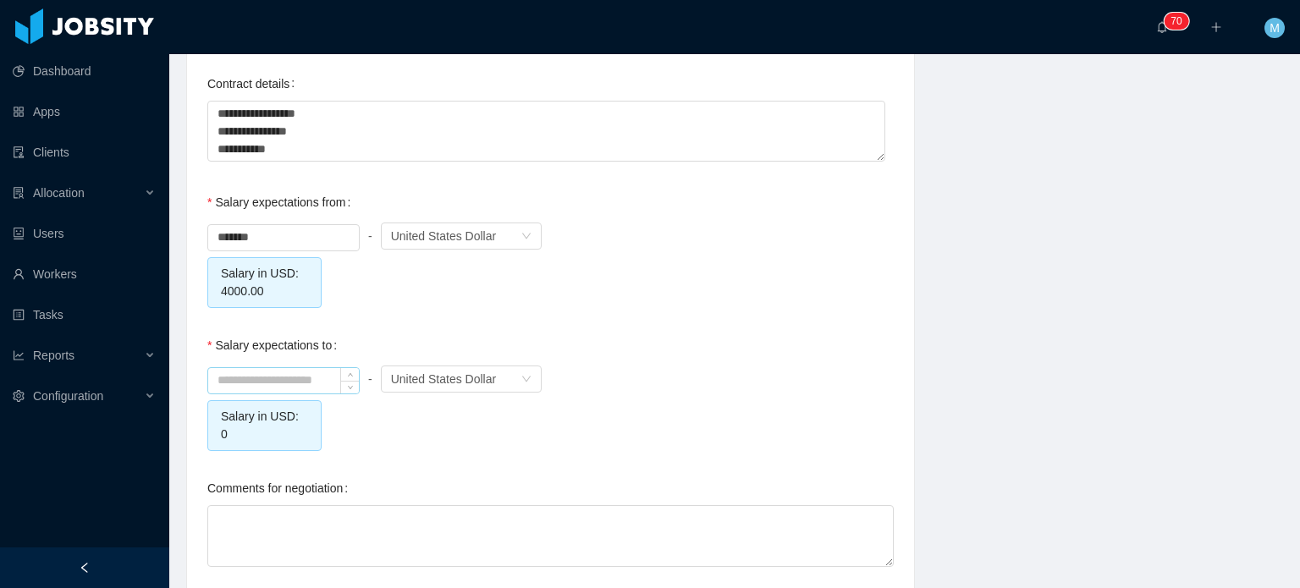
click at [306, 372] on input at bounding box center [283, 380] width 151 height 25
type input "*******"
click at [352, 273] on div "******* - Currency United States Dollar Salary in USD: 4000.00" at bounding box center [550, 263] width 687 height 89
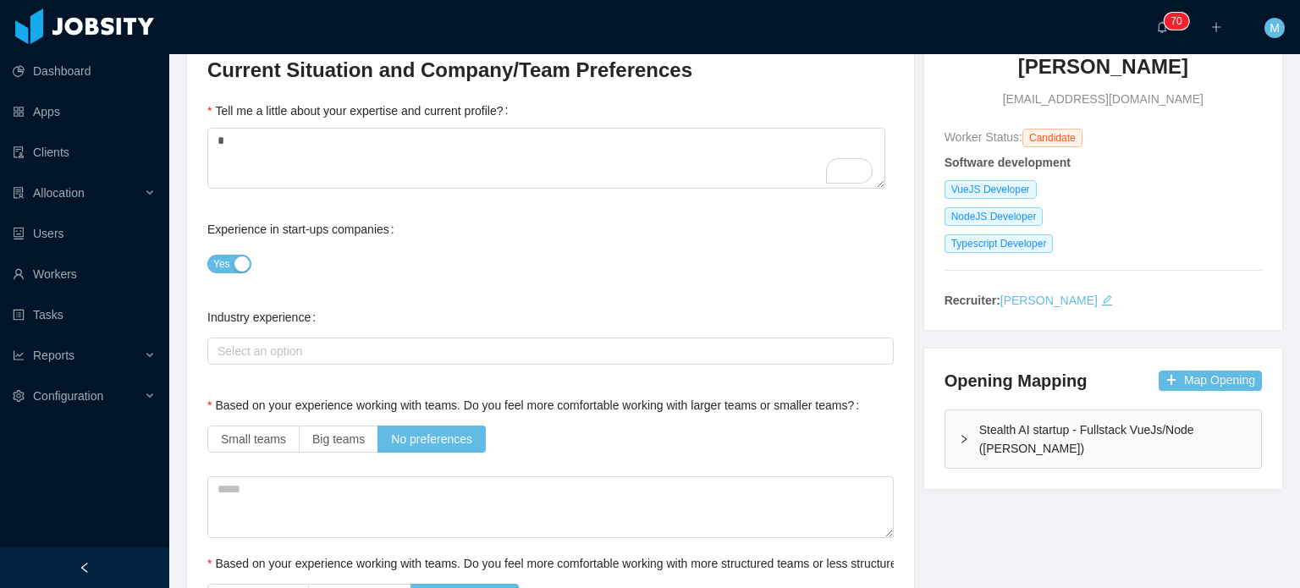
scroll to position [0, 0]
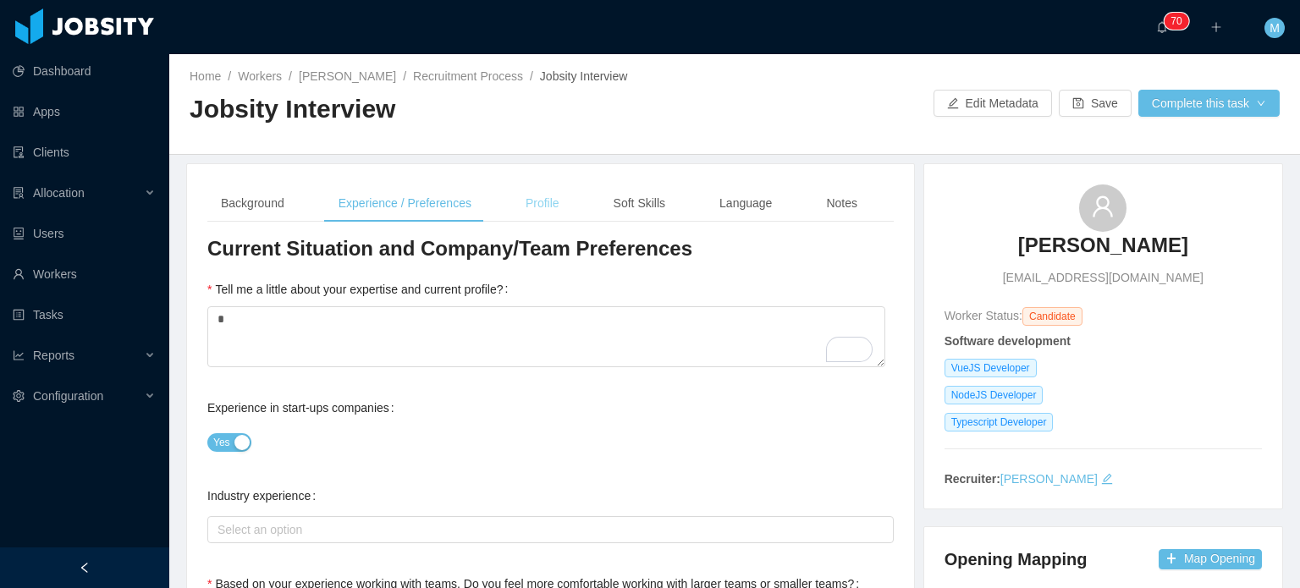
click at [554, 201] on div "Profile" at bounding box center [542, 204] width 61 height 38
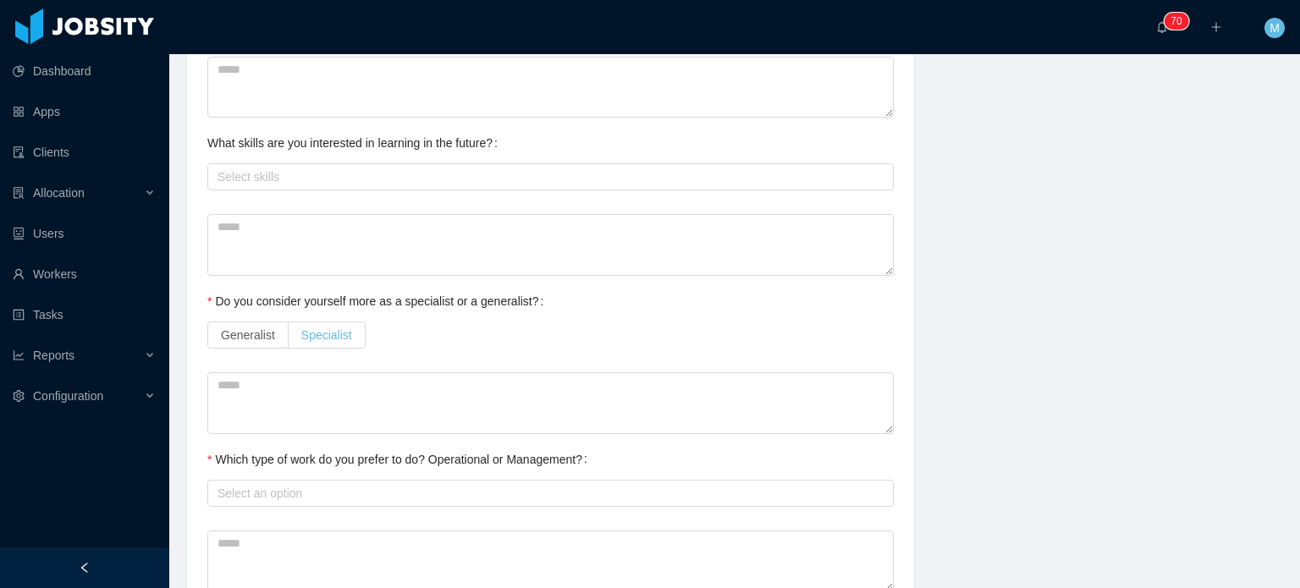
click at [339, 328] on span "Specialist" at bounding box center [326, 335] width 51 height 14
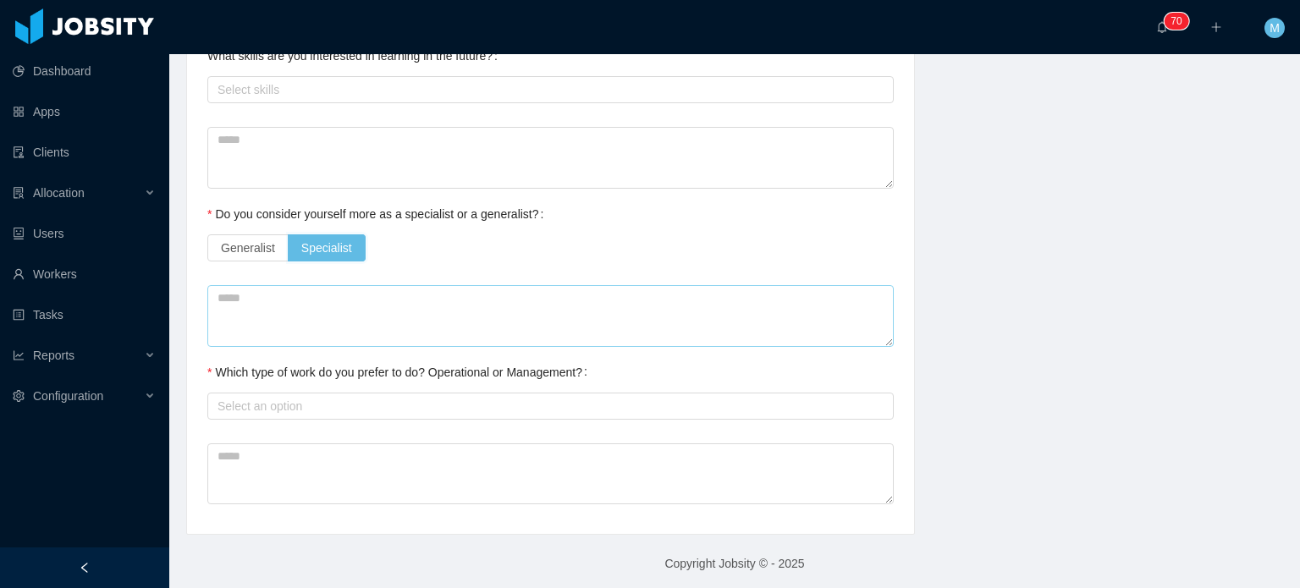
scroll to position [853, 0]
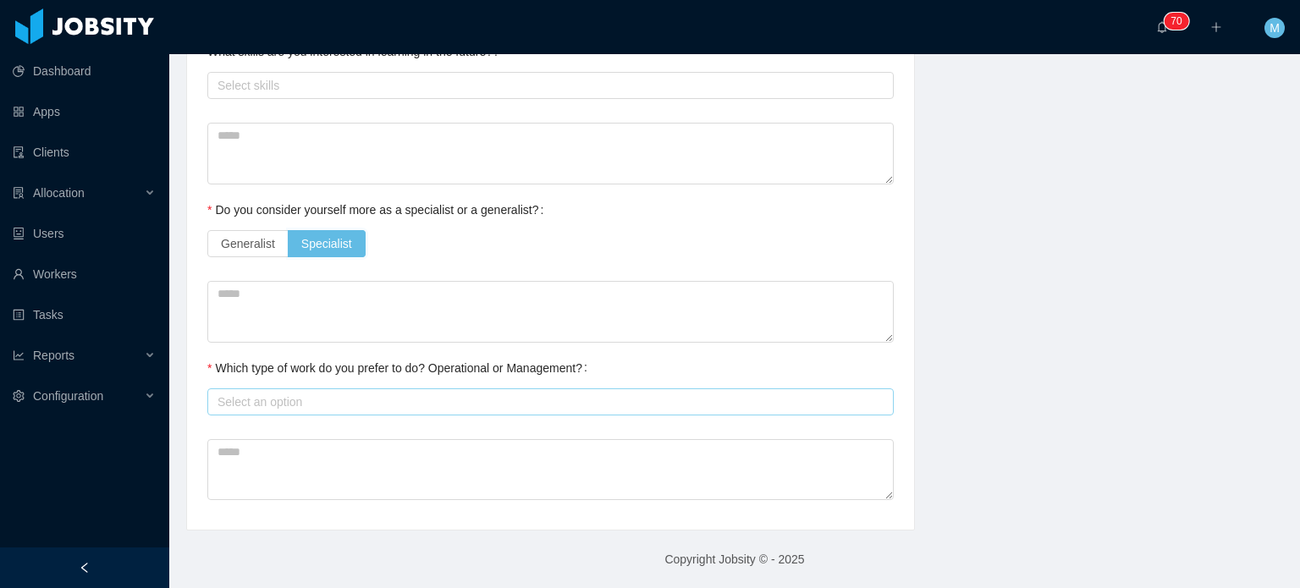
click at [339, 394] on div "Select an option" at bounding box center [547, 402] width 659 height 17
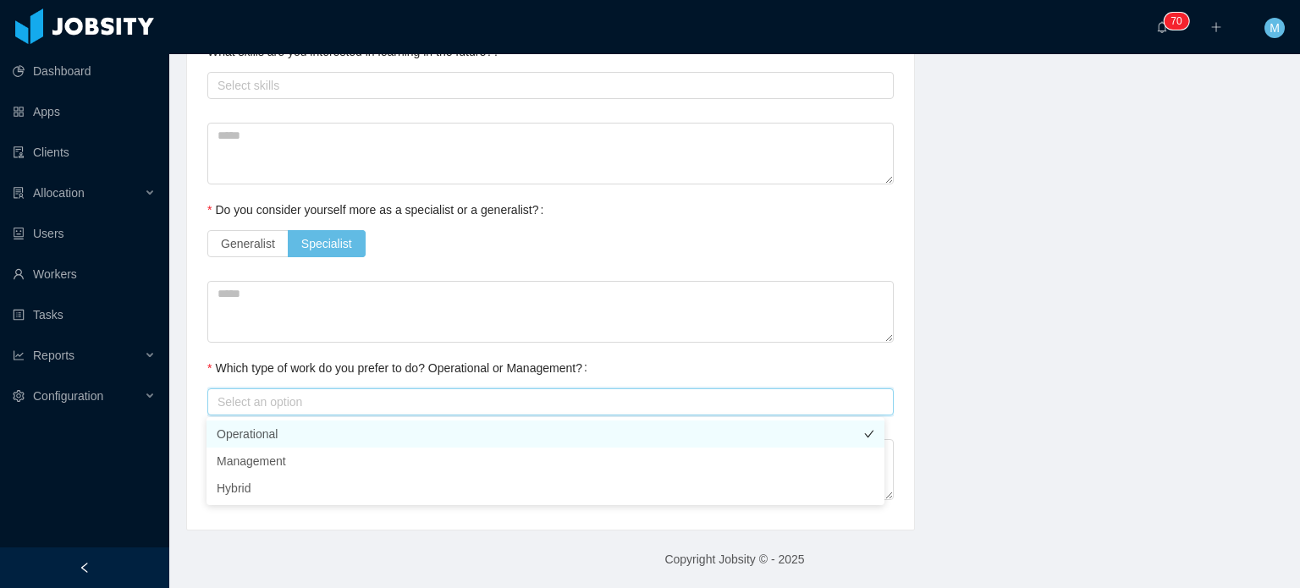
click at [339, 425] on li "Operational" at bounding box center [546, 434] width 678 height 27
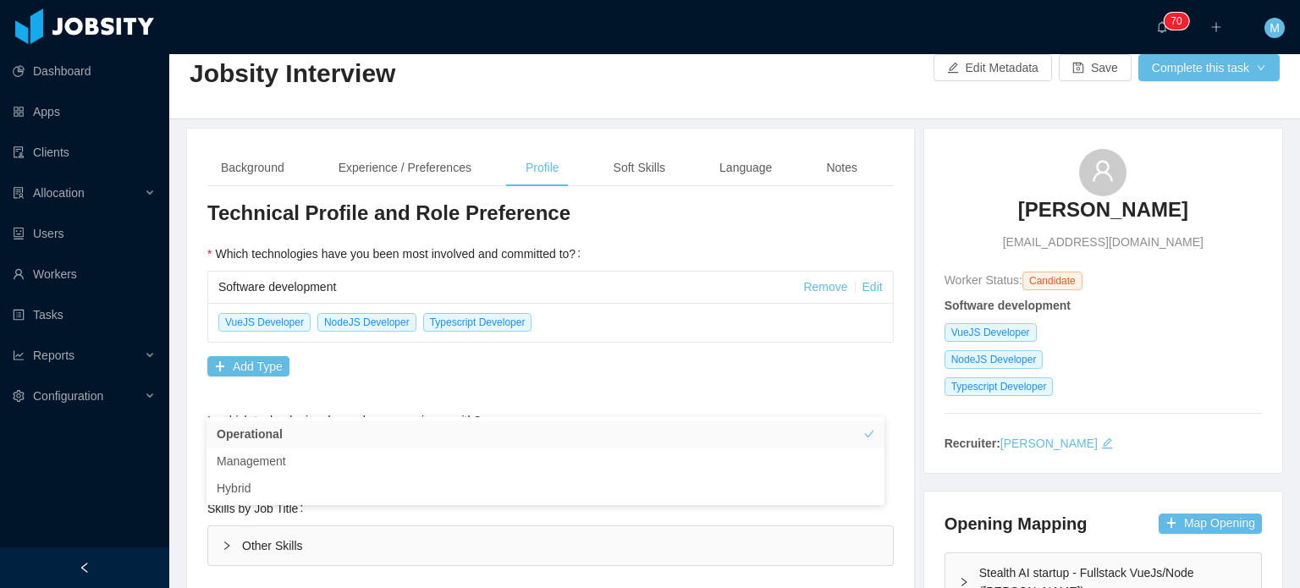
scroll to position [0, 0]
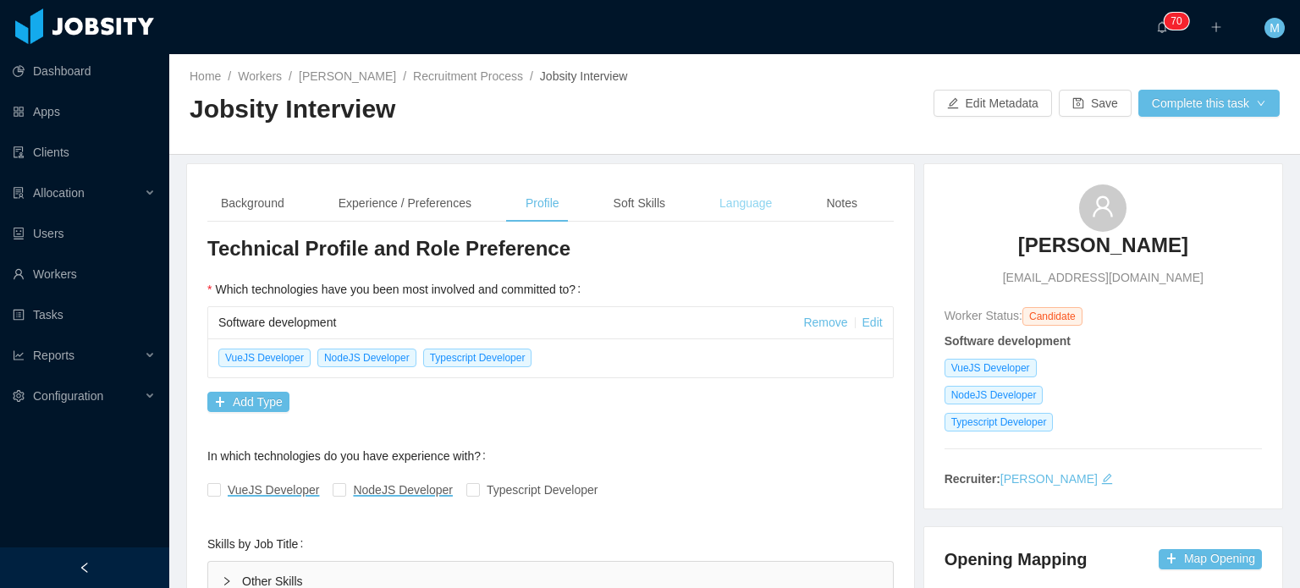
click at [745, 215] on div "Language" at bounding box center [746, 204] width 80 height 38
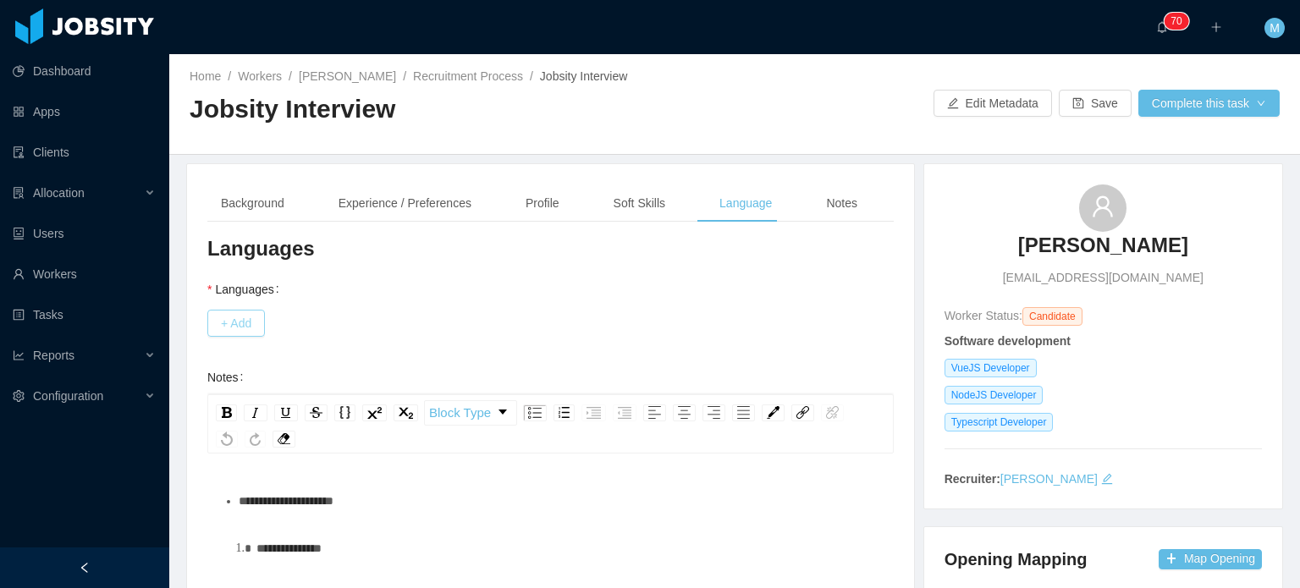
click at [256, 334] on button "+ Add" at bounding box center [236, 323] width 58 height 27
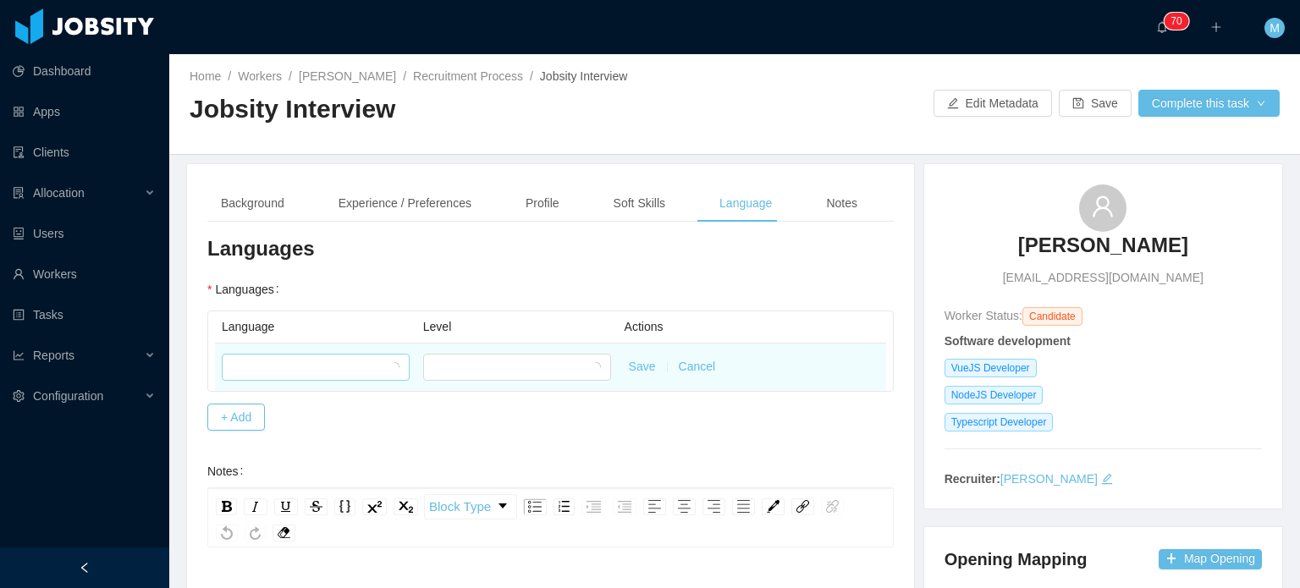
drag, startPoint x: 286, startPoint y: 344, endPoint x: 288, endPoint y: 361, distance: 17.9
click at [287, 345] on td at bounding box center [315, 367] width 201 height 47
click at [289, 367] on div at bounding box center [310, 367] width 157 height 25
type input "***"
click at [491, 361] on div at bounding box center [511, 367] width 157 height 25
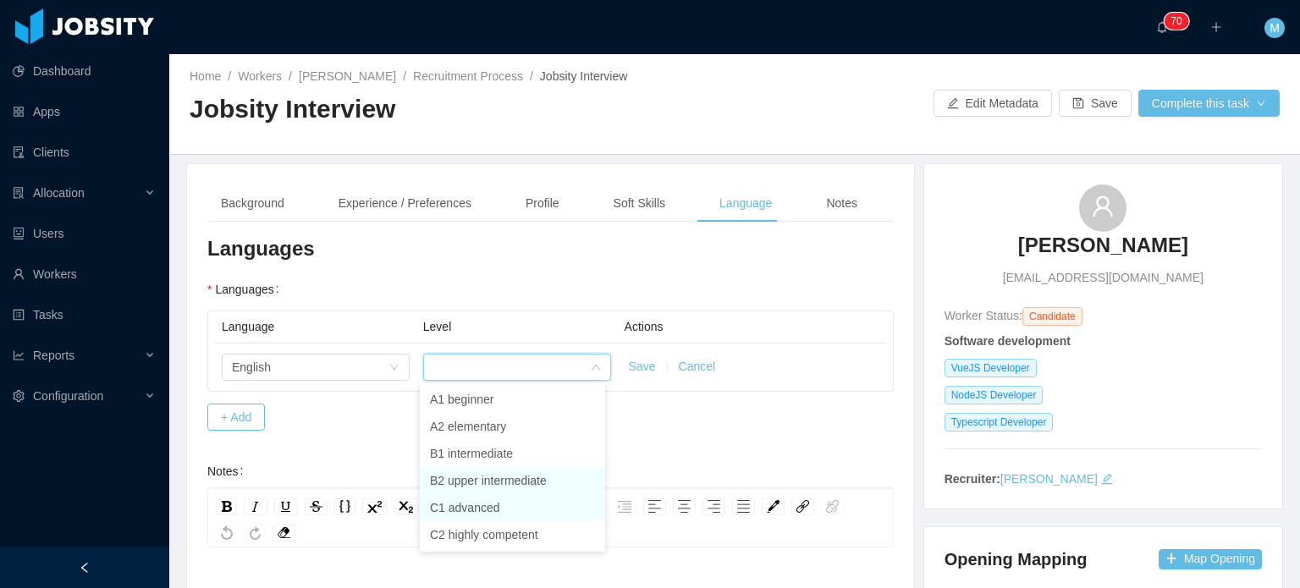
click at [506, 505] on li "C1 advanced" at bounding box center [512, 507] width 185 height 27
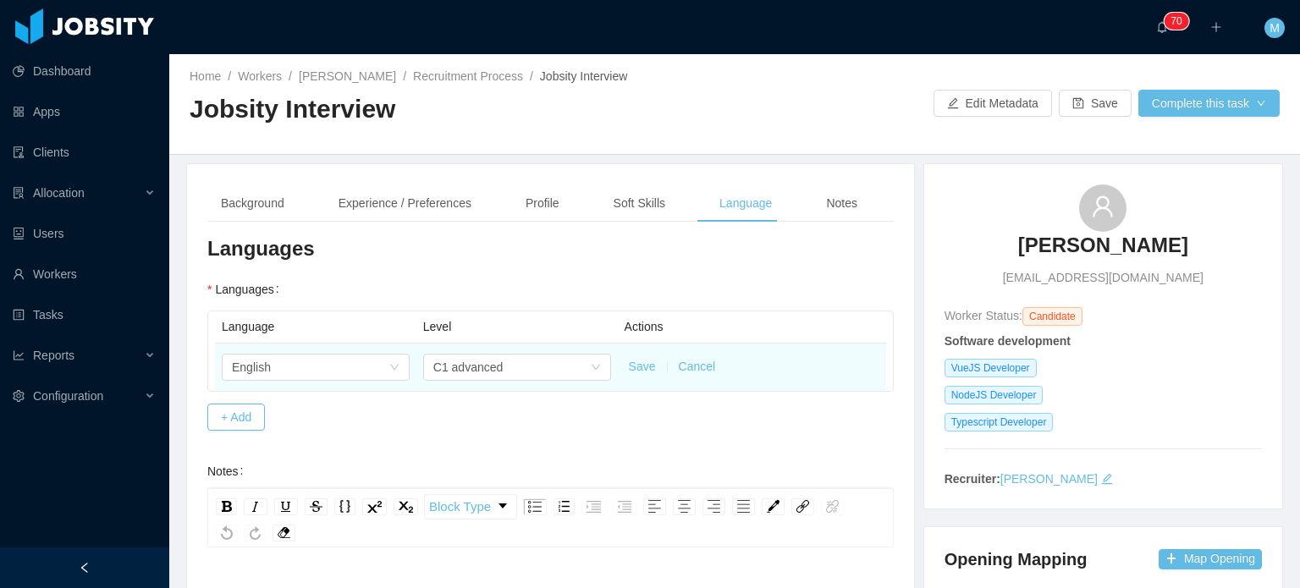
click at [635, 368] on button "Save" at bounding box center [642, 367] width 27 height 18
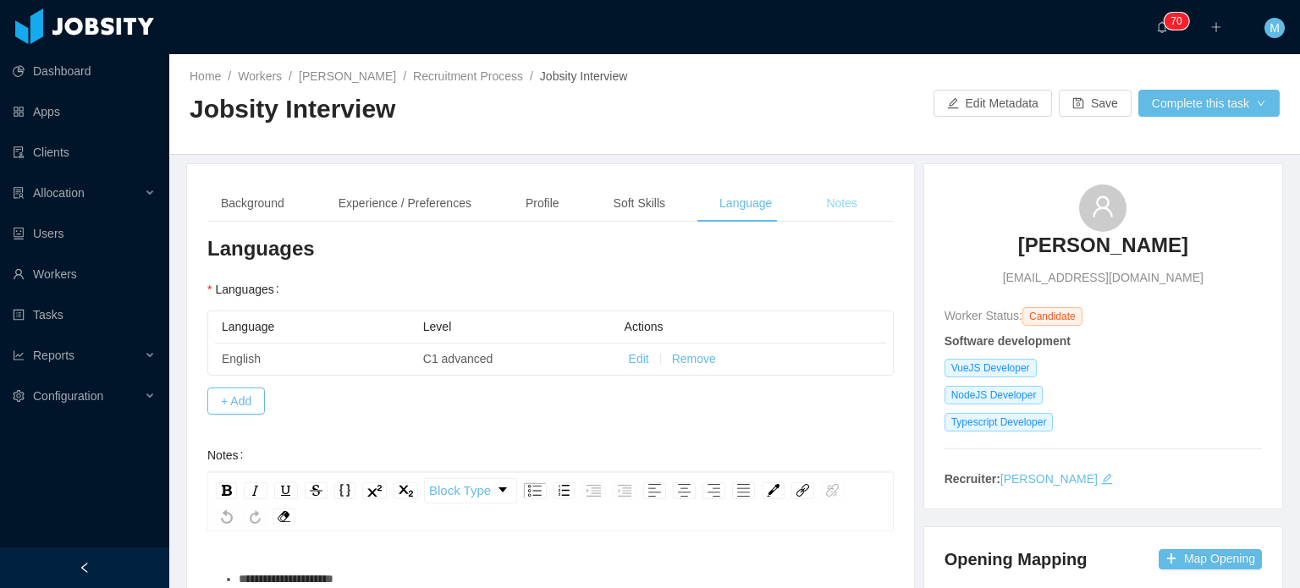
click at [813, 212] on div "Notes" at bounding box center [842, 204] width 58 height 38
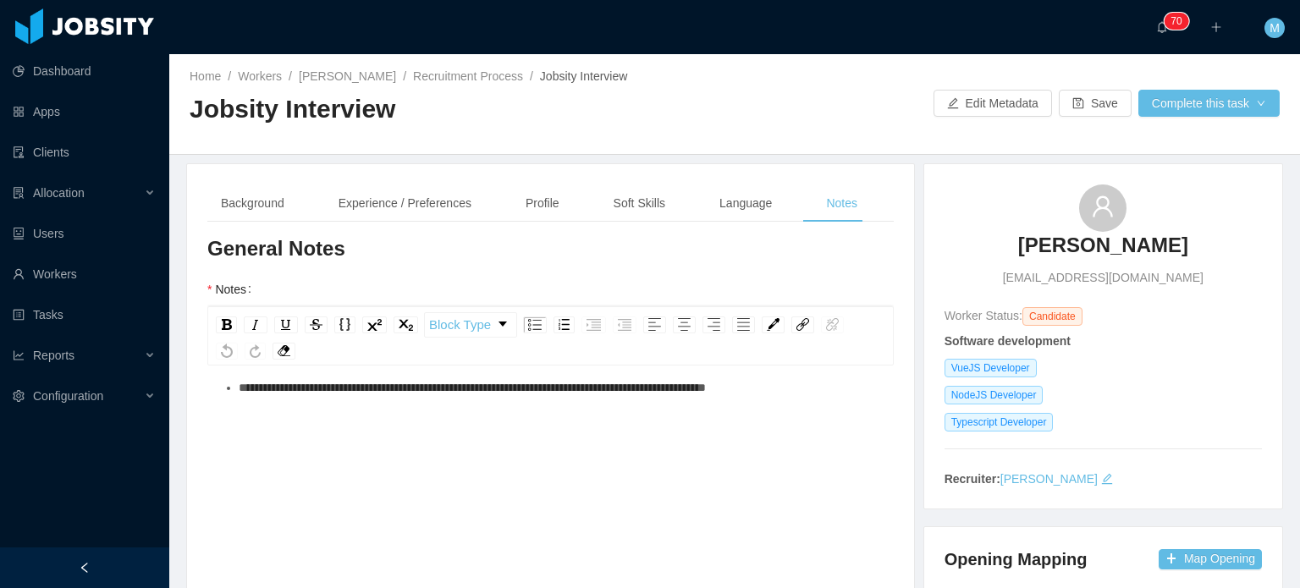
click at [577, 413] on div "**********" at bounding box center [551, 519] width 660 height 296
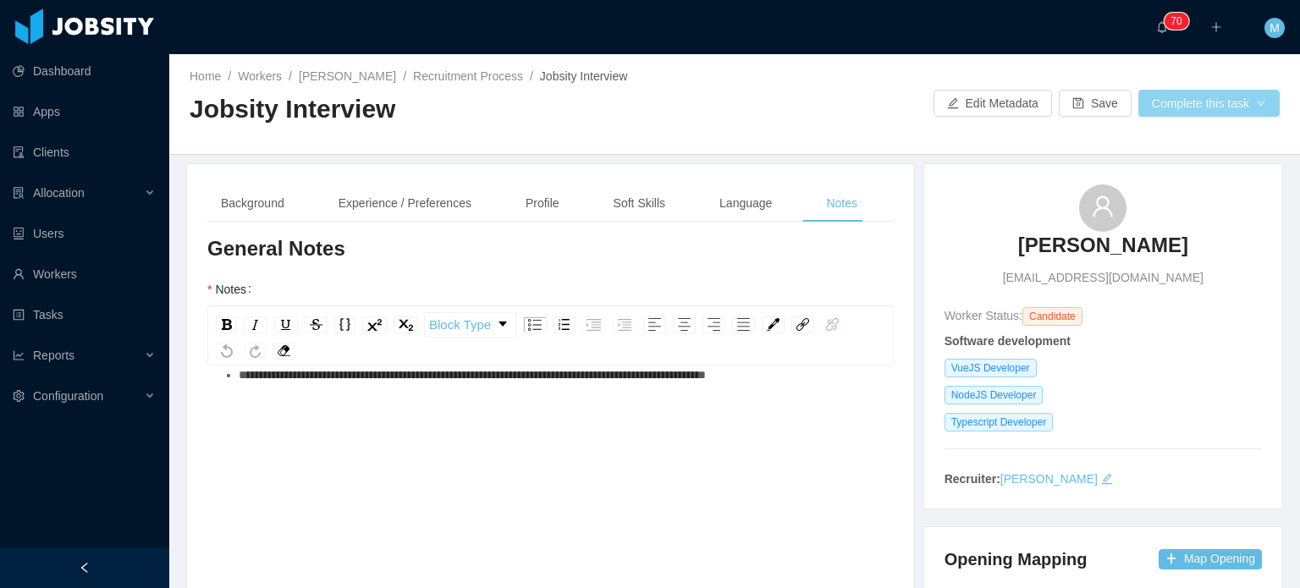
click at [1213, 98] on button "Complete this task" at bounding box center [1209, 103] width 141 height 27
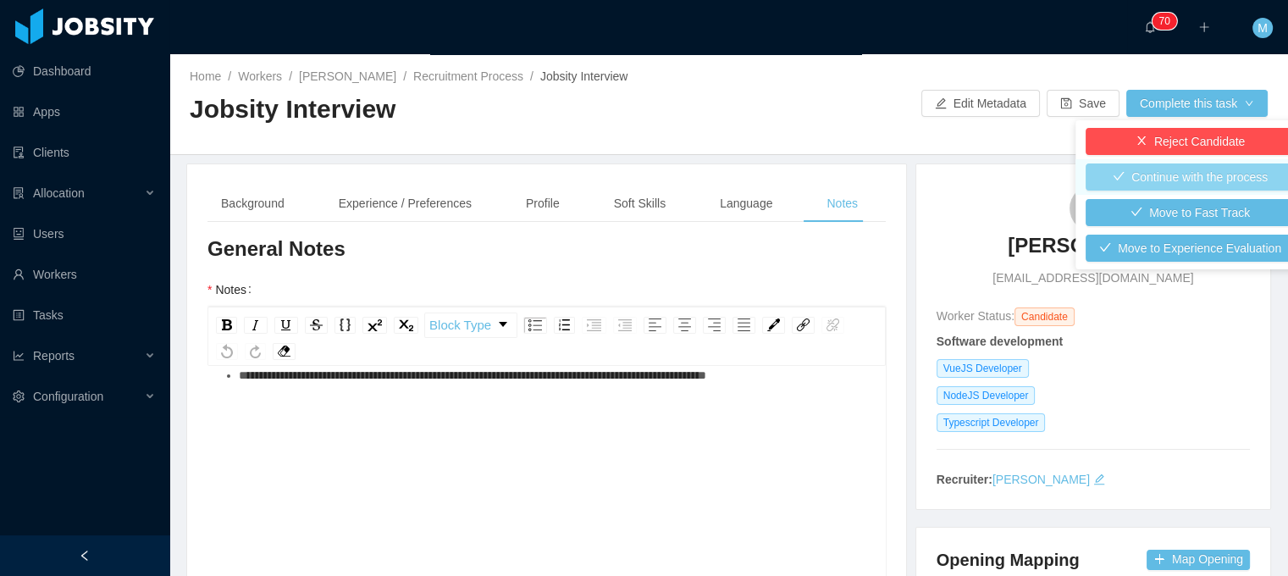
click at [1186, 180] on button "Continue with the process" at bounding box center [1189, 176] width 209 height 27
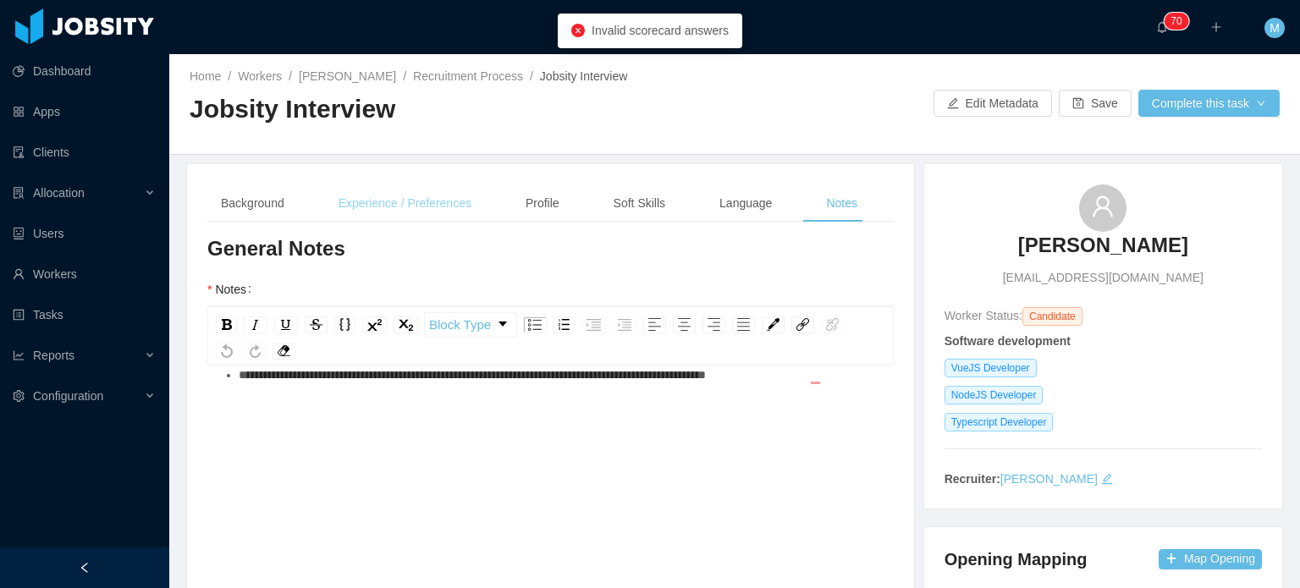
drag, startPoint x: 372, startPoint y: 202, endPoint x: 385, endPoint y: 202, distance: 12.7
click at [372, 202] on div "Experience / Preferences" at bounding box center [405, 204] width 160 height 38
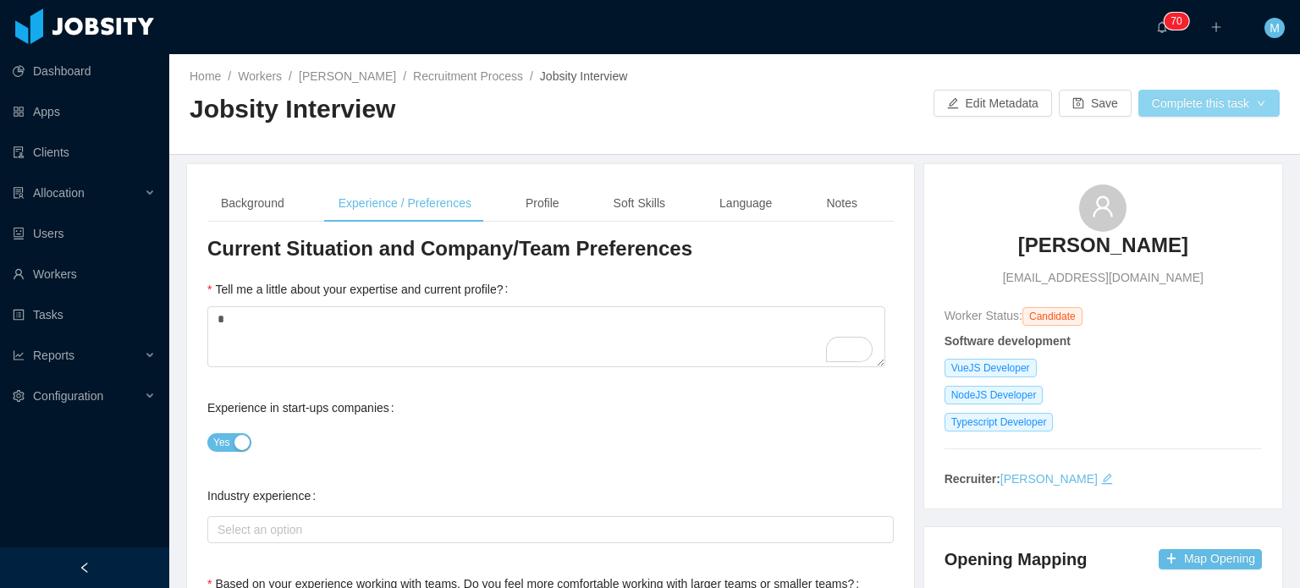
click at [1258, 98] on button "Complete this task" at bounding box center [1209, 103] width 141 height 27
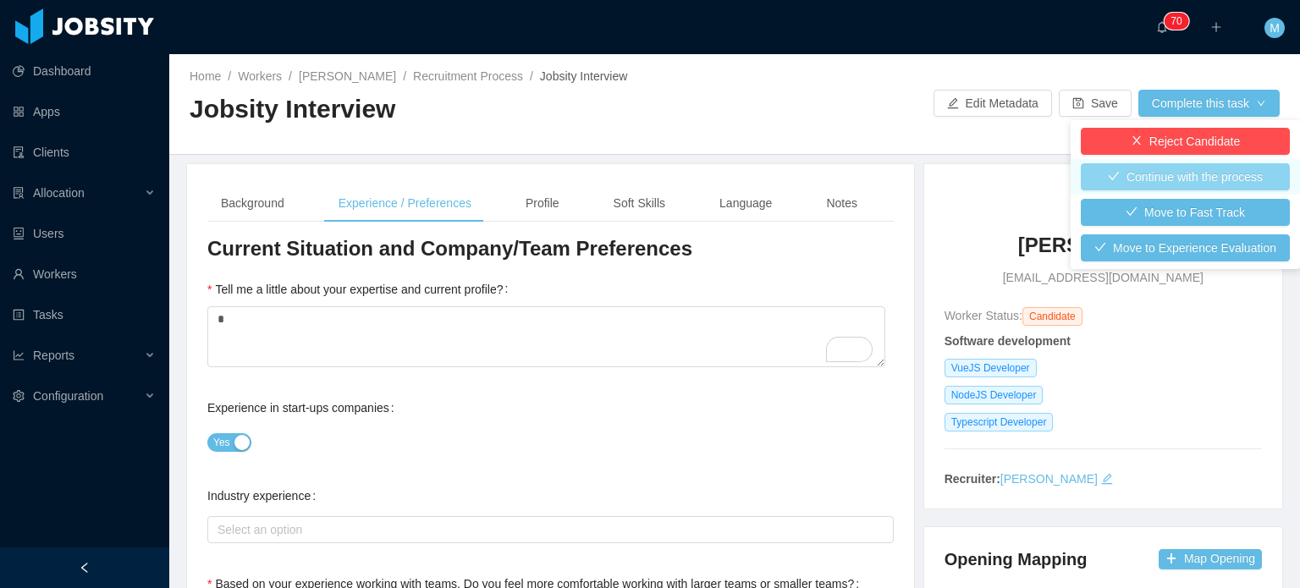
click at [1165, 175] on button "Continue with the process" at bounding box center [1185, 176] width 209 height 27
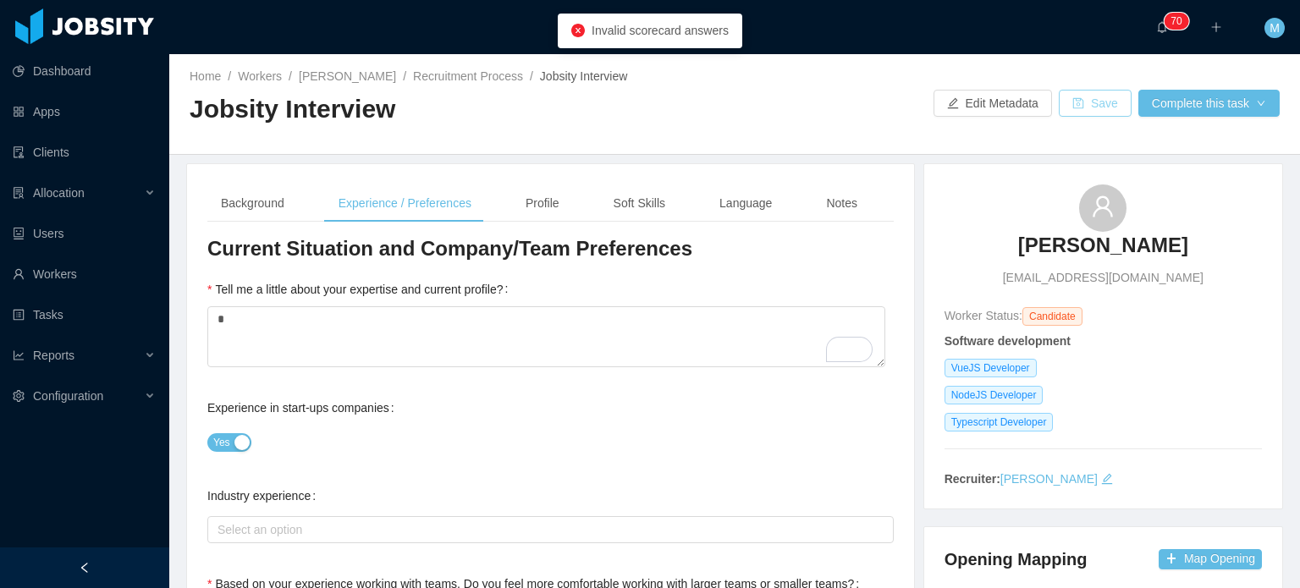
click at [1069, 105] on button "Save" at bounding box center [1095, 103] width 73 height 27
click at [267, 202] on div "Background" at bounding box center [252, 204] width 91 height 38
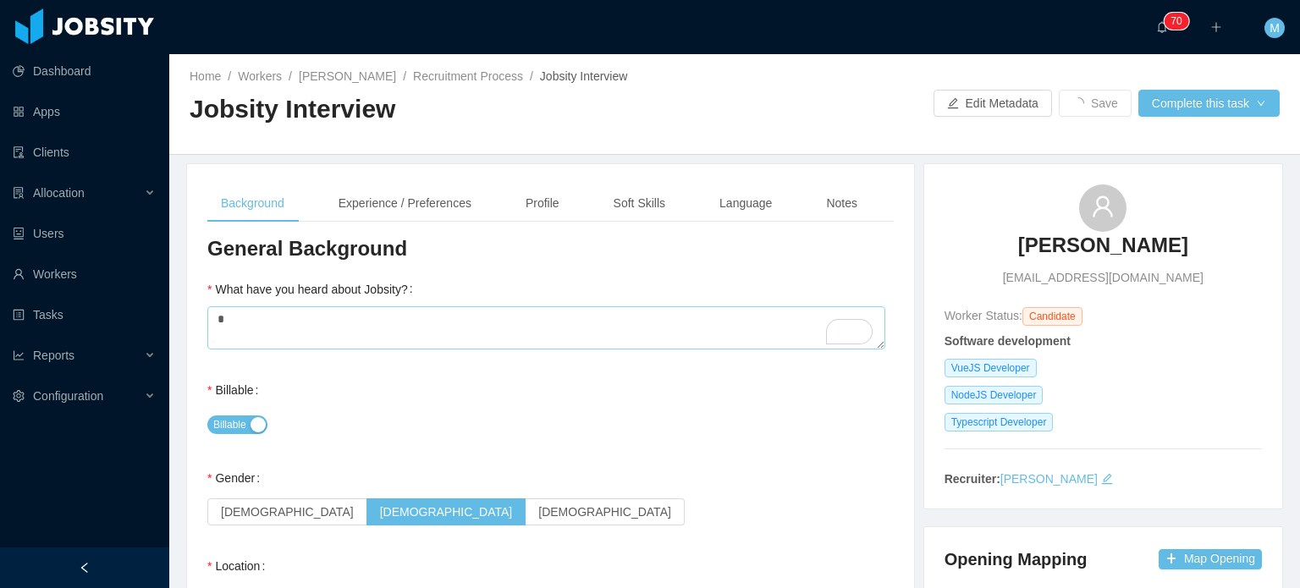
scroll to position [0, 0]
click at [386, 191] on div "Experience / Preferences" at bounding box center [405, 204] width 160 height 38
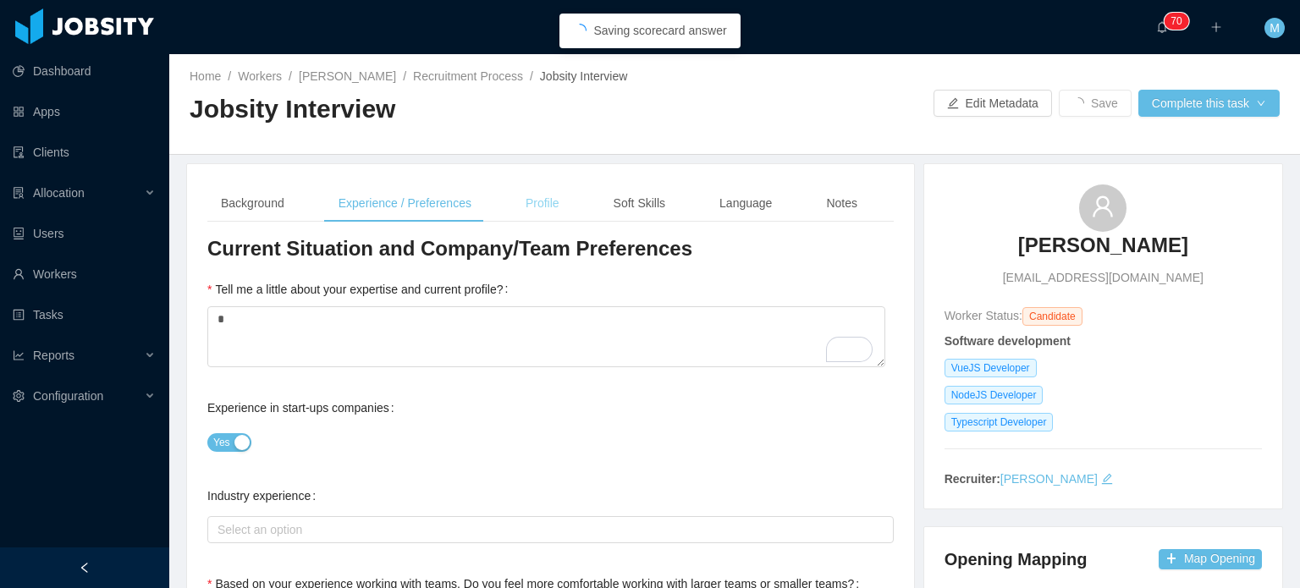
click at [521, 198] on div "Profile" at bounding box center [542, 204] width 61 height 38
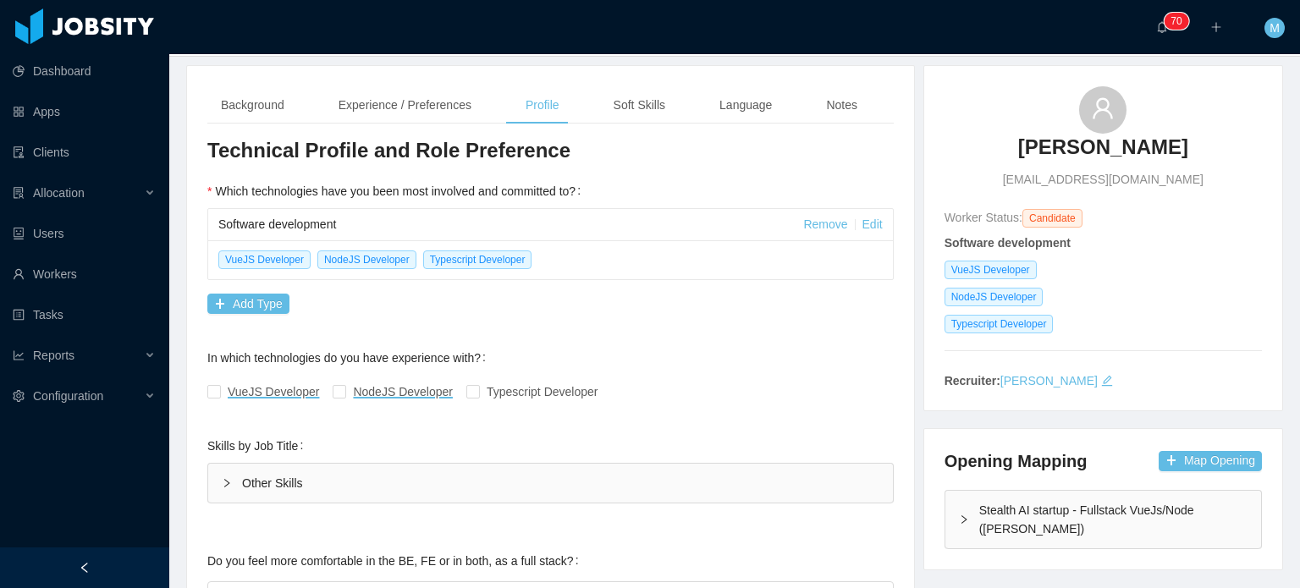
scroll to position [176, 0]
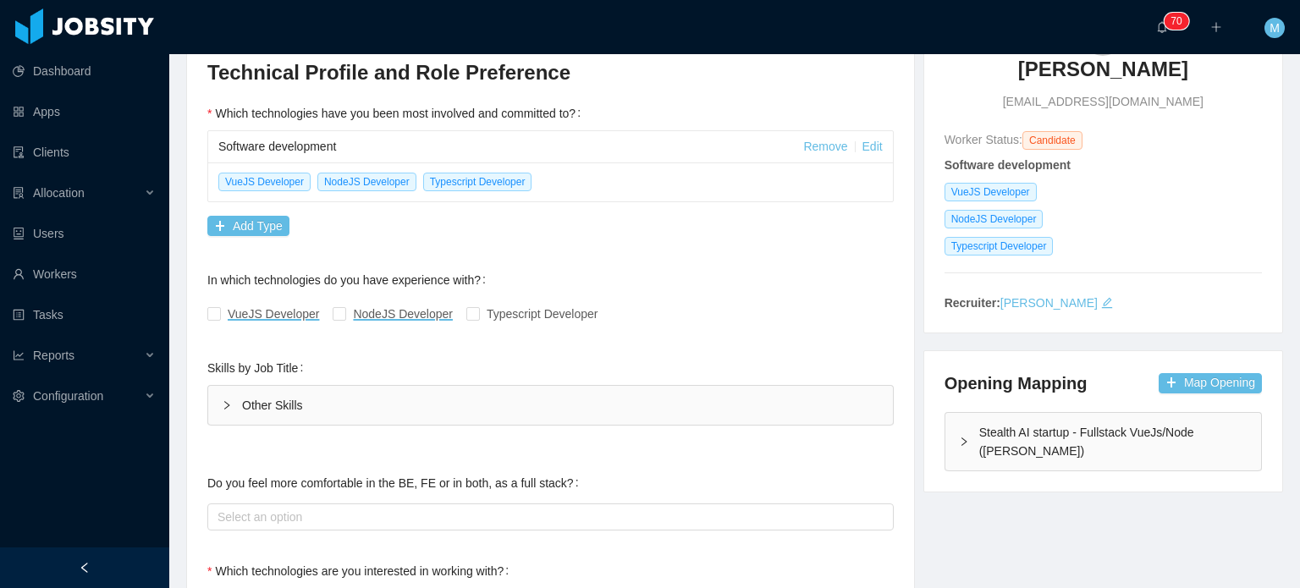
click at [238, 395] on div "Other Skills" at bounding box center [550, 405] width 685 height 39
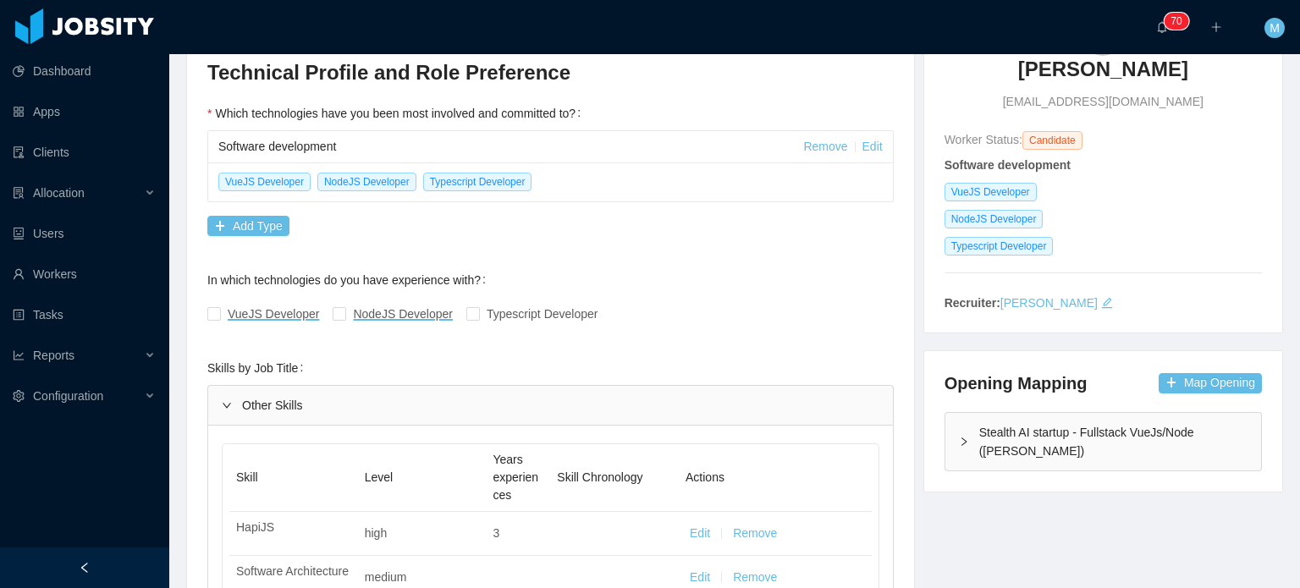
click at [238, 395] on div "Other Skills" at bounding box center [550, 405] width 685 height 39
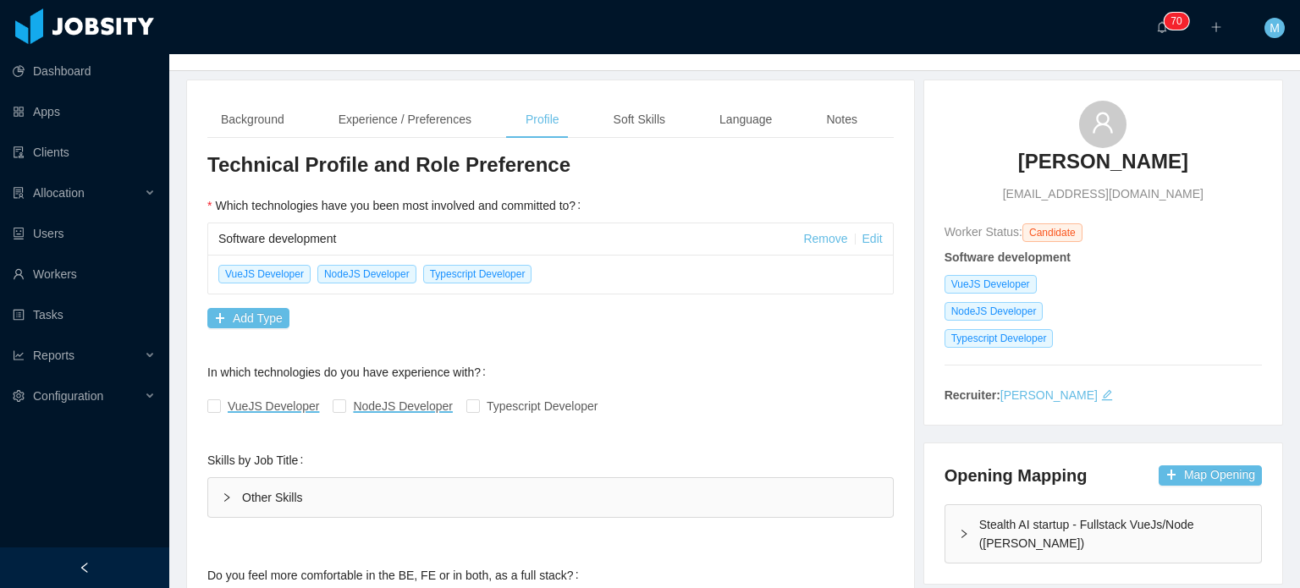
scroll to position [0, 0]
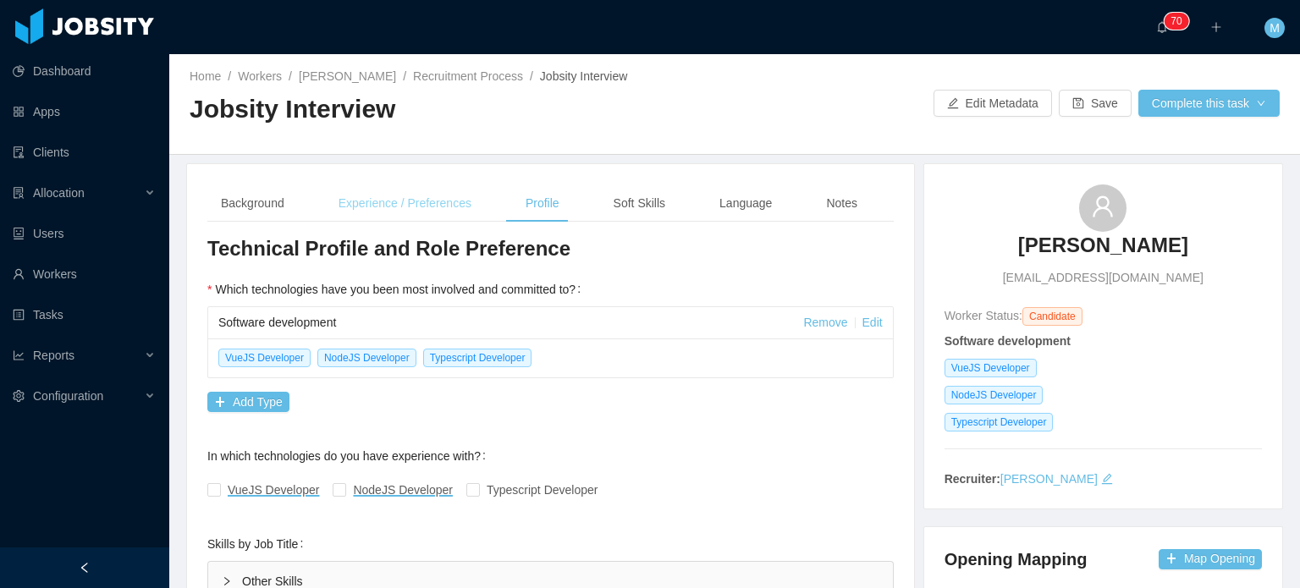
click at [457, 207] on div "Experience / Preferences" at bounding box center [405, 204] width 160 height 38
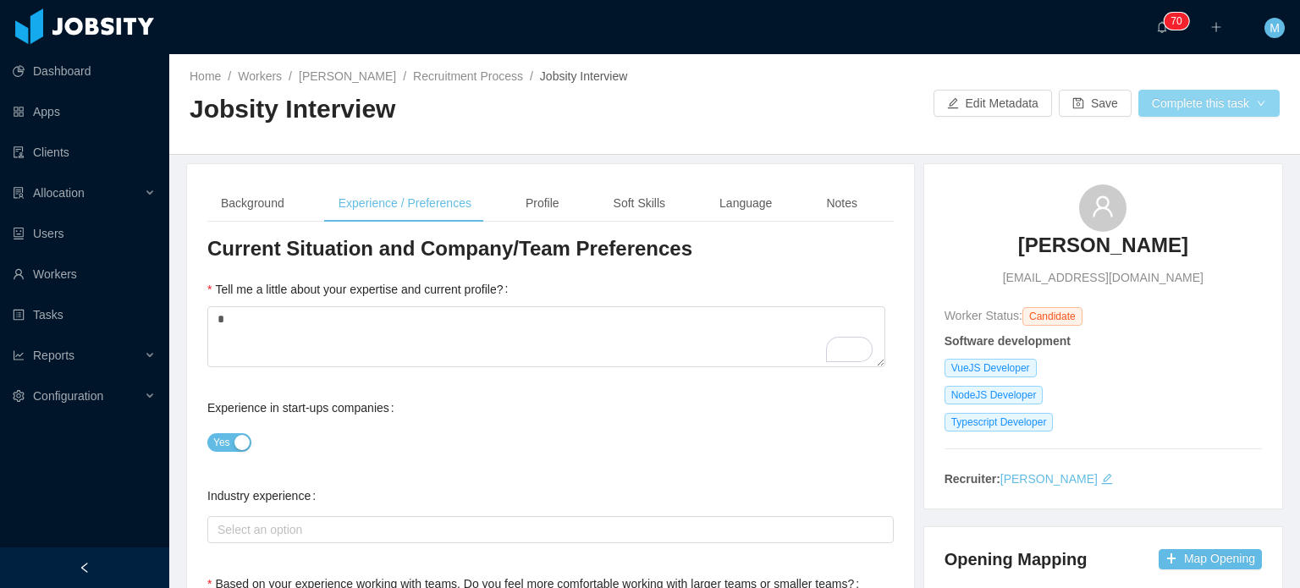
click at [1203, 101] on button "Complete this task" at bounding box center [1209, 103] width 141 height 27
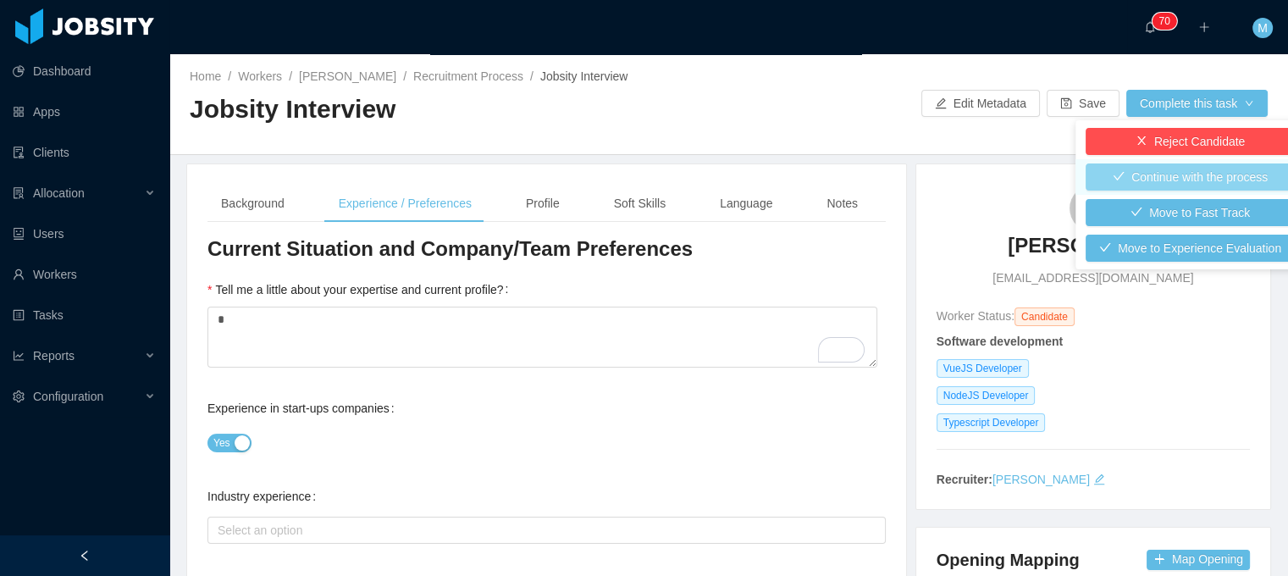
click at [1150, 163] on button "Continue with the process" at bounding box center [1189, 176] width 209 height 27
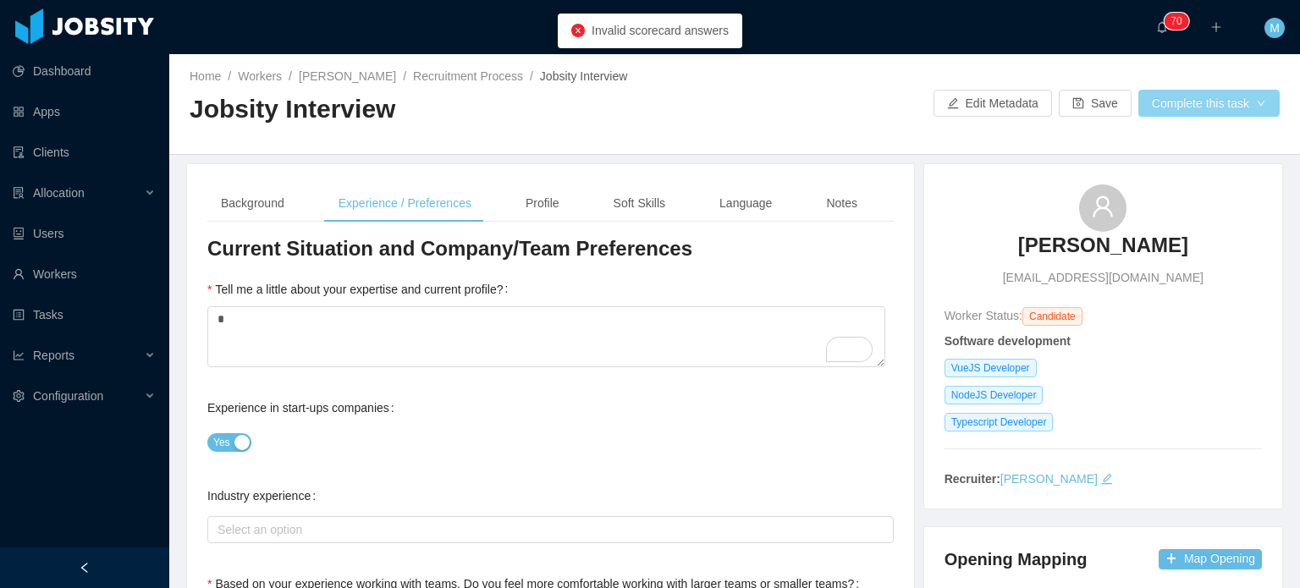
click at [1161, 103] on button "Complete this task" at bounding box center [1209, 103] width 141 height 27
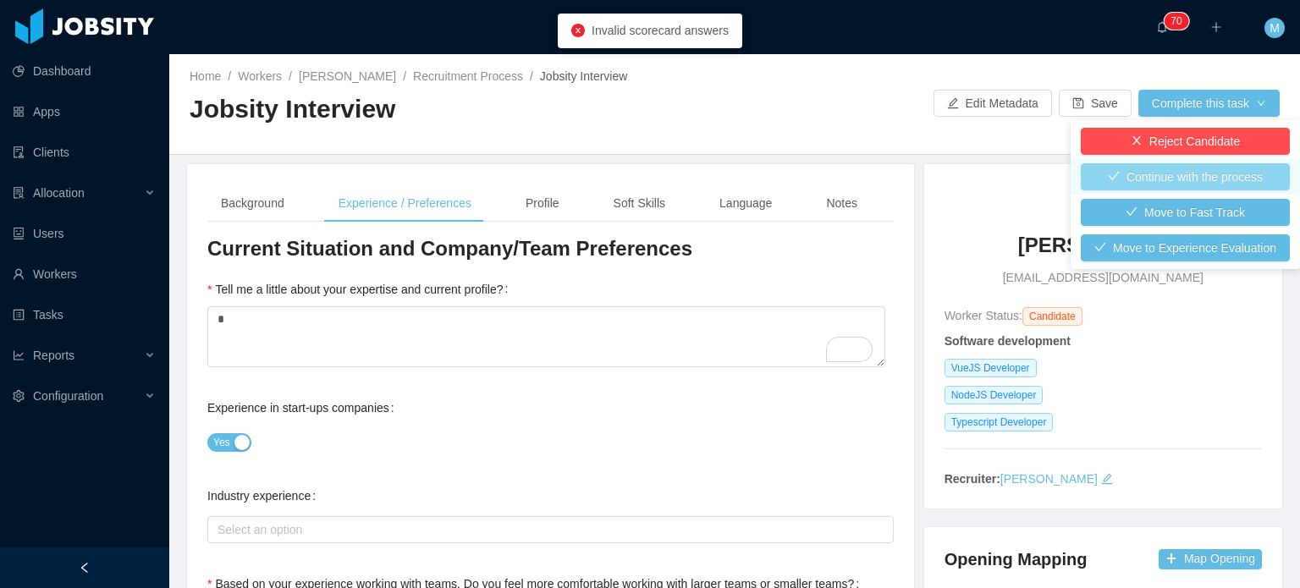
click at [1139, 179] on button "Continue with the process" at bounding box center [1185, 176] width 209 height 27
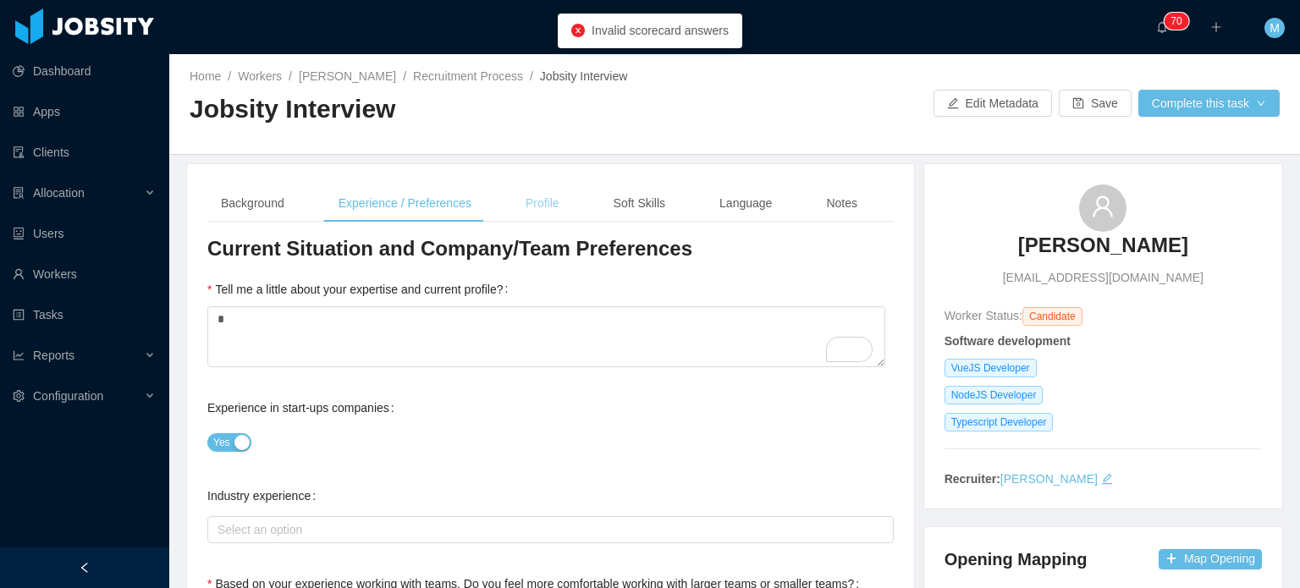
click at [528, 214] on div "Profile" at bounding box center [542, 204] width 61 height 38
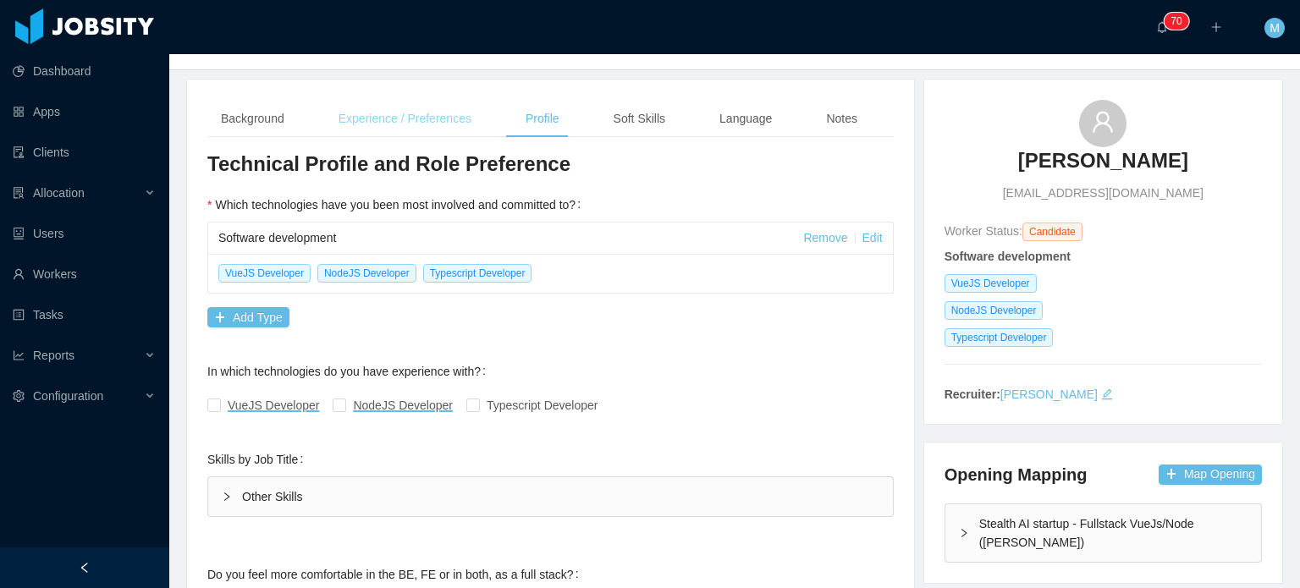
click at [444, 119] on div "Experience / Preferences" at bounding box center [405, 119] width 160 height 38
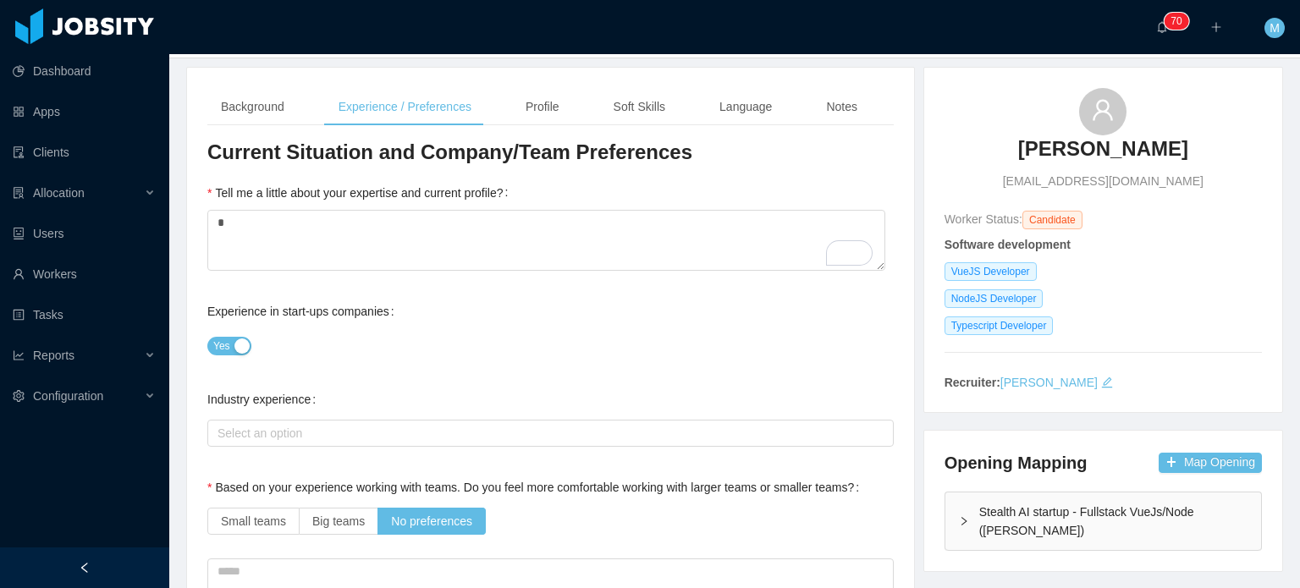
scroll to position [85, 0]
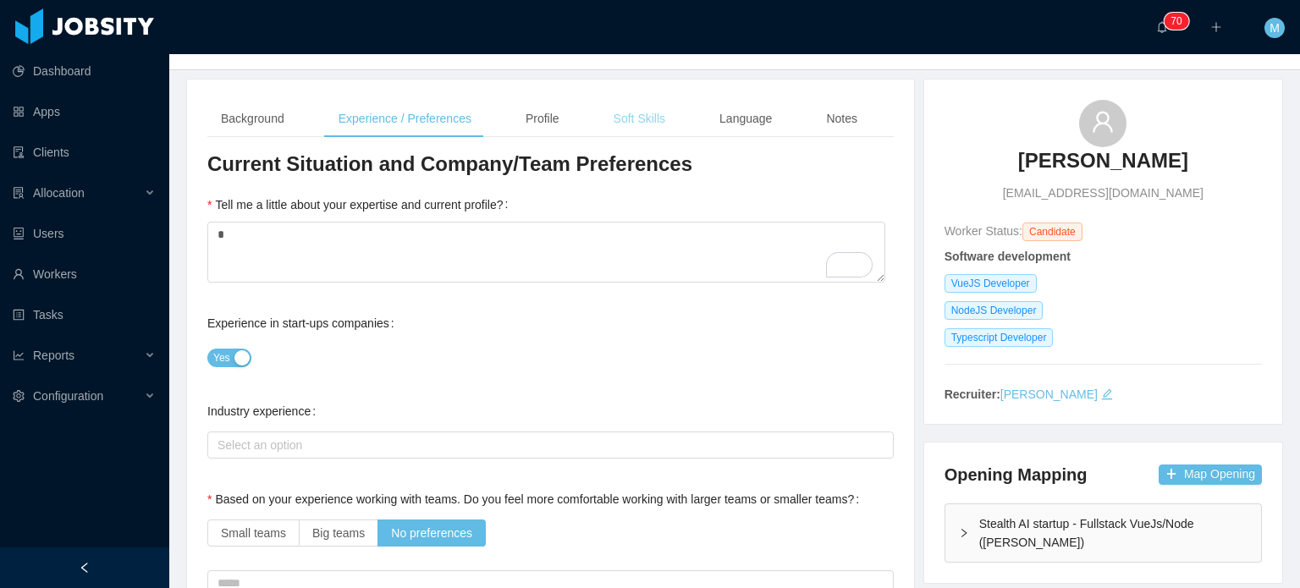
click at [646, 108] on div "Soft Skills" at bounding box center [639, 119] width 79 height 38
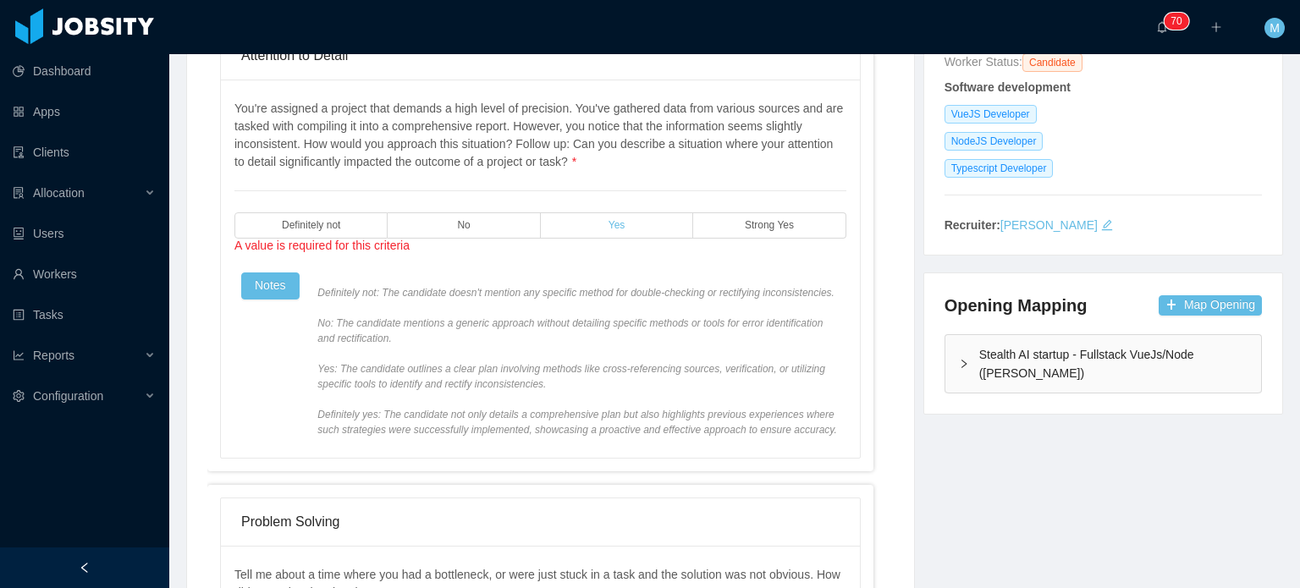
click at [630, 219] on label "Yes" at bounding box center [617, 225] width 152 height 26
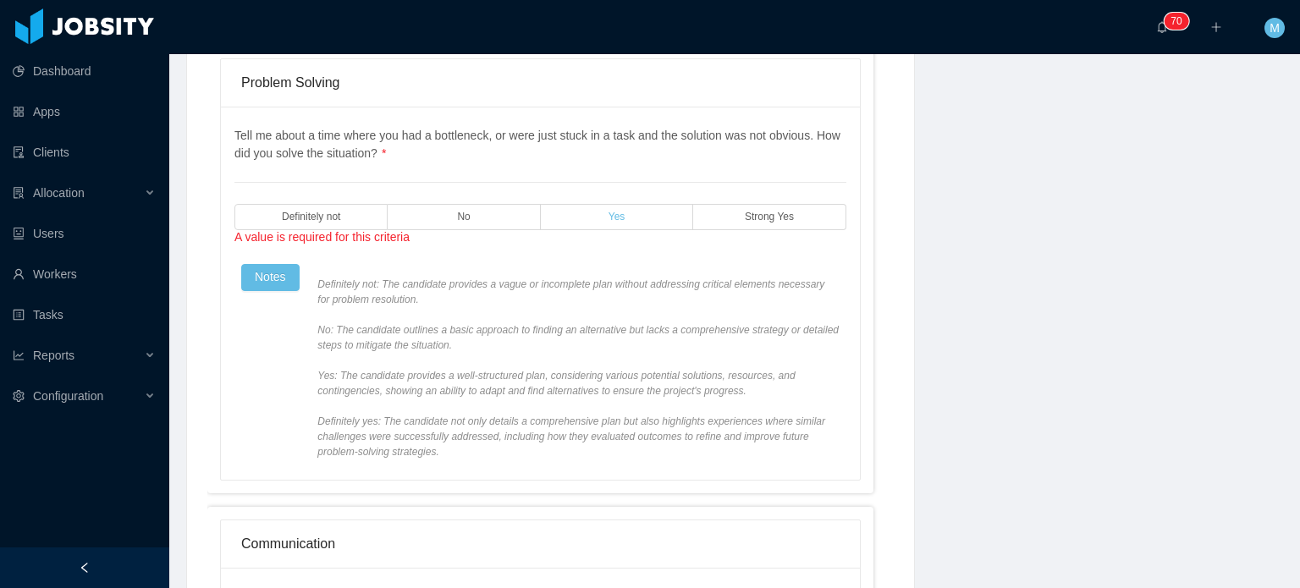
click at [637, 219] on label "Yes" at bounding box center [617, 217] width 152 height 26
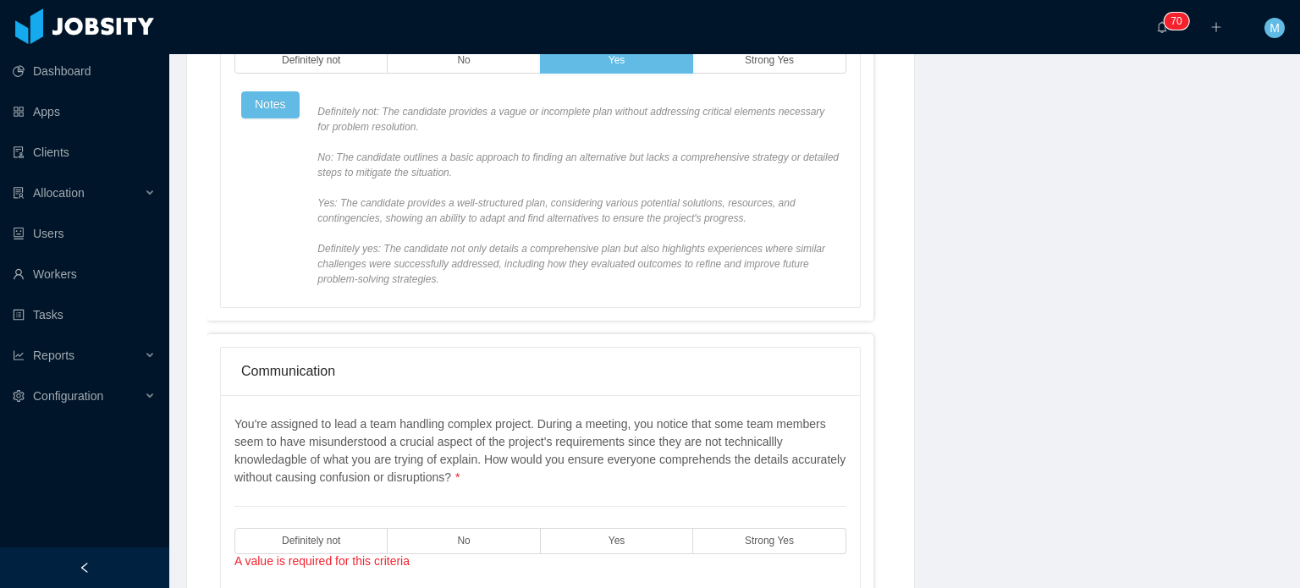
scroll to position [1016, 0]
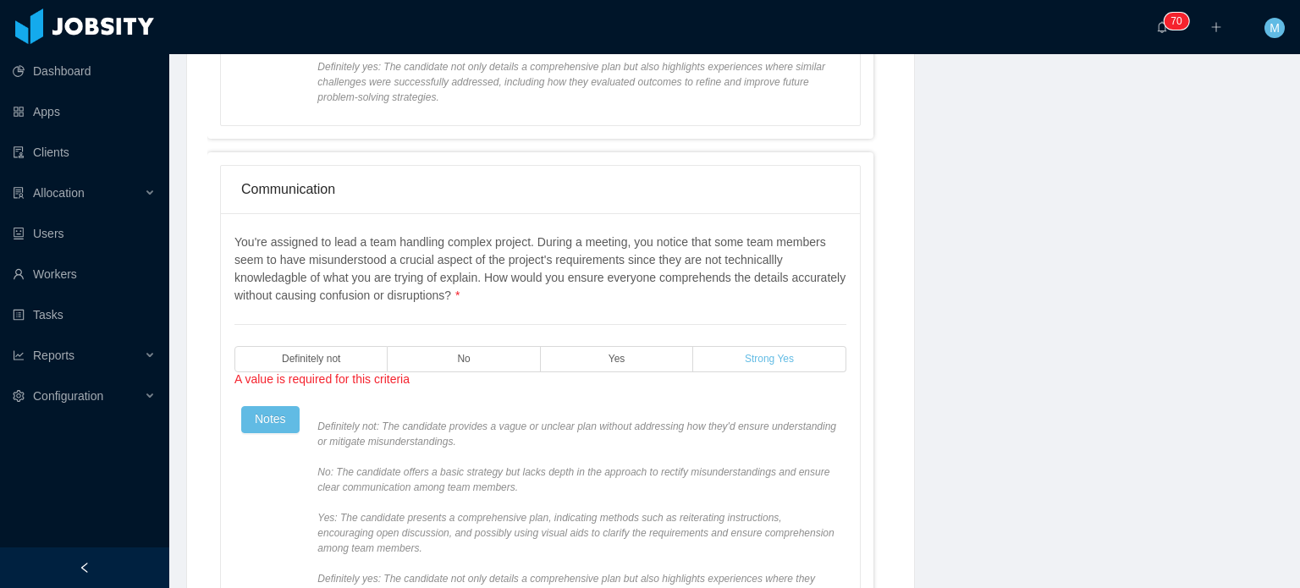
click at [769, 346] on label "Strong Yes" at bounding box center [769, 359] width 152 height 26
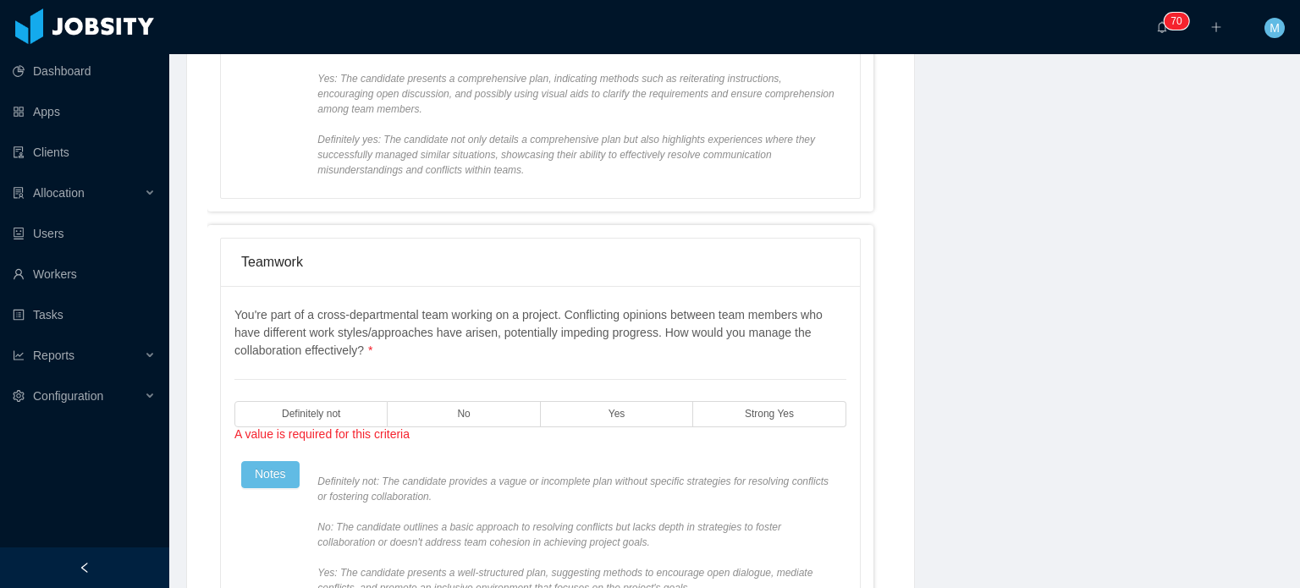
click at [625, 395] on div "You're part of a cross-departmental team working on a project. Conflicting opin…" at bounding box center [540, 481] width 612 height 350
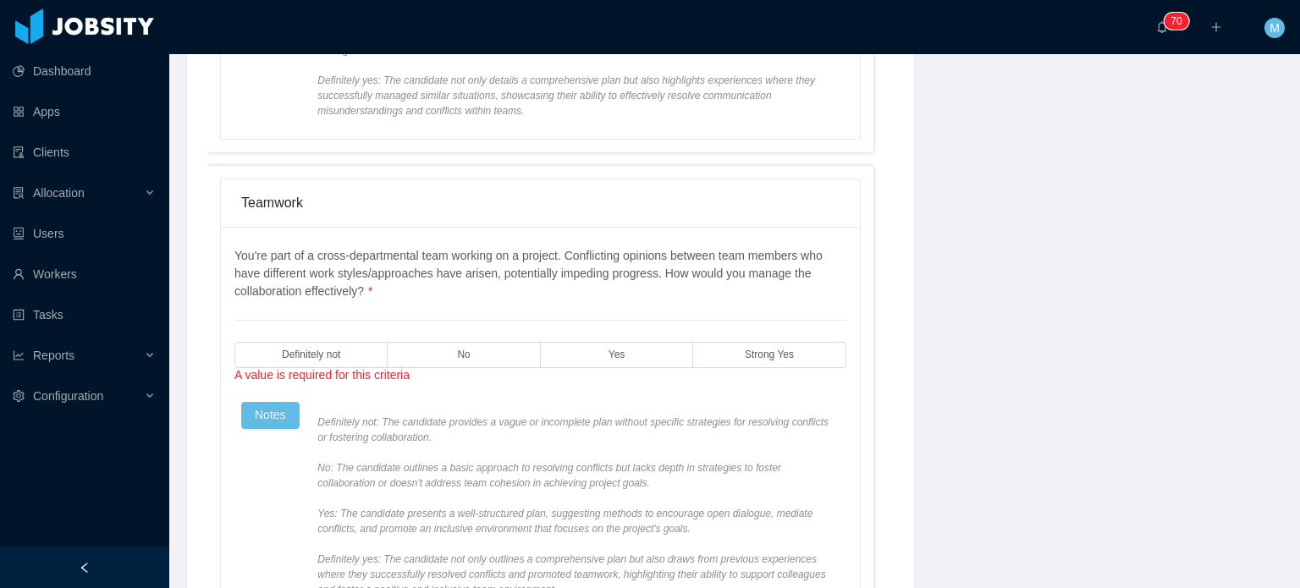
scroll to position [1636, 0]
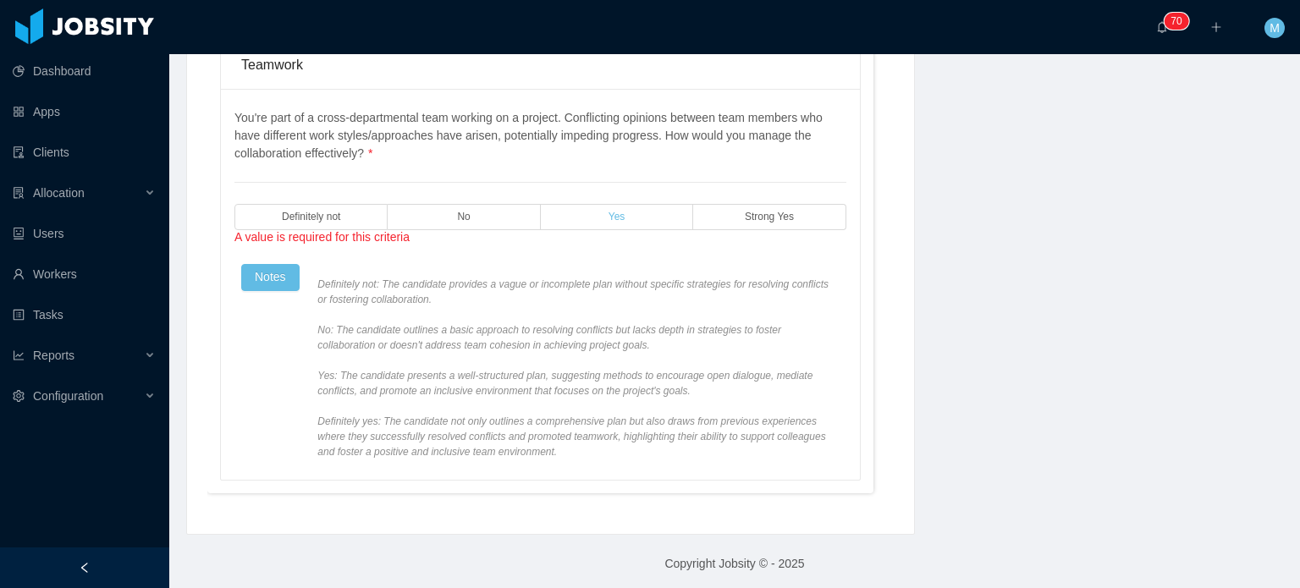
click at [650, 211] on label "Yes" at bounding box center [617, 217] width 152 height 26
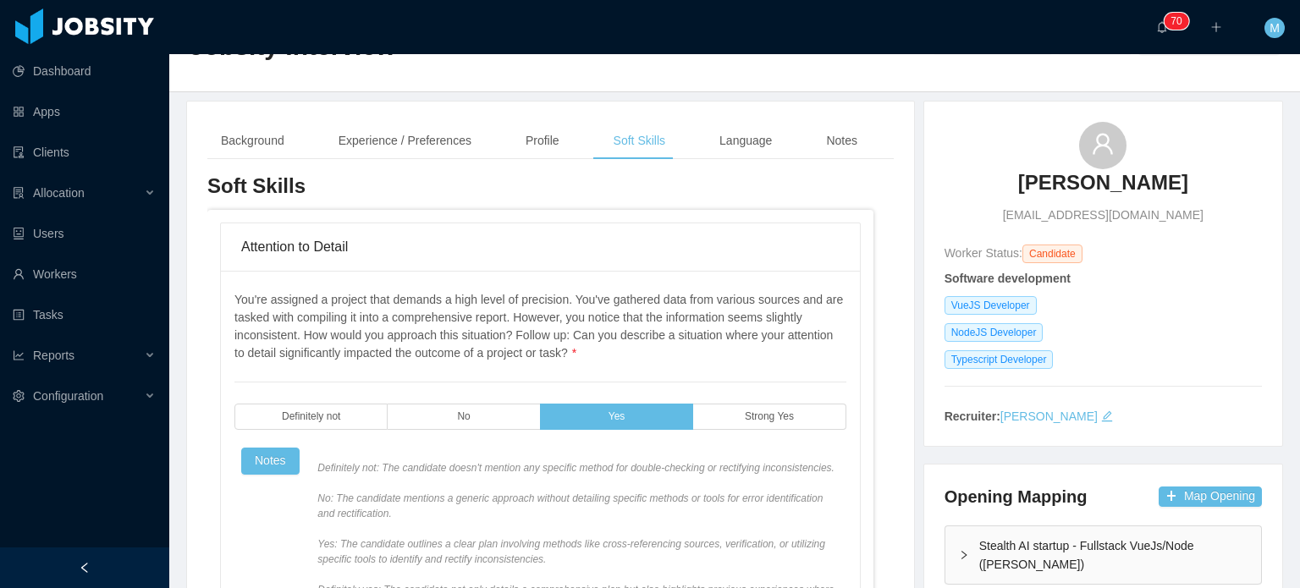
scroll to position [0, 0]
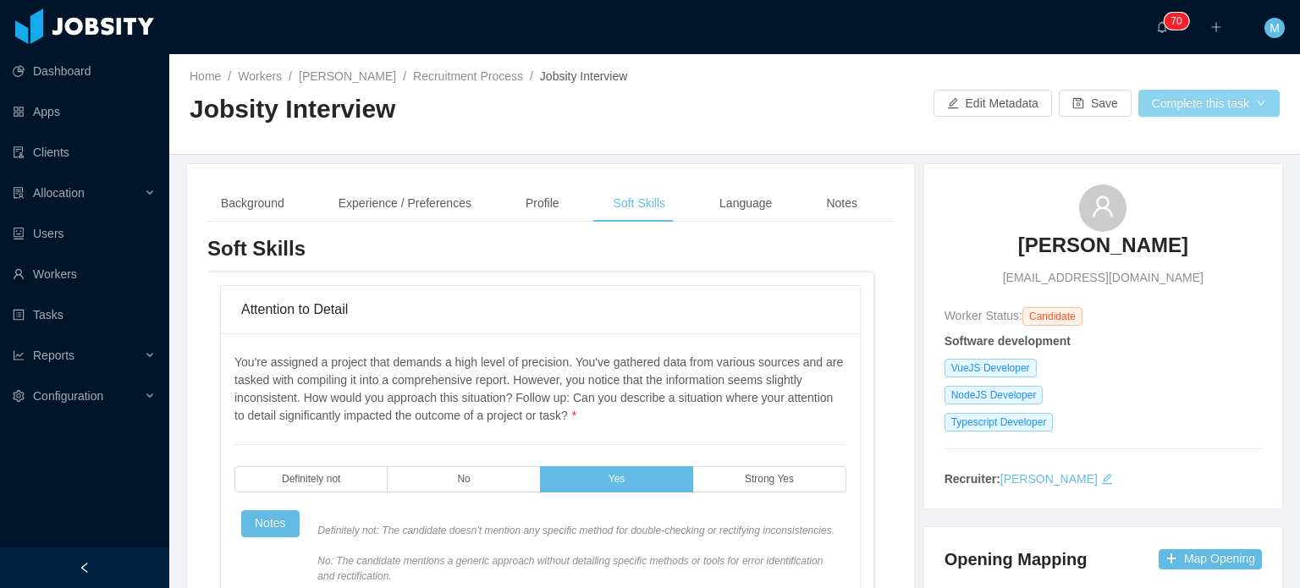
click at [1209, 101] on button "Complete this task" at bounding box center [1209, 103] width 141 height 27
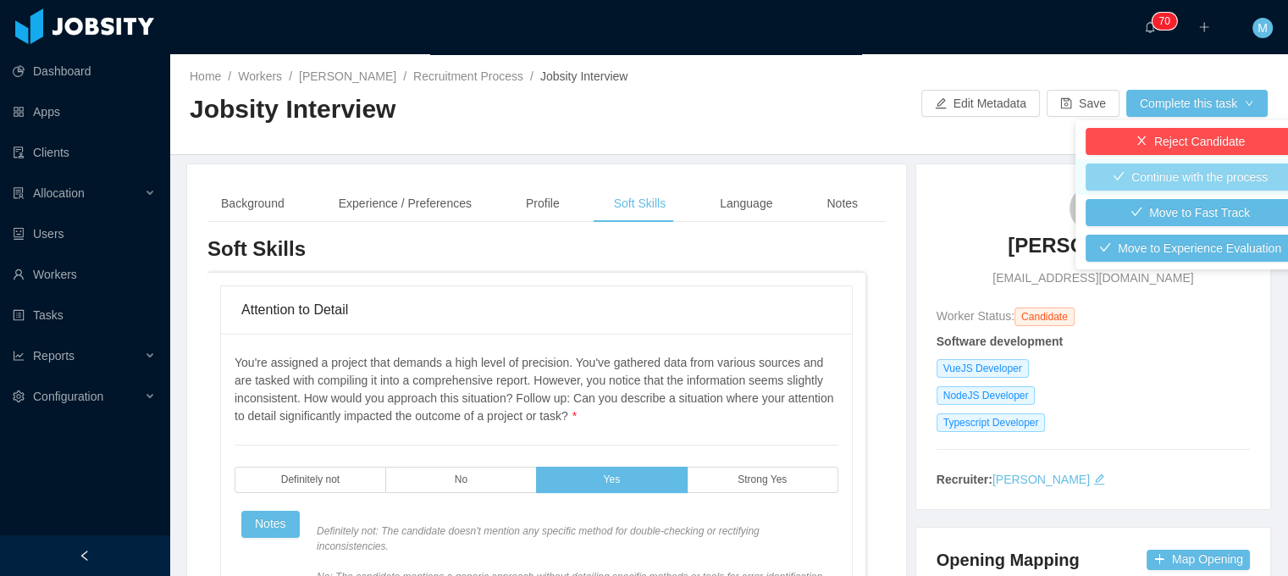
click at [1143, 173] on button "Continue with the process" at bounding box center [1189, 176] width 209 height 27
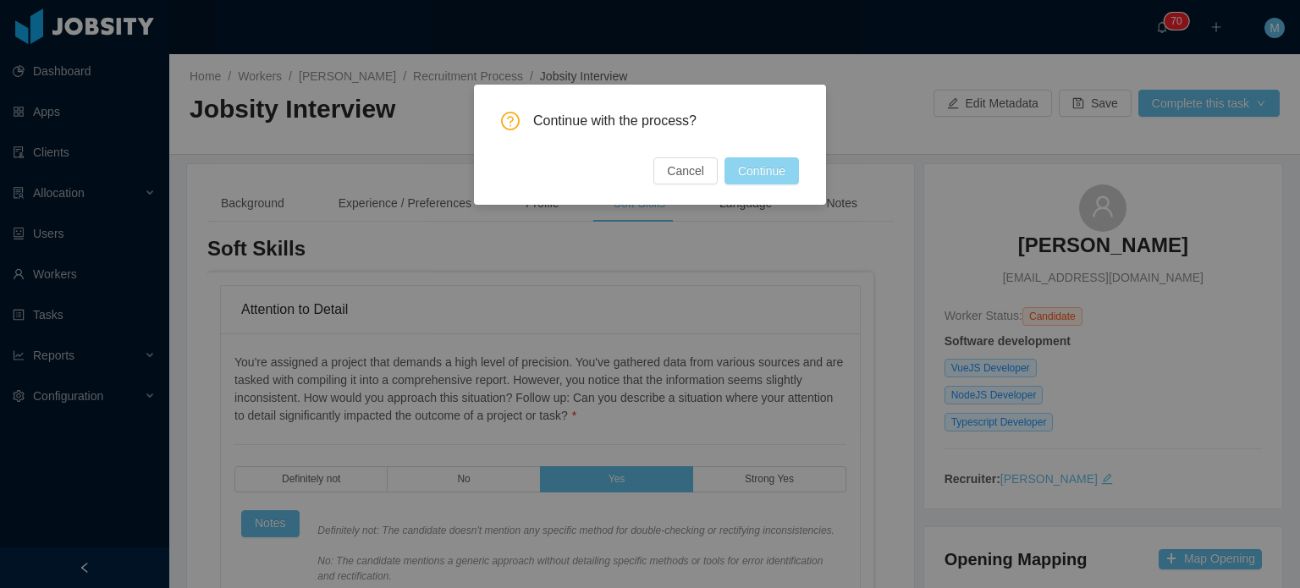
click at [750, 172] on button "Continue" at bounding box center [762, 170] width 74 height 27
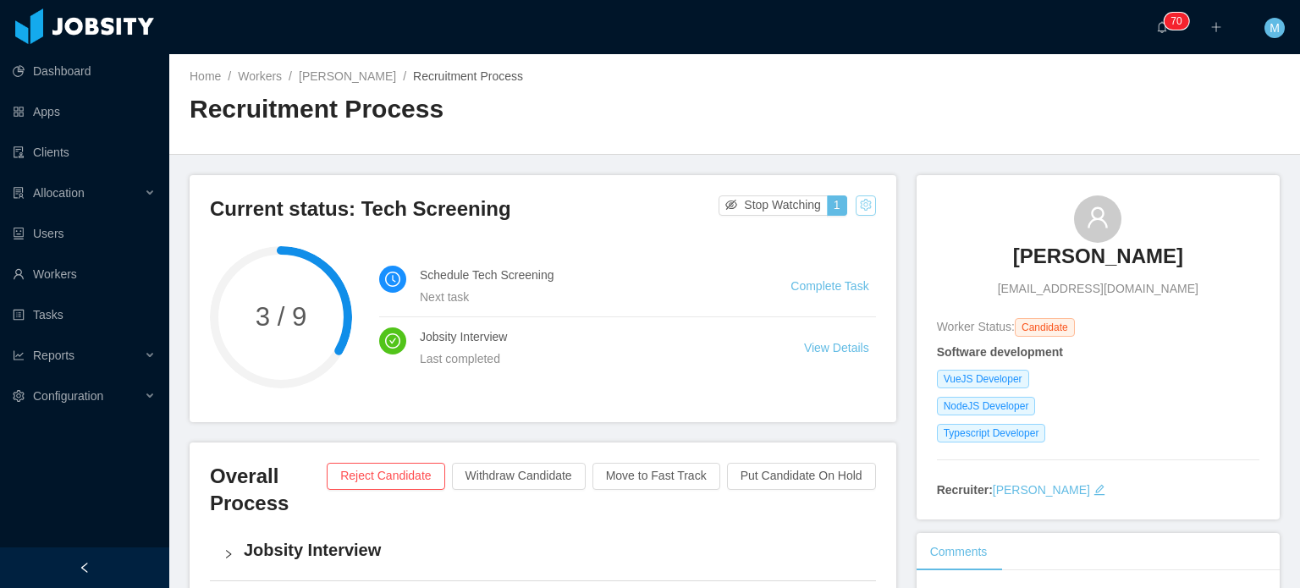
click at [859, 204] on button "button" at bounding box center [866, 206] width 20 height 20
click at [824, 255] on div "Change status" at bounding box center [821, 259] width 76 height 19
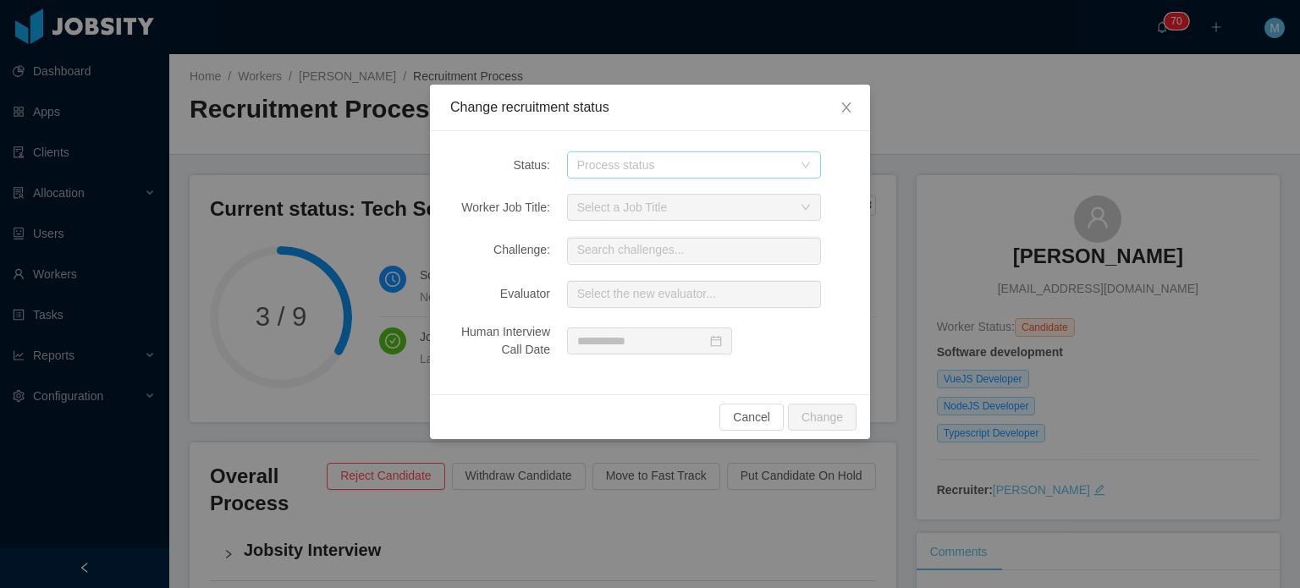
click at [613, 165] on div "Process status" at bounding box center [684, 165] width 215 height 17
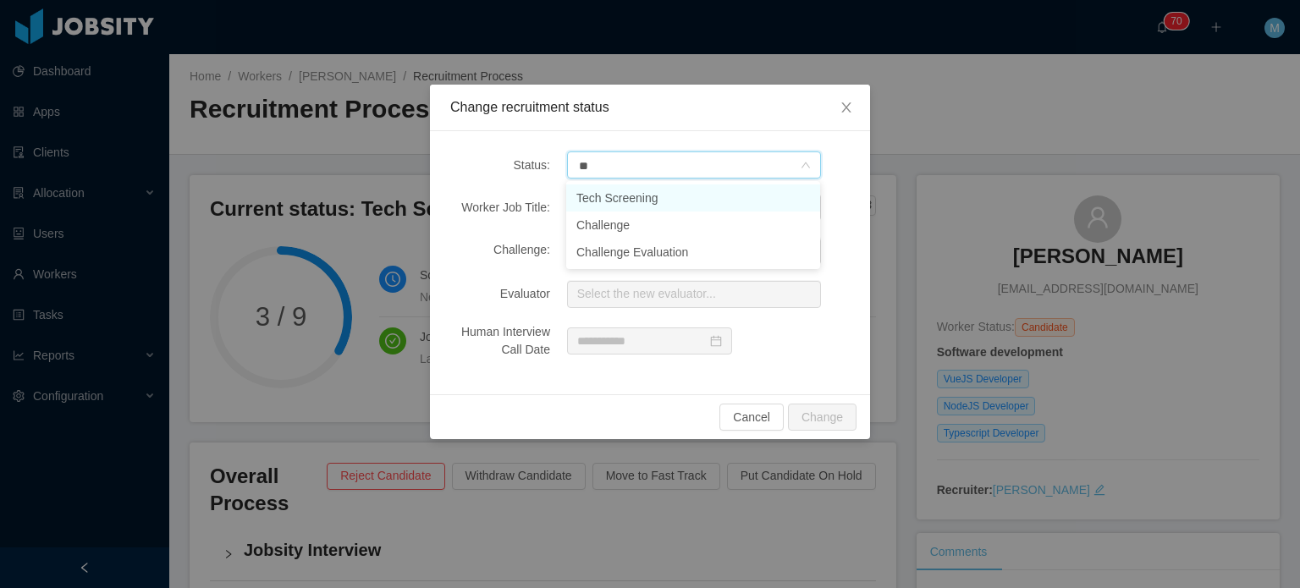
type input "***"
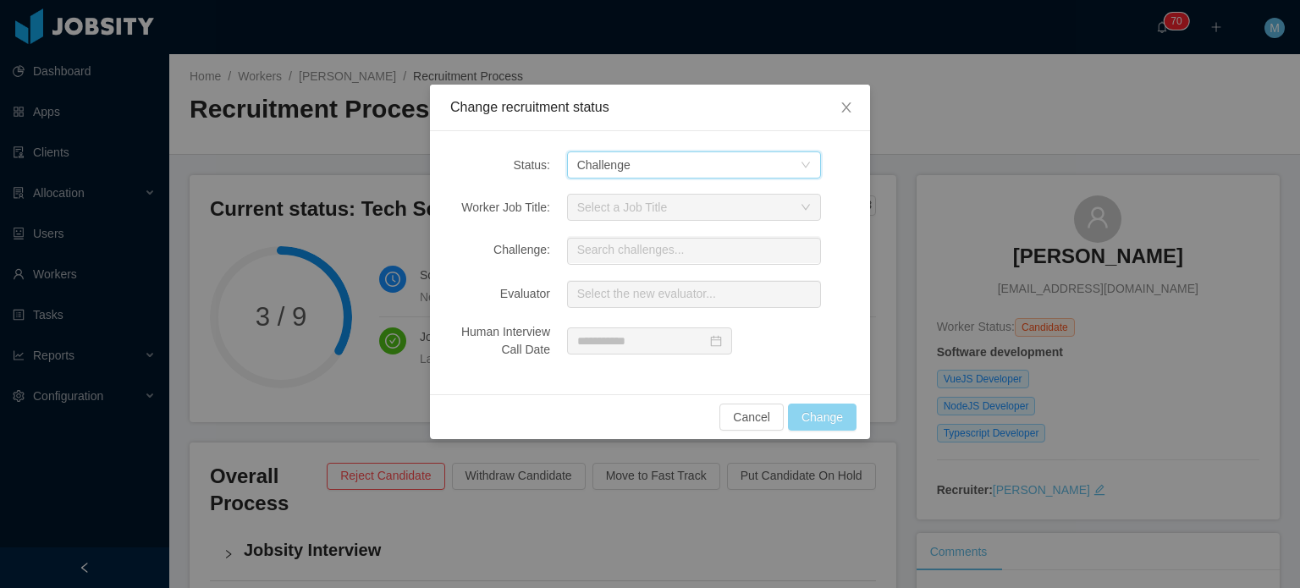
click at [841, 405] on button "Change" at bounding box center [822, 417] width 69 height 27
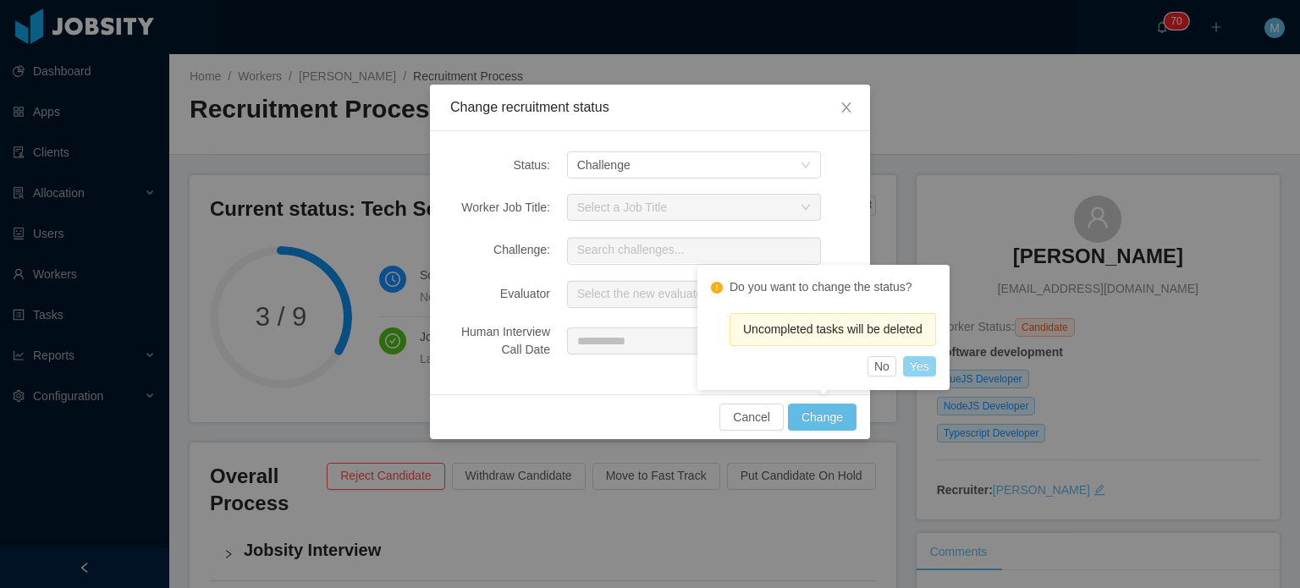
click at [931, 368] on button "Yes" at bounding box center [919, 366] width 33 height 20
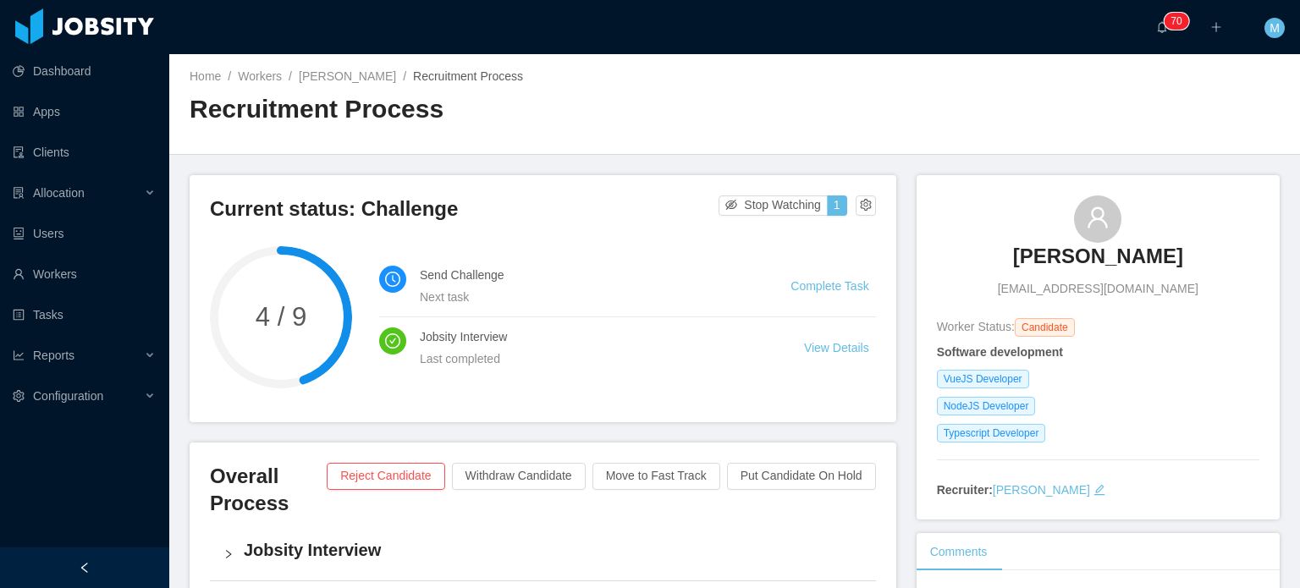
click at [847, 272] on li "Send Challenge Next task Complete Task" at bounding box center [627, 287] width 497 height 62
click at [846, 283] on link "Complete Task" at bounding box center [830, 286] width 78 height 14
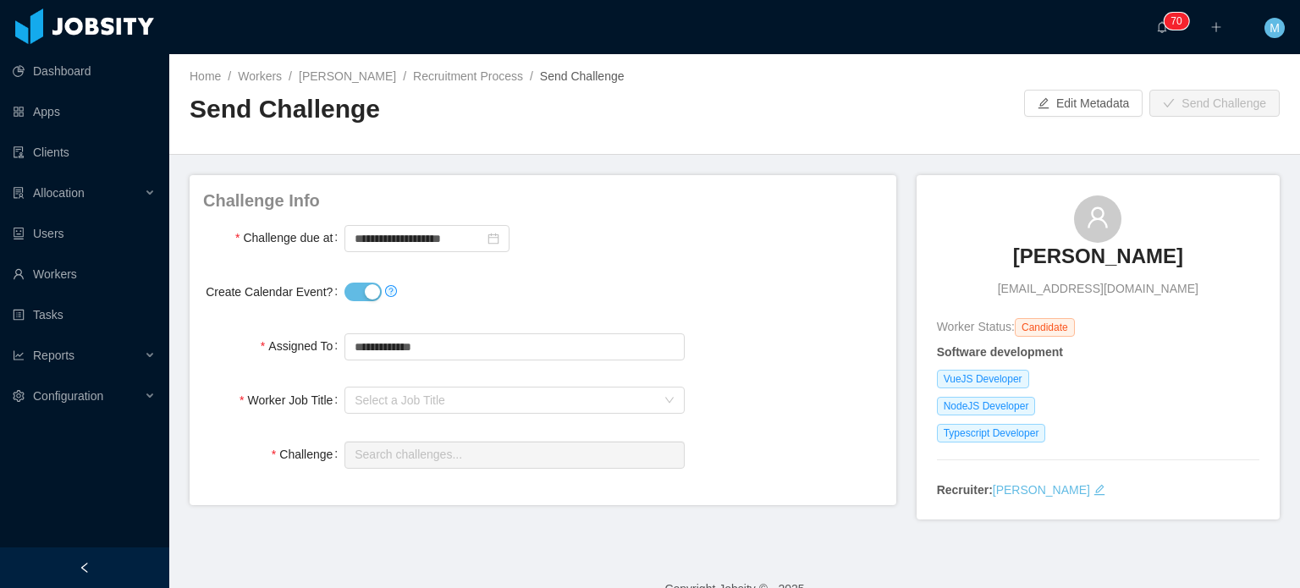
click at [373, 292] on button "Create Calendar Event?" at bounding box center [363, 292] width 37 height 19
click at [361, 289] on button "Create Calendar Event?" at bounding box center [363, 292] width 37 height 19
click at [410, 229] on input "**********" at bounding box center [427, 238] width 165 height 27
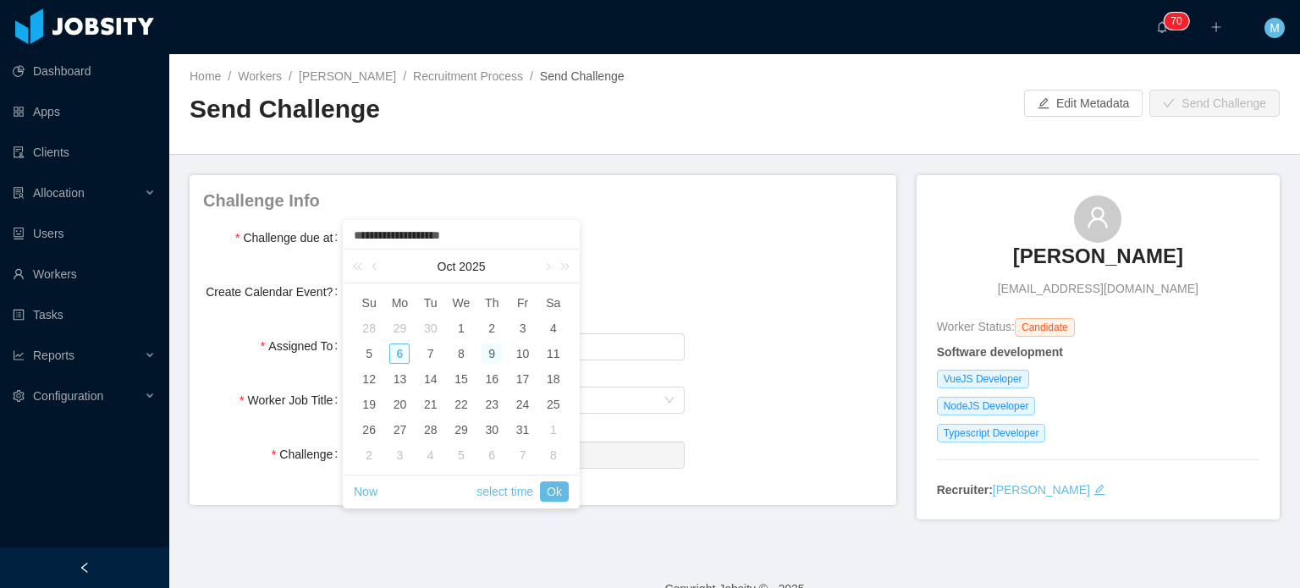
click at [491, 357] on div "9" at bounding box center [492, 354] width 20 height 20
type input "**********"
click at [501, 490] on link "select time" at bounding box center [505, 492] width 57 height 32
click at [386, 407] on li "10" at bounding box center [383, 412] width 78 height 20
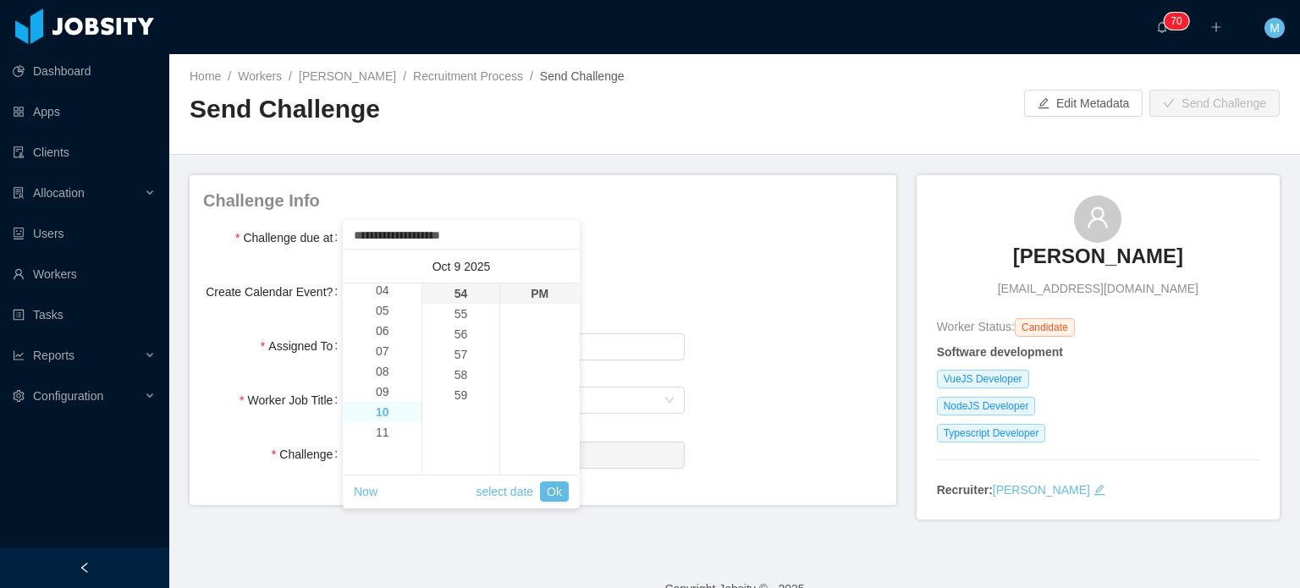
type input "**********"
click at [475, 297] on li "00" at bounding box center [461, 294] width 78 height 20
type input "**********"
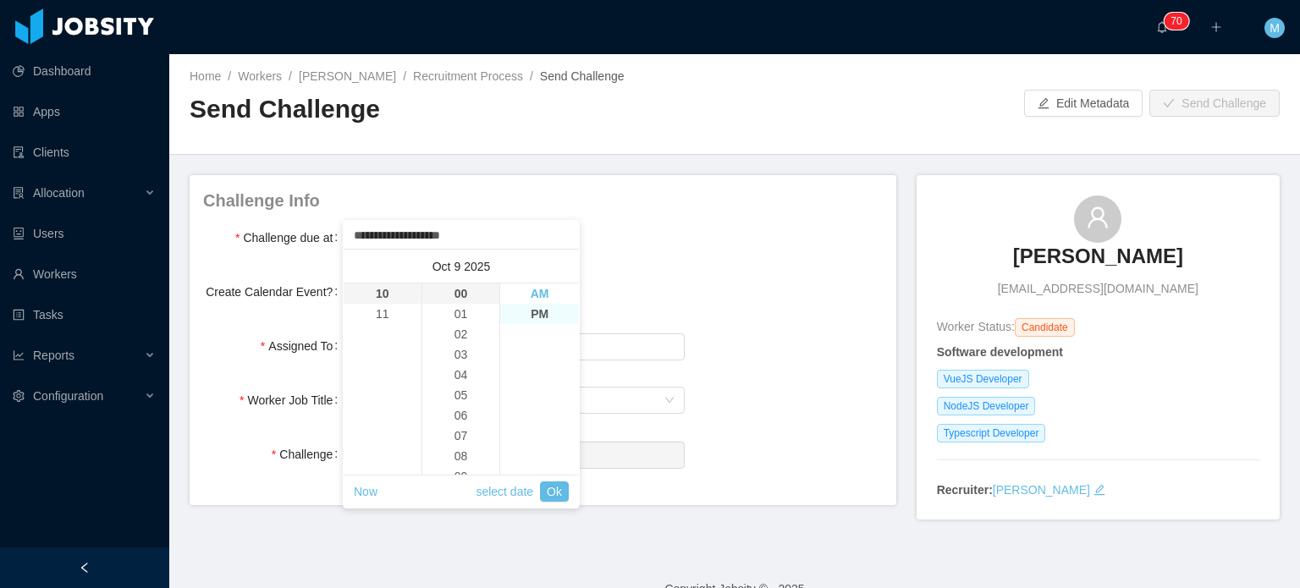
click at [532, 301] on li "AM" at bounding box center [539, 294] width 79 height 20
type input "**********"
click at [550, 487] on link "Ok" at bounding box center [554, 492] width 29 height 20
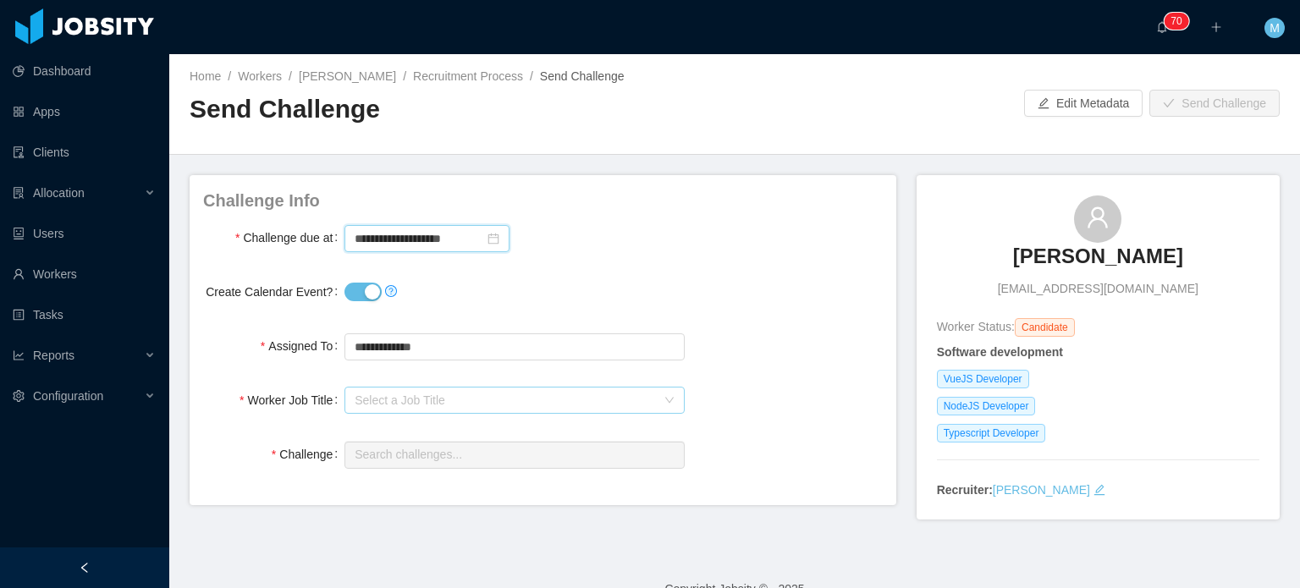
click at [363, 403] on div "Select a Job Title" at bounding box center [505, 400] width 301 height 17
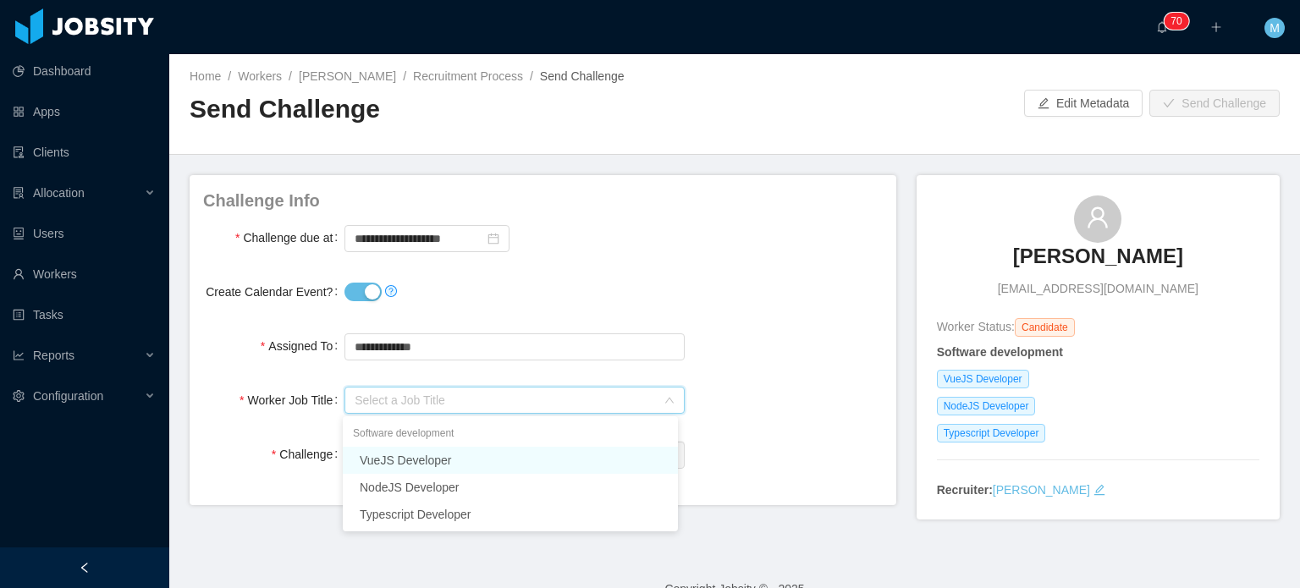
click at [396, 455] on li "VueJS Developer" at bounding box center [510, 460] width 335 height 27
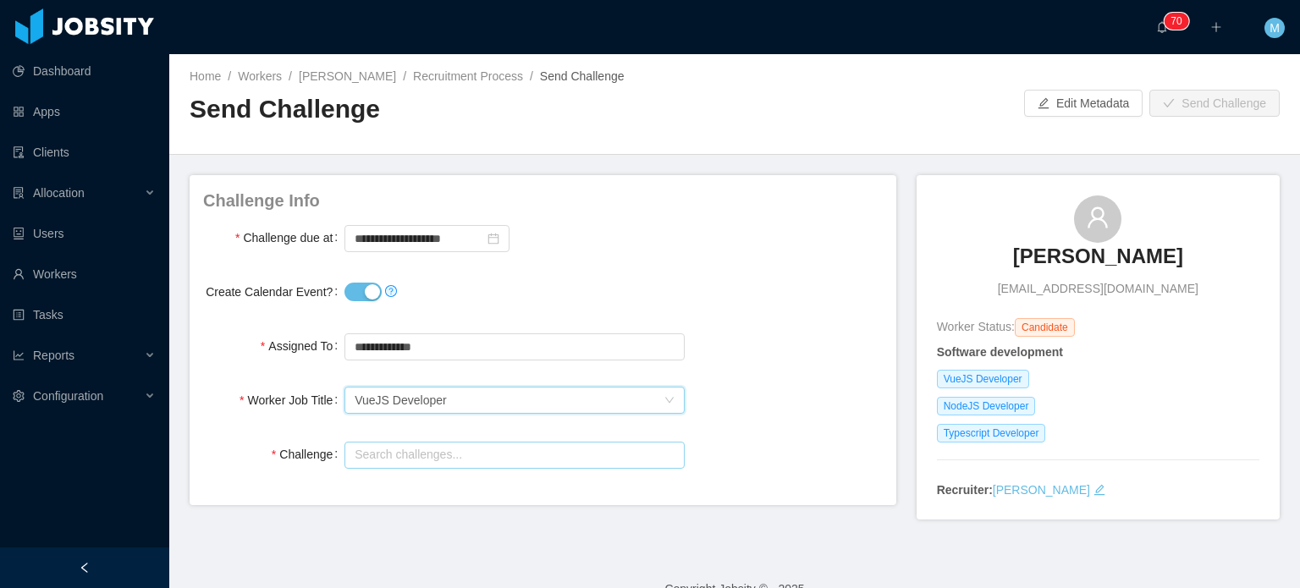
click at [459, 447] on input "text" at bounding box center [514, 455] width 339 height 27
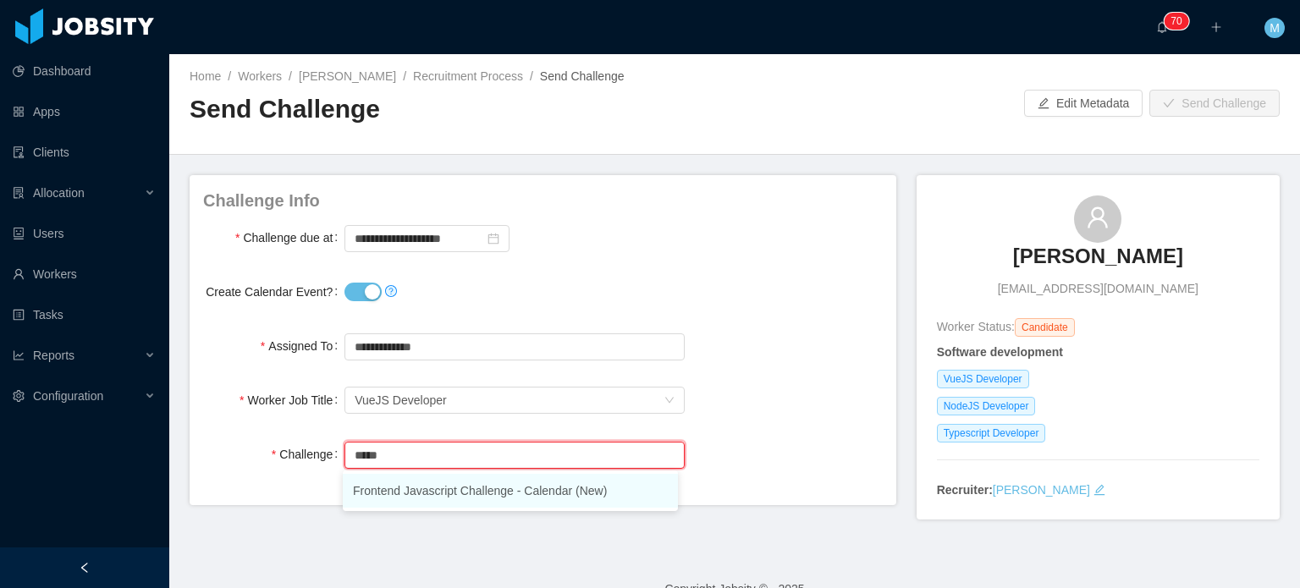
click at [460, 488] on li "Frontend Javascript Challenge - Calendar (New)" at bounding box center [510, 491] width 335 height 34
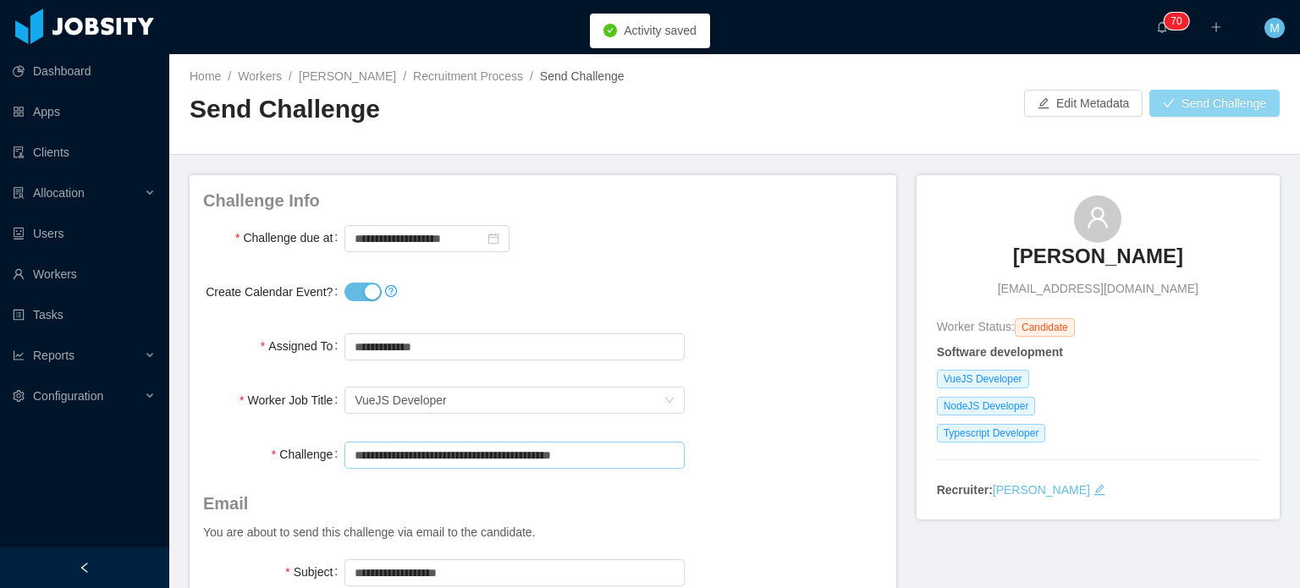
type input "**********"
click at [1204, 107] on button "Send Challenge" at bounding box center [1215, 103] width 130 height 27
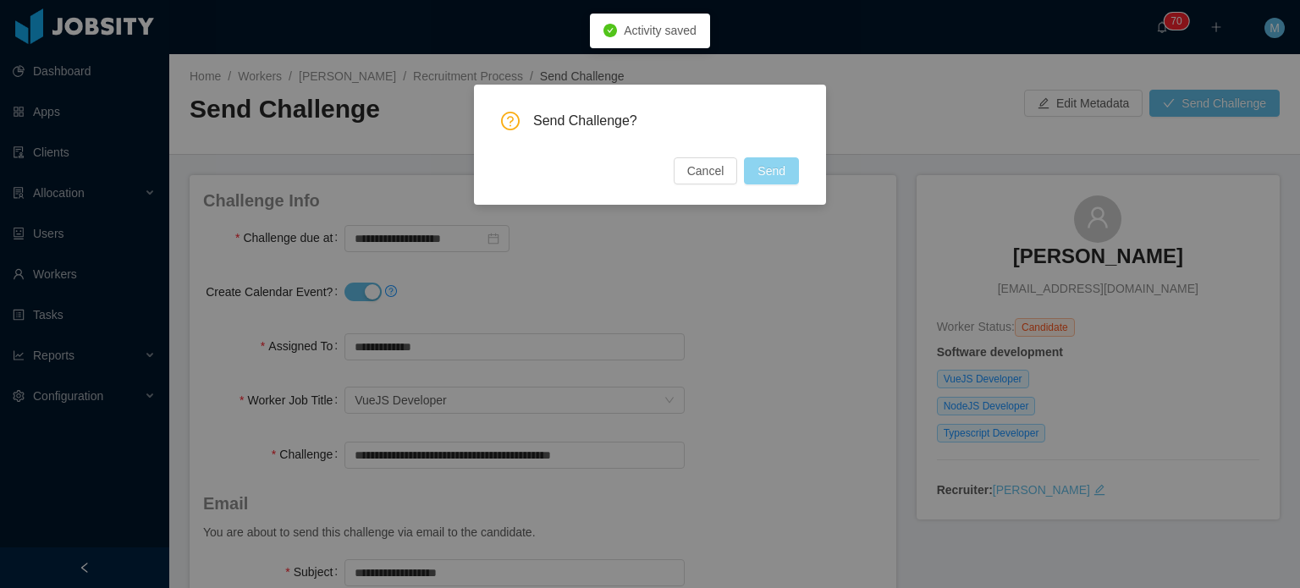
click at [780, 172] on button "Send" at bounding box center [771, 170] width 55 height 27
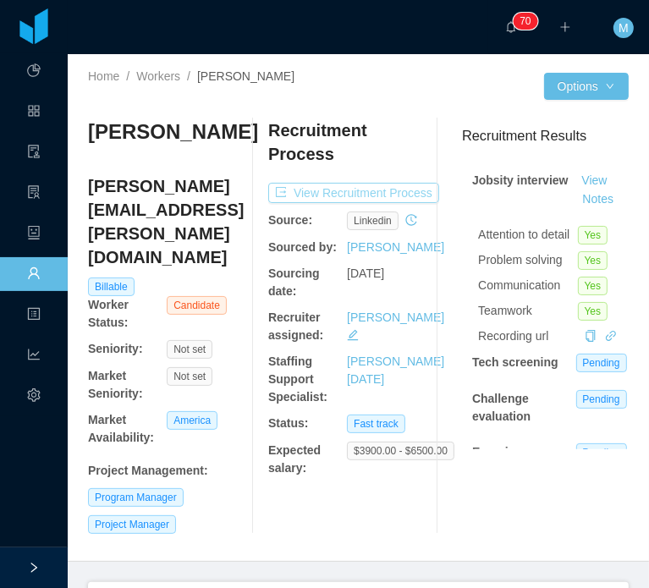
click at [387, 196] on button "View Recruitment Process" at bounding box center [353, 193] width 171 height 20
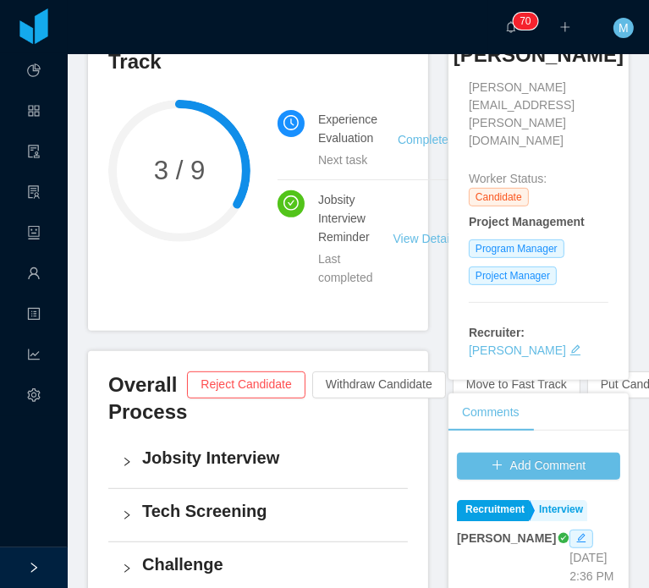
scroll to position [508, 0]
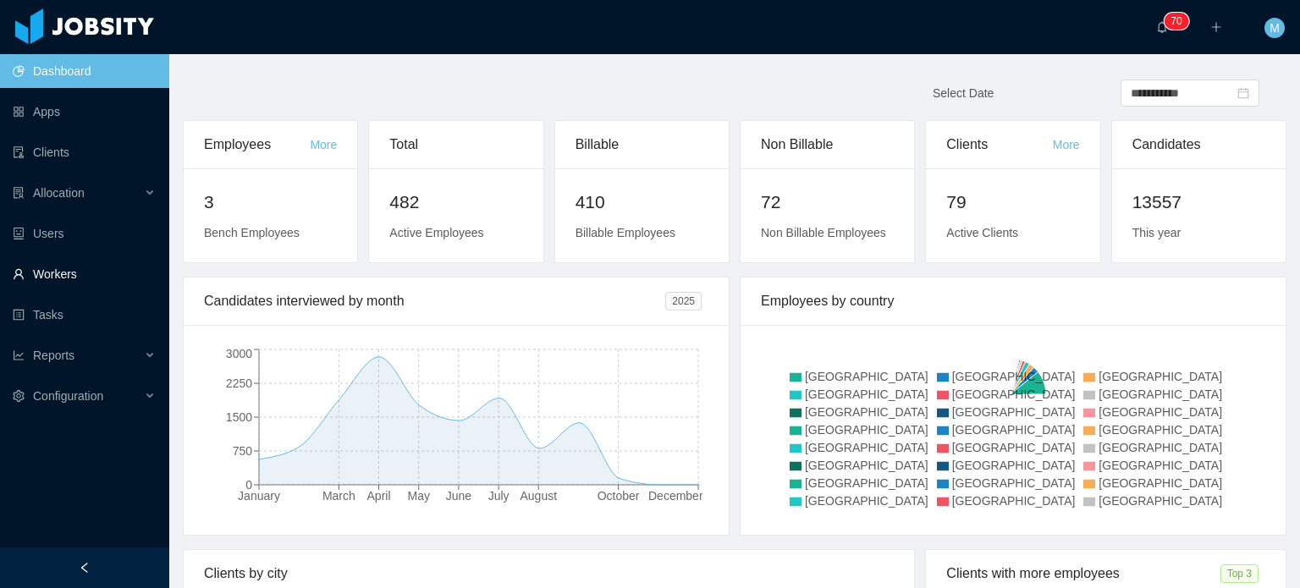
drag, startPoint x: 96, startPoint y: 295, endPoint x: 102, endPoint y: 285, distance: 11.8
click at [96, 295] on ul "Dashboard Apps Clients Allocation Users Workers Tasks Reports Configuration" at bounding box center [84, 234] width 169 height 366
click at [102, 284] on link "Workers" at bounding box center [84, 274] width 143 height 34
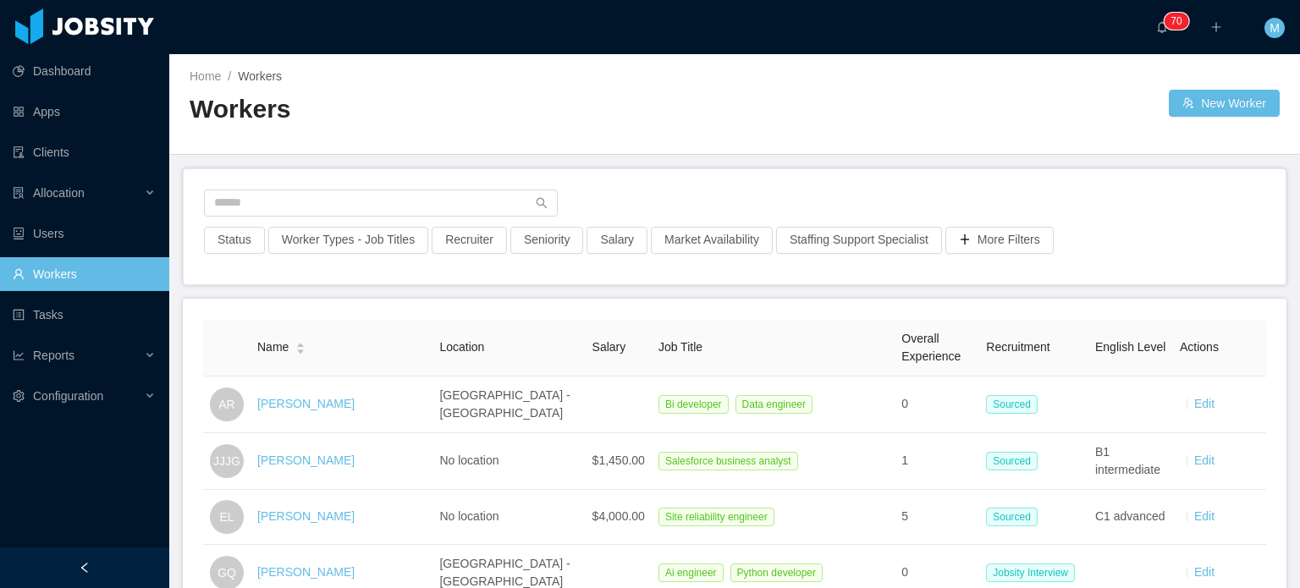
click at [358, 182] on div "Status Worker Types - Job Titles Recruiter Seniority Salary Market Availability…" at bounding box center [735, 226] width 1102 height 115
click at [361, 194] on input "text" at bounding box center [381, 203] width 354 height 27
paste input "**********"
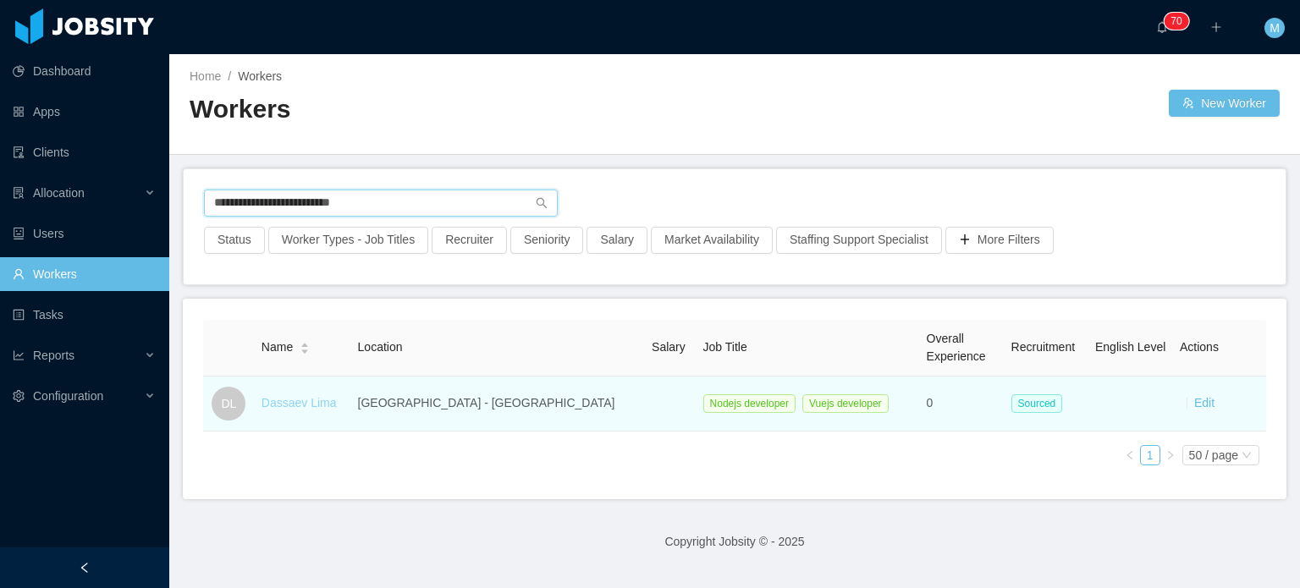
type input "**********"
click at [324, 400] on link "Dassaev Lima" at bounding box center [299, 403] width 75 height 14
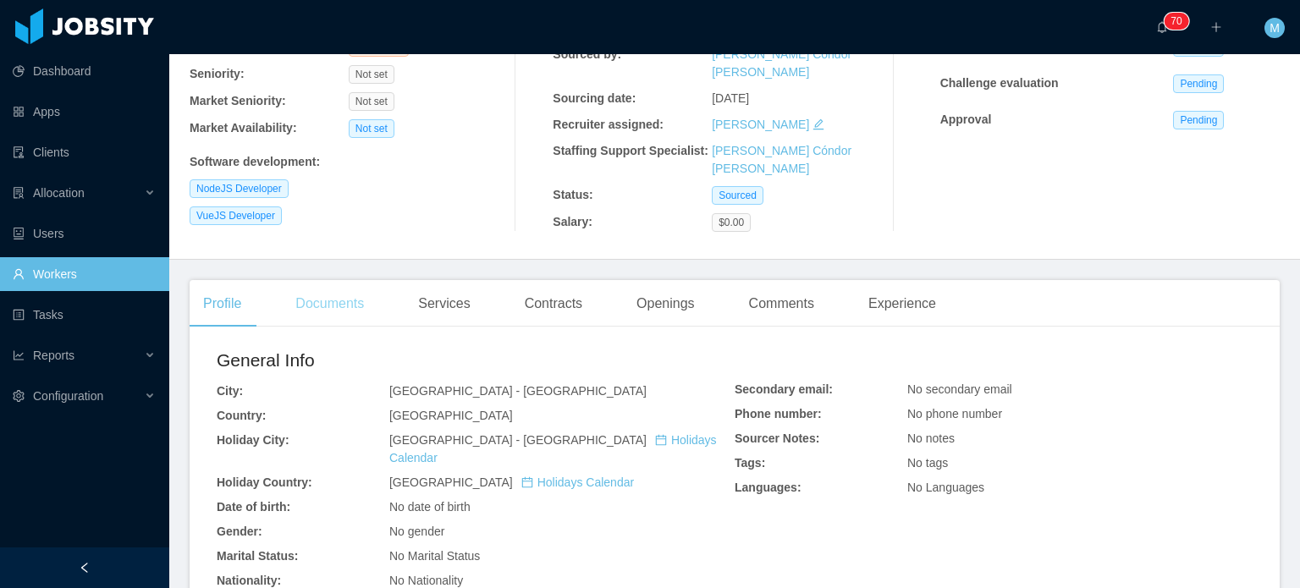
click at [325, 297] on div "Documents" at bounding box center [330, 303] width 96 height 47
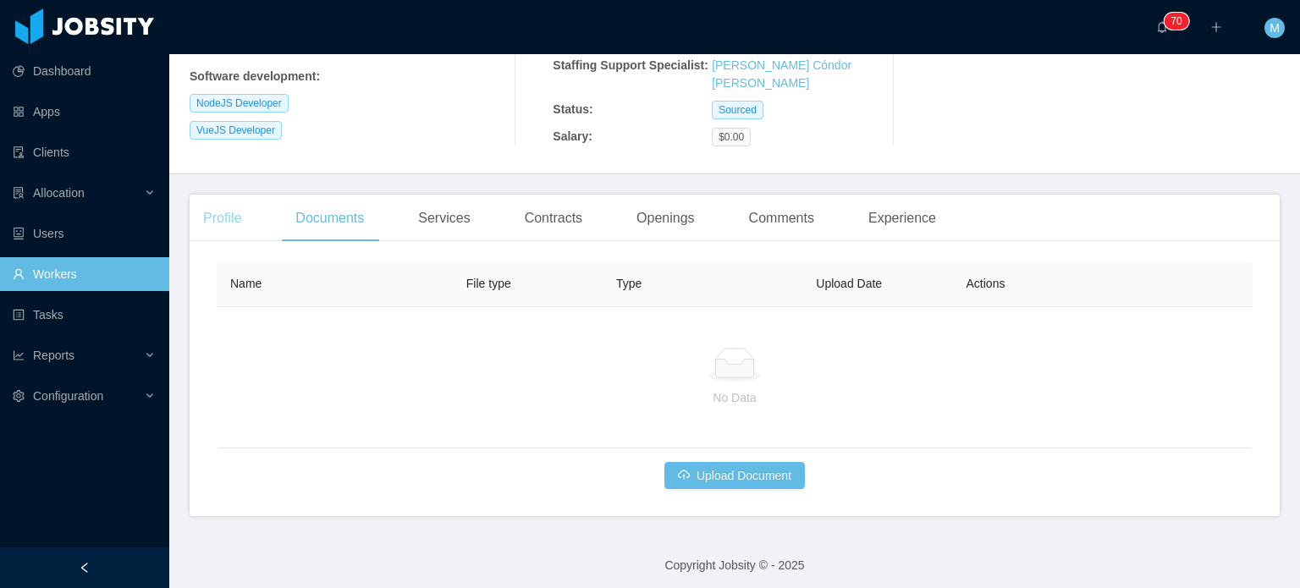
click at [249, 216] on div "Profile" at bounding box center [222, 218] width 65 height 47
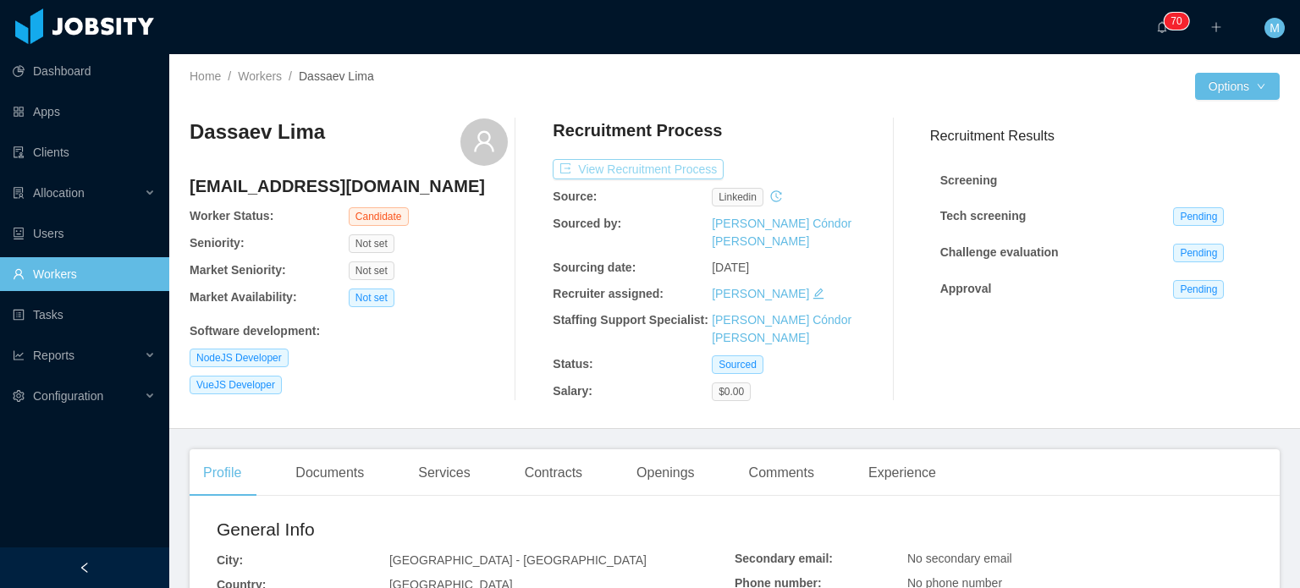
click at [713, 168] on button "View Recruitment Process" at bounding box center [638, 169] width 171 height 20
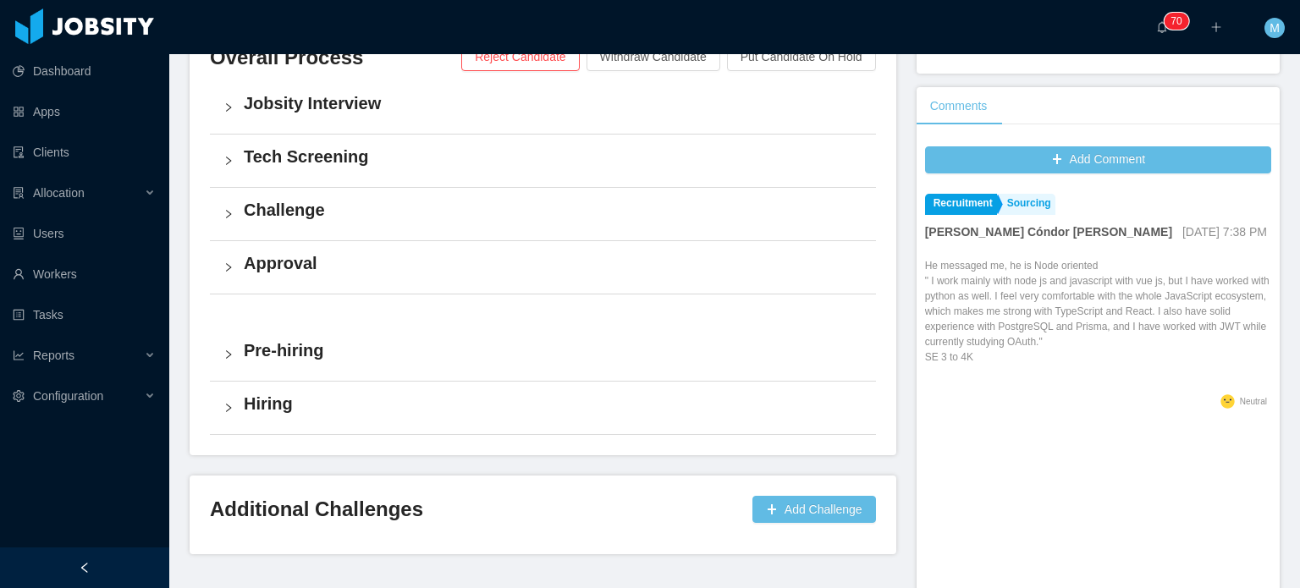
scroll to position [423, 0]
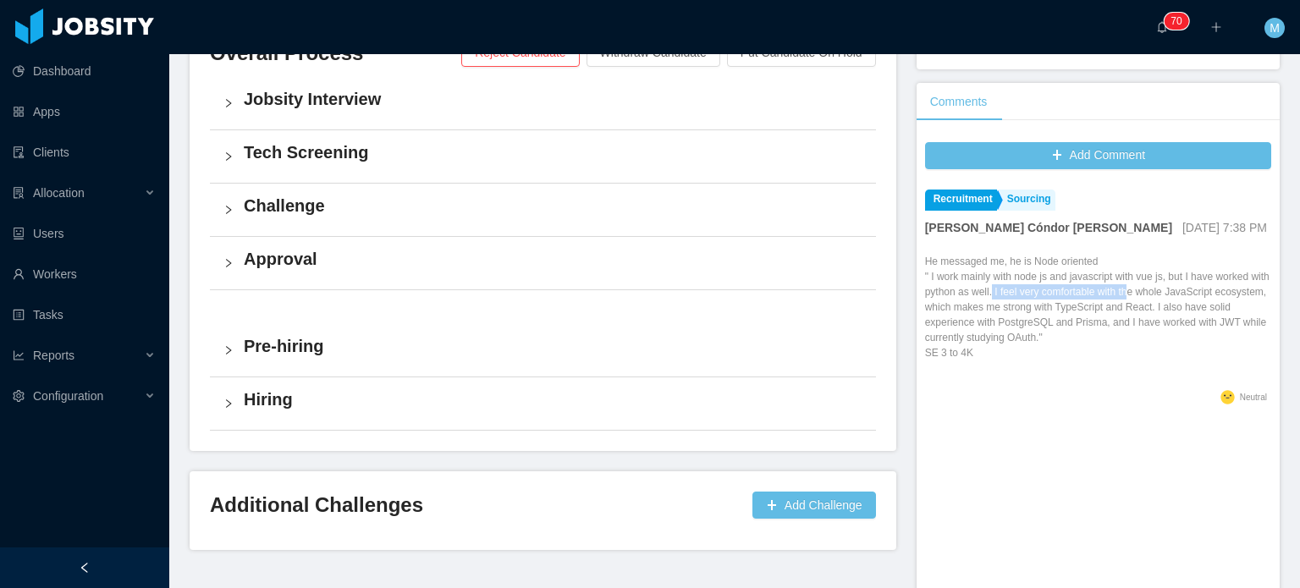
drag, startPoint x: 1004, startPoint y: 293, endPoint x: 1163, endPoint y: 288, distance: 159.2
click at [1159, 288] on p "He messaged me, he is Node oriented " I work mainly with node js and javascript…" at bounding box center [1098, 307] width 346 height 107
click at [1165, 288] on p "He messaged me, he is Node oriented " I work mainly with node js and javascript…" at bounding box center [1098, 307] width 346 height 107
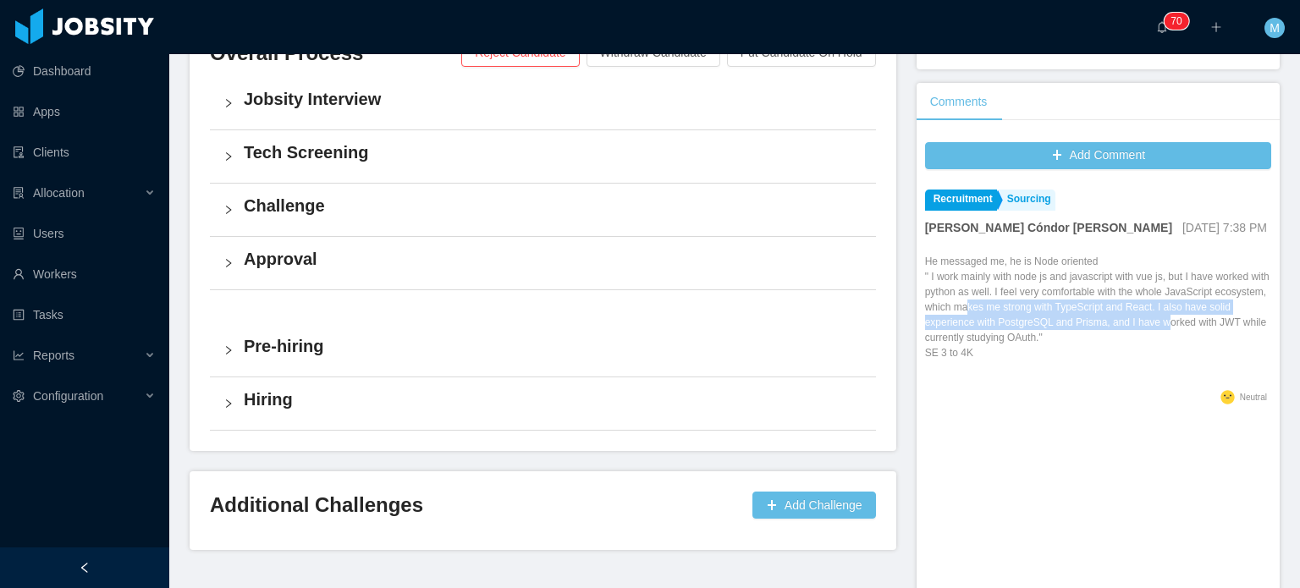
drag, startPoint x: 1009, startPoint y: 302, endPoint x: 1178, endPoint y: 317, distance: 170.0
click at [1177, 317] on p "He messaged me, he is Node oriented " I work mainly with node js and javascript…" at bounding box center [1098, 307] width 346 height 107
click at [1178, 317] on p "He messaged me, he is Node oriented " I work mainly with node js and javascript…" at bounding box center [1098, 307] width 346 height 107
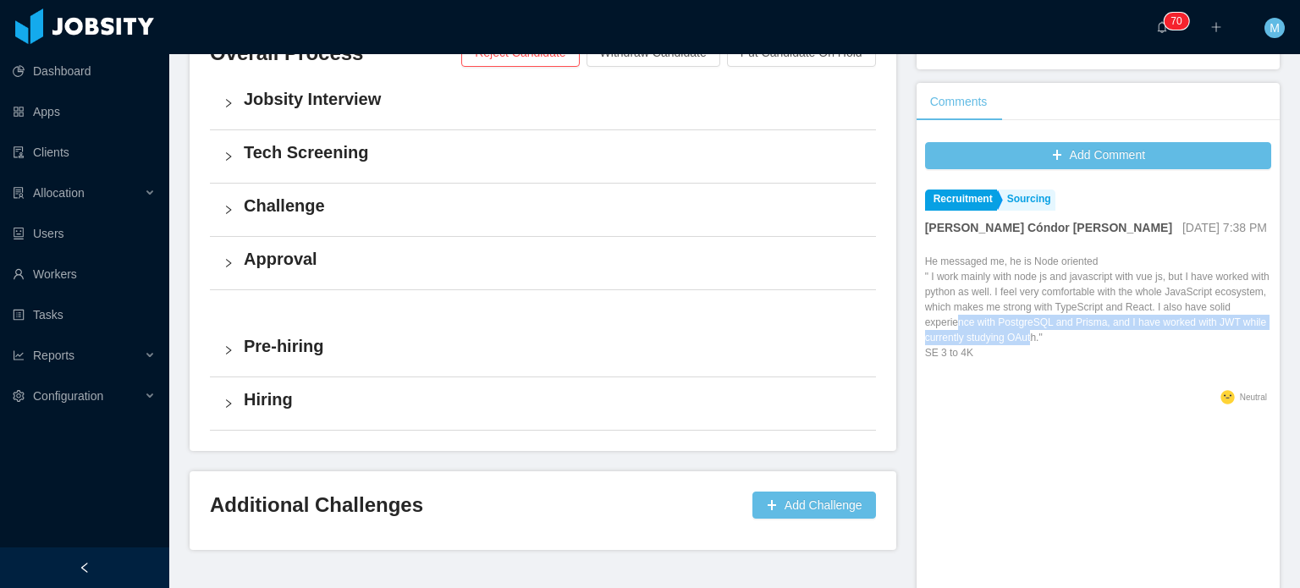
drag, startPoint x: 970, startPoint y: 325, endPoint x: 1077, endPoint y: 347, distance: 108.9
click at [1077, 347] on p "He messaged me, he is Node oriented " I work mainly with node js and javascript…" at bounding box center [1098, 307] width 346 height 107
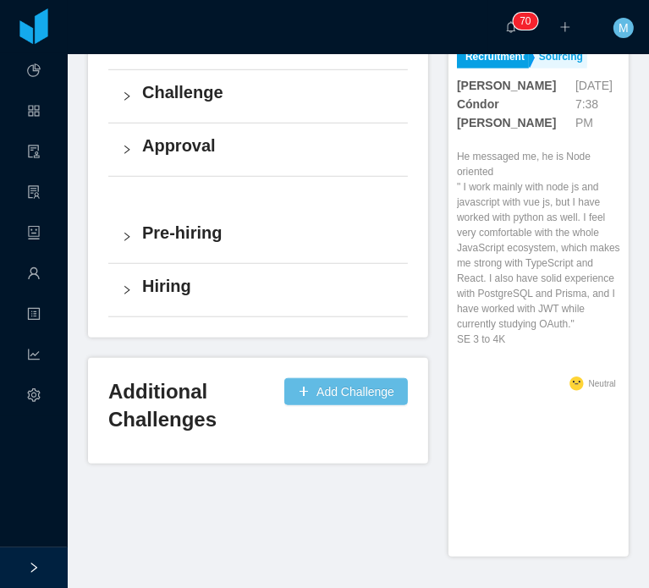
scroll to position [637, 0]
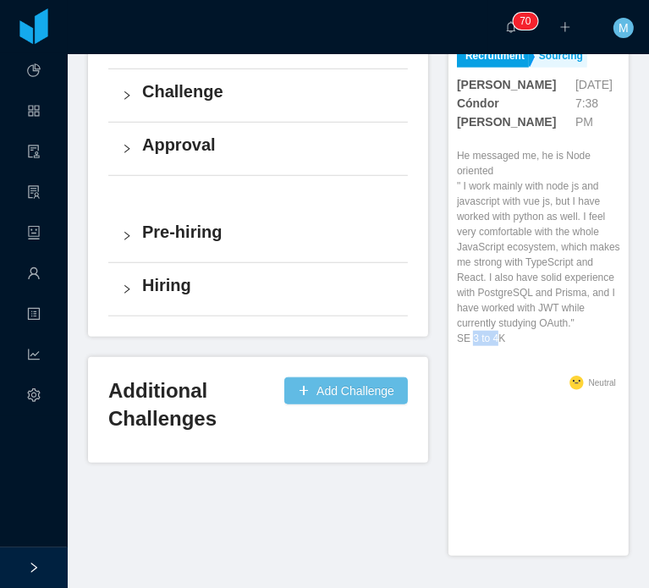
click at [488, 306] on p "He messaged me, he is Node oriented " I work mainly with node js and javascript…" at bounding box center [538, 247] width 163 height 198
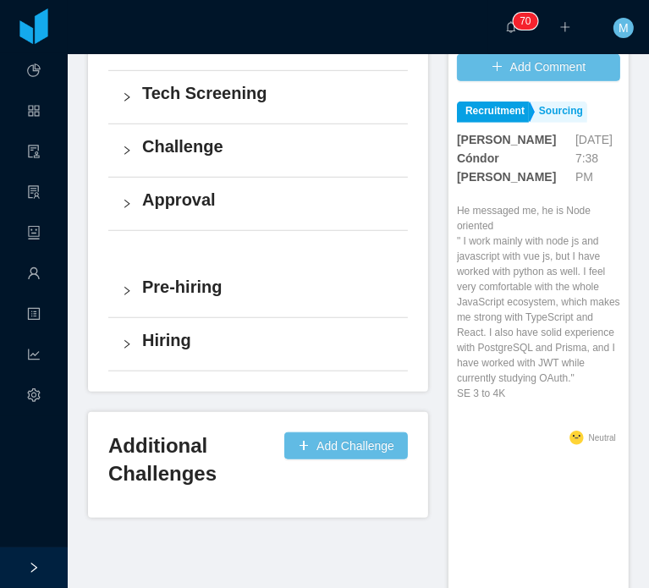
scroll to position [553, 0]
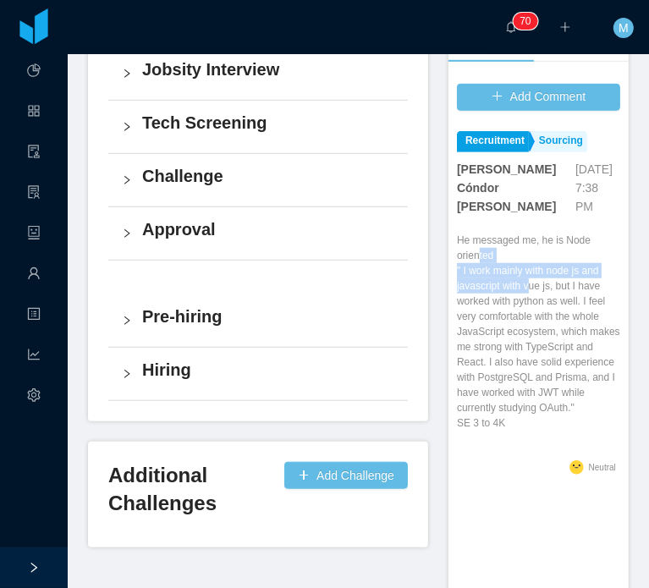
drag, startPoint x: 471, startPoint y: 218, endPoint x: 533, endPoint y: 261, distance: 75.6
click at [533, 261] on p "He messaged me, he is Node oriented " I work mainly with node js and javascript…" at bounding box center [538, 332] width 163 height 198
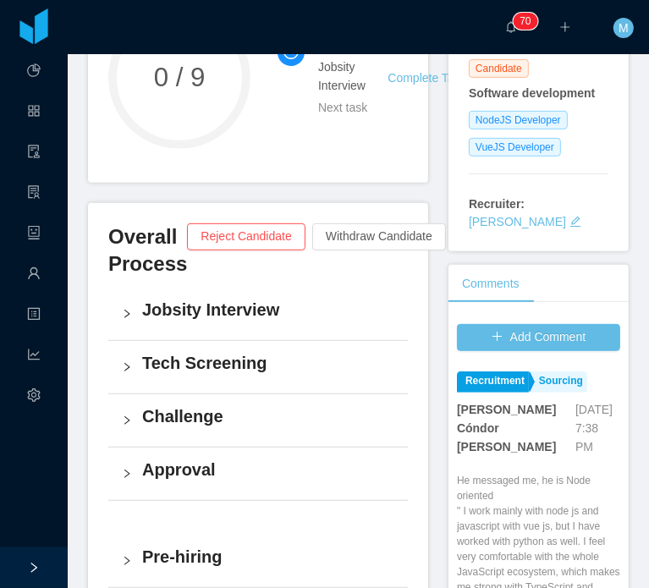
scroll to position [0, 0]
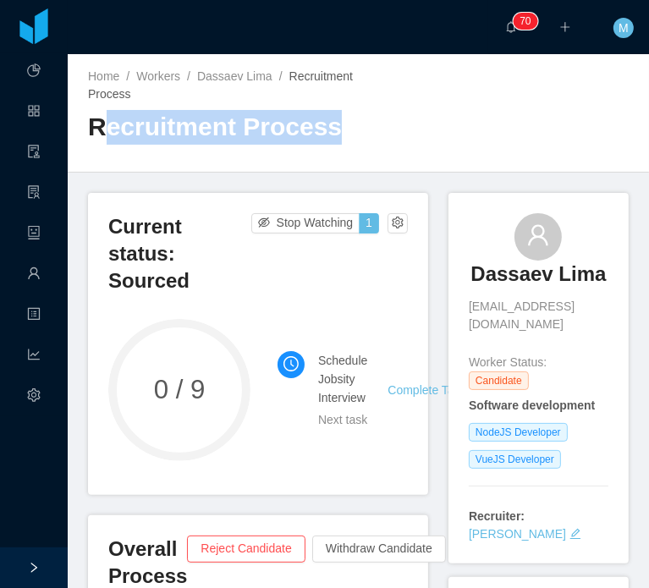
drag, startPoint x: 337, startPoint y: 124, endPoint x: 105, endPoint y: 155, distance: 233.9
click at [105, 155] on div "Recruitment Process" at bounding box center [223, 133] width 271 height 47
click at [124, 127] on h2 "Recruitment Process" at bounding box center [223, 127] width 271 height 35
drag, startPoint x: 101, startPoint y: 125, endPoint x: 255, endPoint y: 116, distance: 154.3
click at [255, 116] on h2 "Recruitment Process" at bounding box center [223, 127] width 271 height 35
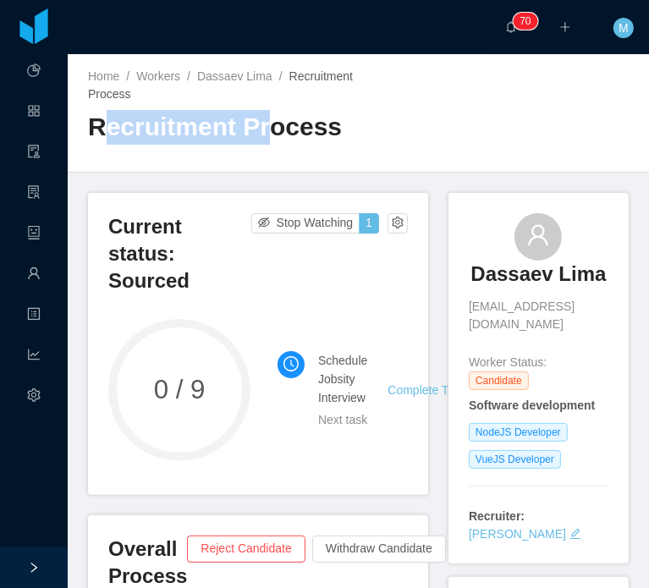
click at [259, 119] on h2 "Recruitment Process" at bounding box center [223, 127] width 271 height 35
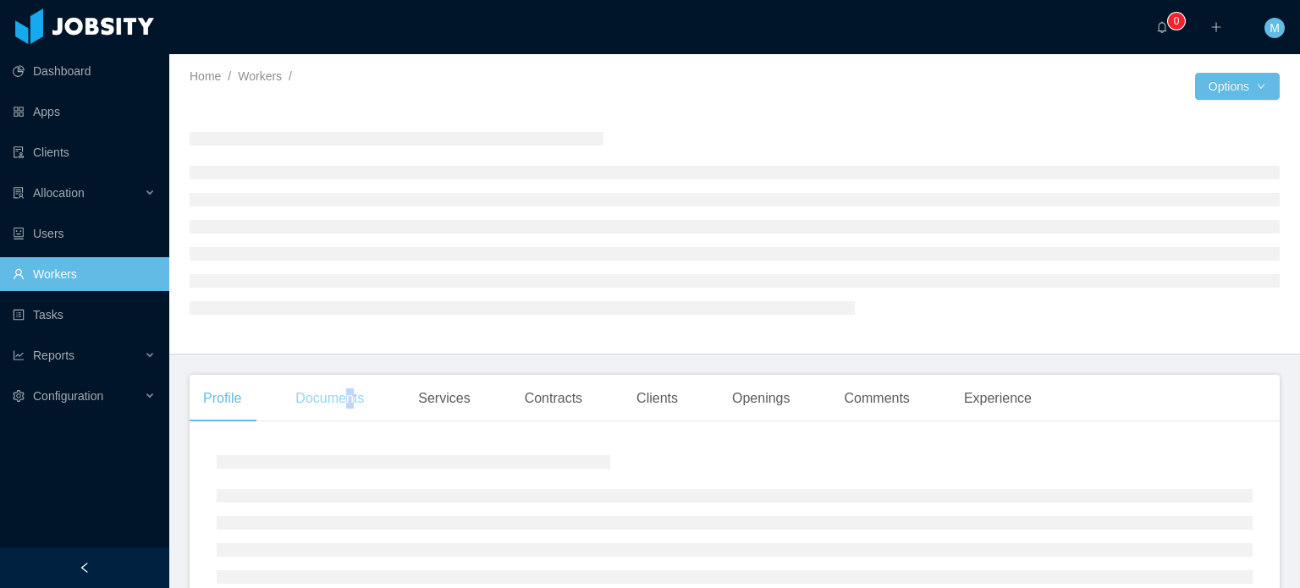
click at [351, 409] on div "Documents" at bounding box center [330, 398] width 96 height 47
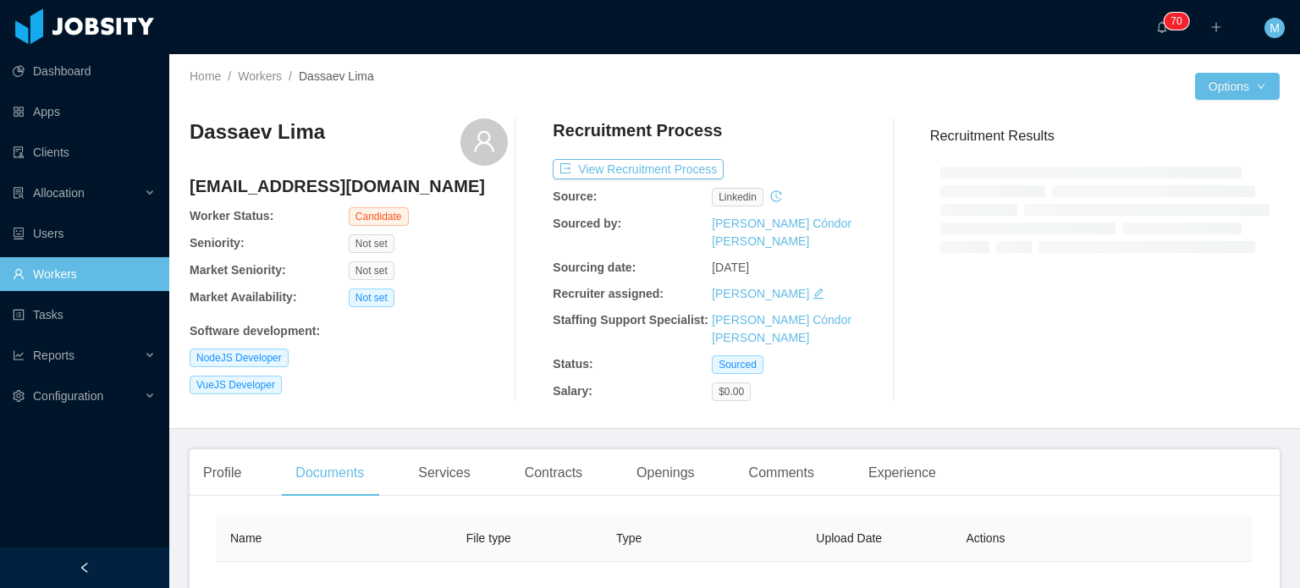
click at [191, 415] on div "Home / Workers / [PERSON_NAME] / Options Dassaev [PERSON_NAME] [PERSON_NAME][EM…" at bounding box center [734, 241] width 1131 height 375
click at [240, 449] on div "Profile" at bounding box center [222, 472] width 65 height 47
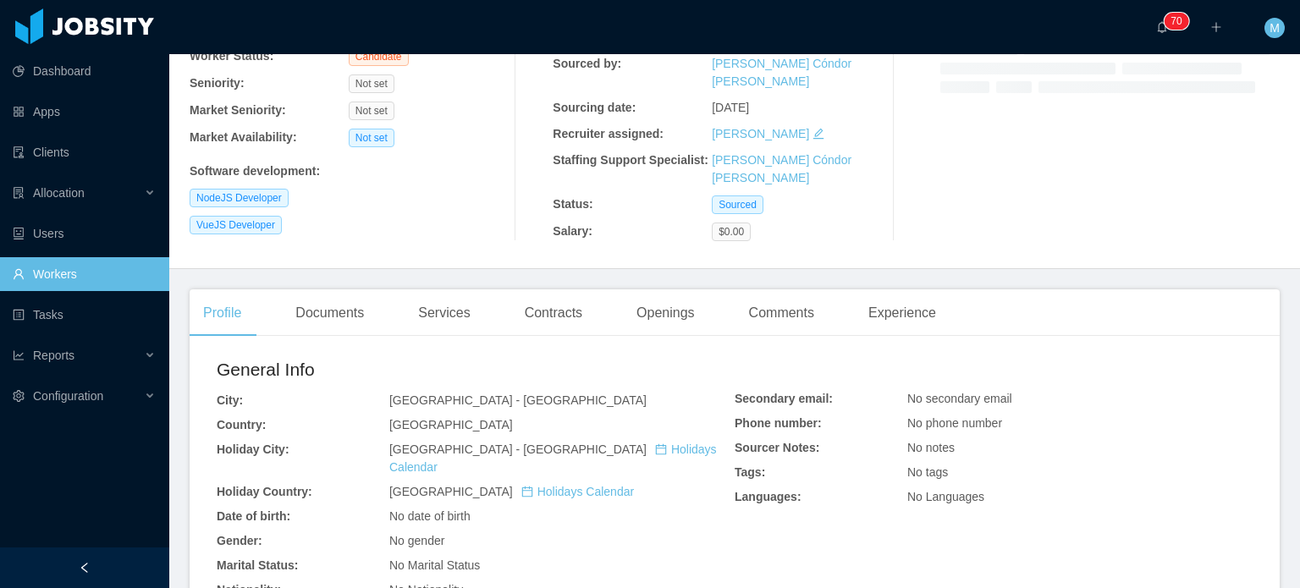
scroll to position [423, 0]
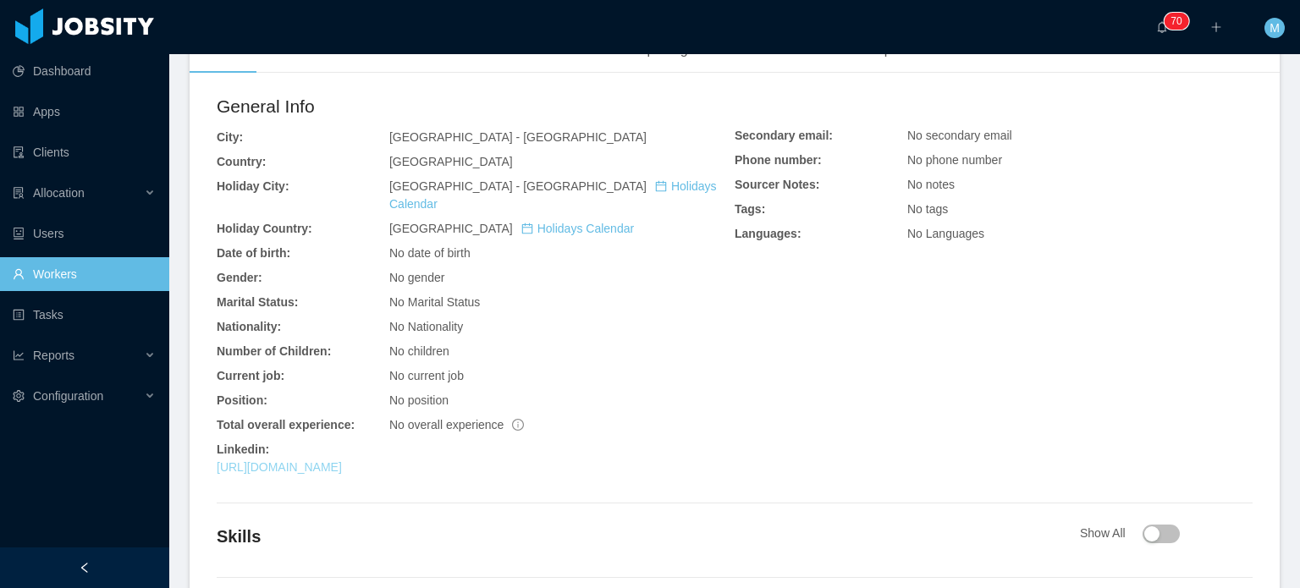
click at [342, 460] on link "[URL][DOMAIN_NAME]" at bounding box center [279, 467] width 125 height 14
